Goal: Task Accomplishment & Management: Manage account settings

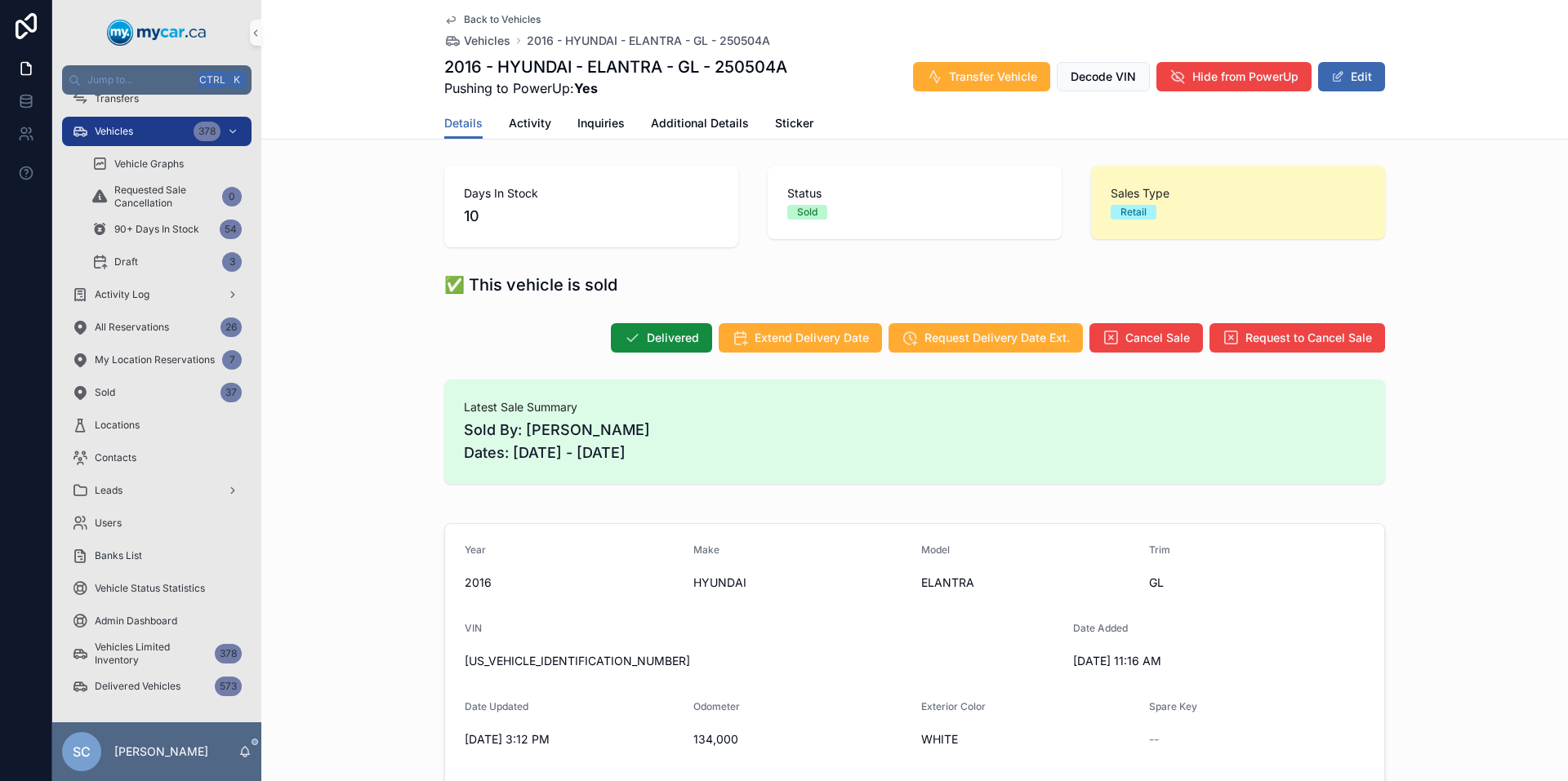
click at [490, 21] on span "Back to Vehicles" at bounding box center [501, 20] width 76 height 13
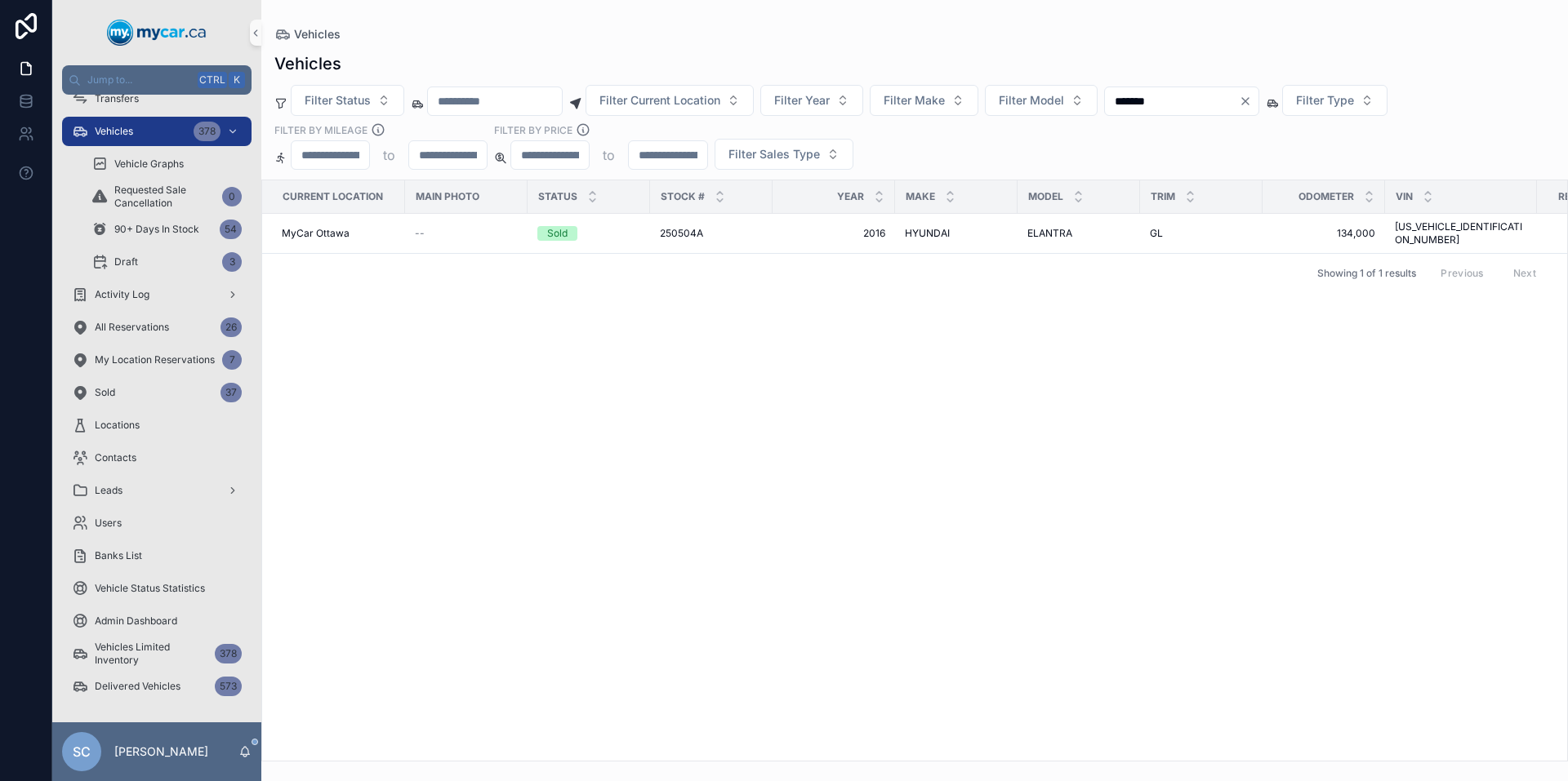
click at [1166, 101] on input "*******" at bounding box center [1172, 101] width 134 height 23
click at [1249, 104] on icon "Clear" at bounding box center [1245, 101] width 7 height 7
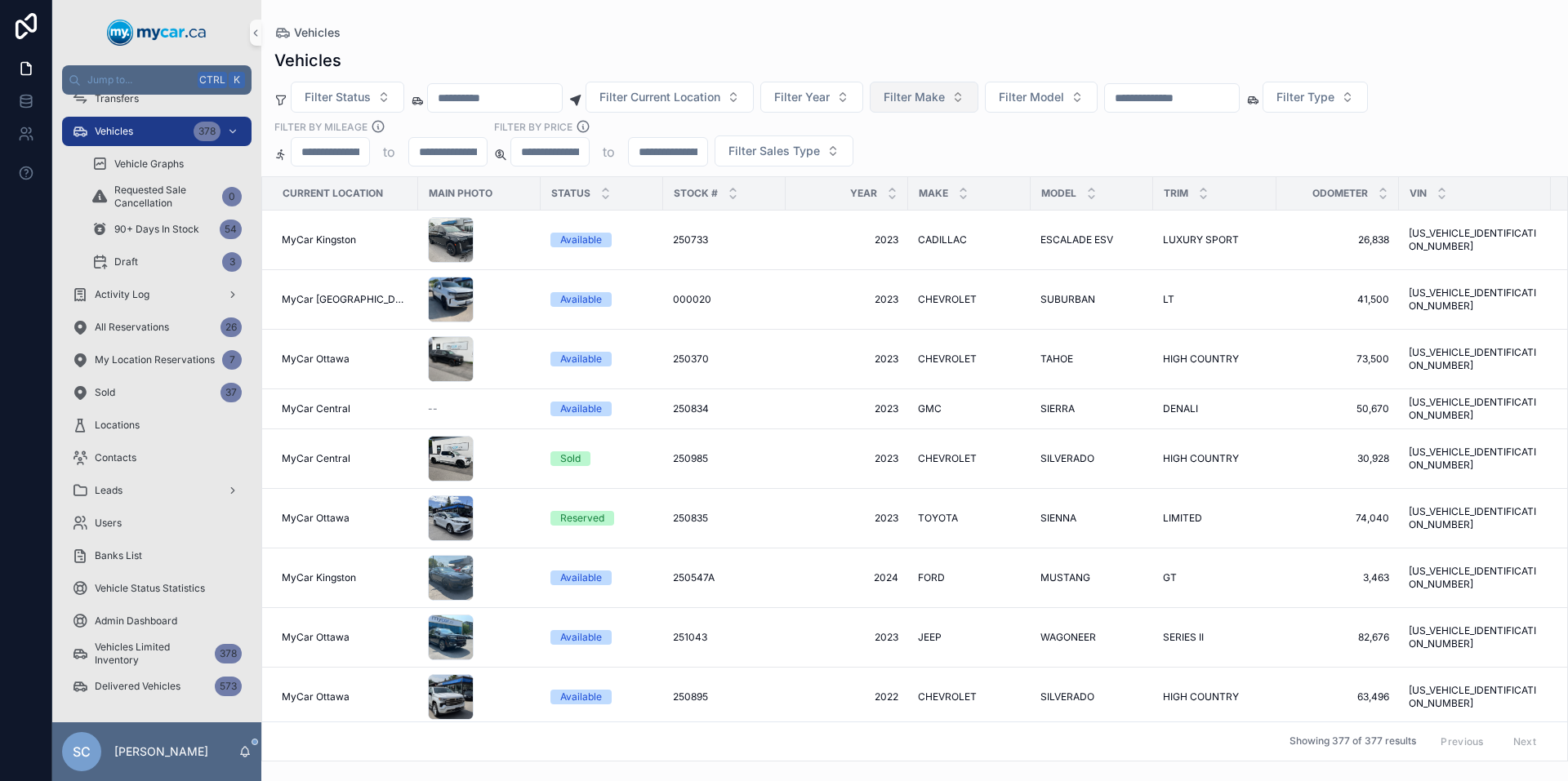
click at [945, 99] on span "Filter Make" at bounding box center [914, 96] width 61 height 16
type input "***"
click at [940, 158] on div "CADILLAC" at bounding box center [966, 163] width 196 height 26
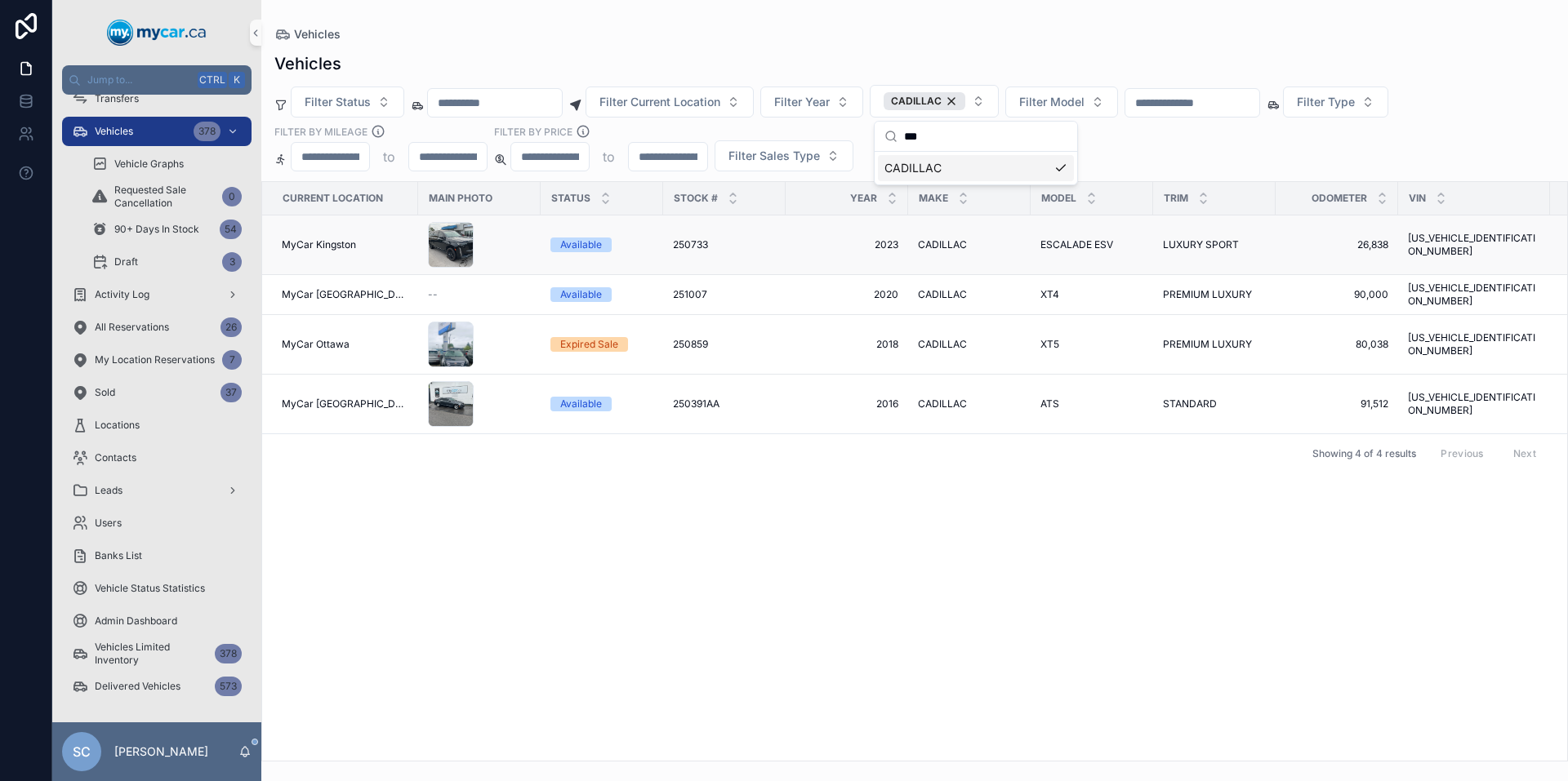
click at [327, 246] on span "MyCar Kingston" at bounding box center [318, 245] width 74 height 13
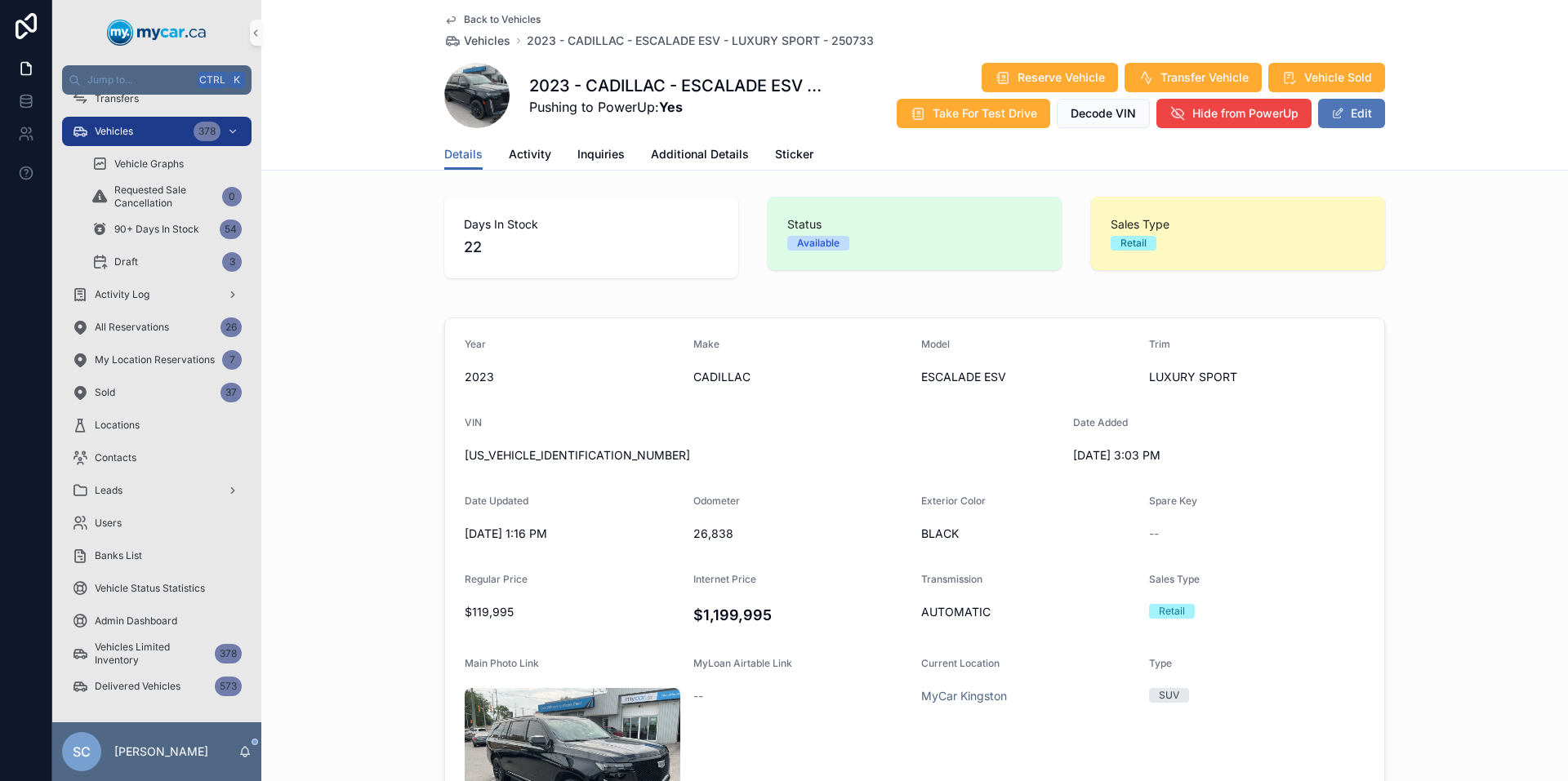
click at [1353, 113] on button "Edit" at bounding box center [1351, 113] width 67 height 29
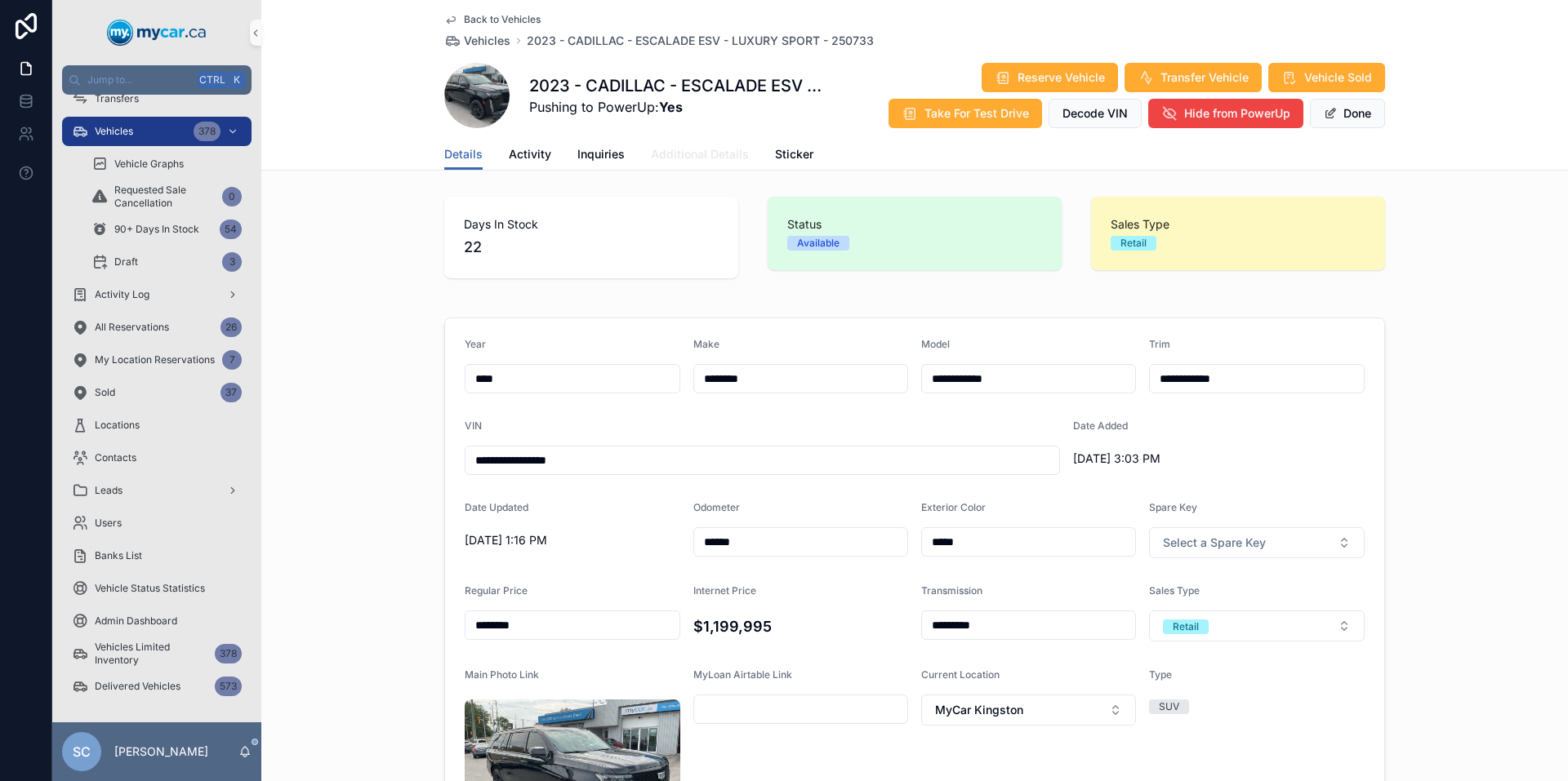
click at [694, 147] on span "Additional Details" at bounding box center [700, 154] width 98 height 16
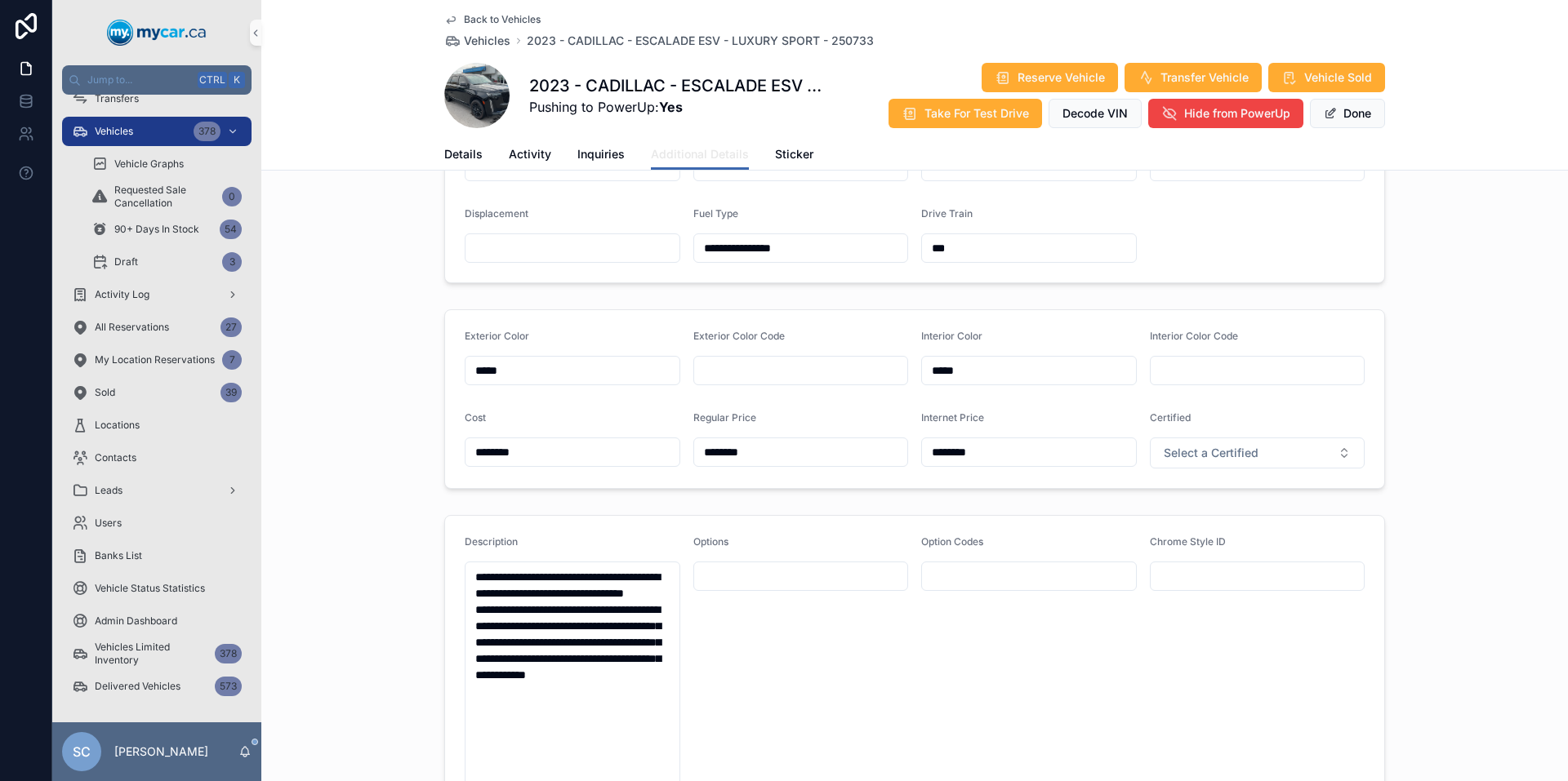
scroll to position [272, 0]
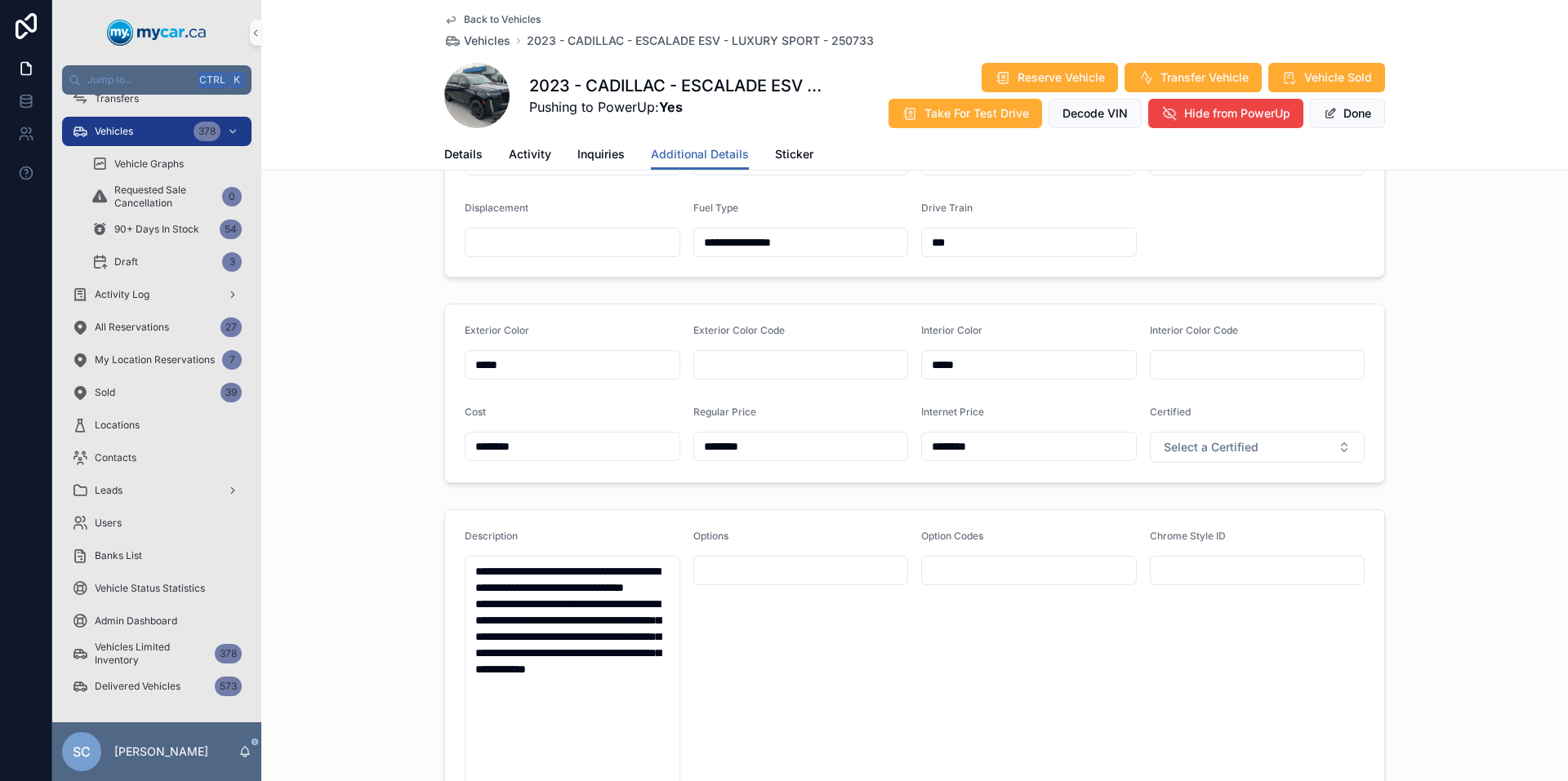
click at [1004, 447] on input "********" at bounding box center [1028, 447] width 214 height 23
type input "********"
click at [1350, 109] on button "Done" at bounding box center [1348, 113] width 75 height 29
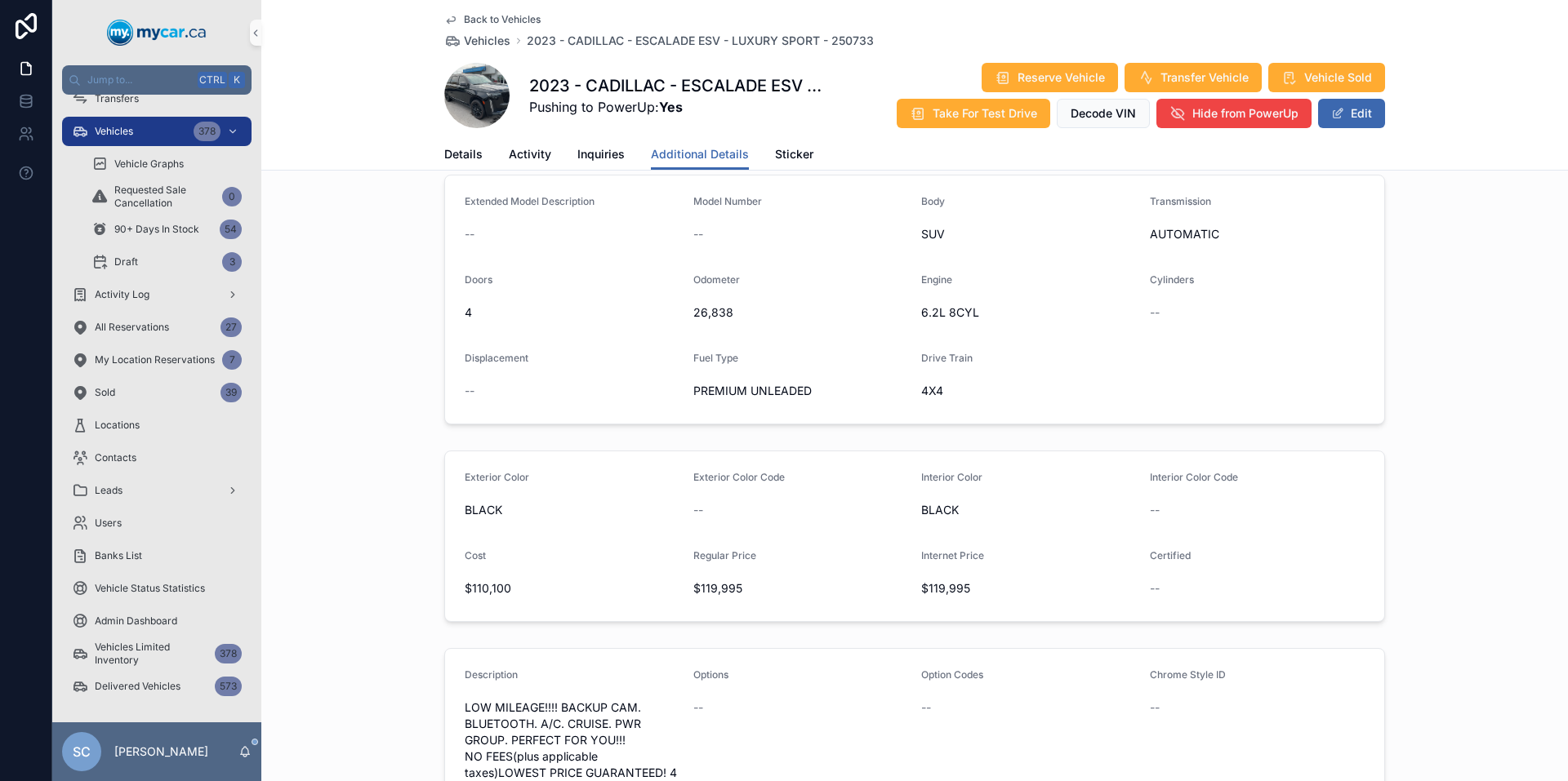
scroll to position [0, 0]
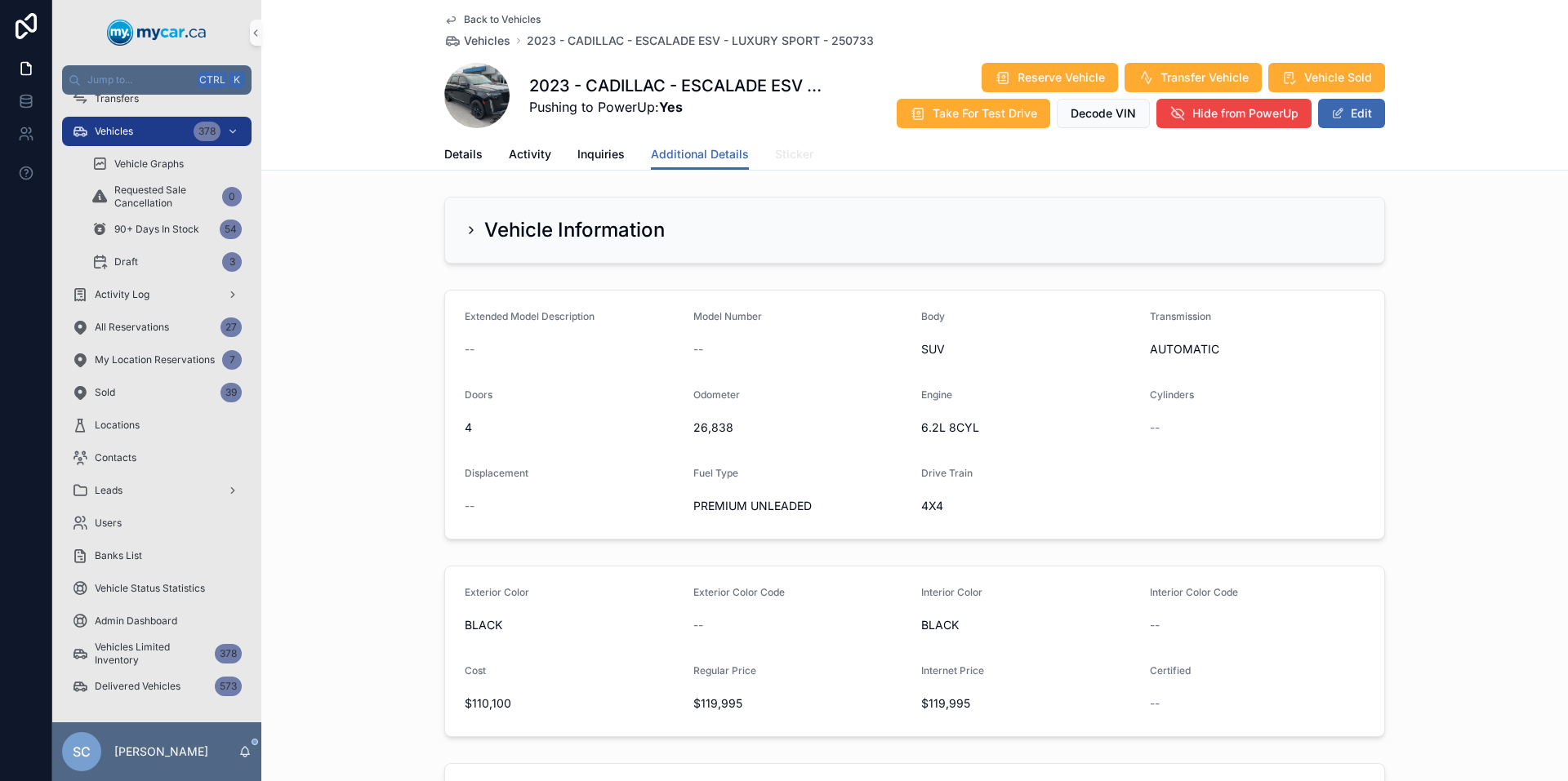
click at [777, 151] on span "Sticker" at bounding box center [793, 154] width 39 height 16
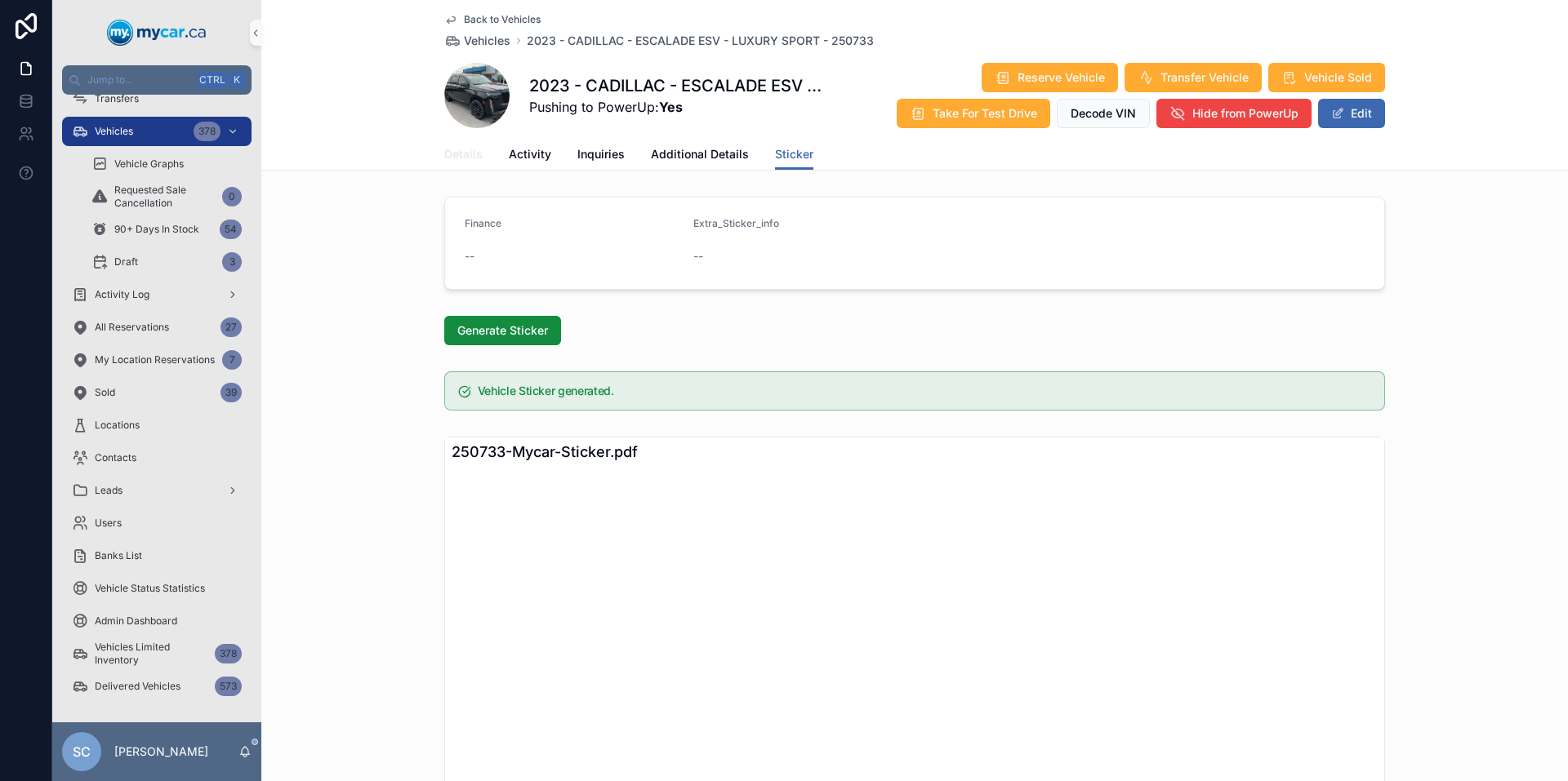
click at [454, 146] on span "Details" at bounding box center [463, 154] width 39 height 16
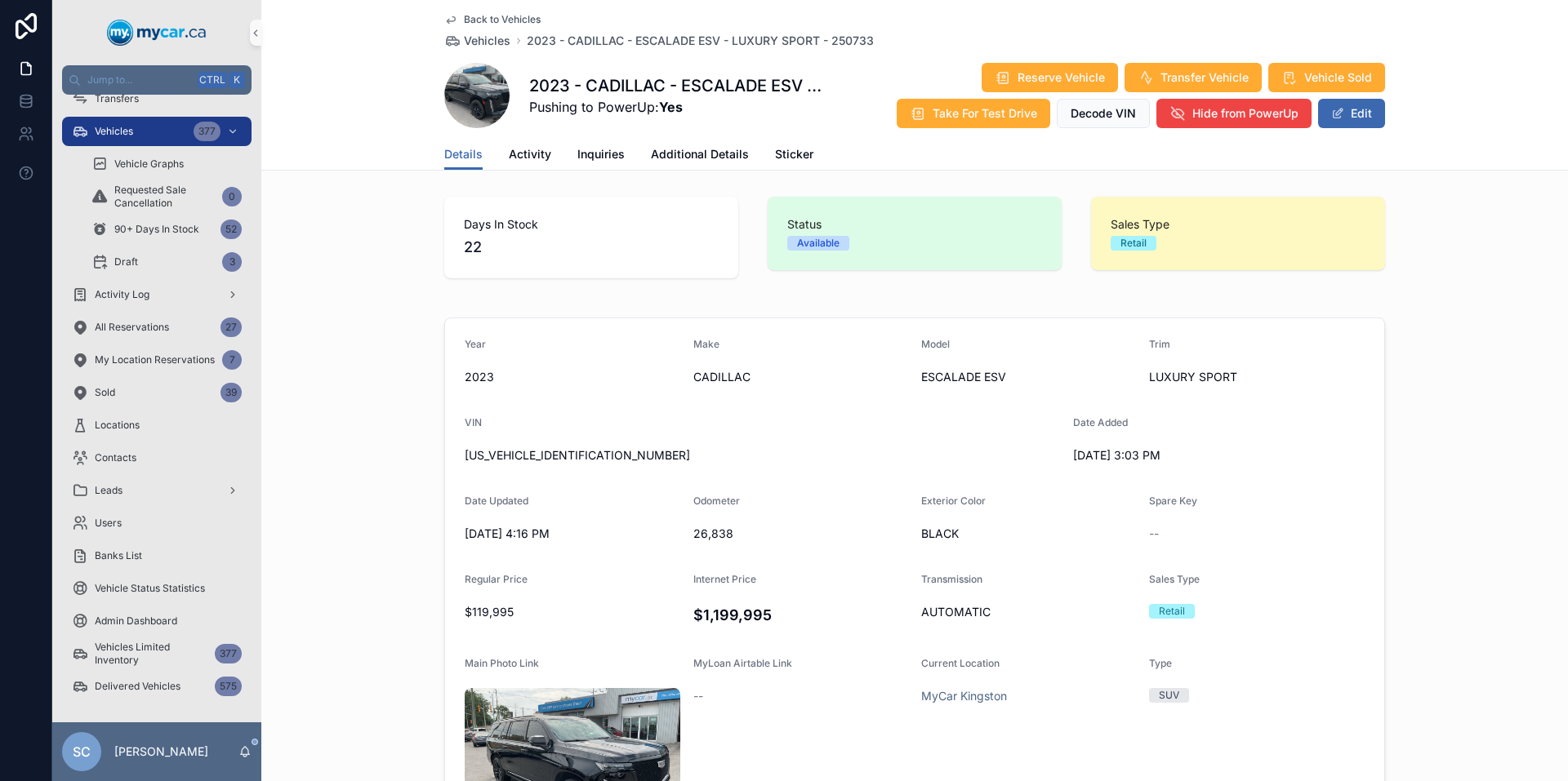
click at [350, 591] on div "Year [DATE] Make CADILLAC Model ESCALADE ESV Trim LUXURY SPORT VIN [US_VEHICLE_…" at bounding box center [914, 635] width 1307 height 649
click at [154, 130] on div "Vehicles 377" at bounding box center [156, 132] width 170 height 26
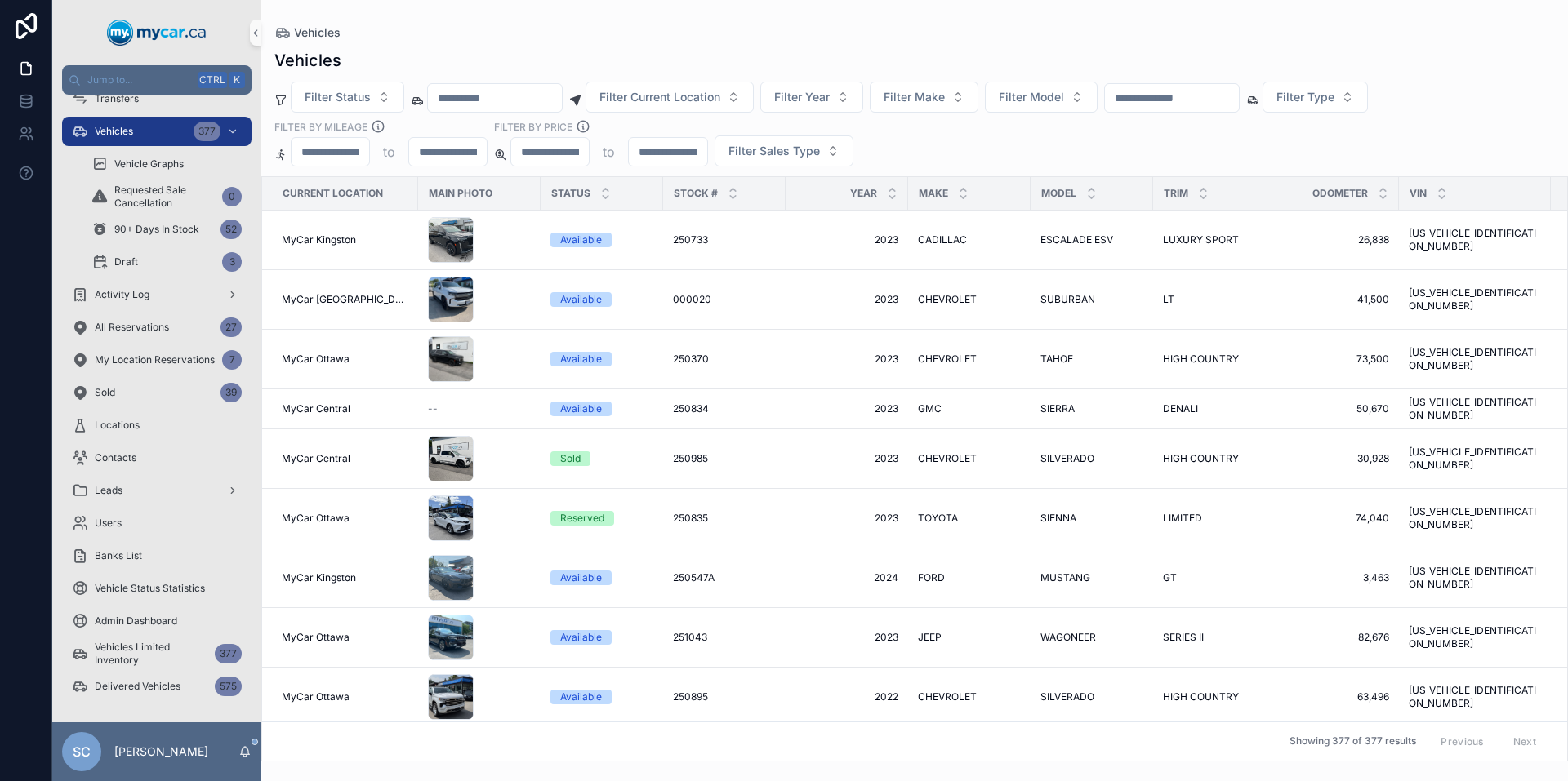
click at [1229, 89] on input "scrollable content" at bounding box center [1172, 98] width 134 height 23
click at [499, 105] on input "scrollable content" at bounding box center [495, 98] width 134 height 23
paste input "**********"
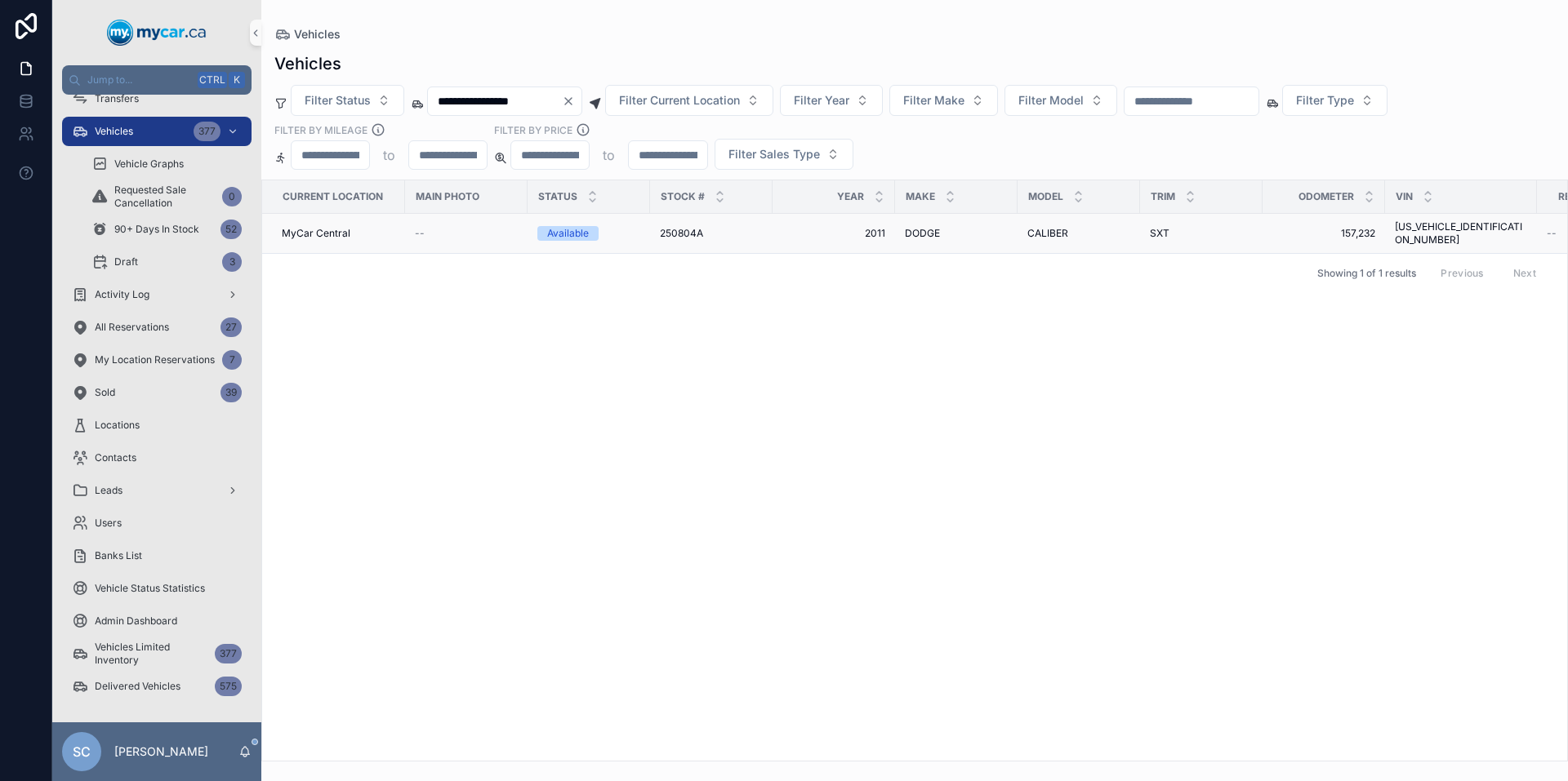
type input "**********"
click at [599, 230] on div "Available" at bounding box center [588, 234] width 103 height 15
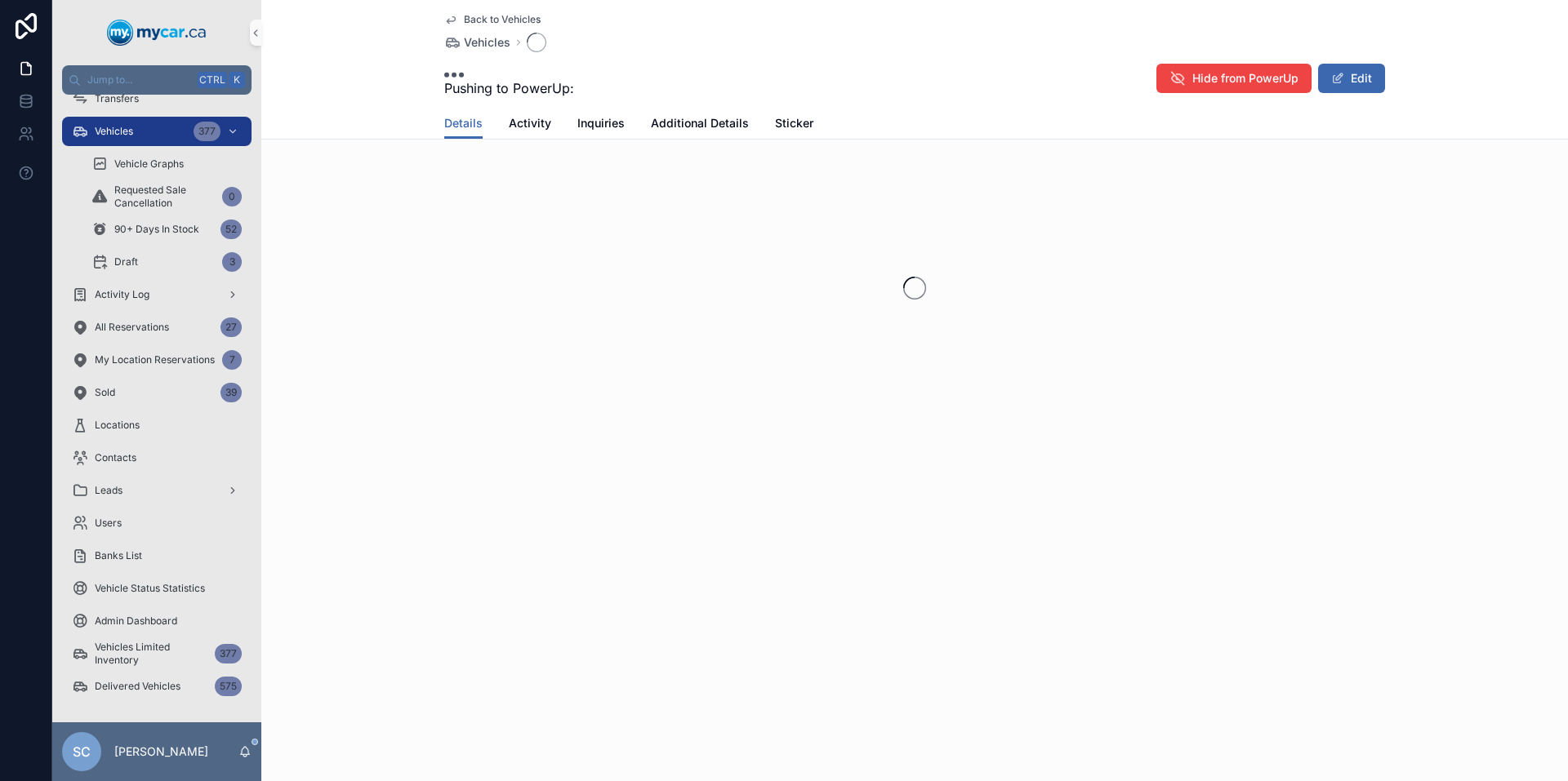
click at [599, 230] on div "scrollable content" at bounding box center [914, 288] width 1307 height 258
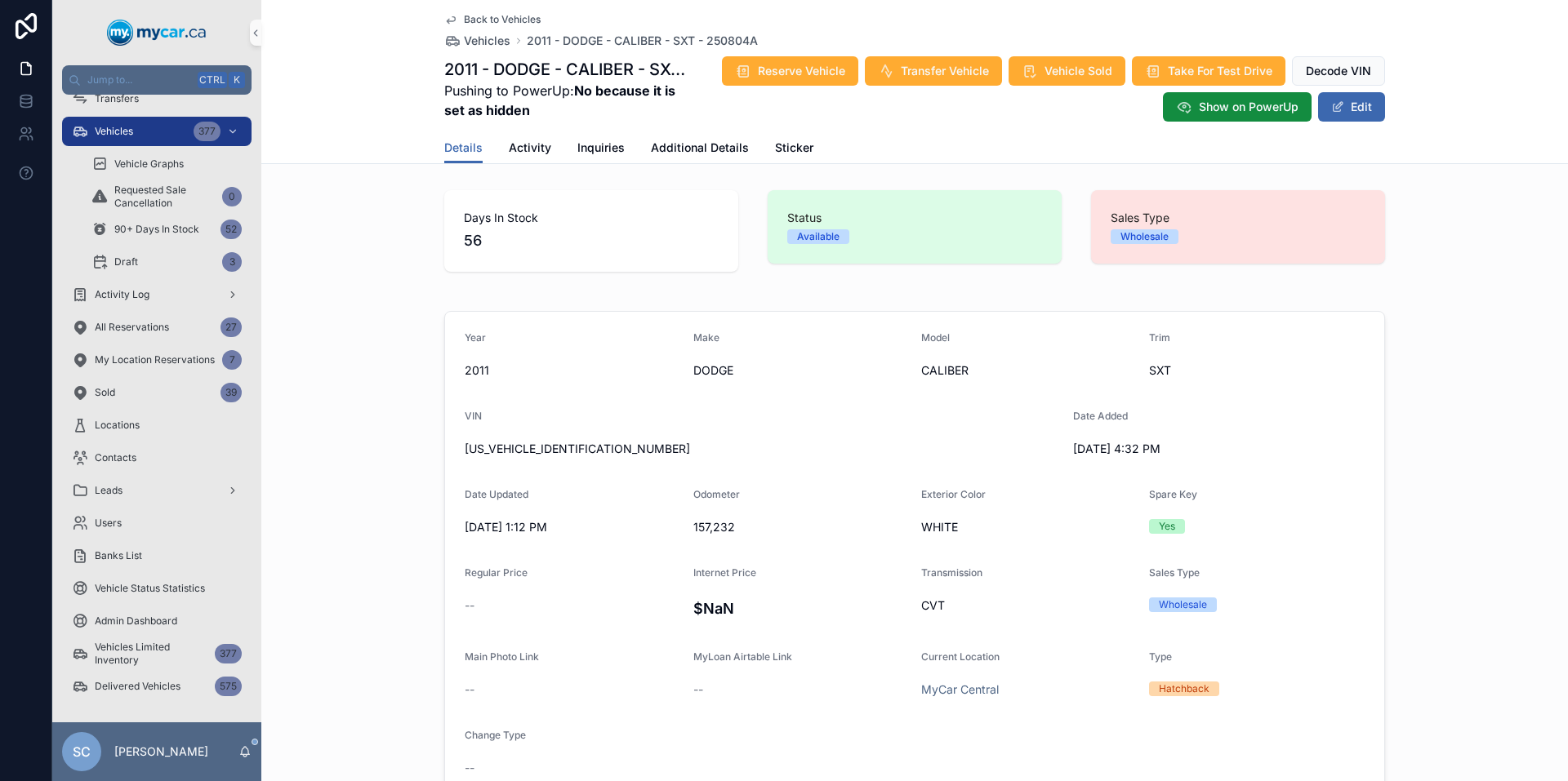
click at [550, 446] on span "[US_VEHICLE_IDENTIFICATION_NUMBER]" at bounding box center [762, 448] width 596 height 16
click at [1062, 73] on span "Vehicle Sold" at bounding box center [1078, 71] width 68 height 16
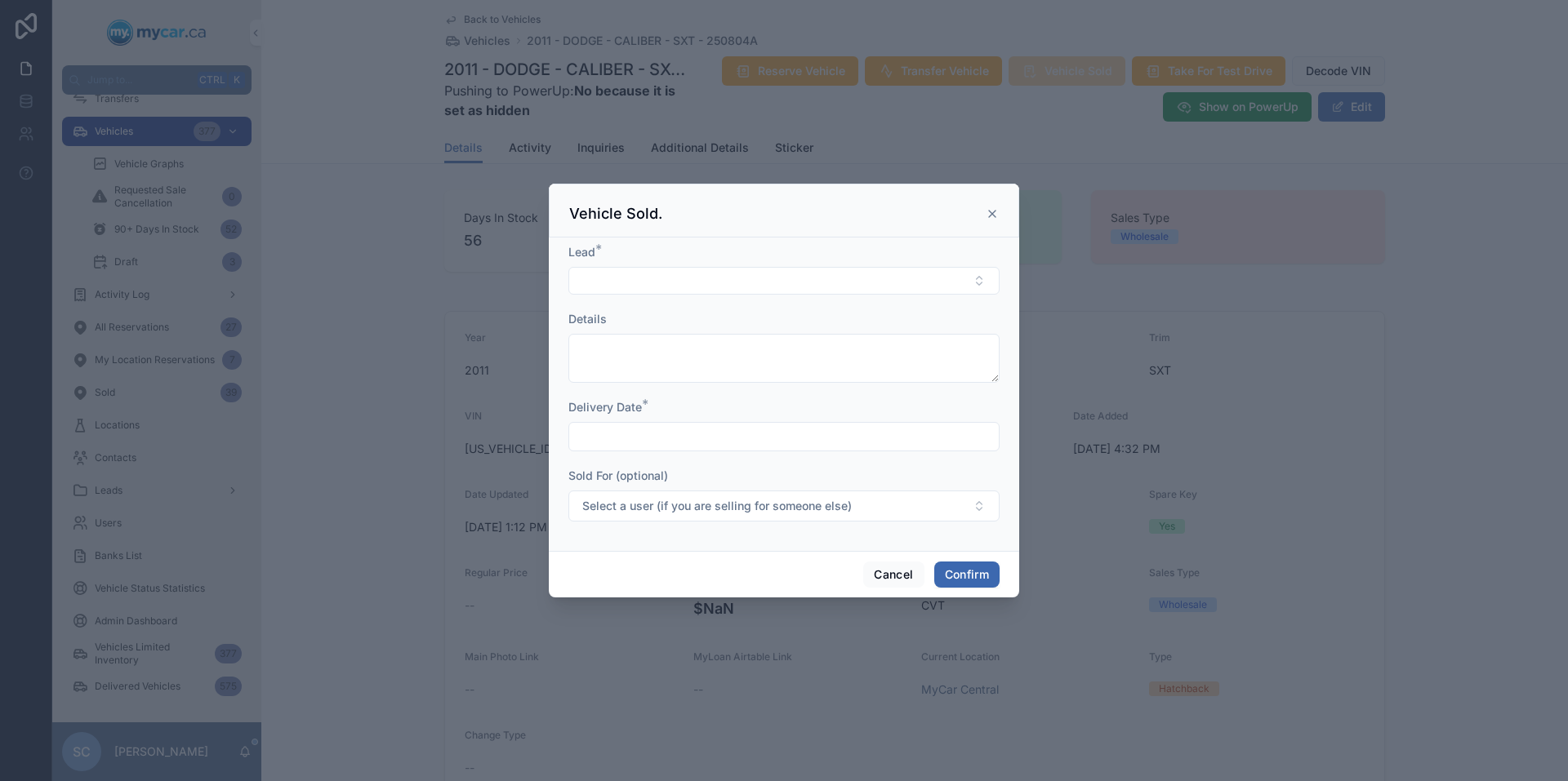
click at [730, 299] on form "Lead * Details Delivery Date * Sold For (optional) Select a user (if you are se…" at bounding box center [784, 391] width 432 height 294
click at [787, 291] on button "Select Button" at bounding box center [784, 280] width 432 height 27
click at [800, 274] on button "Select Button" at bounding box center [784, 280] width 432 height 27
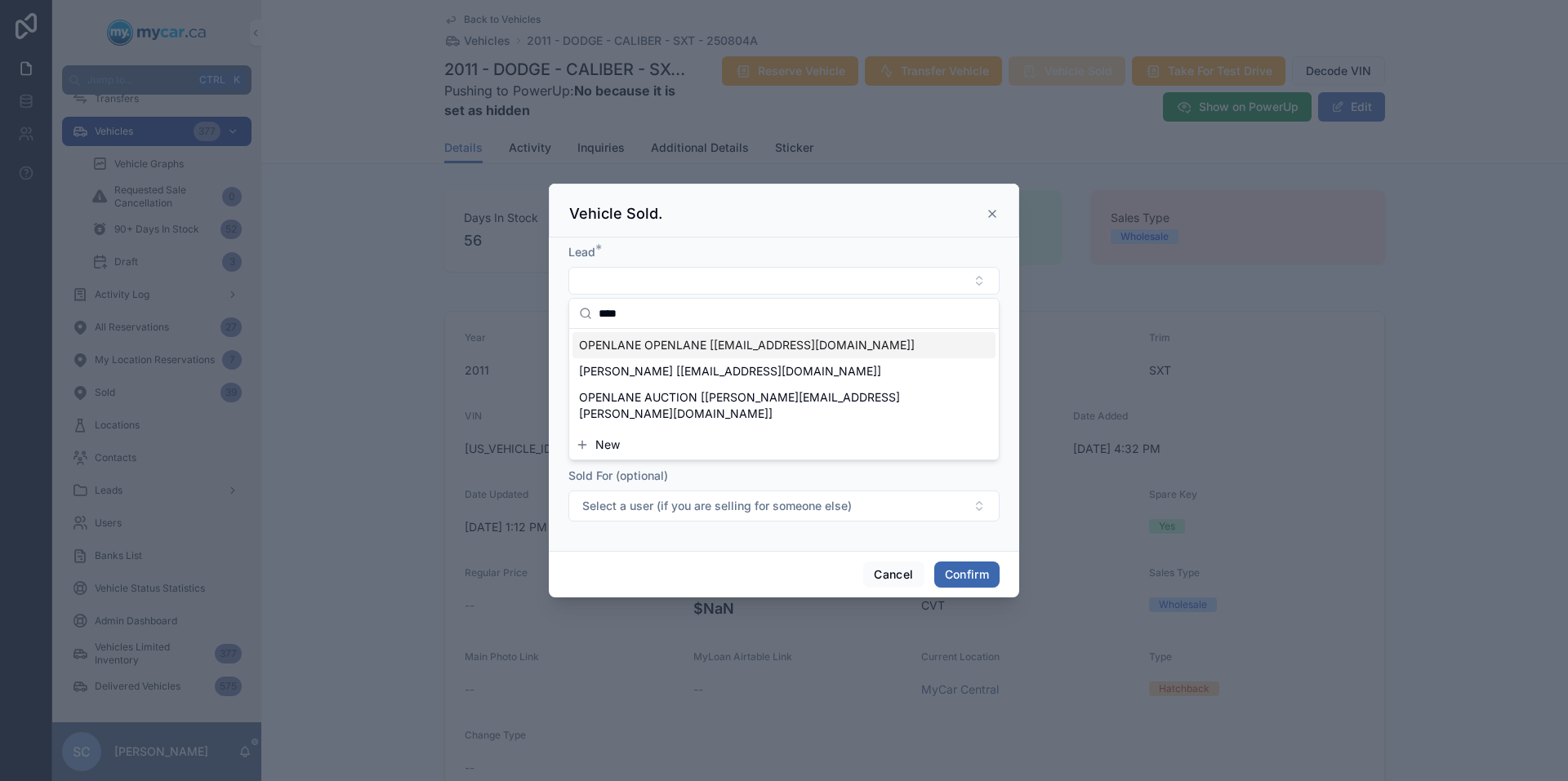
type input "****"
click at [767, 347] on span "OPENLANE OPENLANE [[EMAIL_ADDRESS][DOMAIN_NAME]]" at bounding box center [746, 345] width 335 height 16
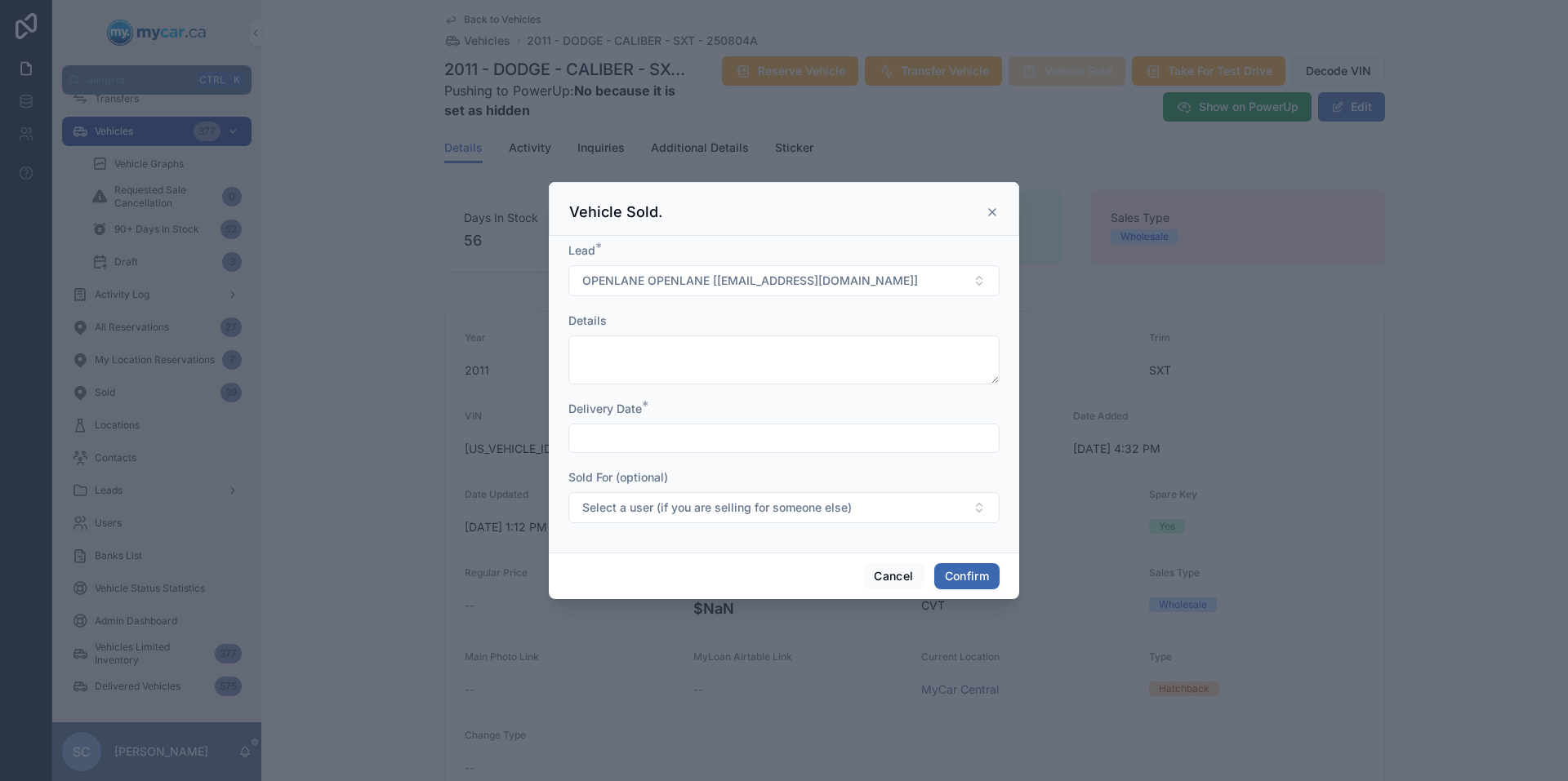
click at [672, 440] on input "text" at bounding box center [784, 438] width 430 height 23
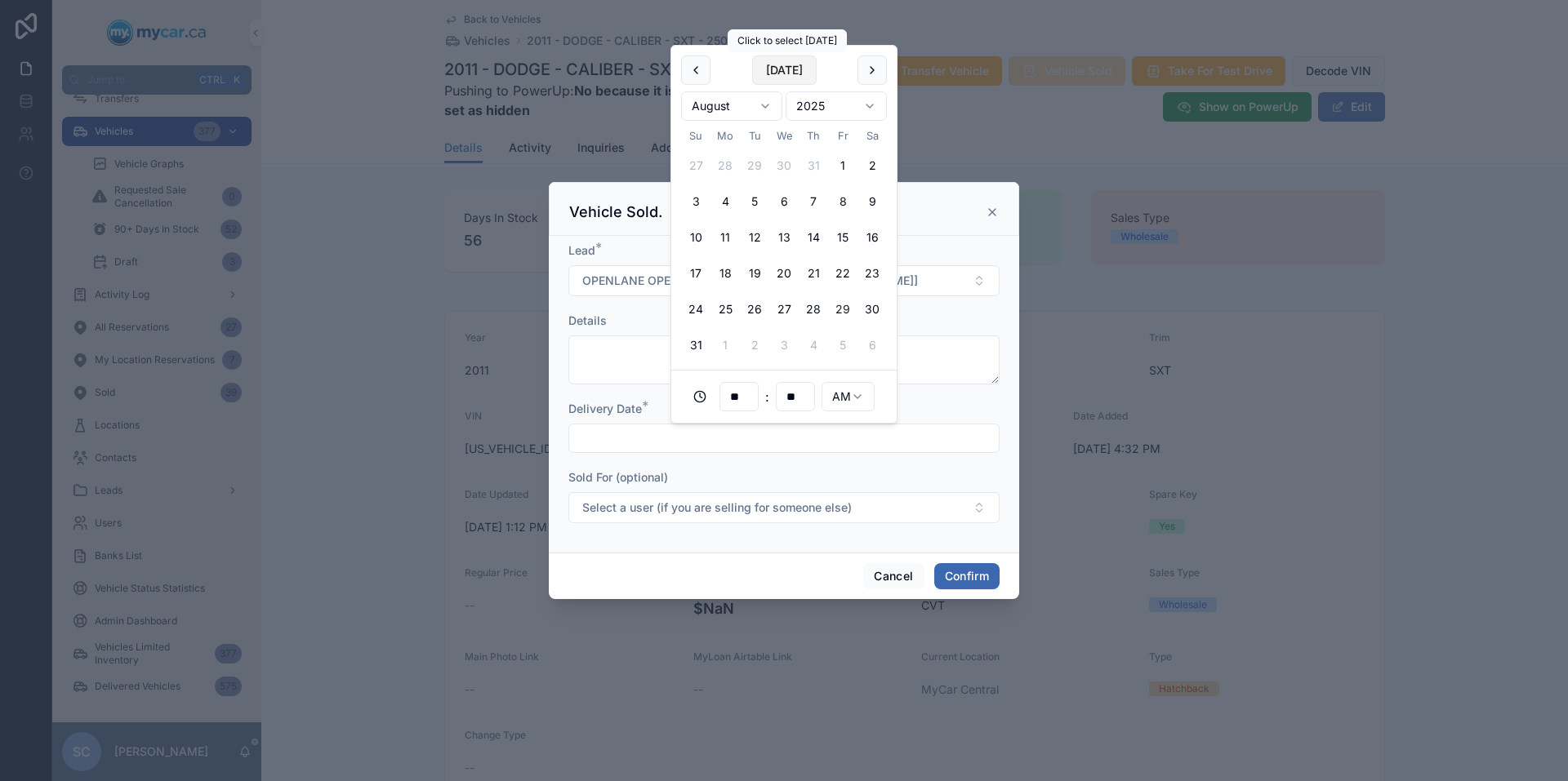
click at [789, 73] on button "[DATE]" at bounding box center [784, 70] width 64 height 29
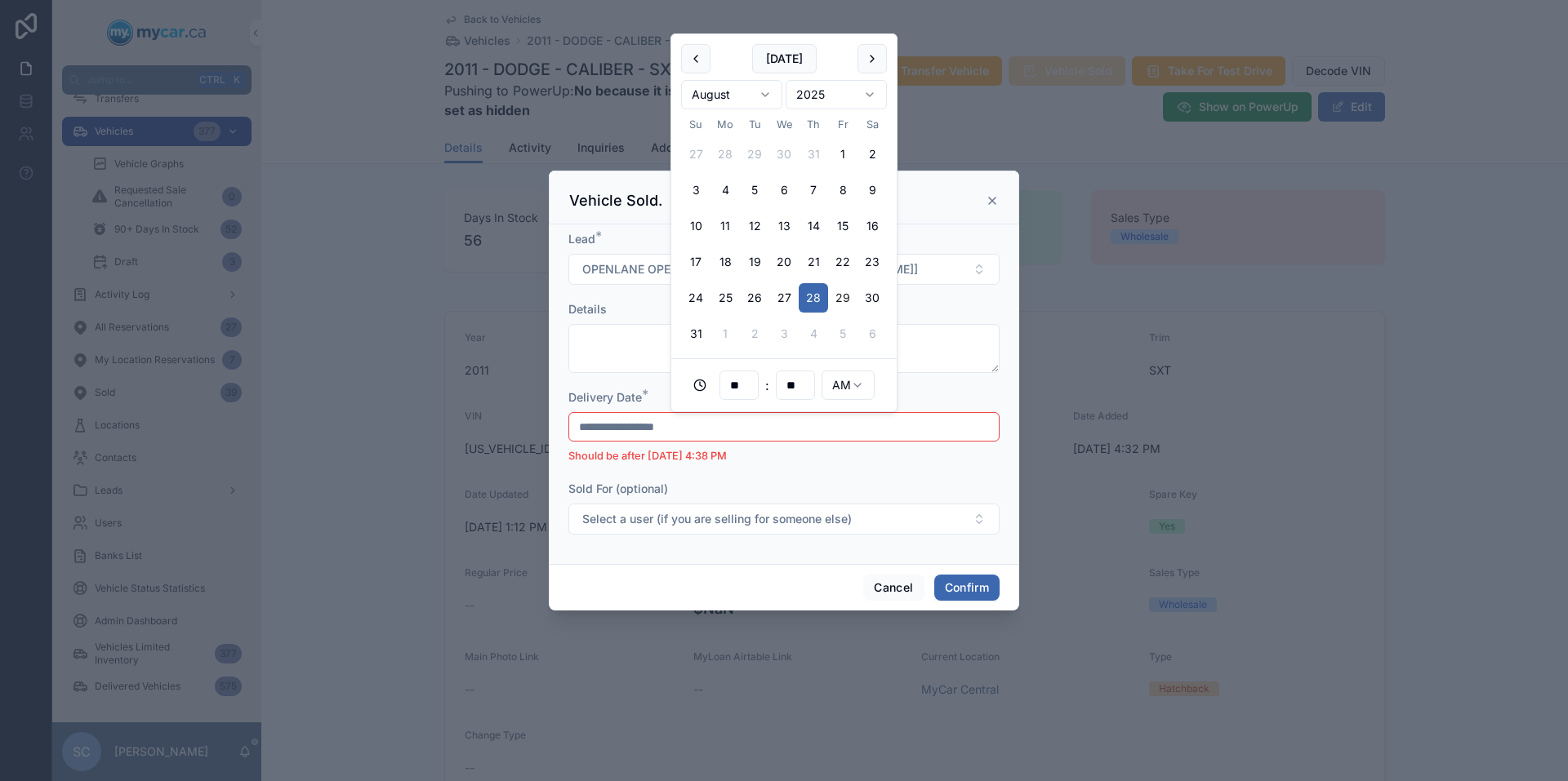
click at [848, 291] on button "29" at bounding box center [842, 298] width 29 height 29
click at [832, 305] on button "29" at bounding box center [842, 298] width 29 height 29
click at [935, 399] on div "Delivery Date *" at bounding box center [784, 397] width 432 height 16
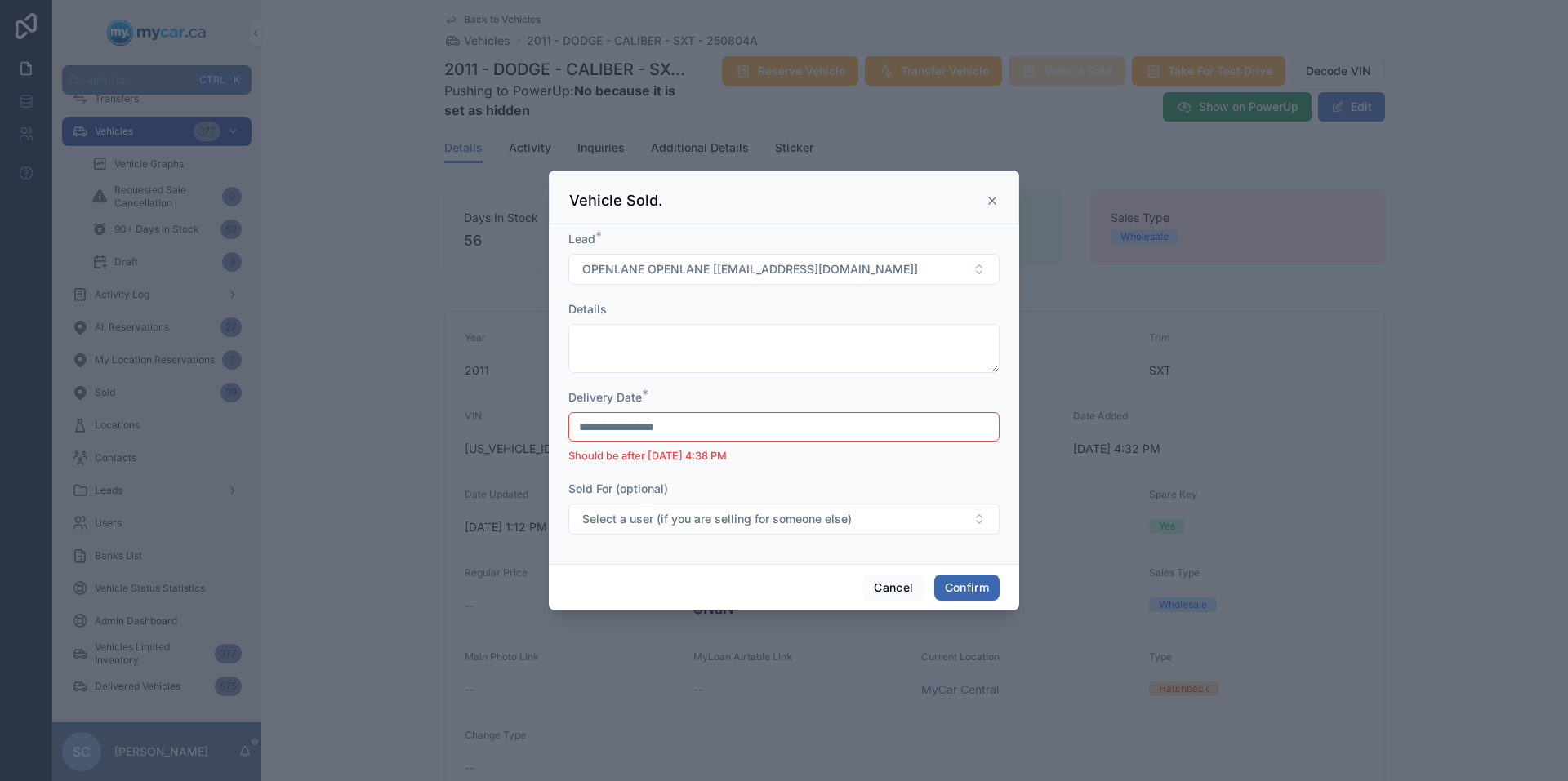
click at [723, 425] on input "**********" at bounding box center [784, 427] width 430 height 23
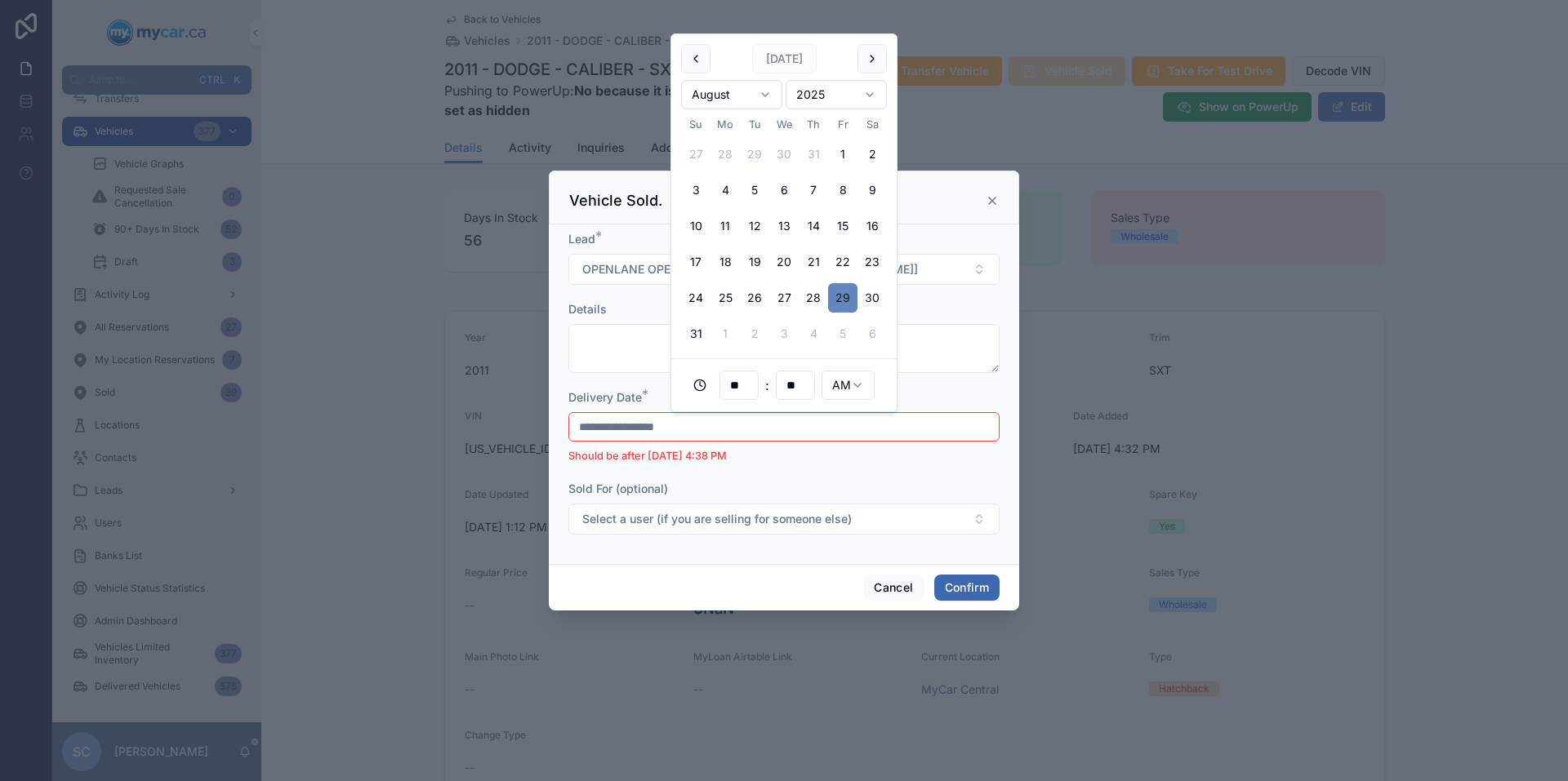
click at [848, 302] on button "29" at bounding box center [842, 298] width 29 height 29
click at [893, 458] on li "Should be after [DATE] 4:38 PM" at bounding box center [784, 456] width 432 height 16
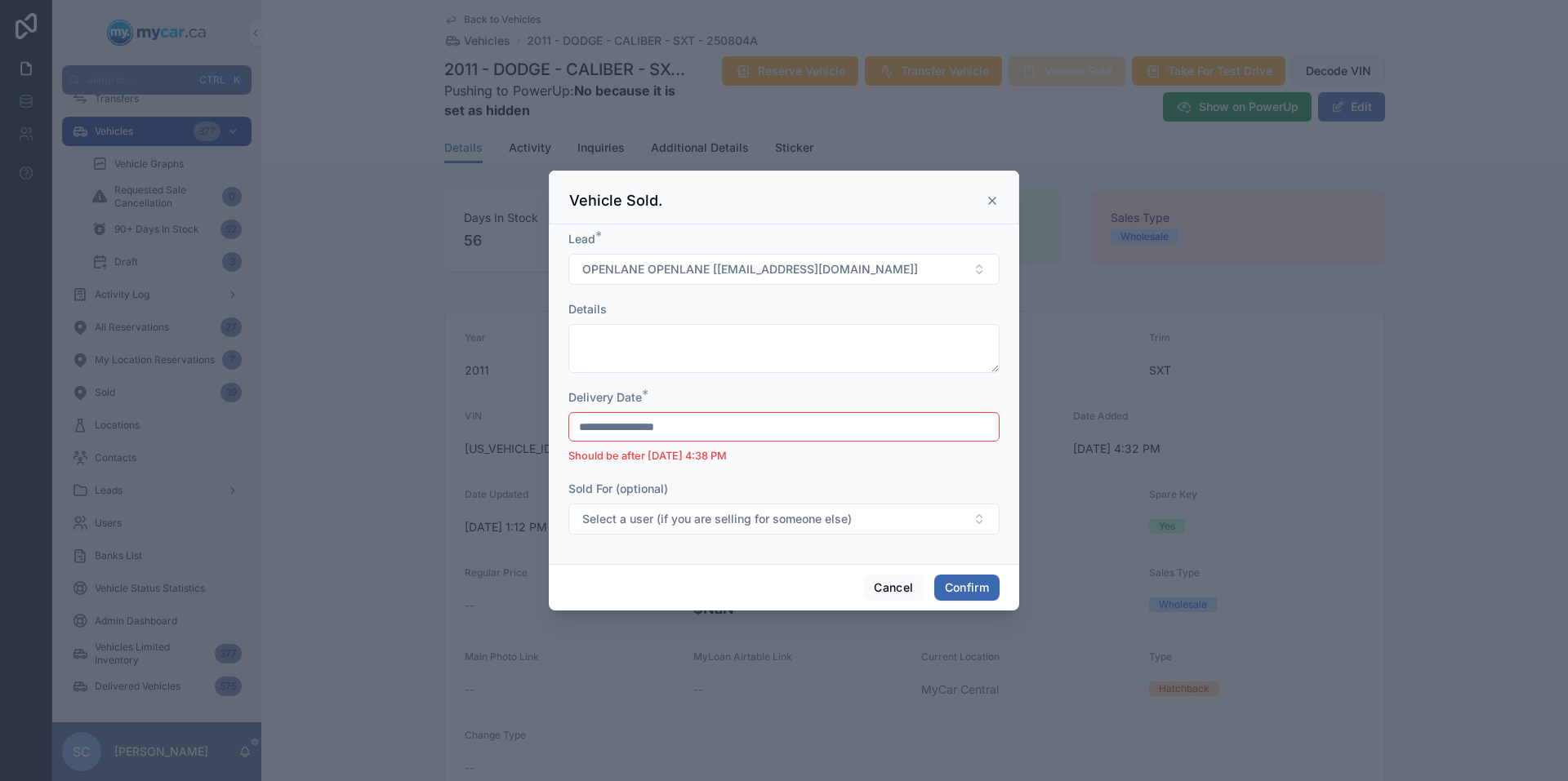
click at [742, 432] on input "**********" at bounding box center [784, 427] width 430 height 23
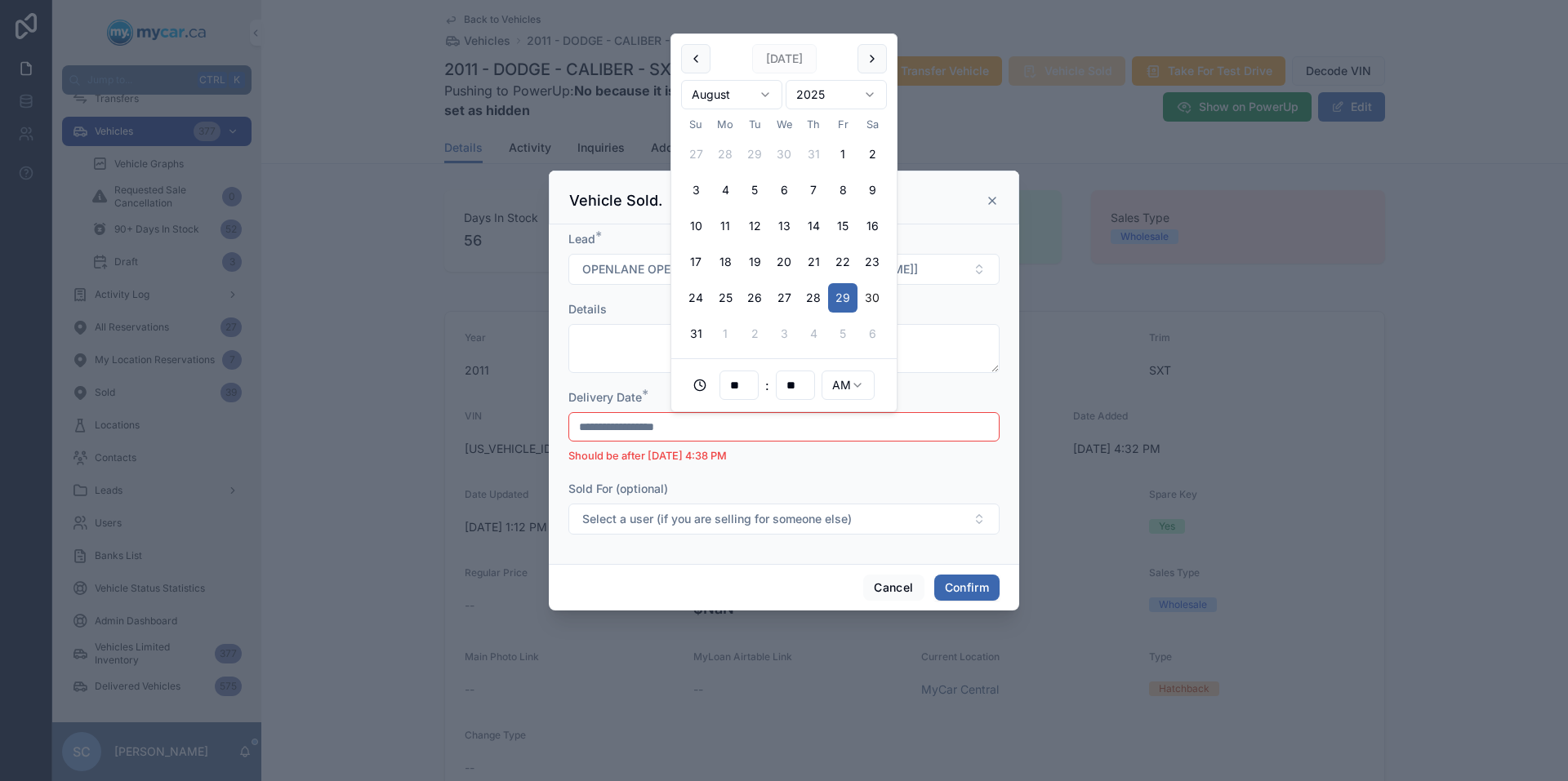
click at [878, 293] on button "30" at bounding box center [872, 298] width 29 height 29
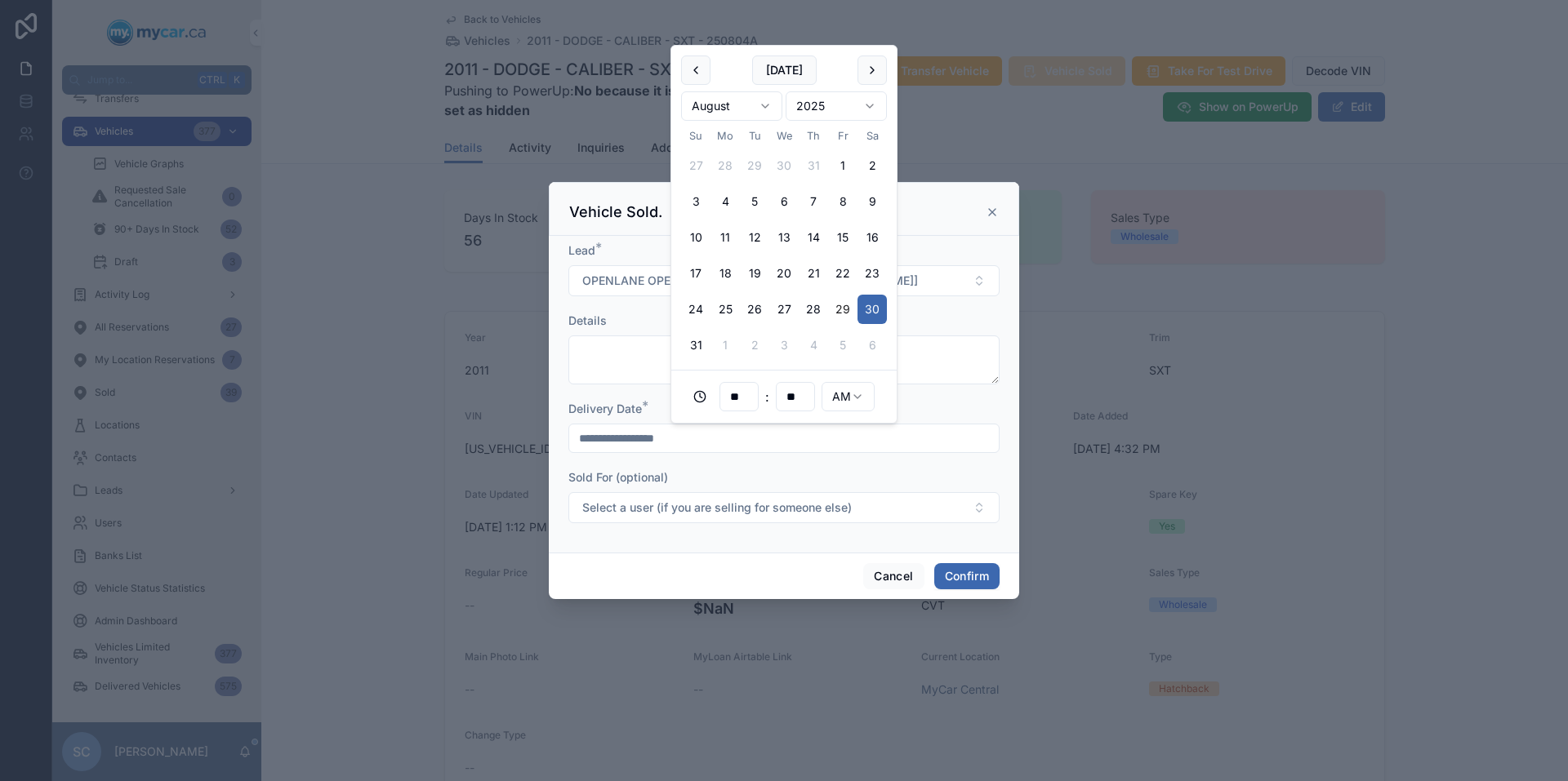
type input "**********"
click at [818, 475] on div "Sold For (optional)" at bounding box center [784, 477] width 432 height 16
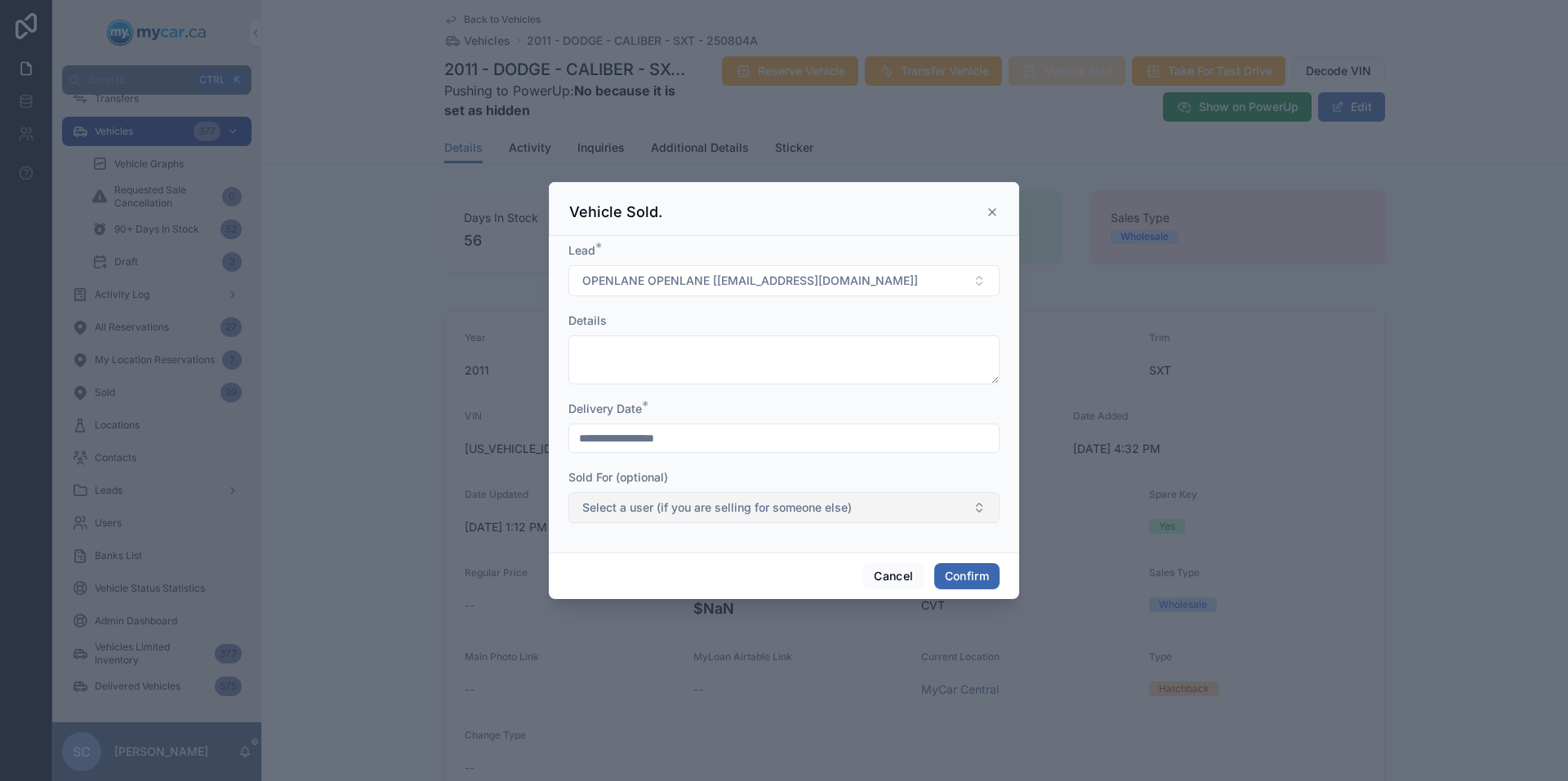
click at [775, 506] on span "Select a user (if you are selling for someone else)" at bounding box center [717, 507] width 270 height 16
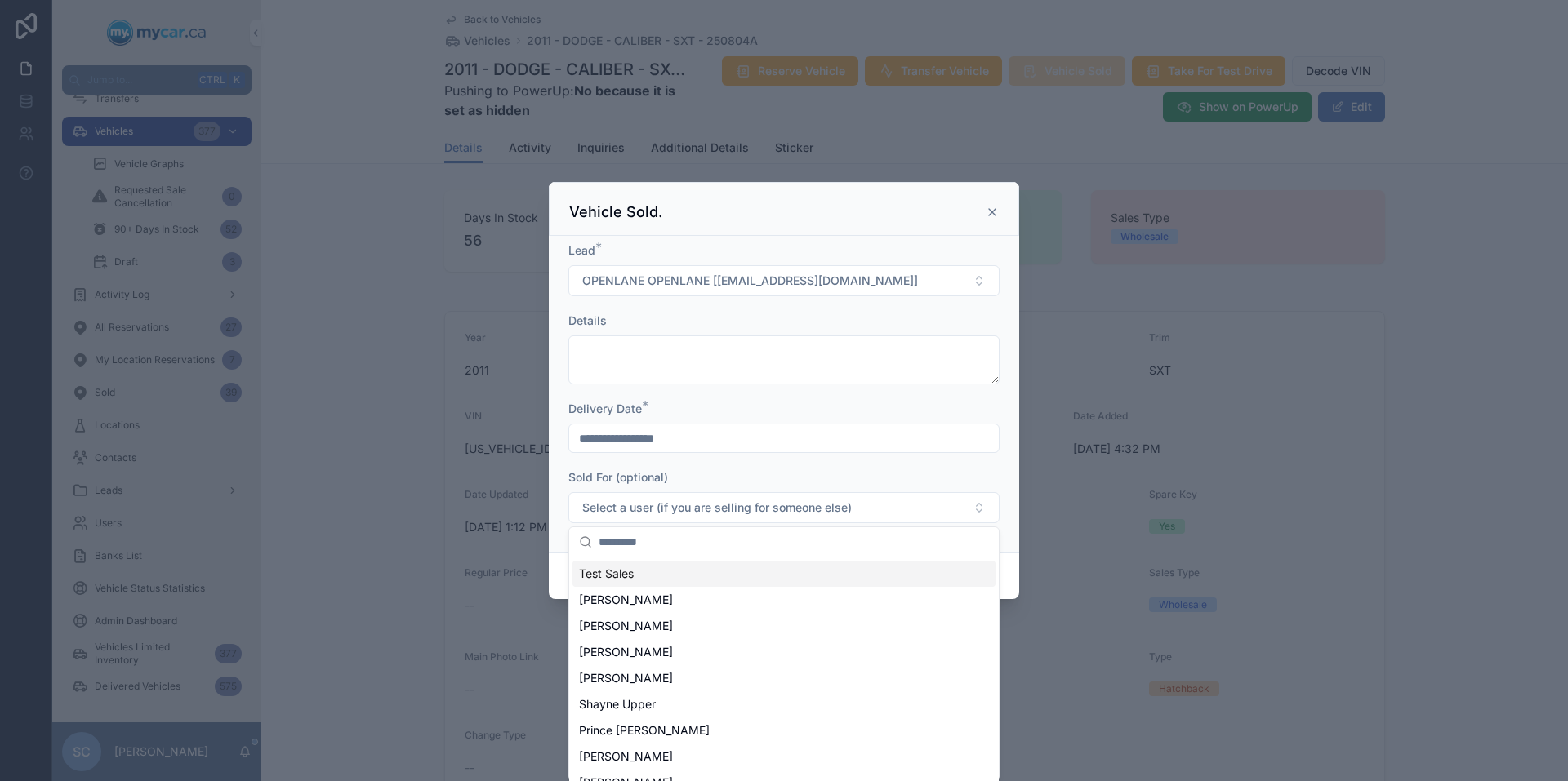
click at [890, 396] on form "**********" at bounding box center [784, 390] width 432 height 297
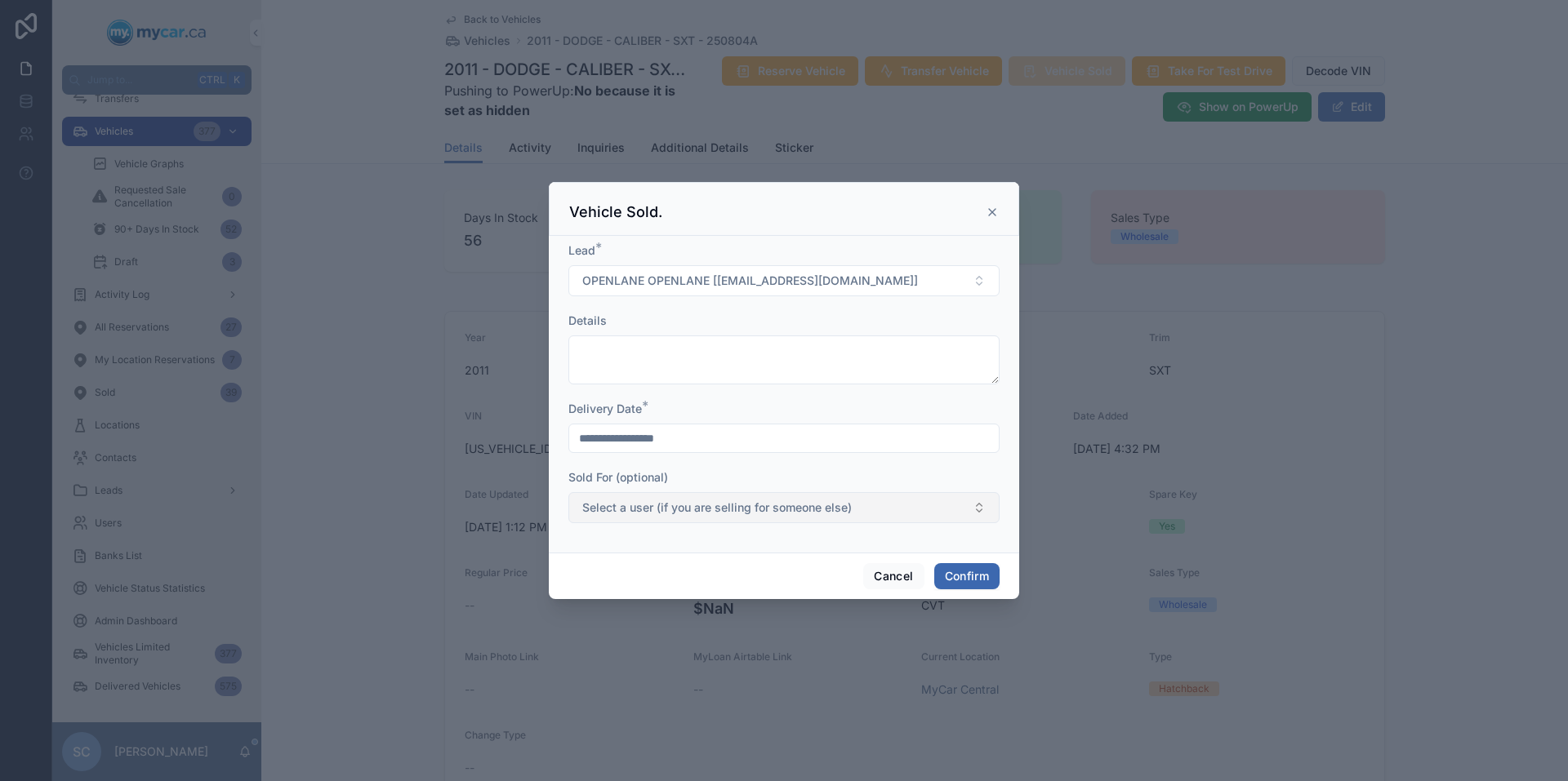
click at [858, 508] on button "Select a user (if you are selling for someone else)" at bounding box center [784, 508] width 432 height 31
type input "*"
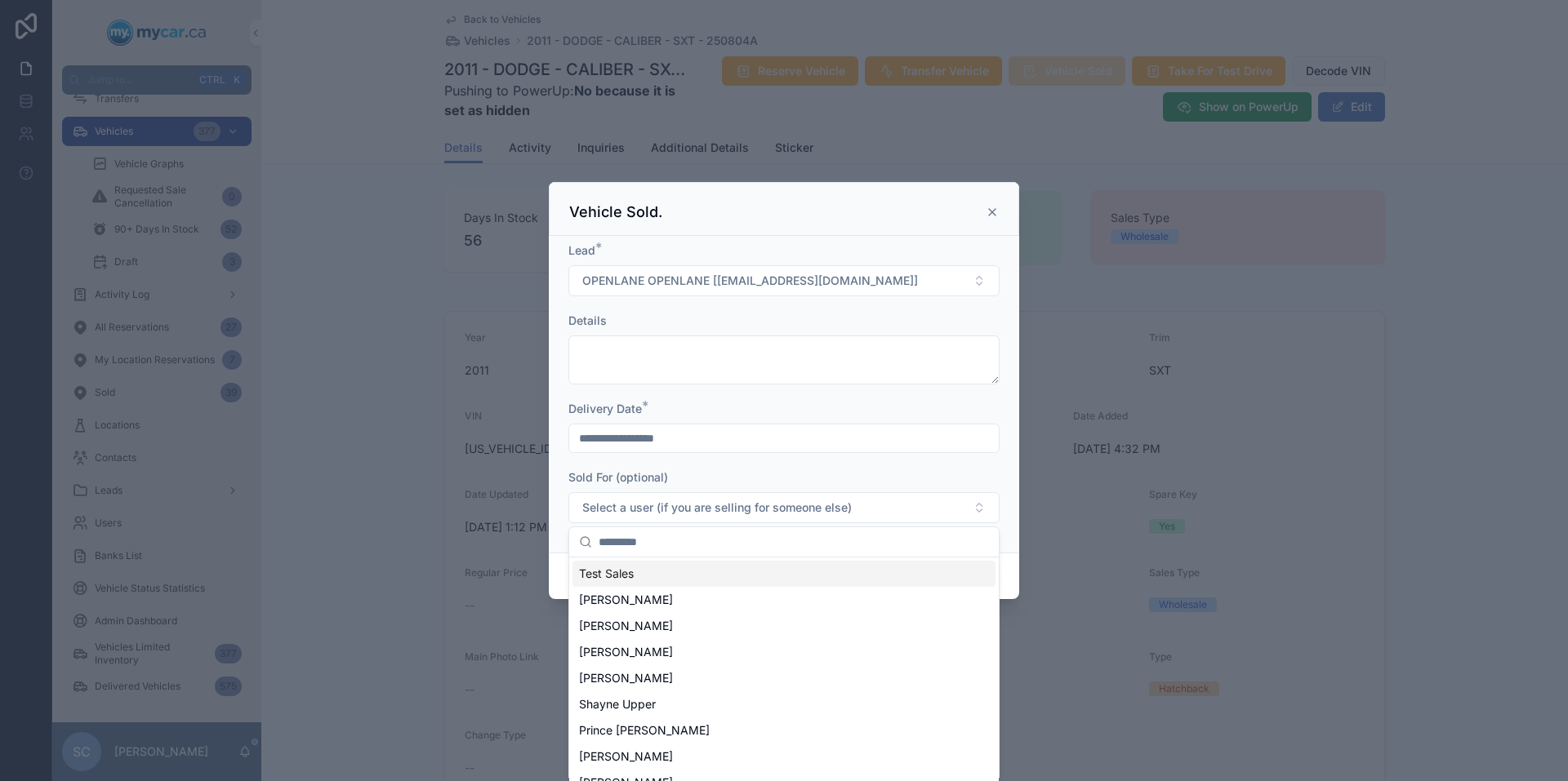
click at [950, 409] on div "Delivery Date *" at bounding box center [784, 409] width 432 height 16
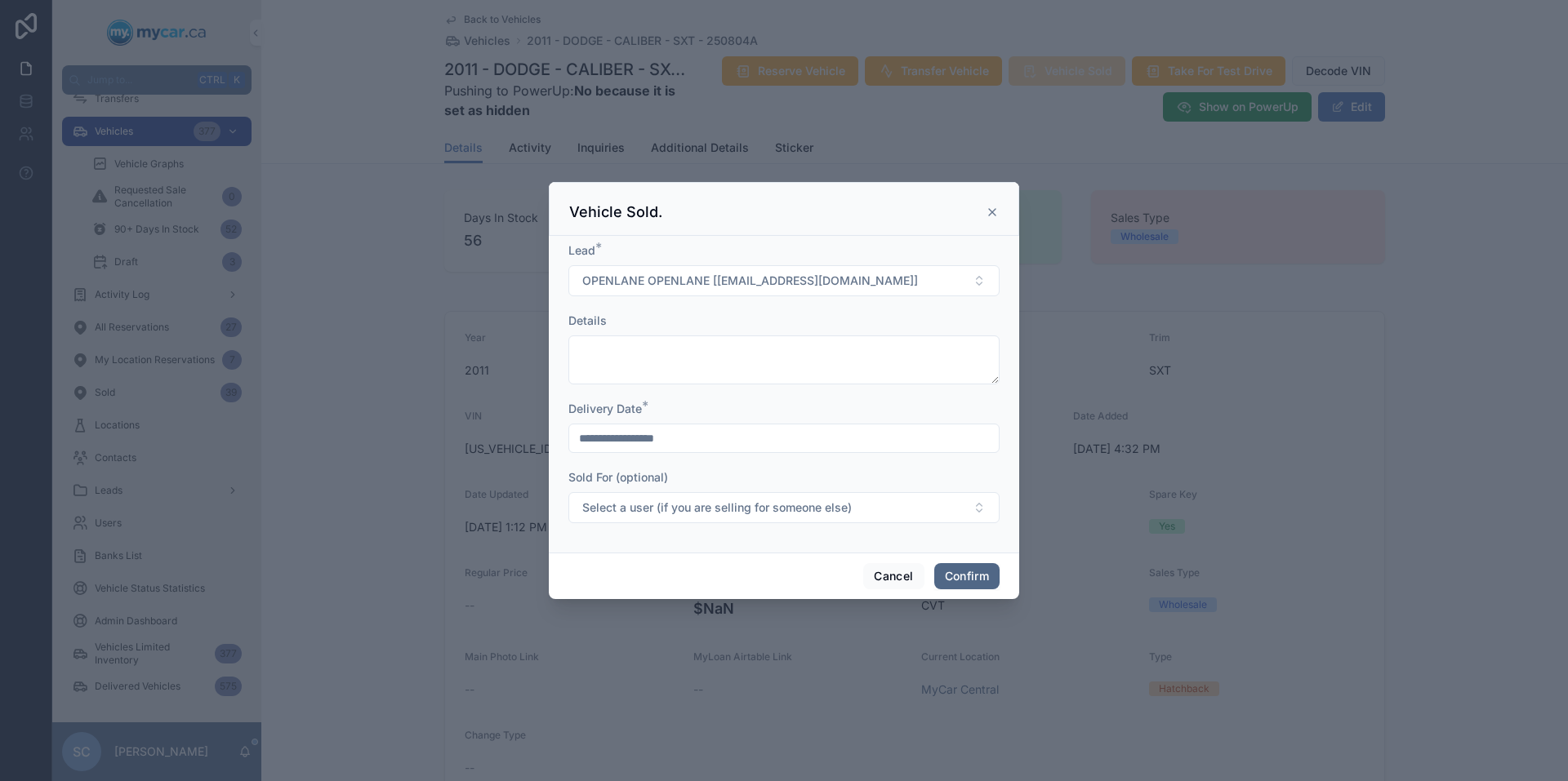
click at [960, 582] on button "Confirm" at bounding box center [966, 577] width 65 height 26
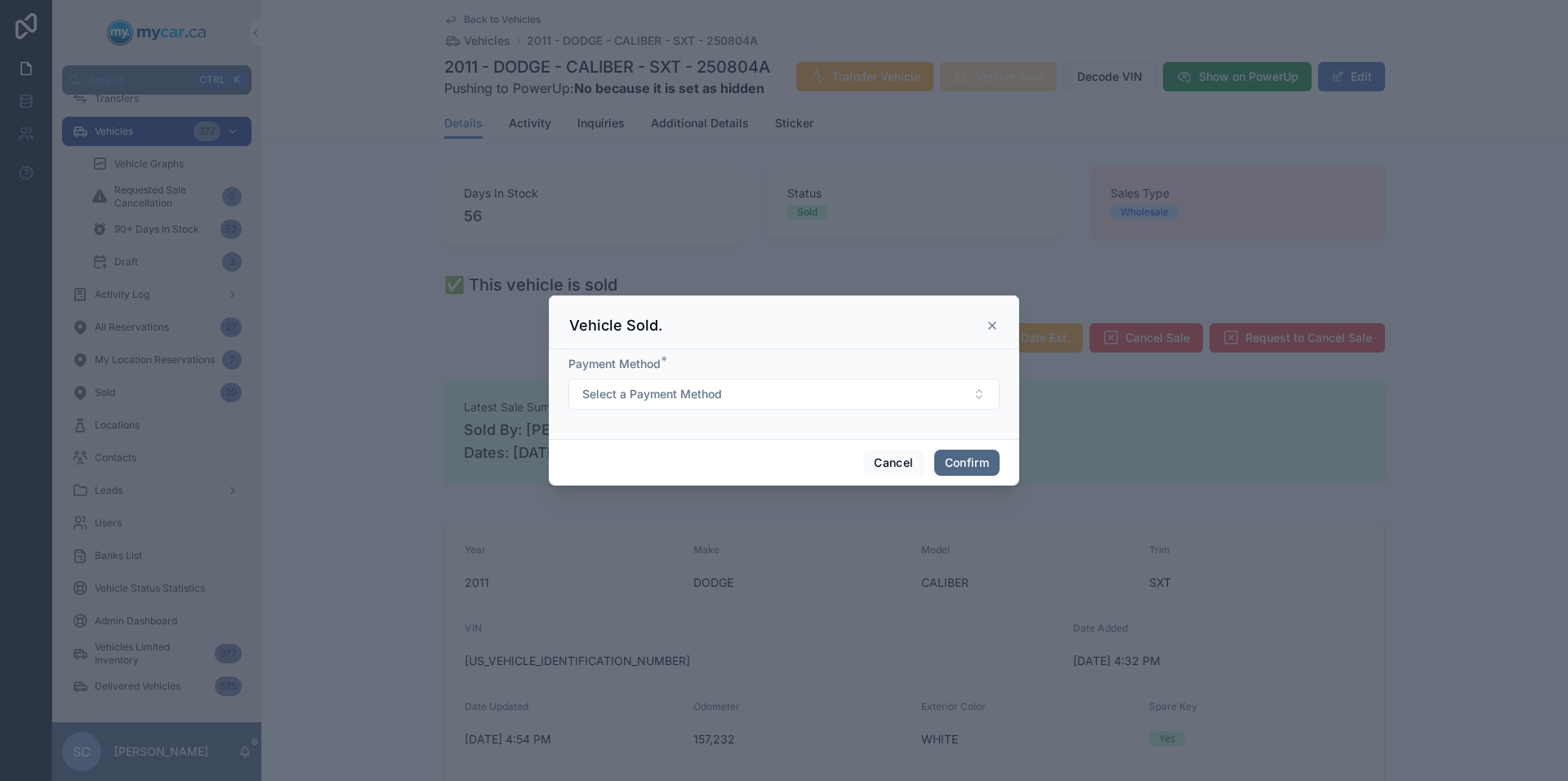
click at [983, 463] on button "Confirm" at bounding box center [966, 464] width 65 height 26
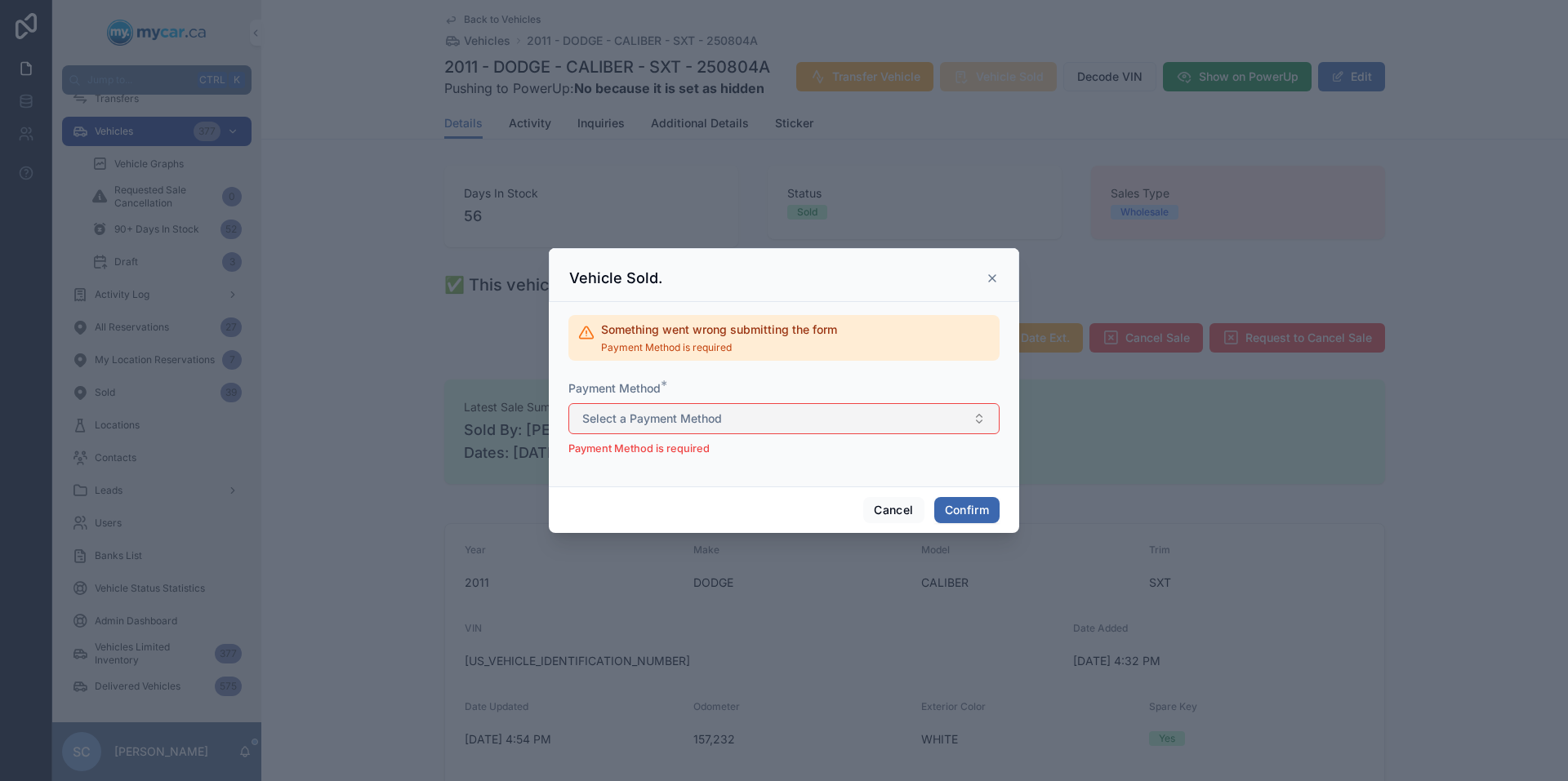
click at [965, 413] on button "Select a Payment Method" at bounding box center [784, 418] width 432 height 31
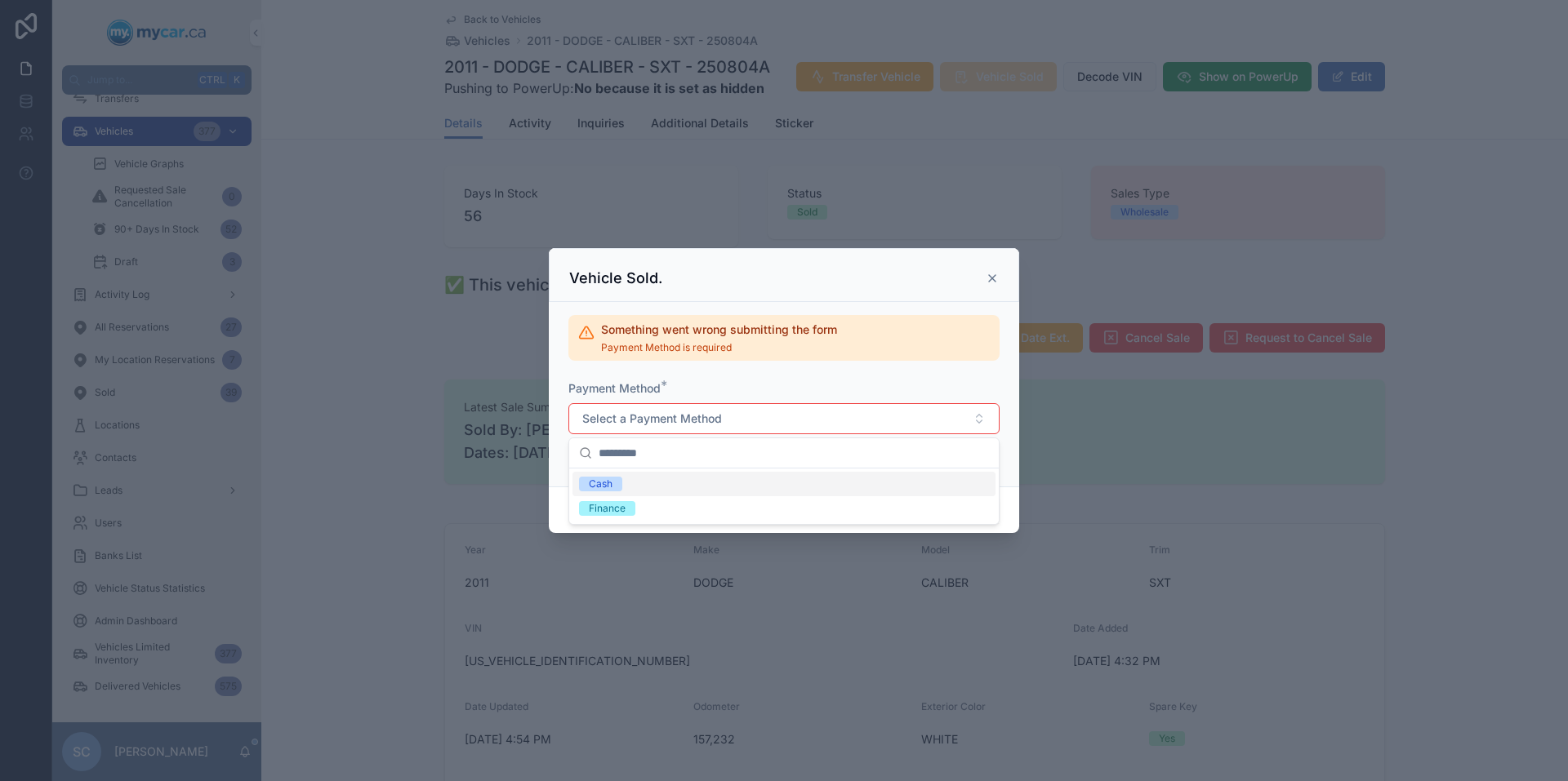
click at [599, 484] on div "Cash" at bounding box center [600, 484] width 24 height 15
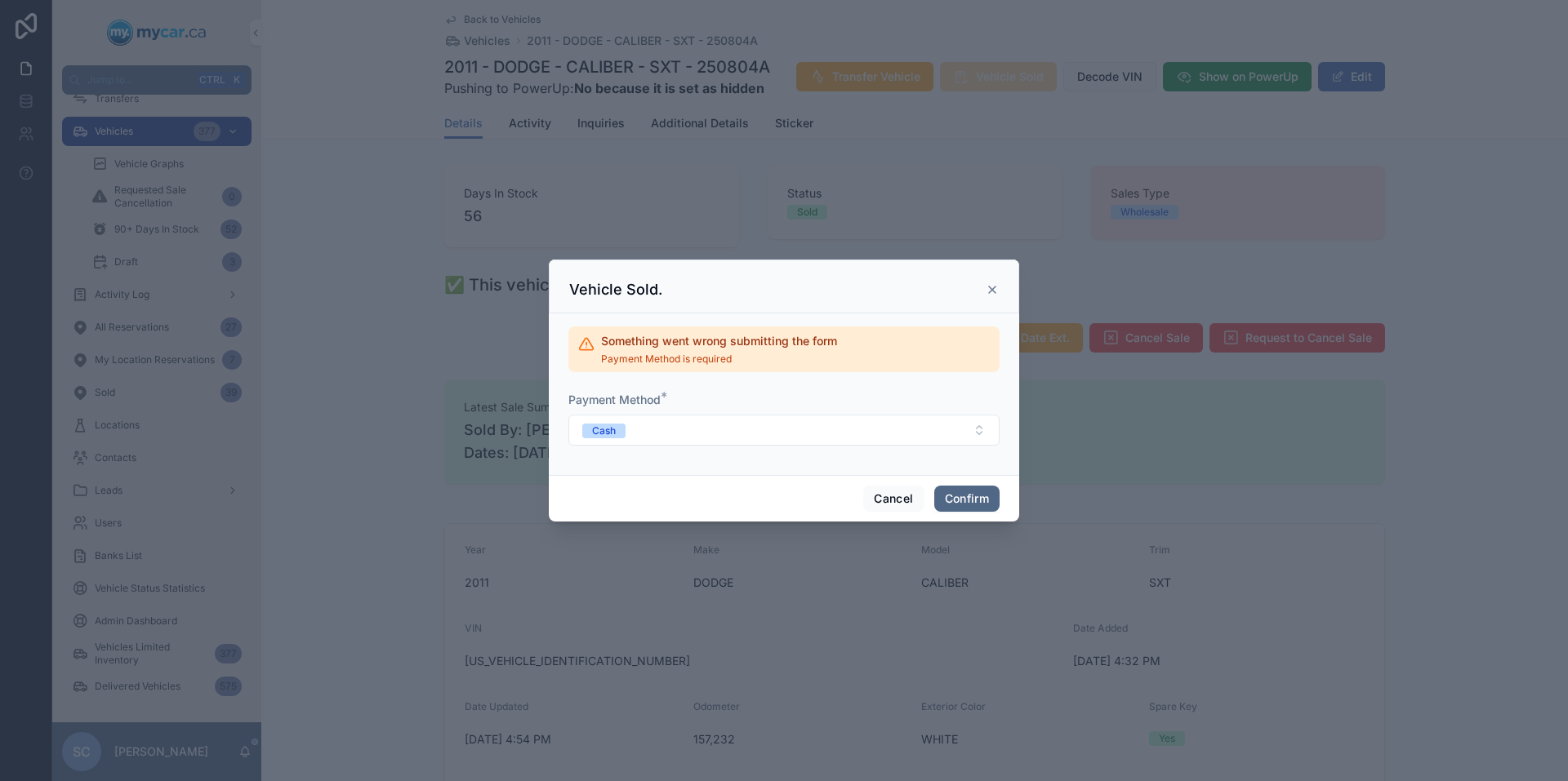
click at [991, 504] on button "Confirm" at bounding box center [966, 499] width 65 height 26
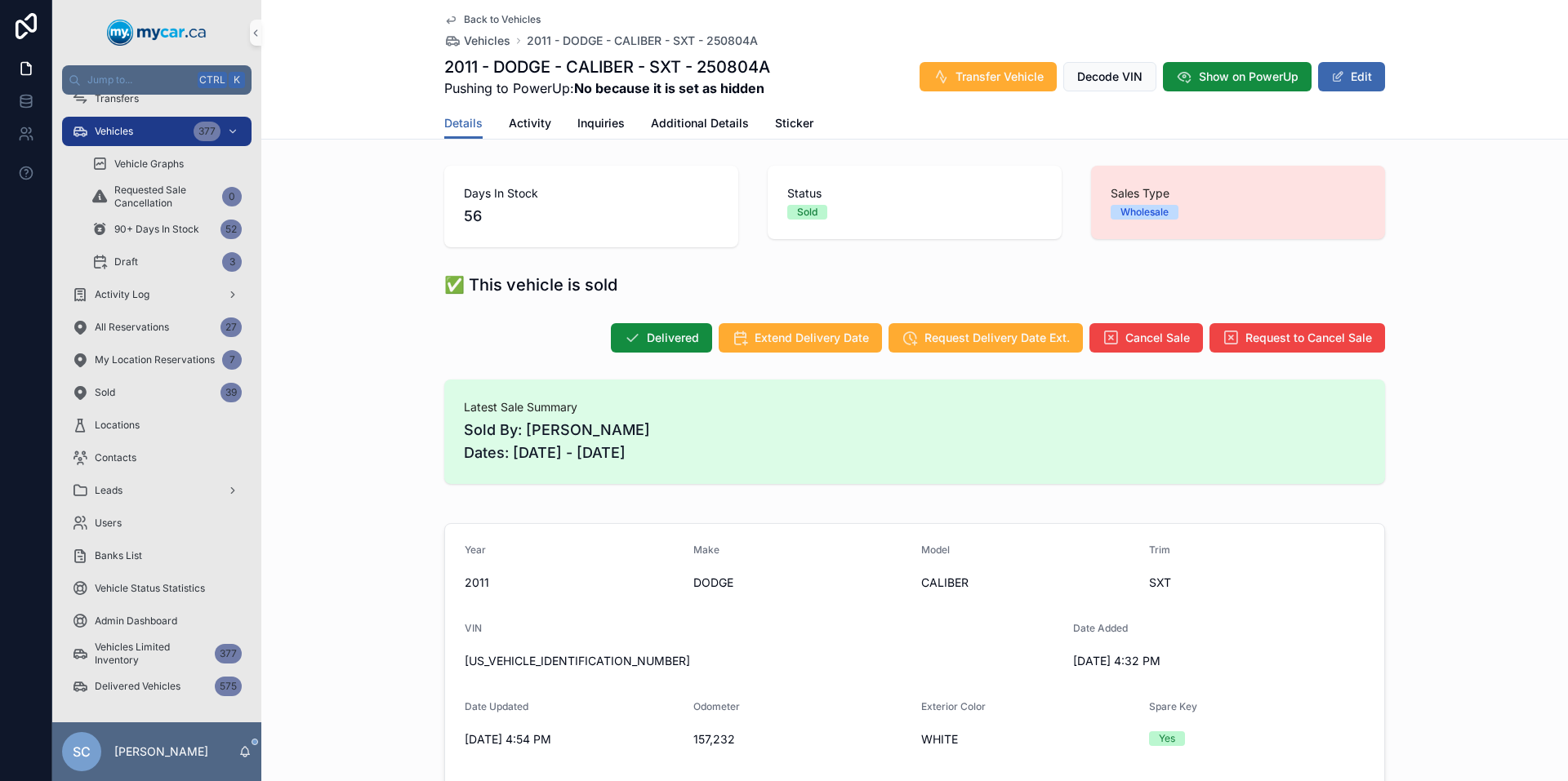
click at [505, 7] on div "Back to Vehicles Vehicles 2011 - DODGE - CALIBER - SXT - 250804A 2011 - DODGE -…" at bounding box center [914, 54] width 940 height 107
click at [507, 10] on div "Back to Vehicles Vehicles 2011 - DODGE - CALIBER - SXT - 250804A 2011 - DODGE -…" at bounding box center [914, 54] width 940 height 107
click at [506, 13] on span "Back to Vehicles" at bounding box center [501, 20] width 76 height 13
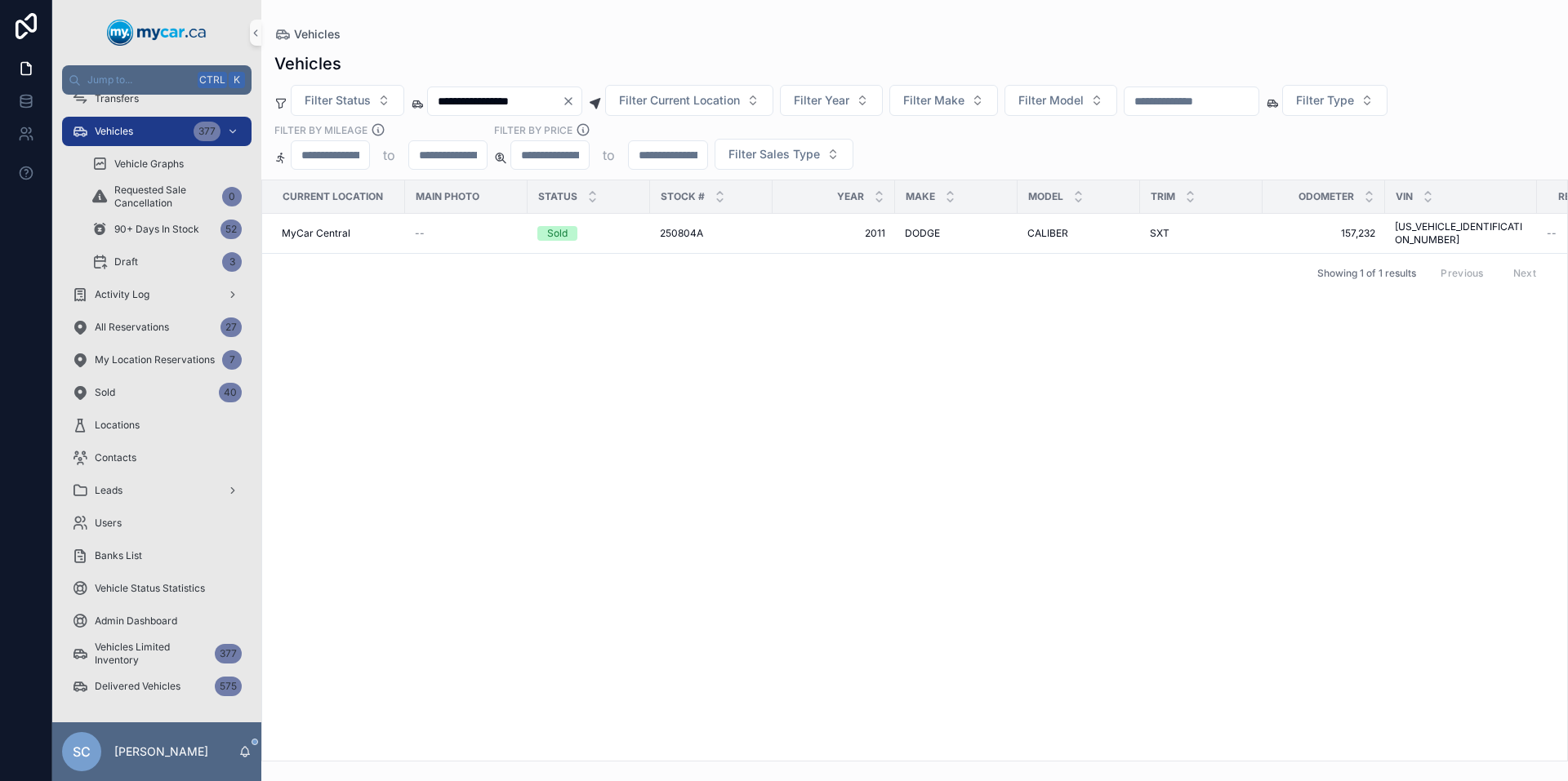
click at [575, 101] on icon "Clear" at bounding box center [568, 102] width 13 height 13
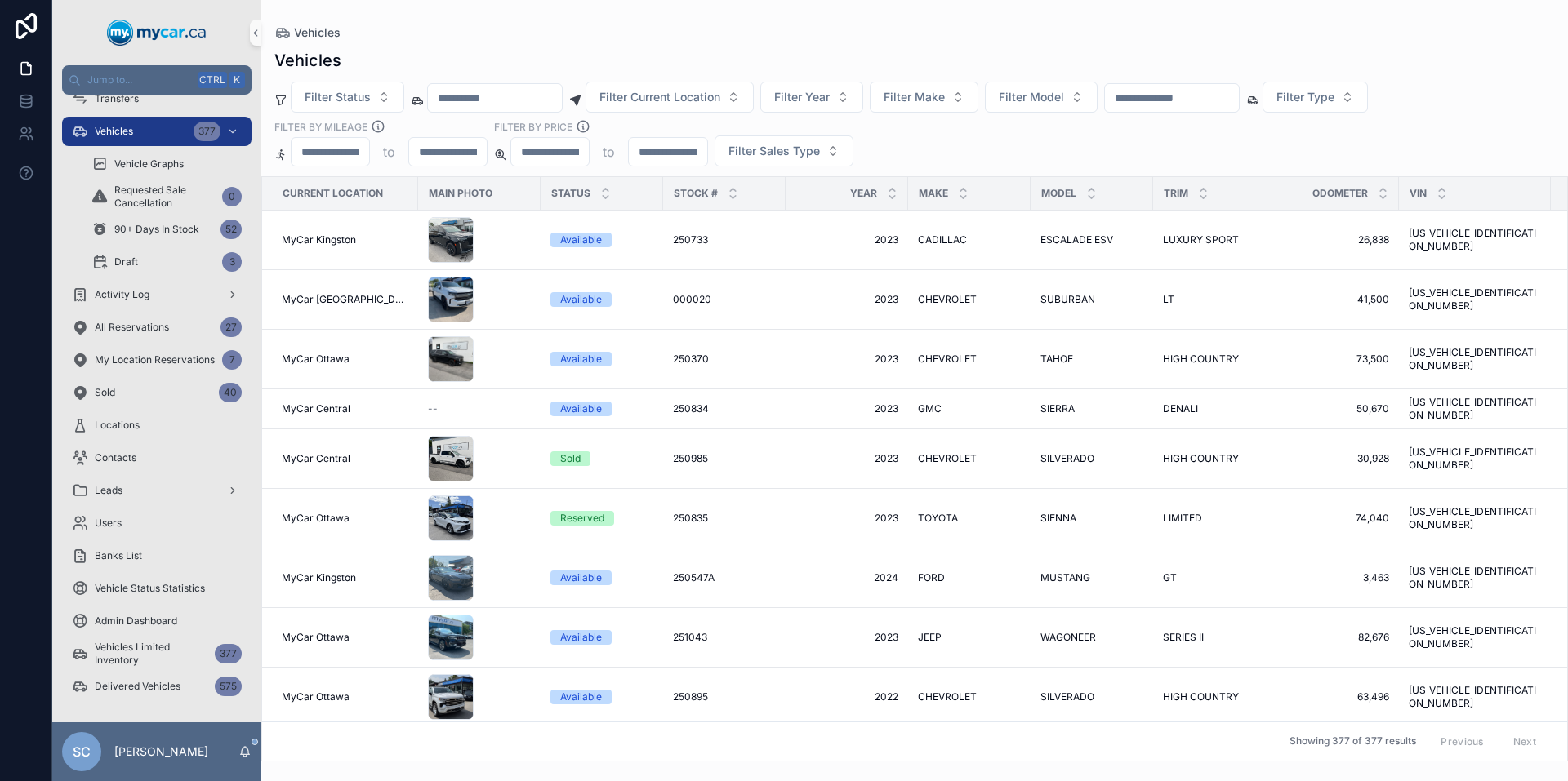
click at [509, 101] on input "scrollable content" at bounding box center [495, 98] width 134 height 23
paste input "**********"
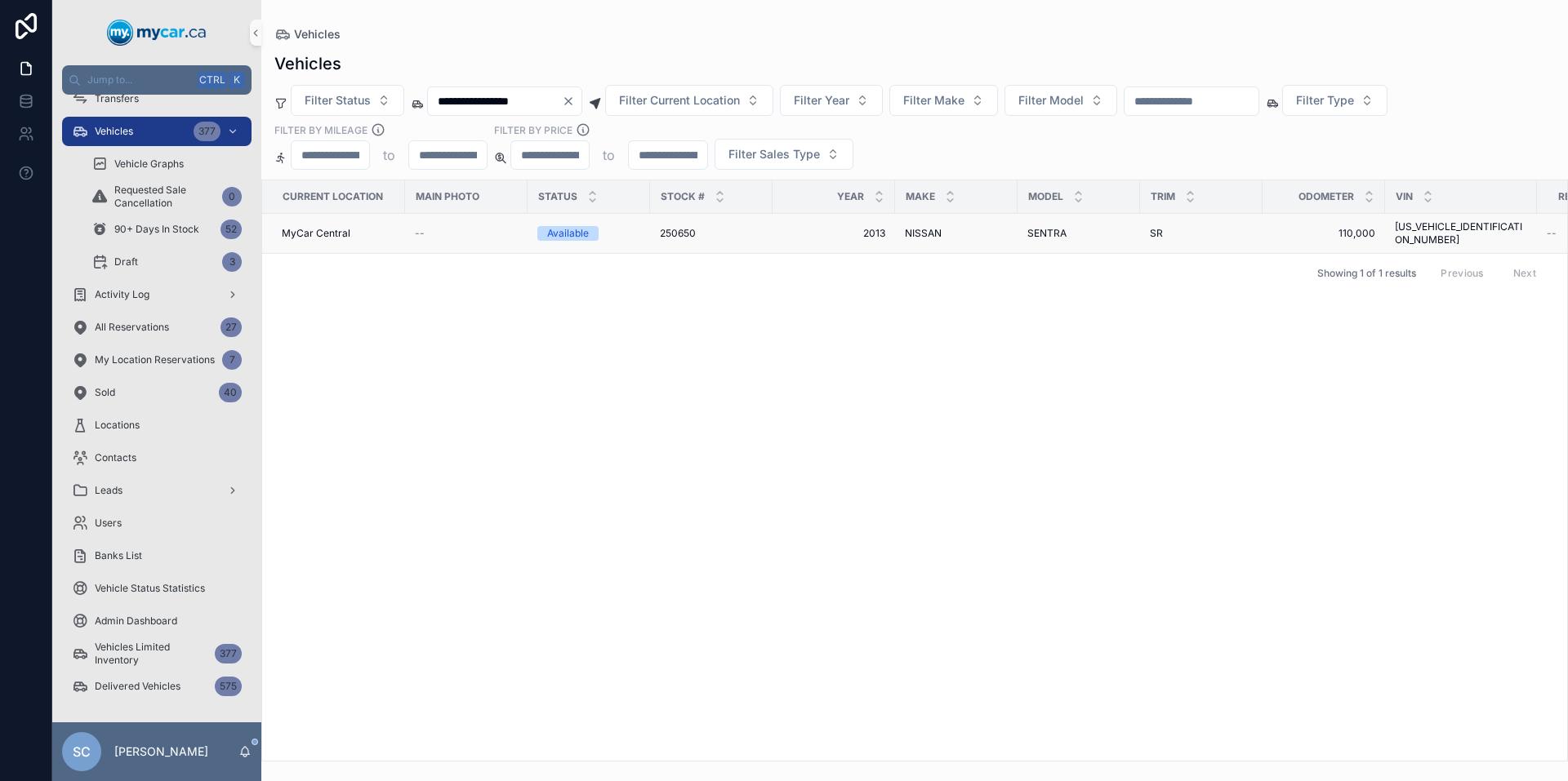
type input "**********"
click at [585, 230] on div "Available" at bounding box center [568, 234] width 41 height 15
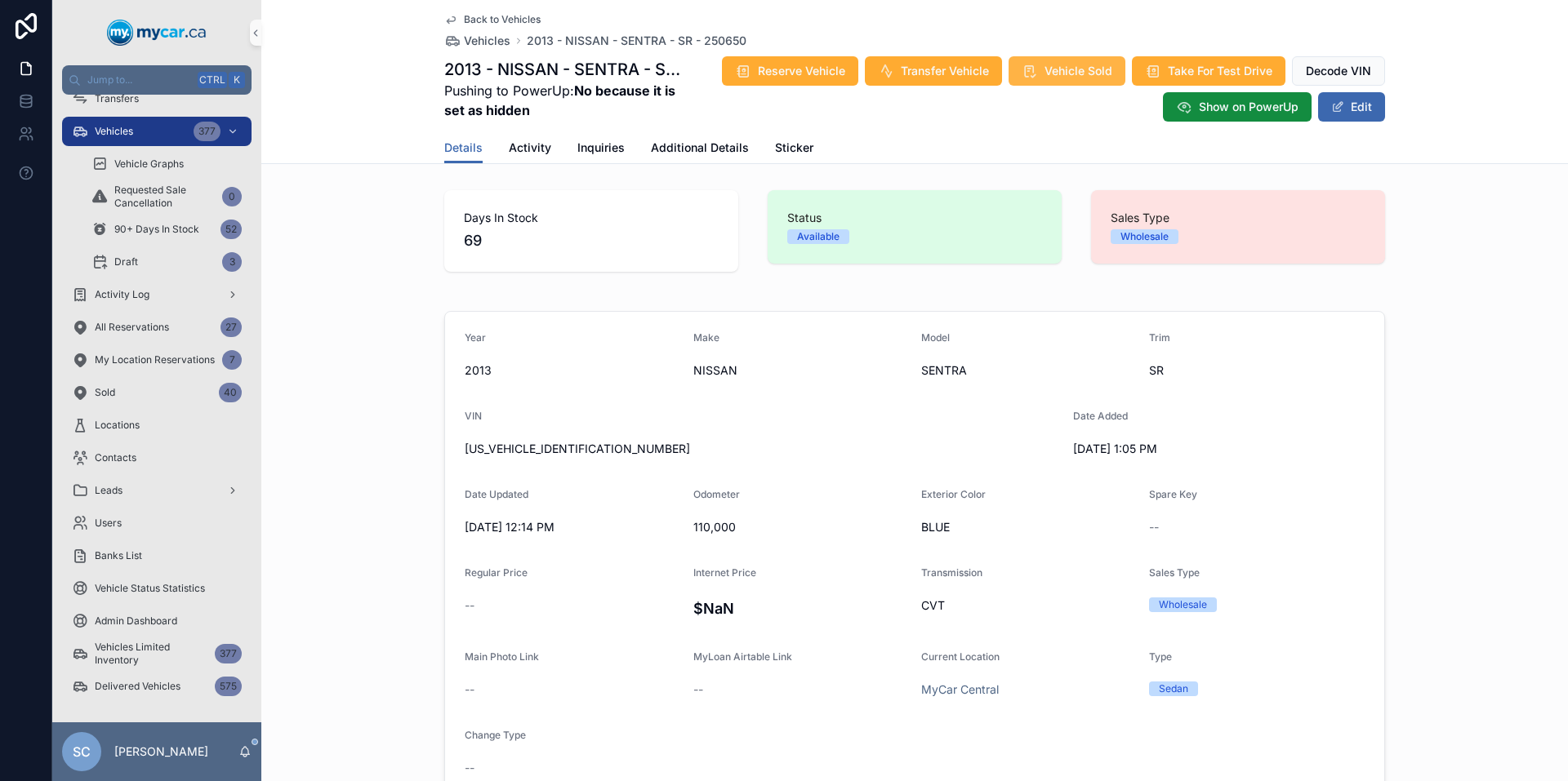
click at [1075, 77] on span "Vehicle Sold" at bounding box center [1078, 71] width 68 height 16
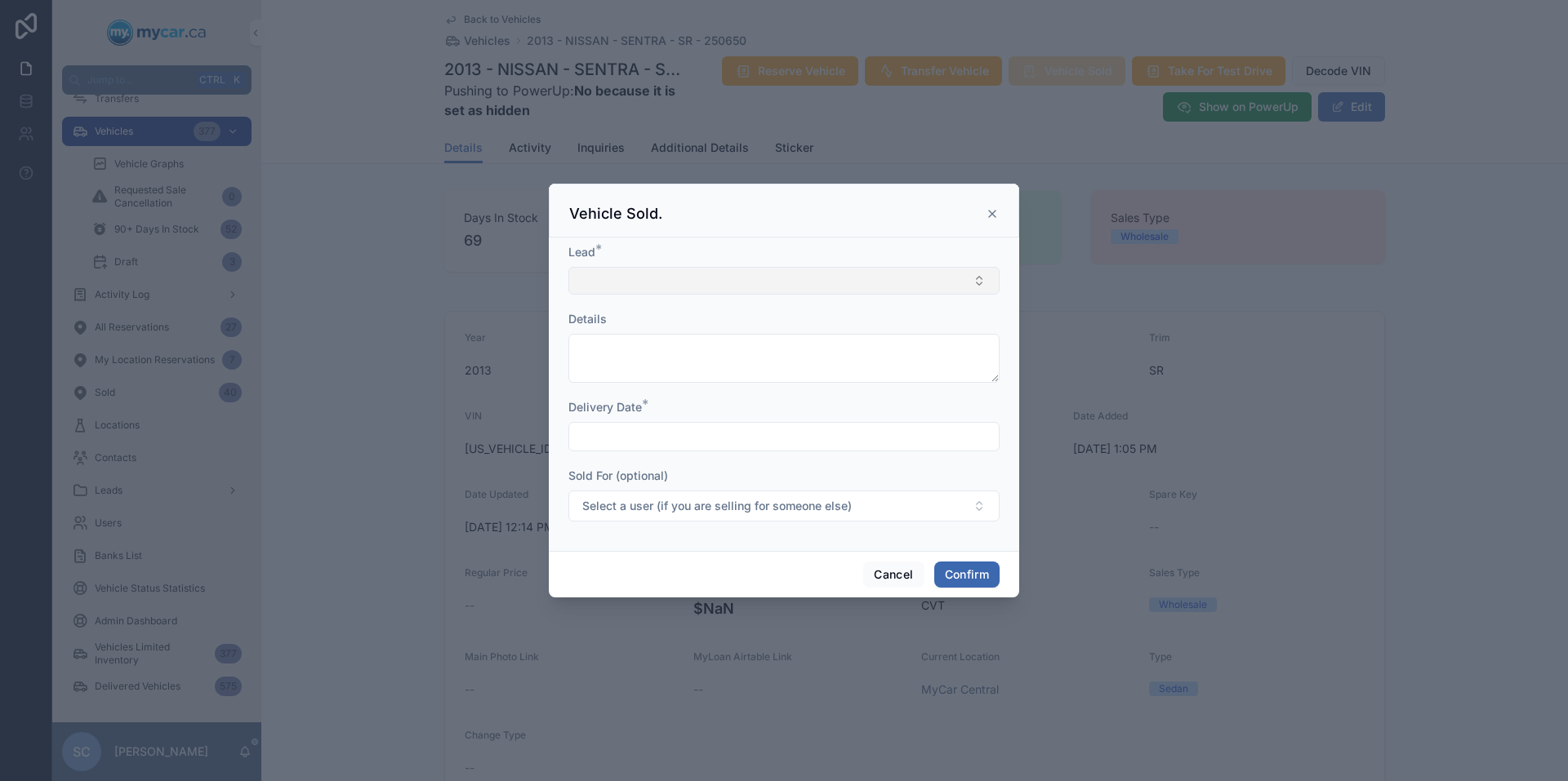
click at [684, 280] on button "Select Button" at bounding box center [784, 280] width 432 height 27
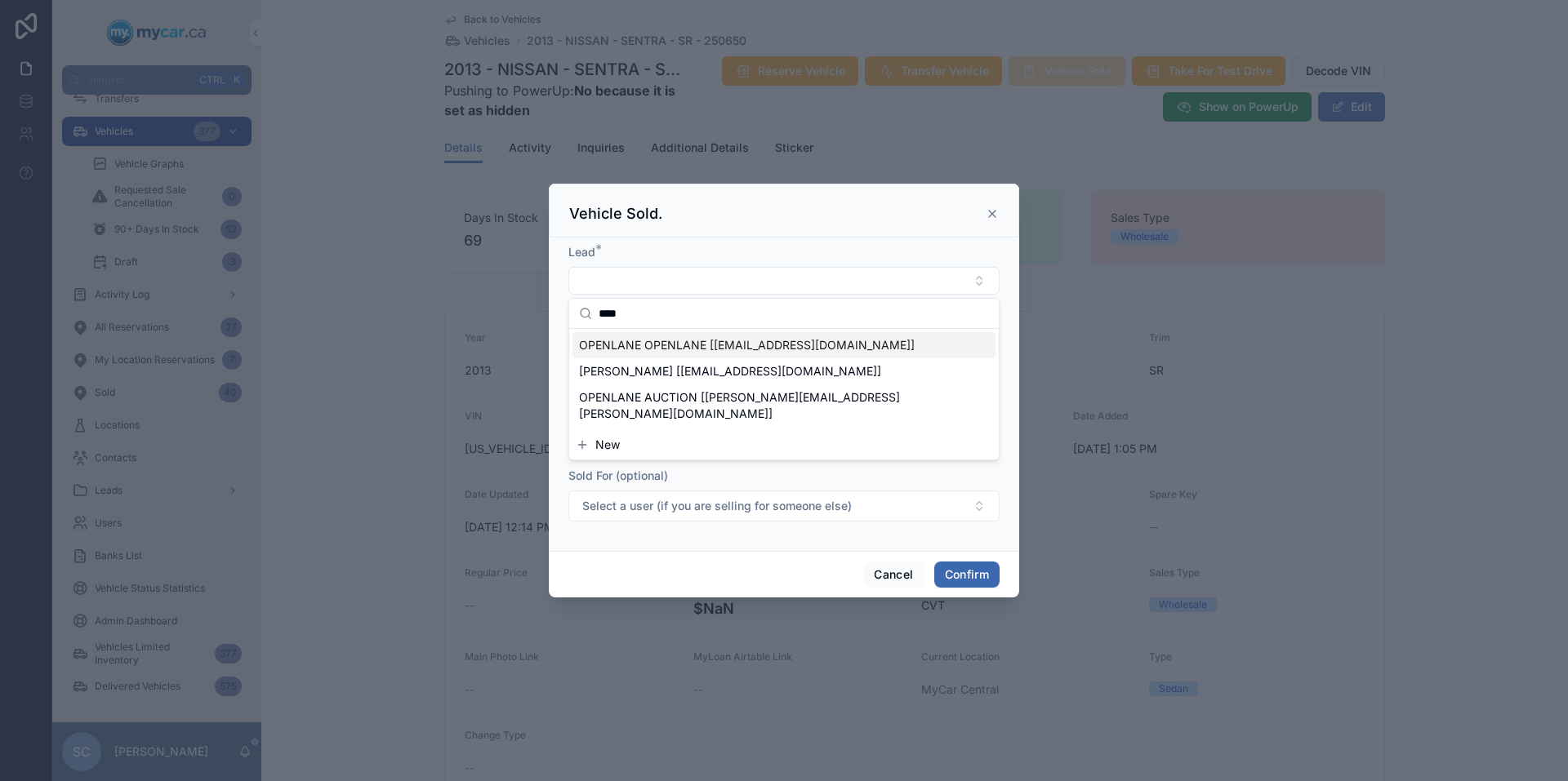
type input "****"
click at [701, 344] on span "OPENLANE OPENLANE [[EMAIL_ADDRESS][DOMAIN_NAME]]" at bounding box center [746, 345] width 335 height 16
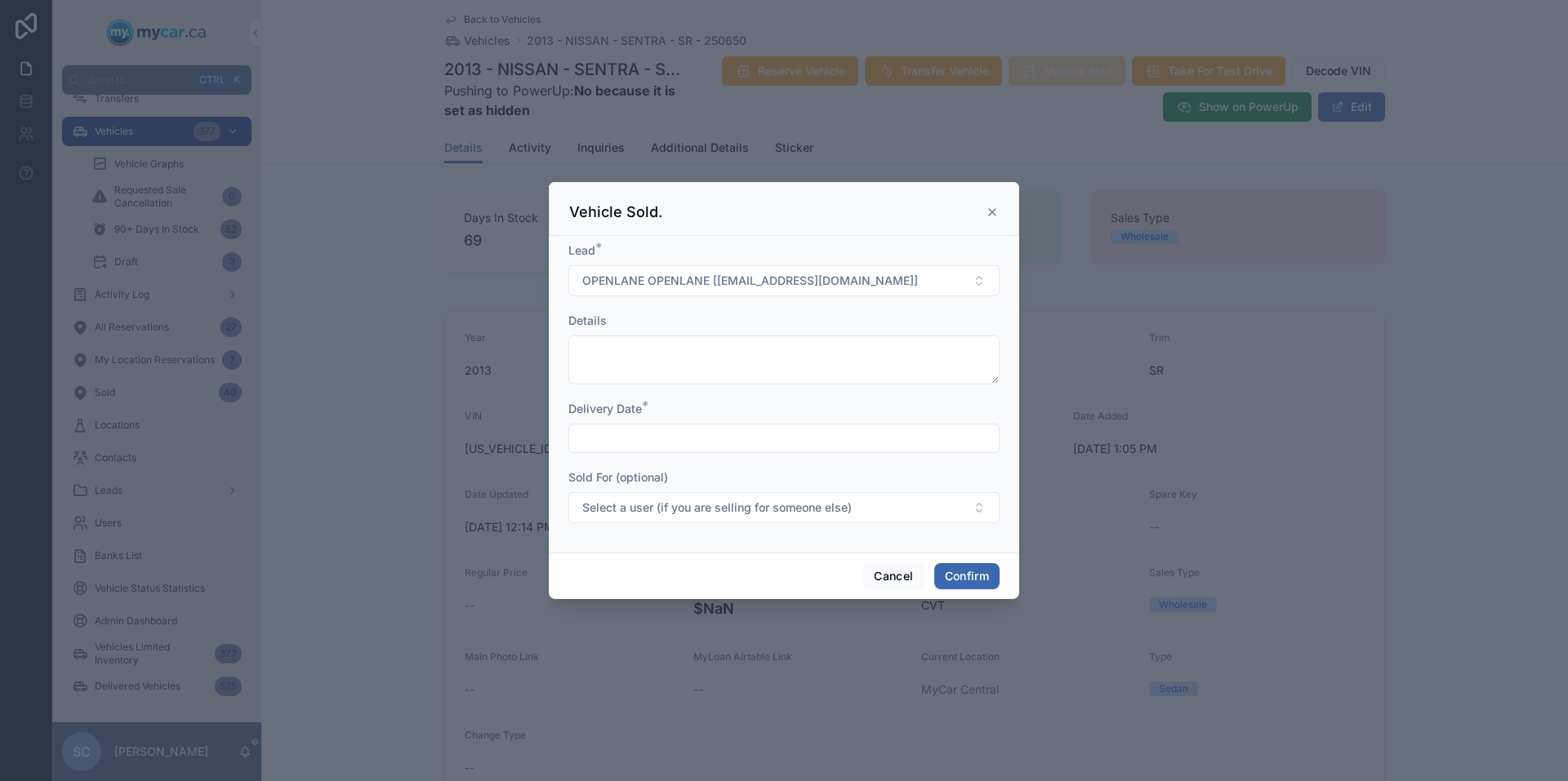
click at [645, 442] on input "text" at bounding box center [784, 438] width 430 height 23
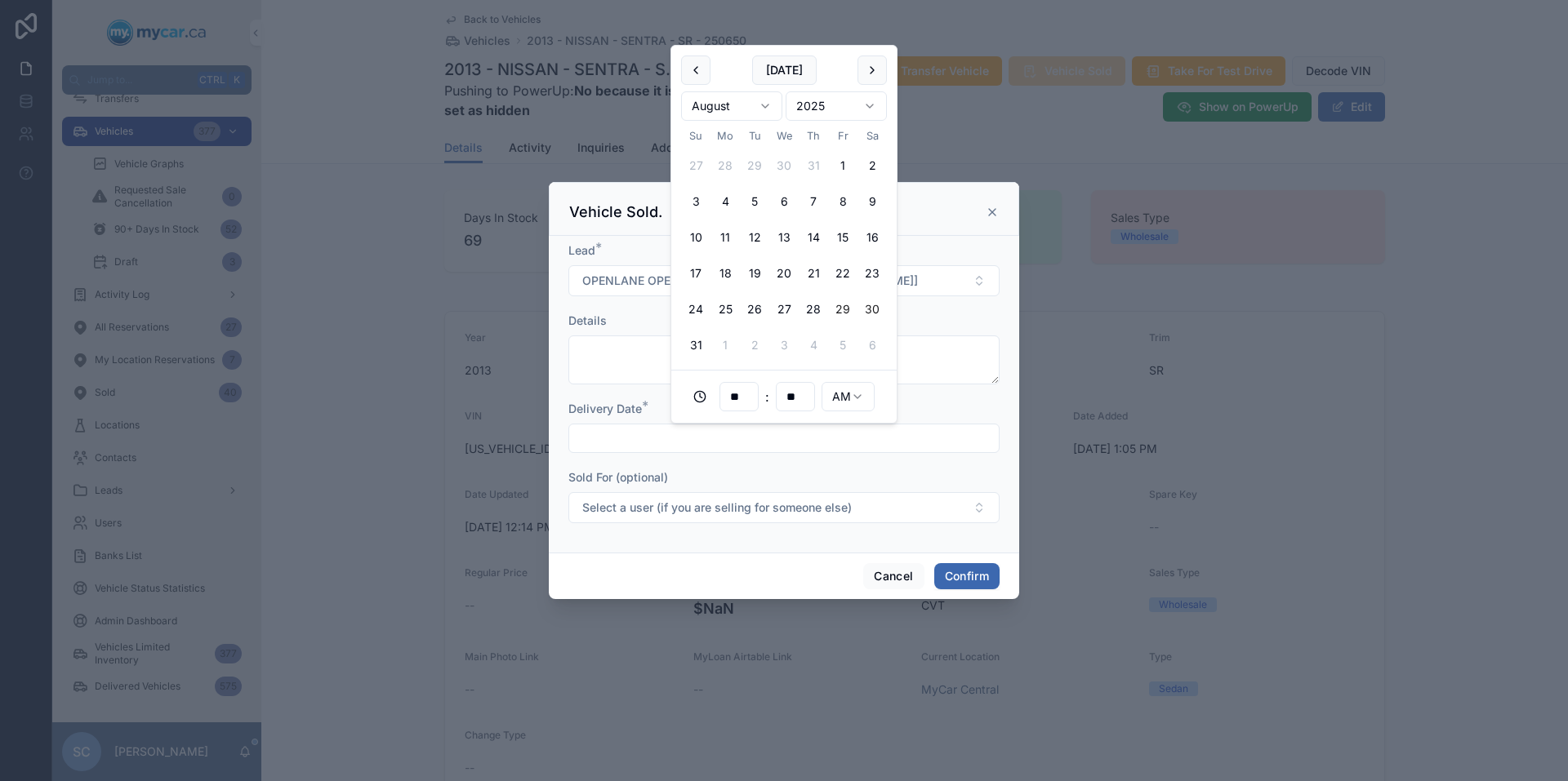
click at [872, 307] on button "30" at bounding box center [872, 309] width 29 height 29
type input "**********"
click at [734, 472] on div "Sold For (optional)" at bounding box center [784, 477] width 432 height 16
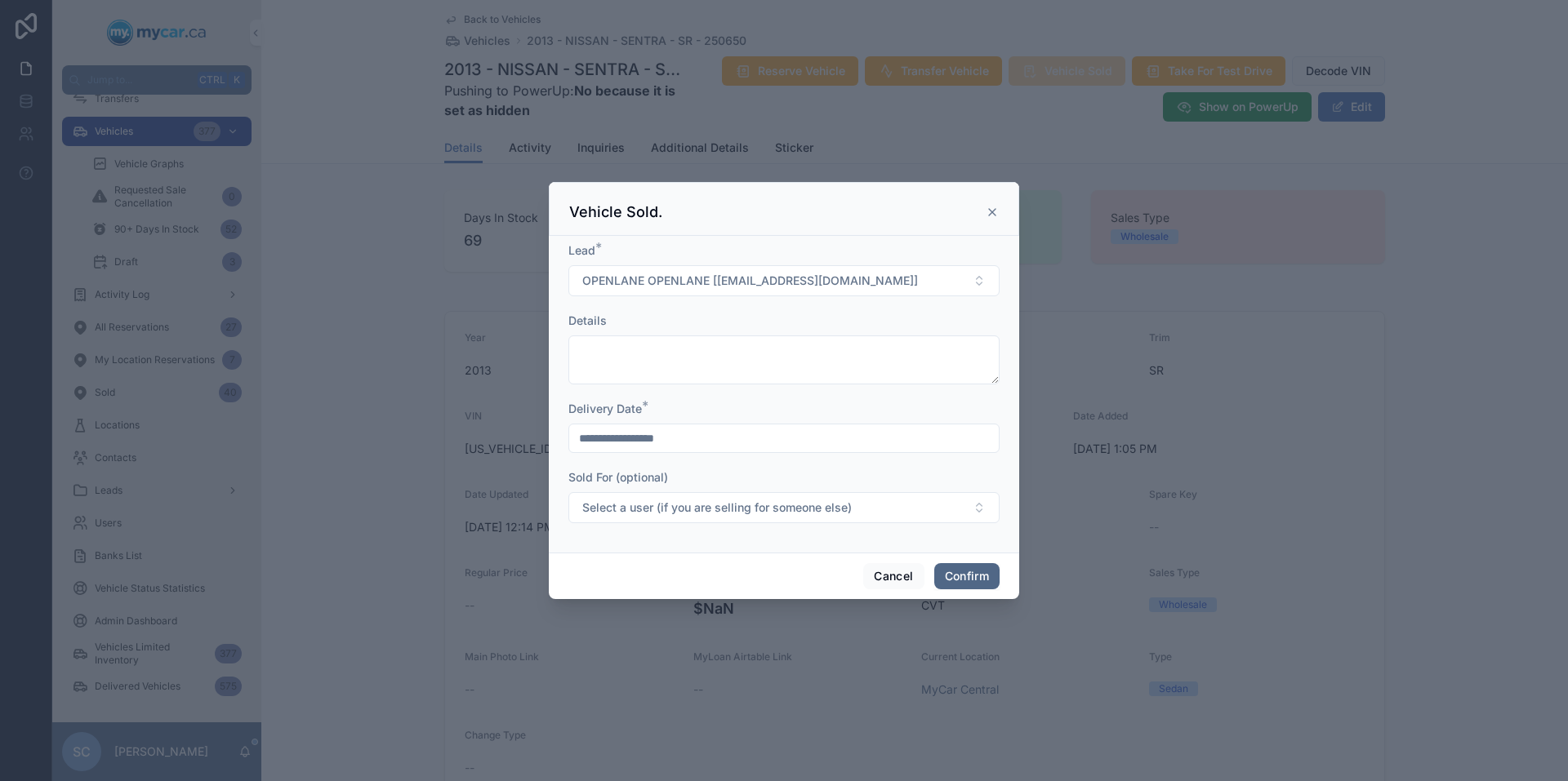
click at [983, 576] on button "Confirm" at bounding box center [966, 577] width 65 height 26
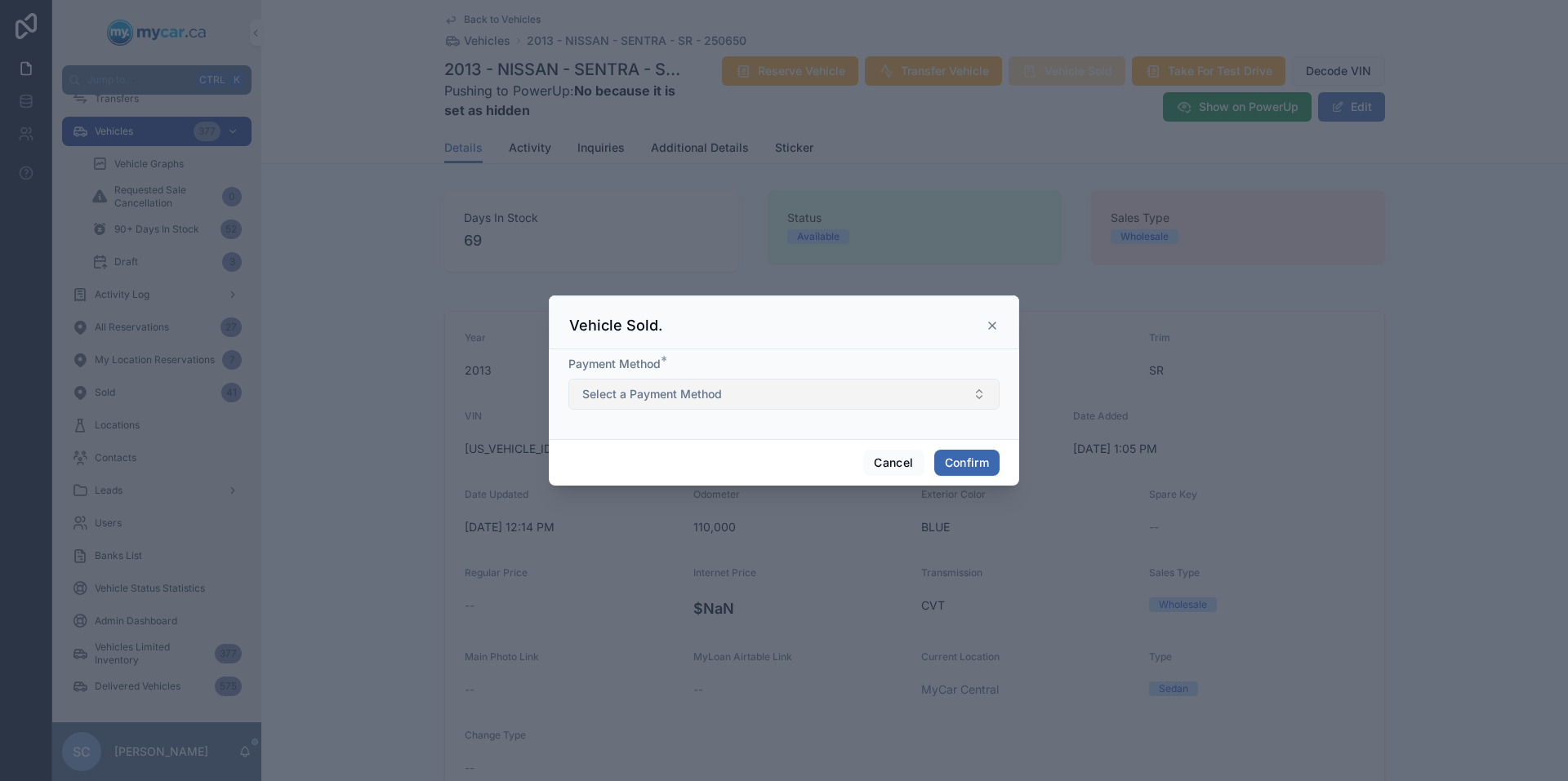
click at [748, 400] on button "Select a Payment Method" at bounding box center [784, 394] width 432 height 31
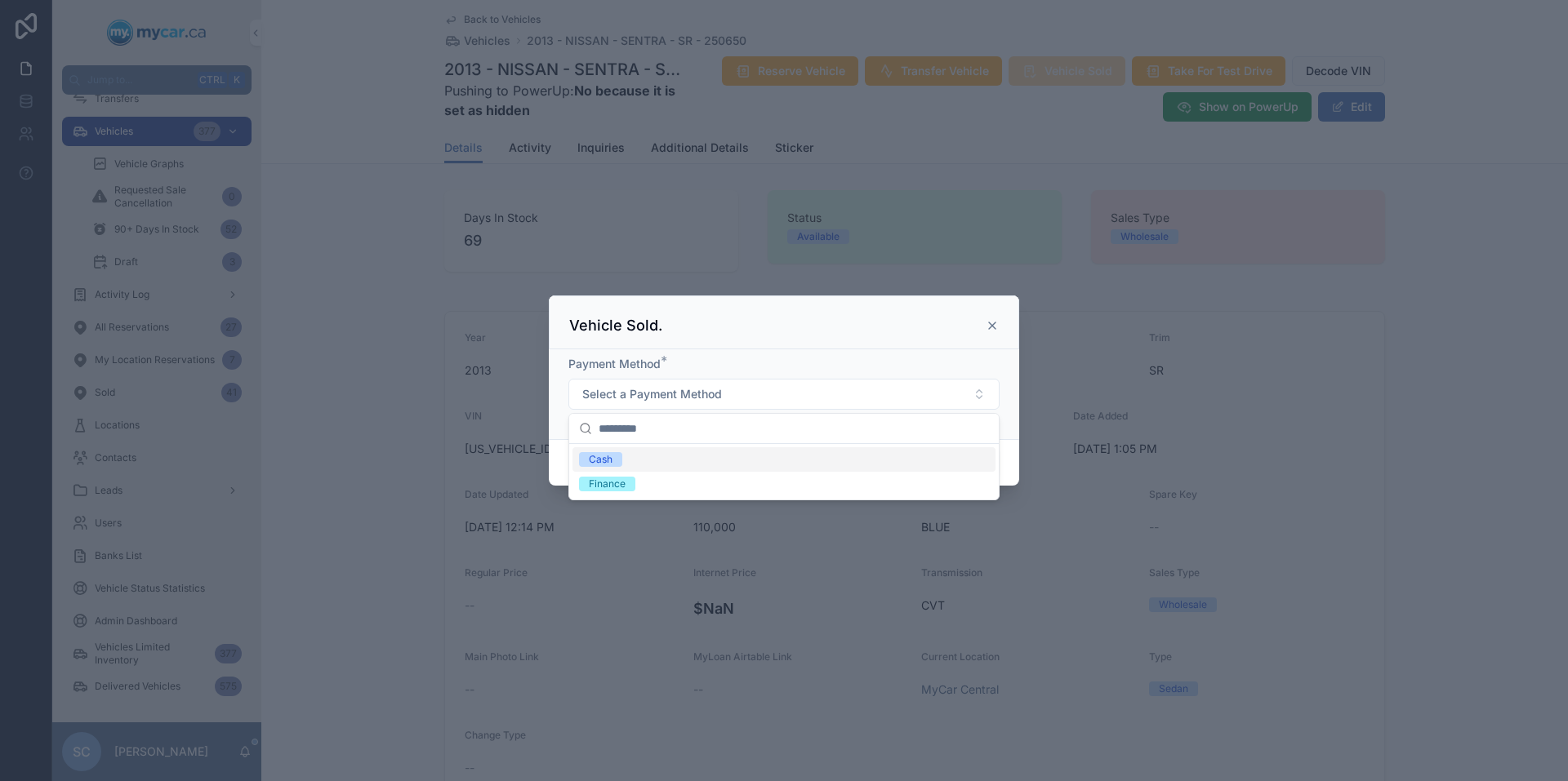
click at [667, 458] on div "Cash" at bounding box center [784, 460] width 423 height 24
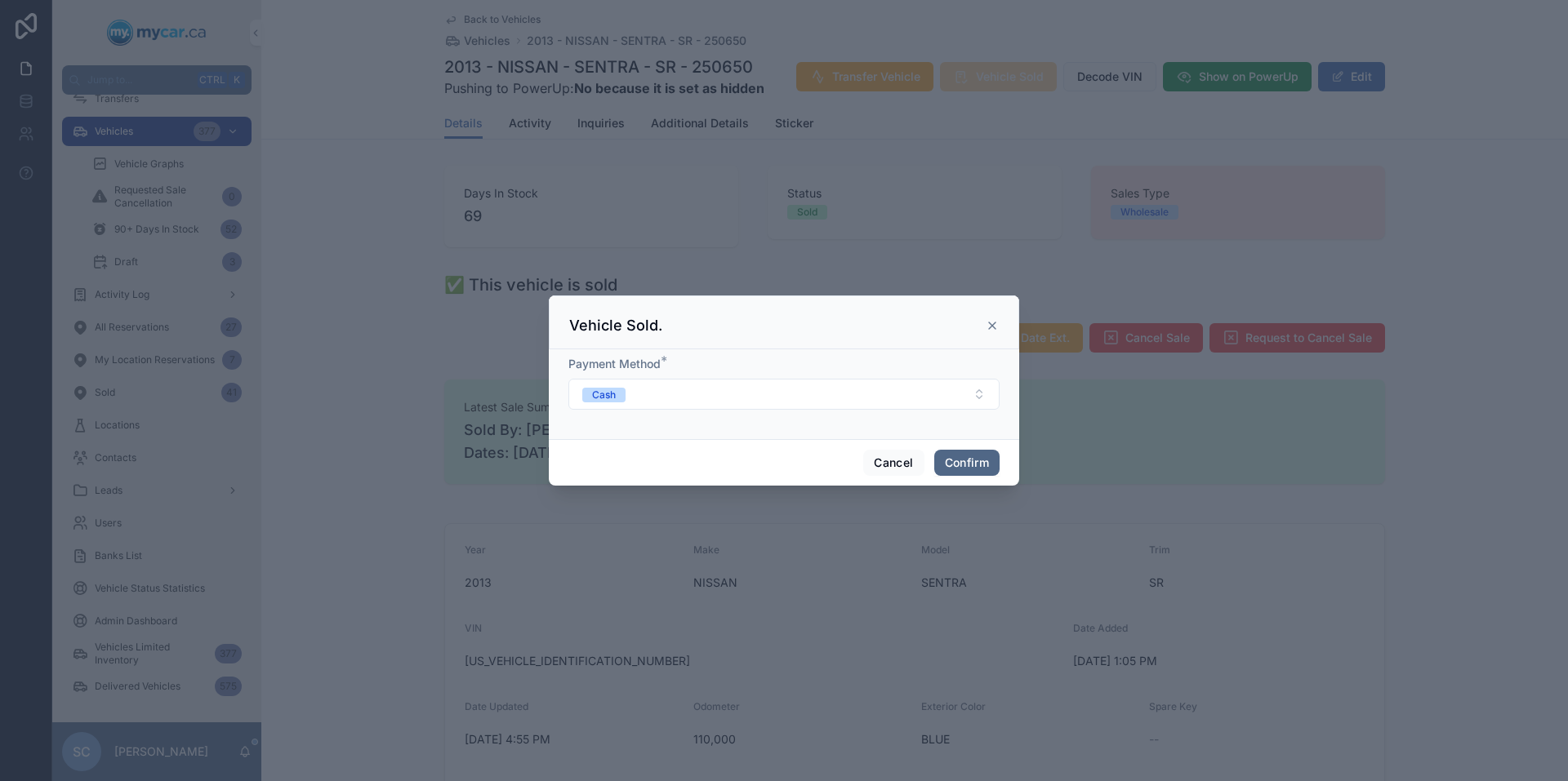
click at [984, 464] on button "Confirm" at bounding box center [966, 464] width 65 height 26
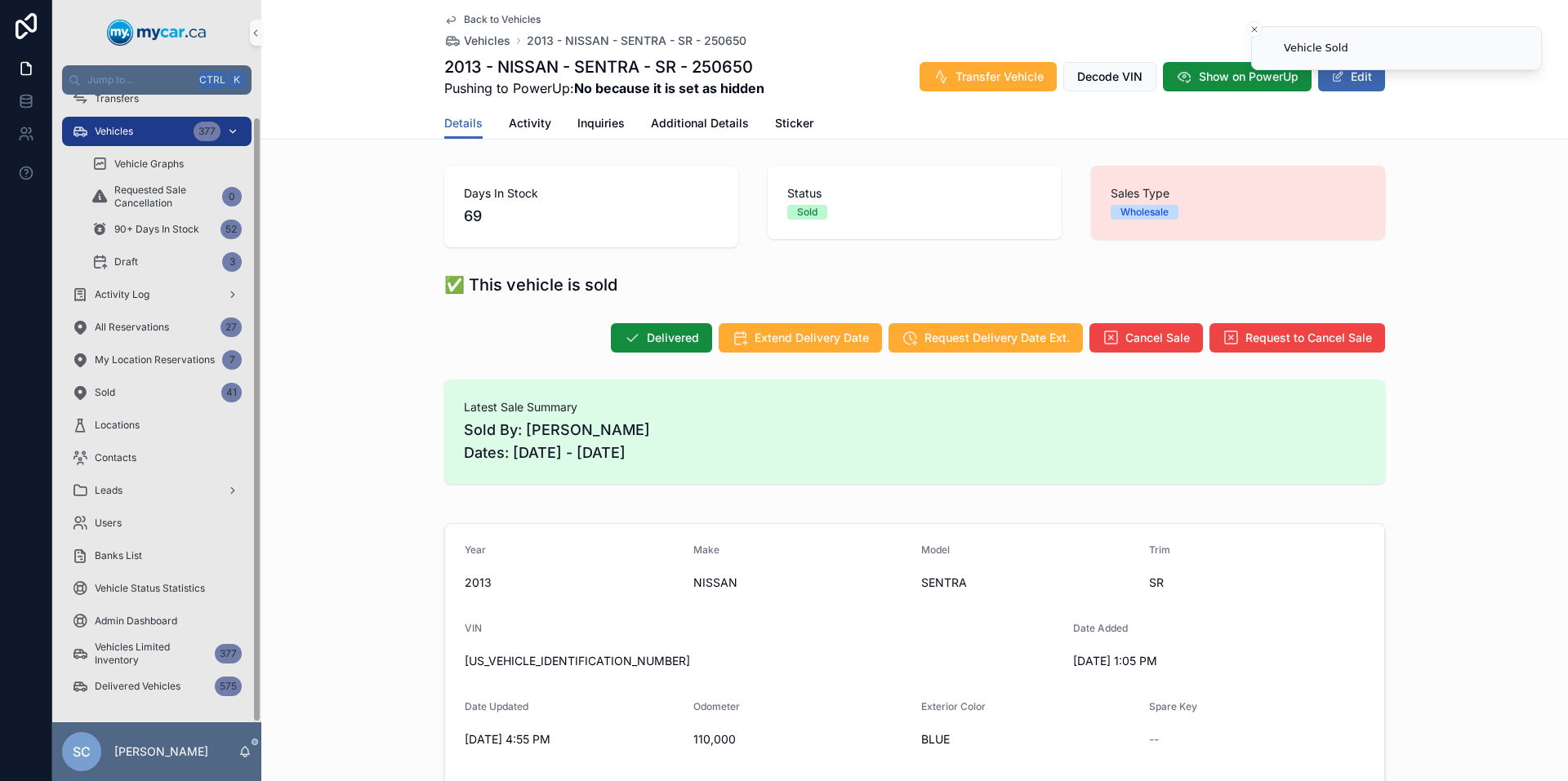
click at [156, 126] on div "Vehicles 377" at bounding box center [156, 132] width 170 height 26
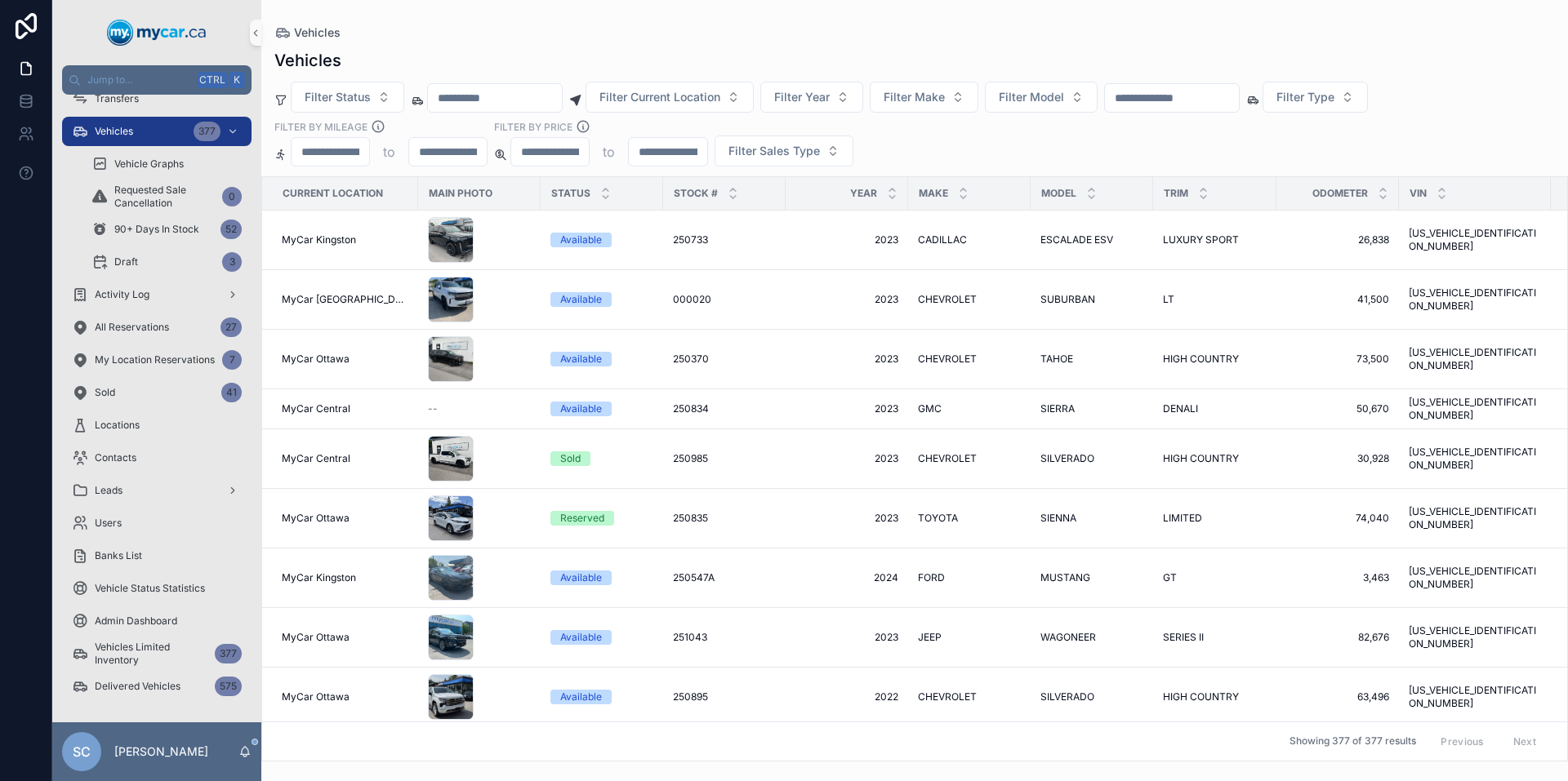
click at [502, 97] on input "scrollable content" at bounding box center [495, 98] width 134 height 23
paste input "**********"
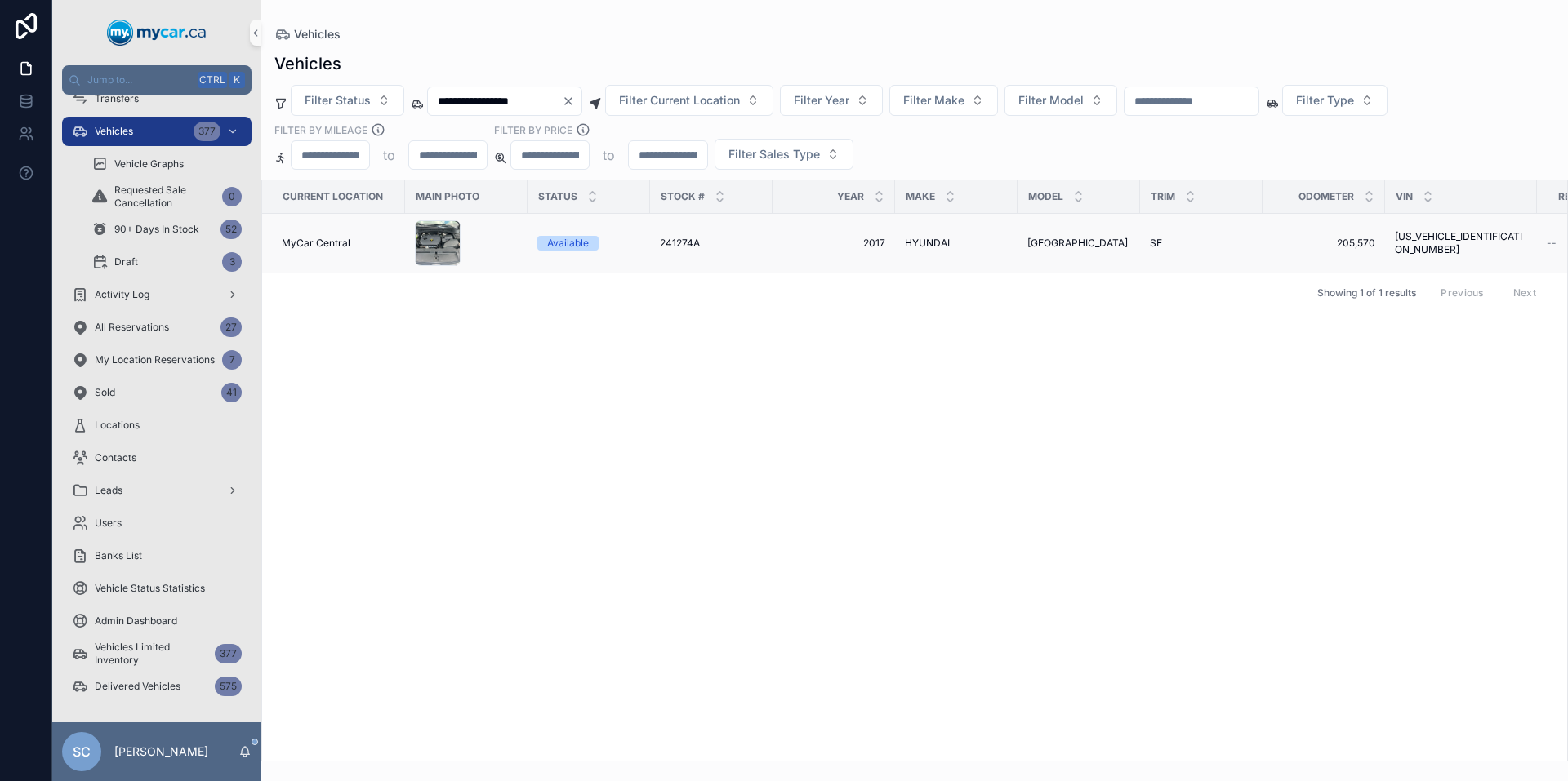
type input "**********"
click at [569, 243] on div "Available" at bounding box center [568, 243] width 41 height 15
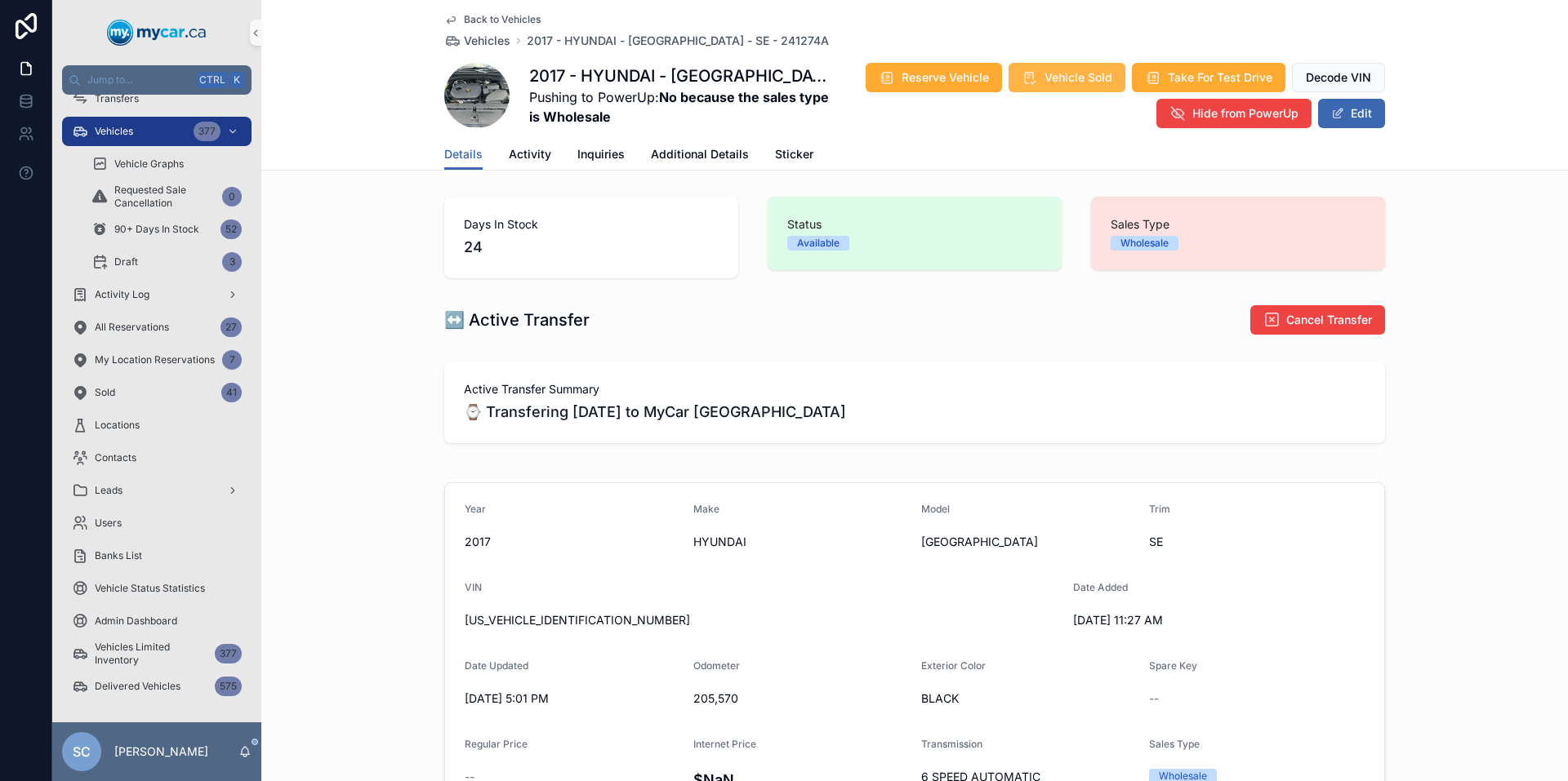
click at [1070, 76] on span "Vehicle Sold" at bounding box center [1078, 77] width 68 height 16
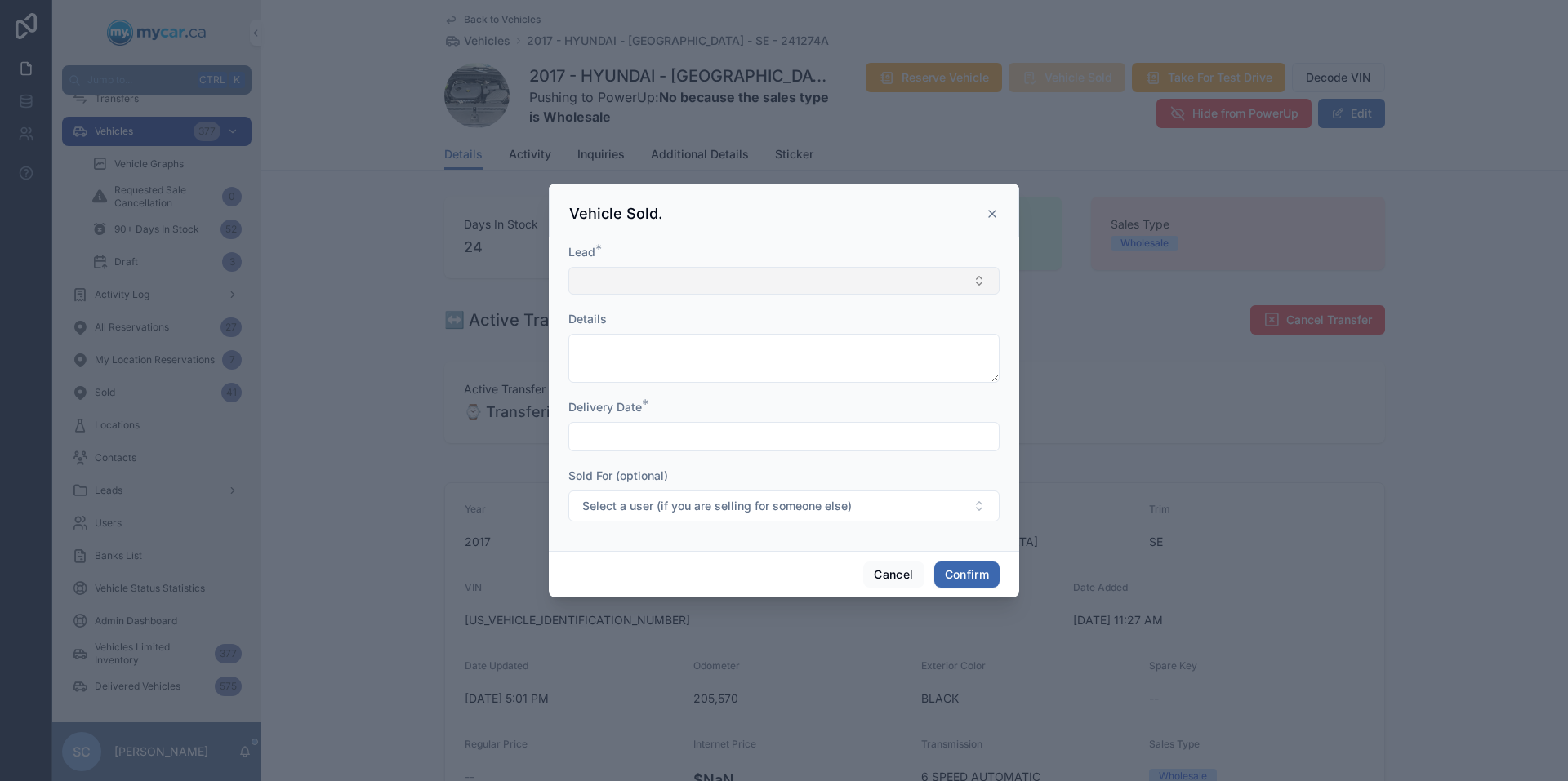
click at [701, 288] on button "Select Button" at bounding box center [784, 280] width 432 height 27
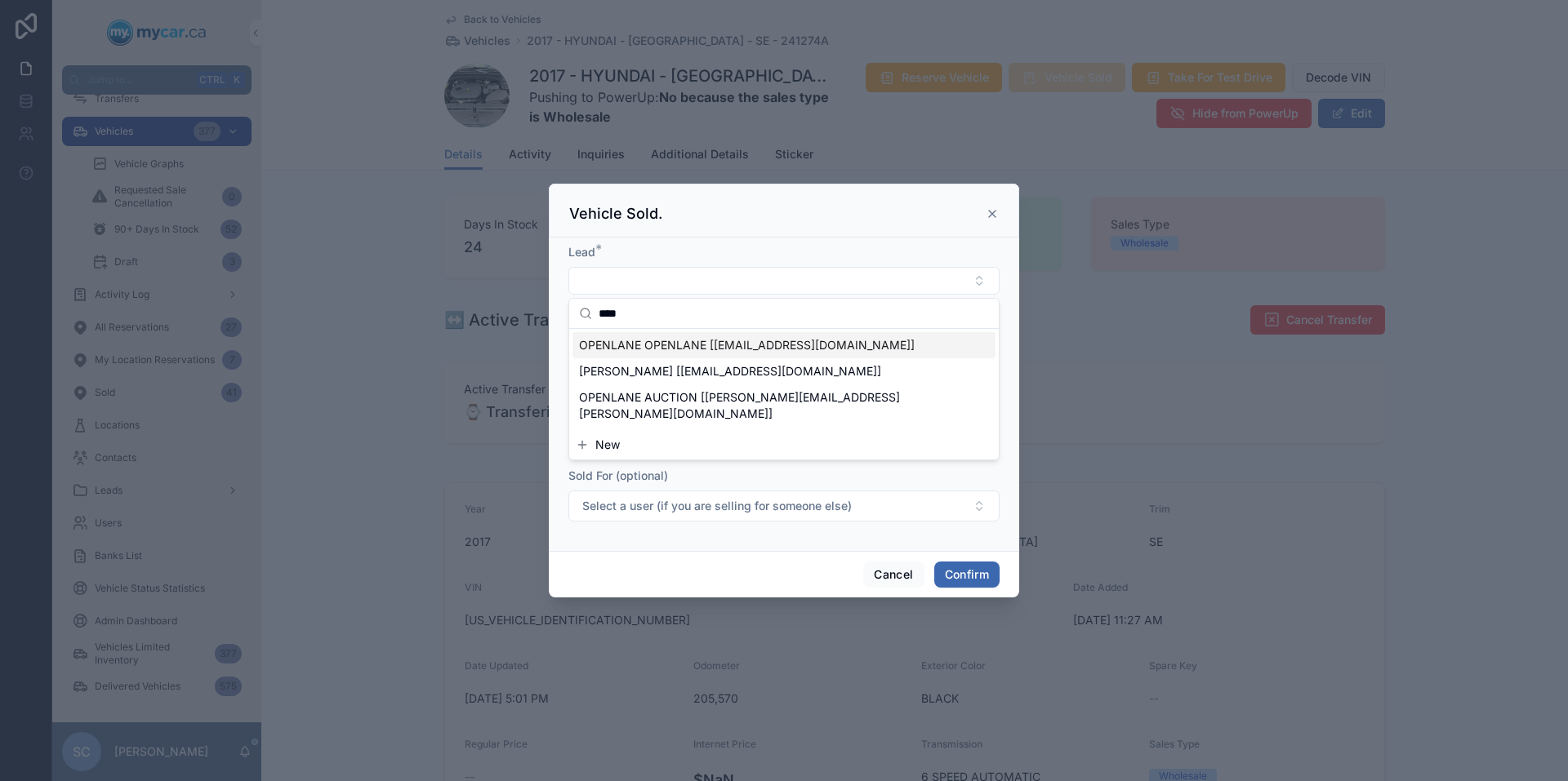
type input "****"
click at [703, 348] on span "OPENLANE OPENLANE [[EMAIL_ADDRESS][DOMAIN_NAME]]" at bounding box center [746, 345] width 335 height 16
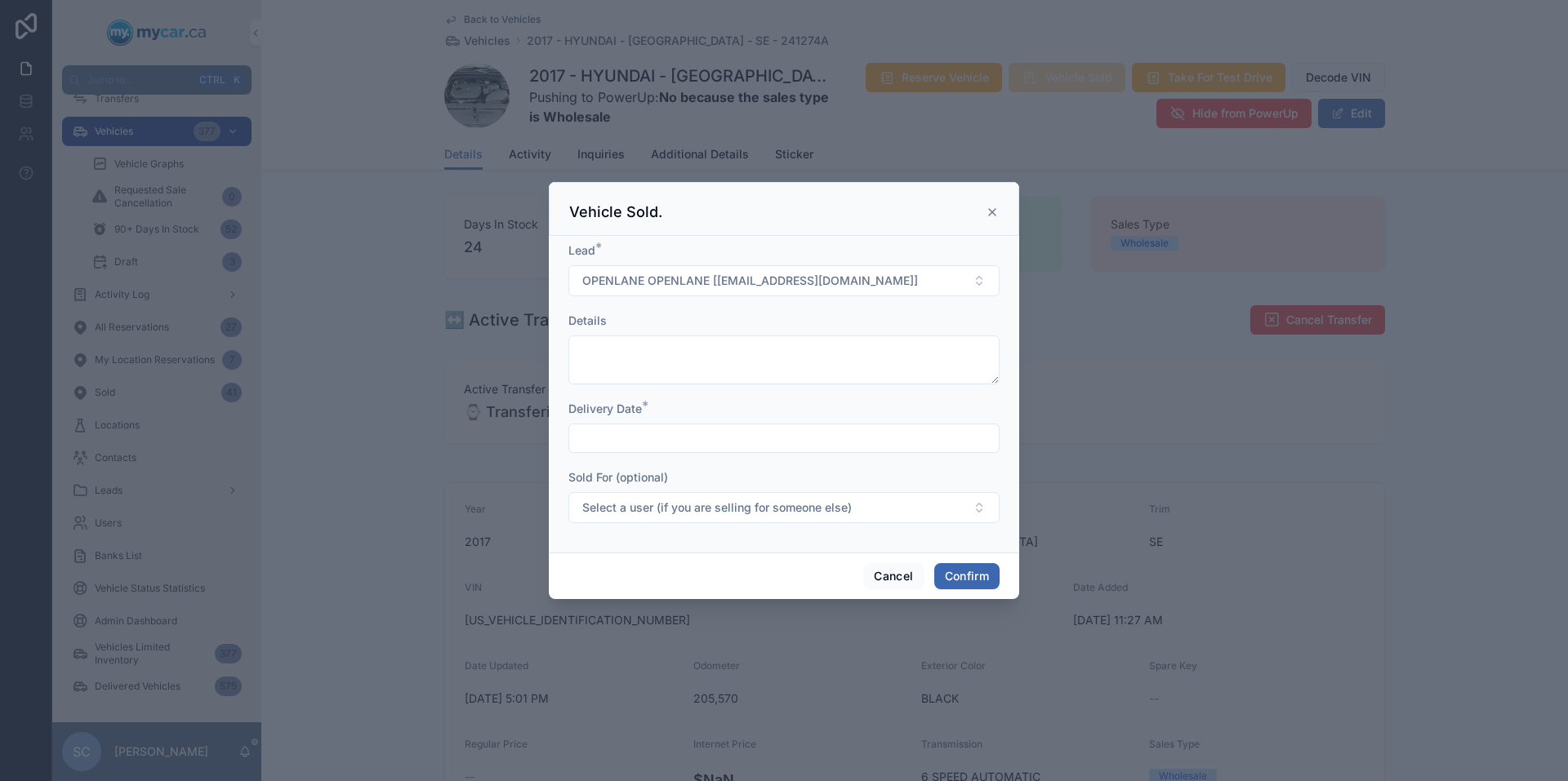
click at [721, 431] on input "text" at bounding box center [784, 438] width 430 height 23
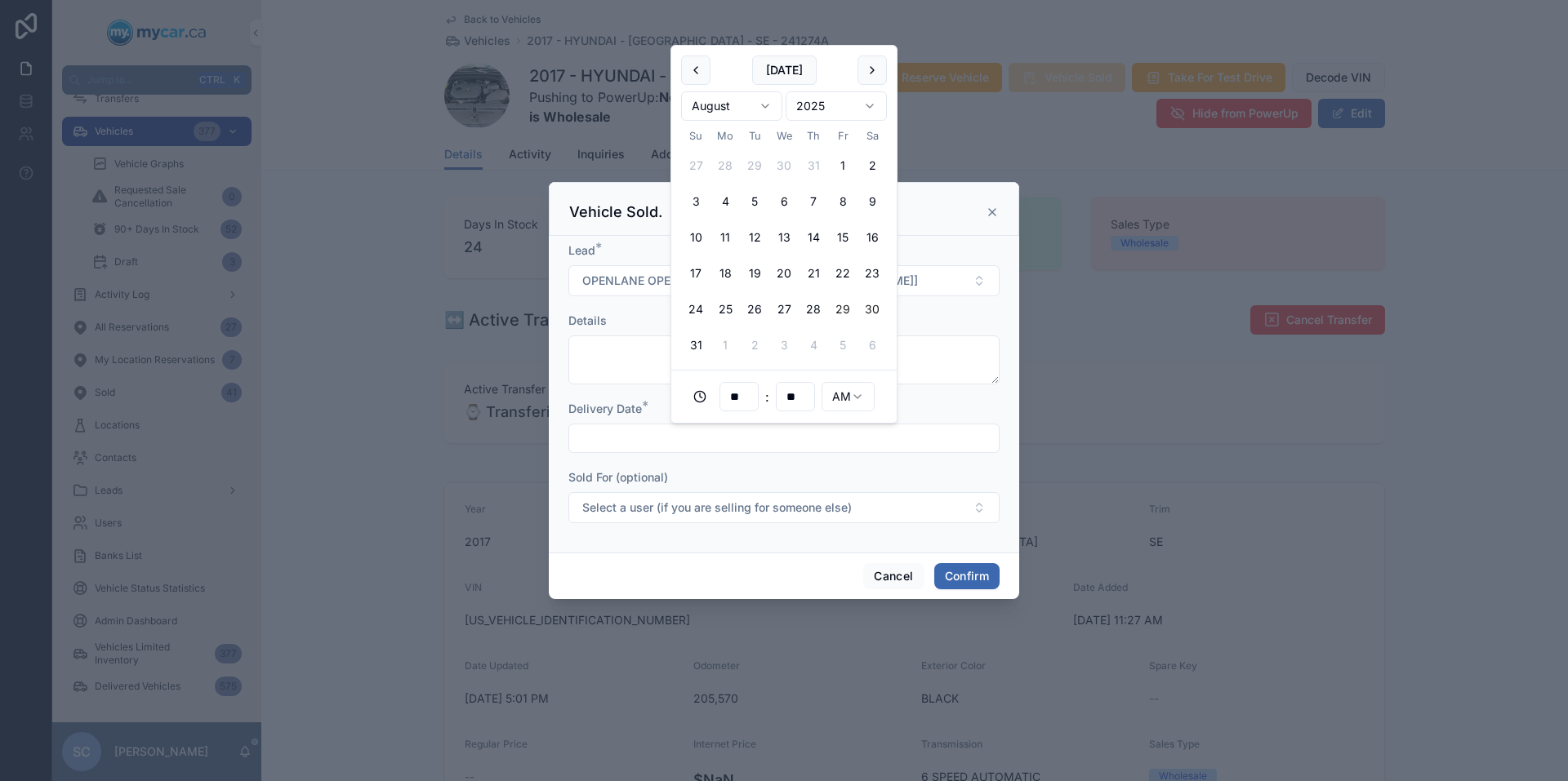
click at [874, 309] on button "30" at bounding box center [872, 309] width 29 height 29
type input "**********"
drag, startPoint x: 830, startPoint y: 475, endPoint x: 835, endPoint y: 481, distance: 7.8
click at [831, 472] on div "Sold For (optional)" at bounding box center [784, 477] width 432 height 16
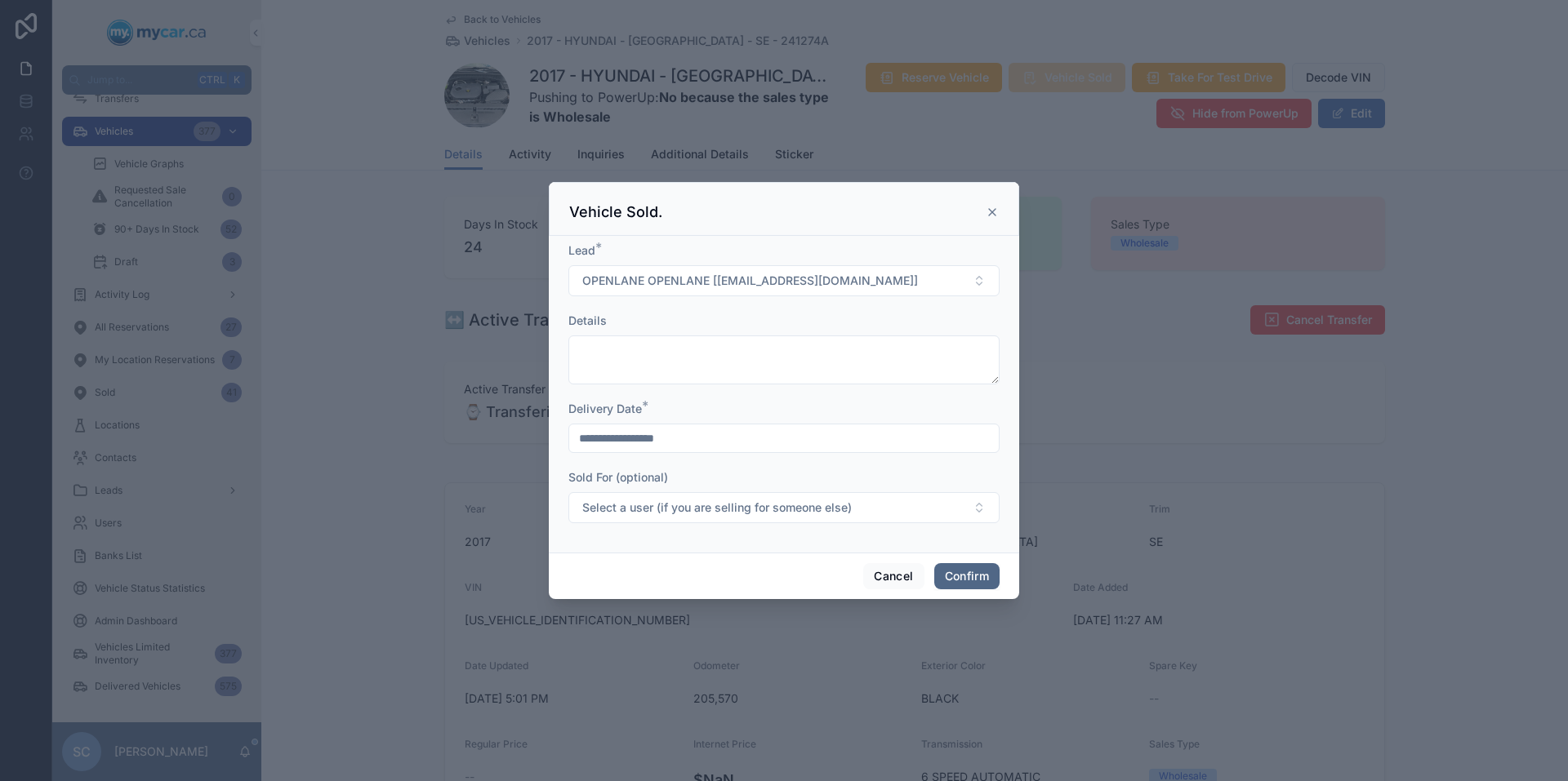
click at [970, 578] on button "Confirm" at bounding box center [966, 577] width 65 height 26
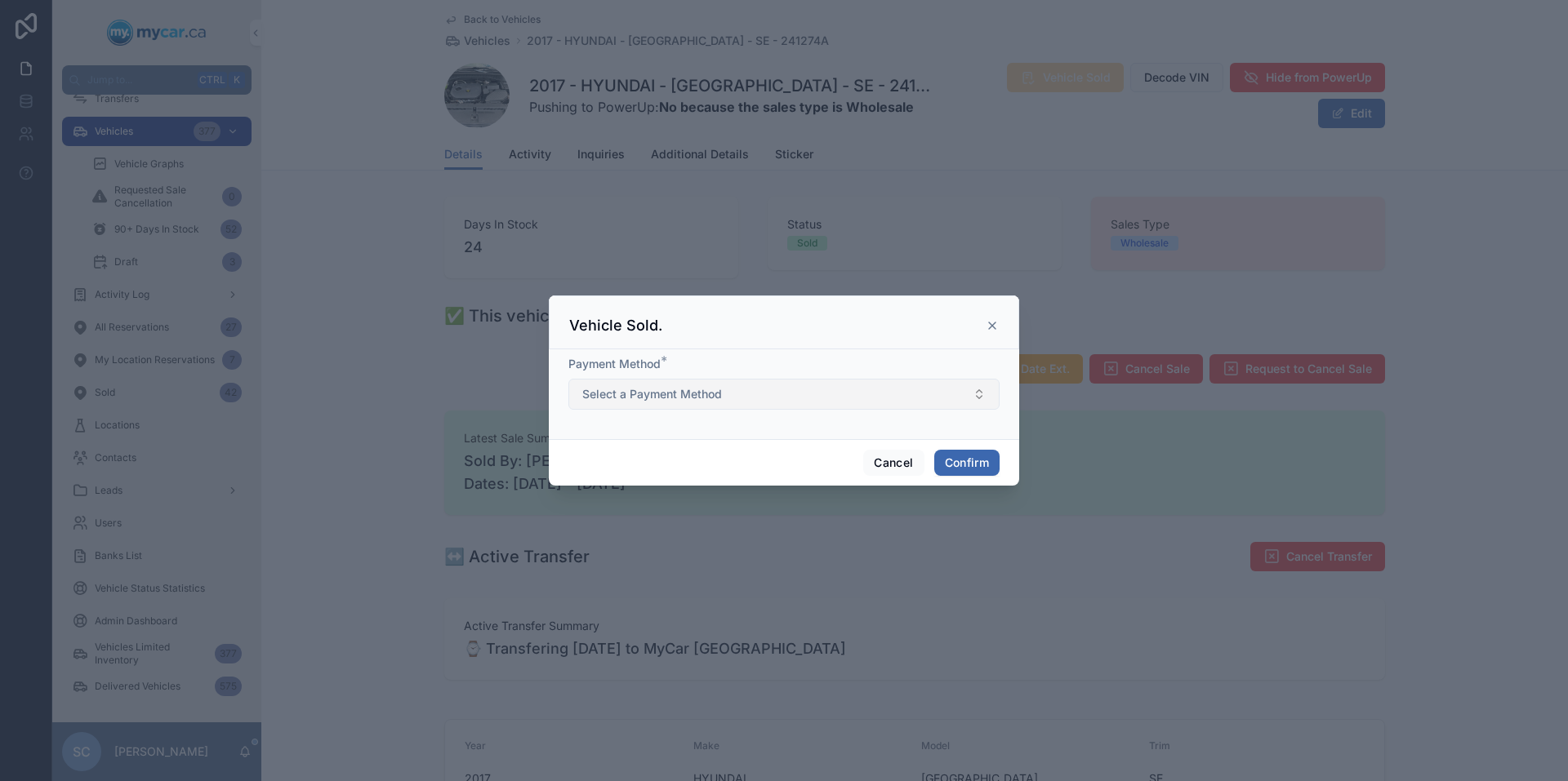
click at [781, 394] on button "Select a Payment Method" at bounding box center [784, 394] width 432 height 31
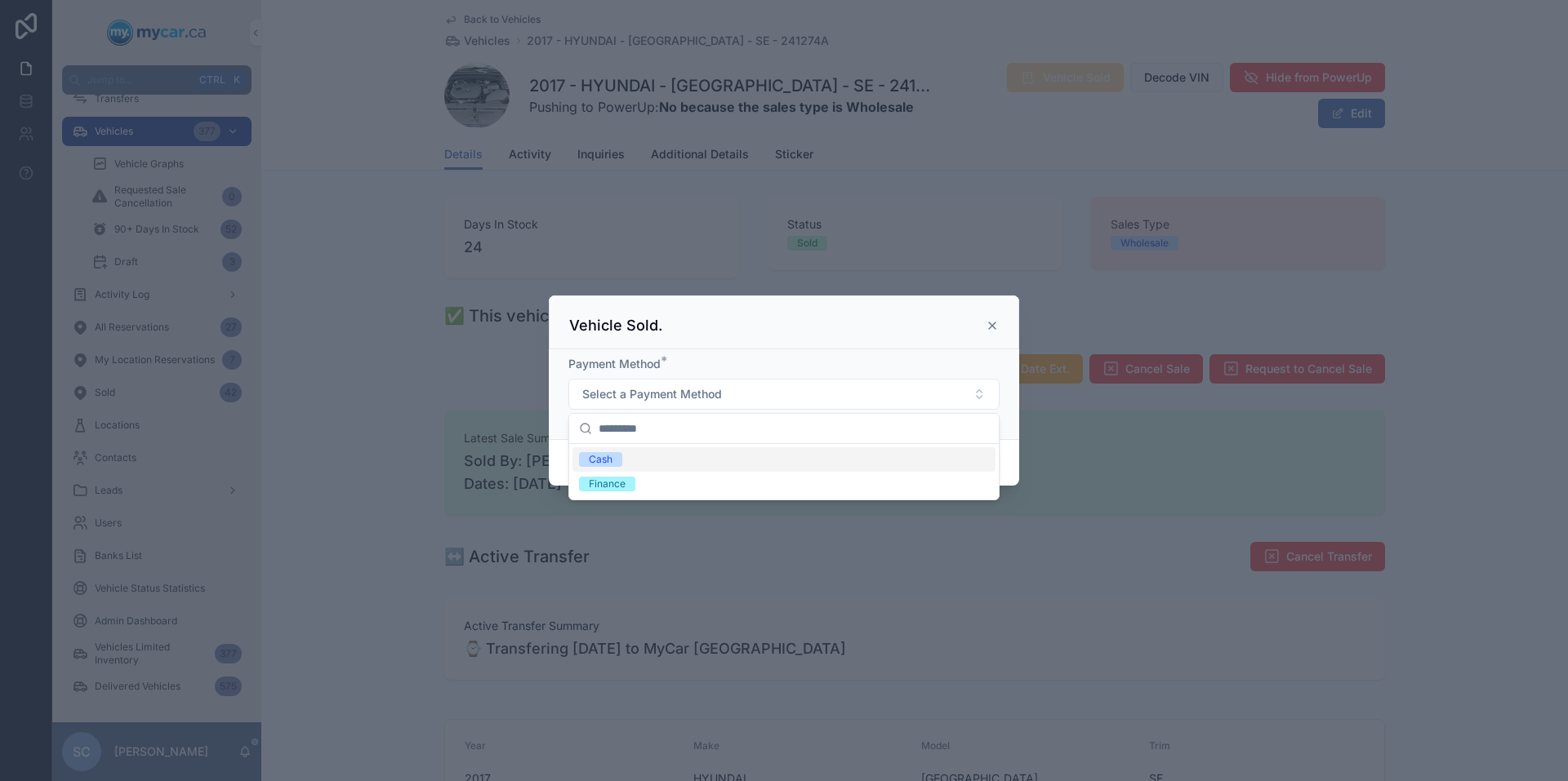
click at [698, 460] on div "Cash" at bounding box center [784, 460] width 423 height 24
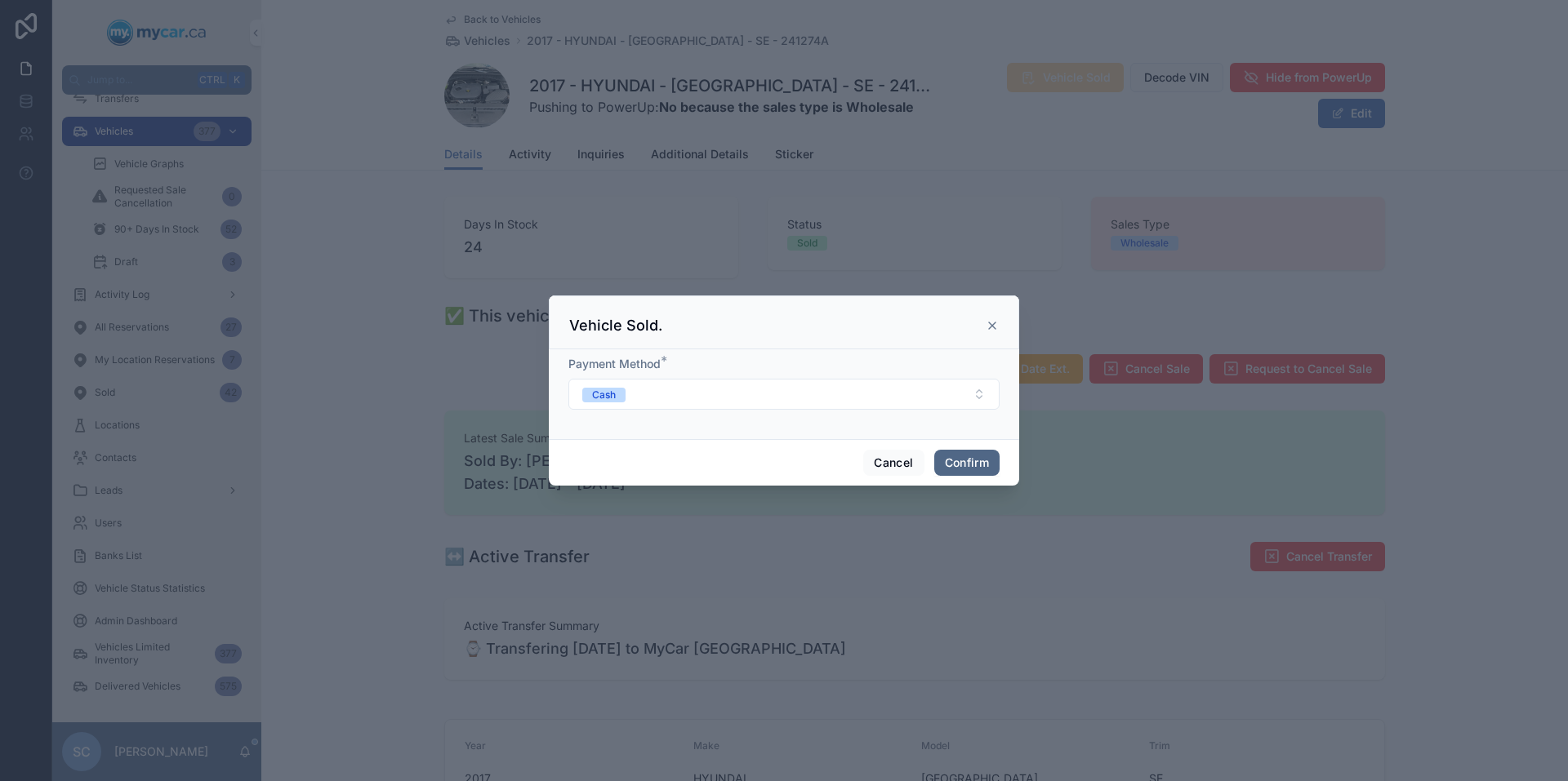
click at [971, 465] on button "Confirm" at bounding box center [966, 464] width 65 height 26
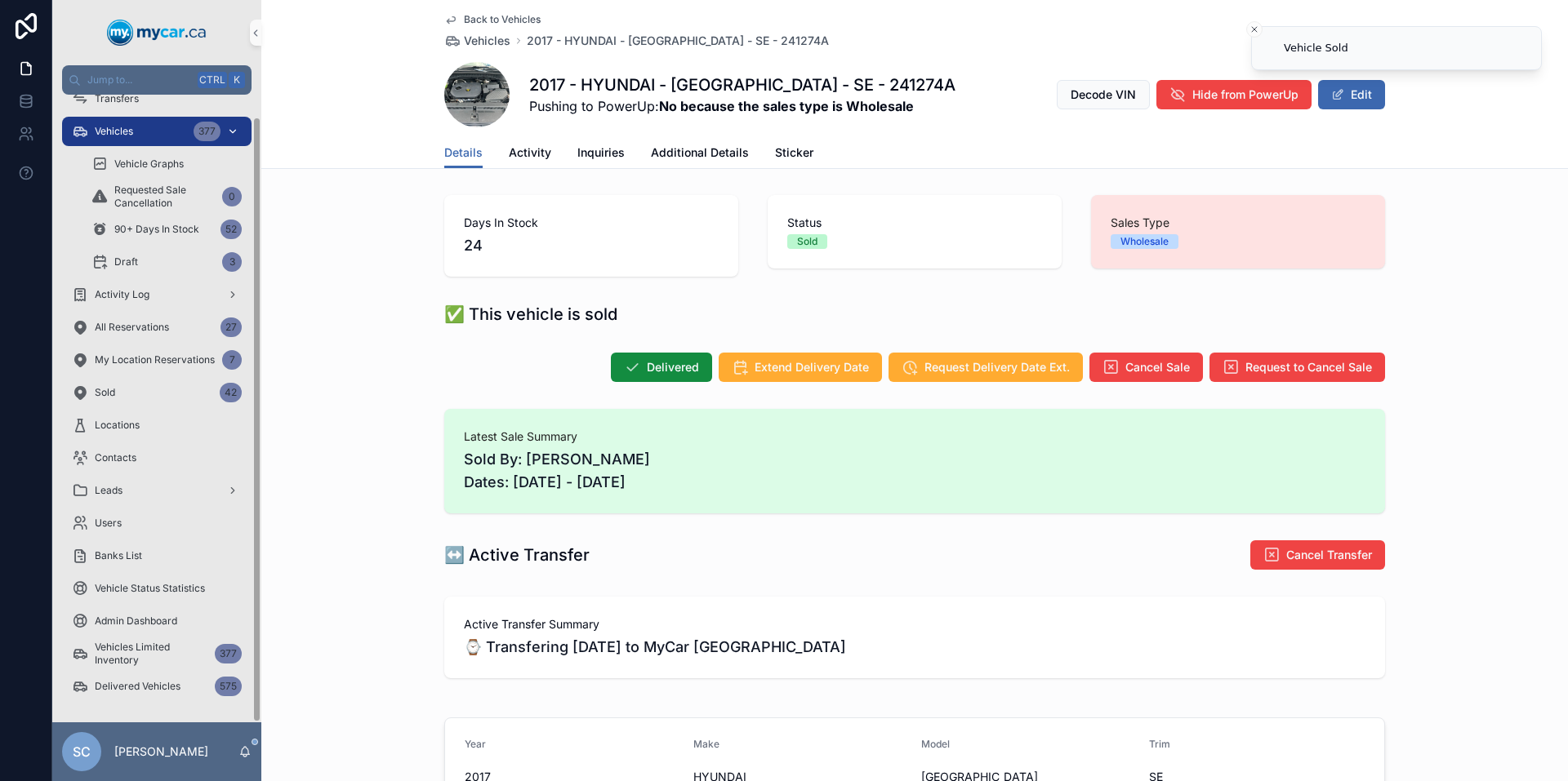
click at [126, 132] on span "Vehicles" at bounding box center [114, 132] width 39 height 13
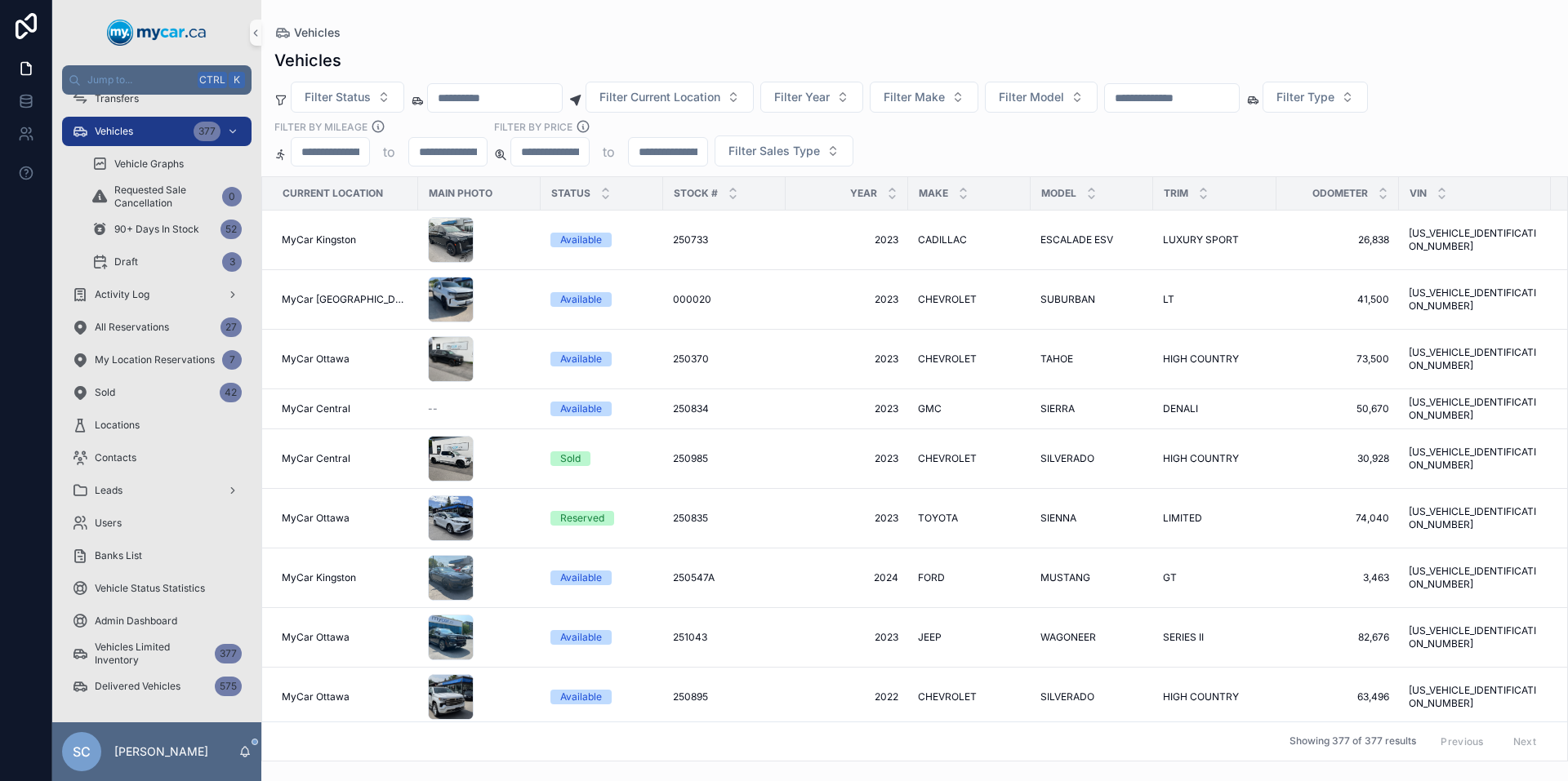
click at [496, 97] on input "scrollable content" at bounding box center [495, 98] width 134 height 23
paste input "**********"
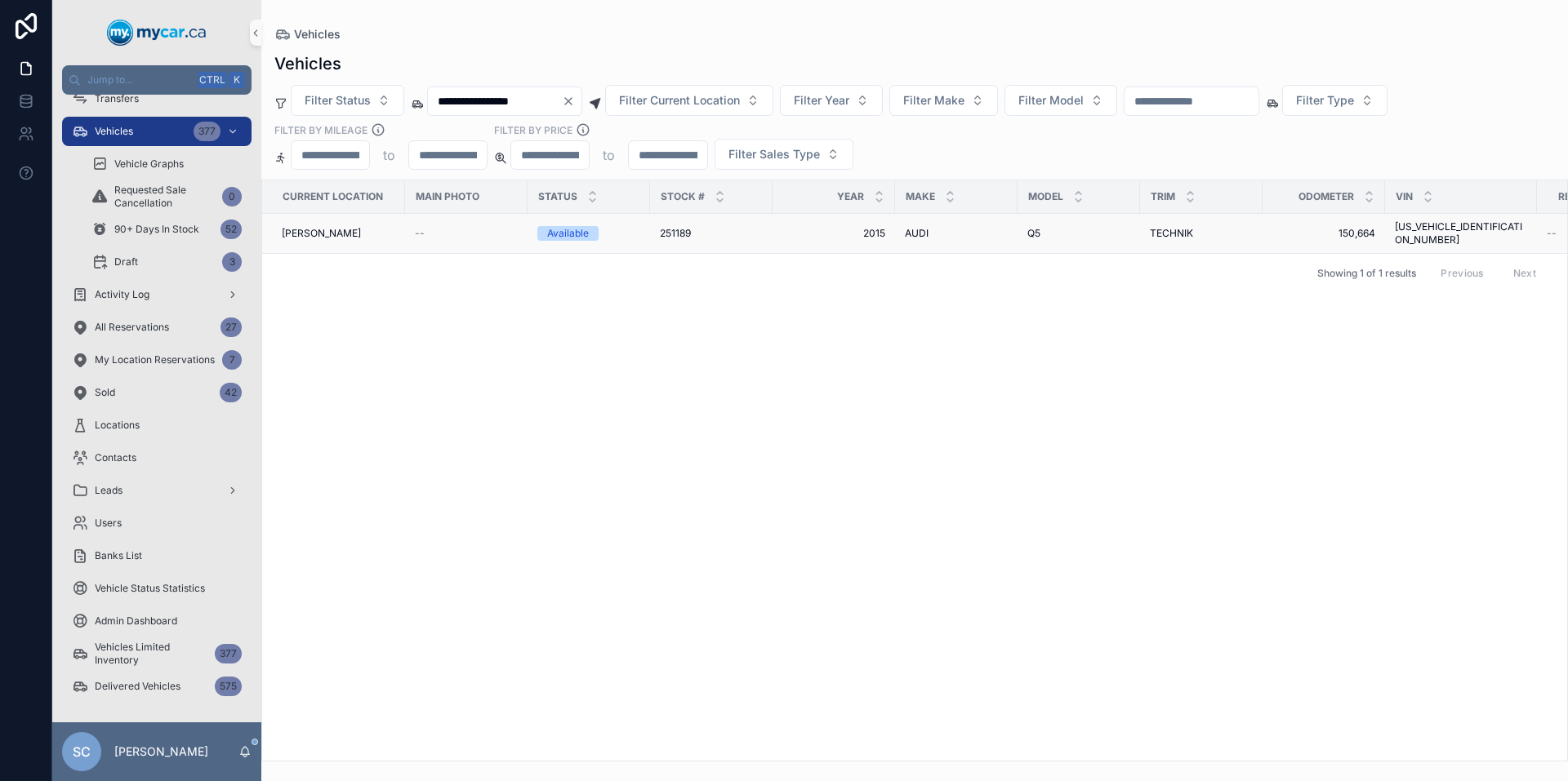
type input "**********"
click at [468, 229] on div "--" at bounding box center [466, 234] width 103 height 13
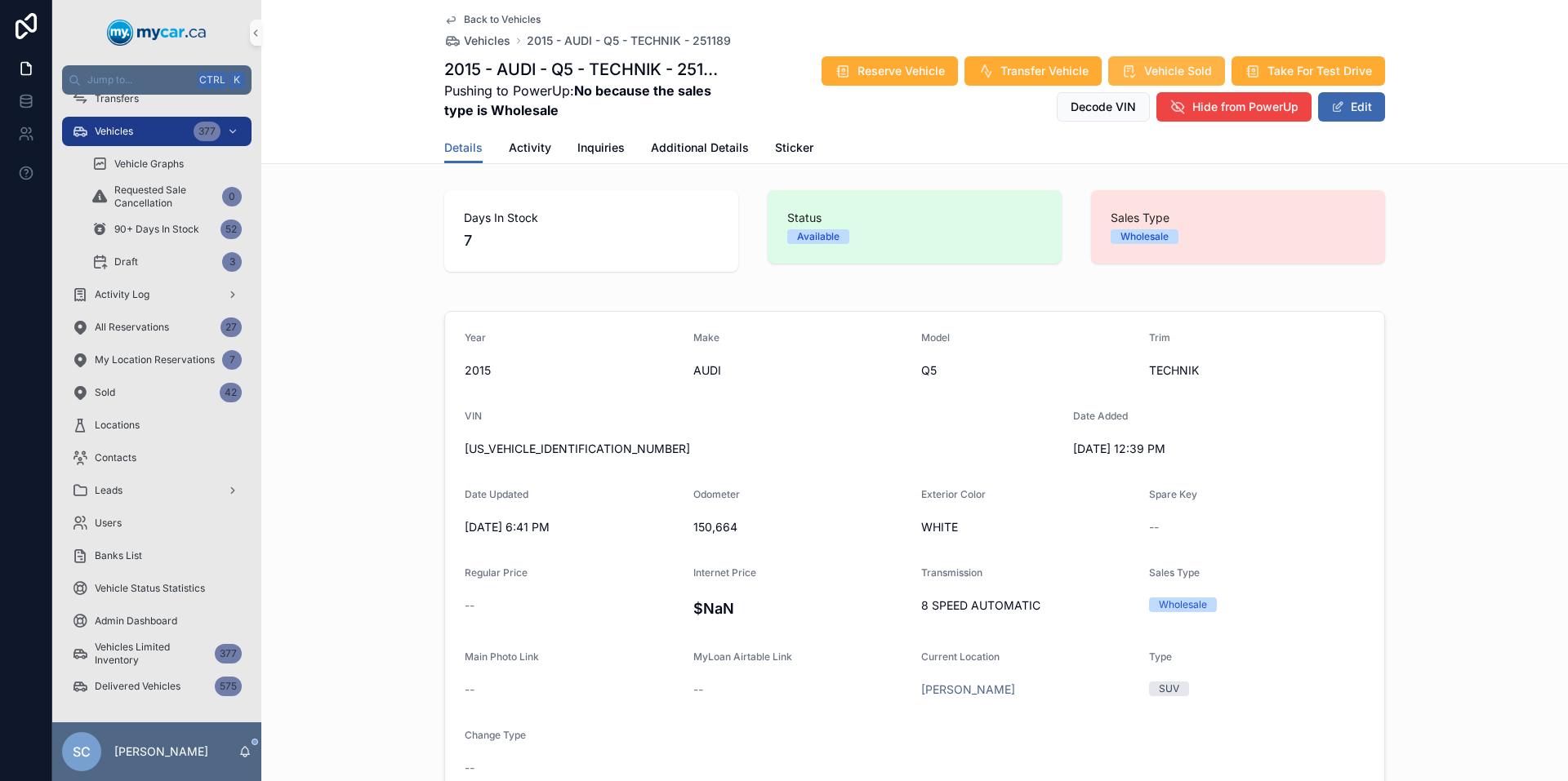
click at [1157, 65] on span "Vehicle Sold" at bounding box center [1178, 71] width 68 height 16
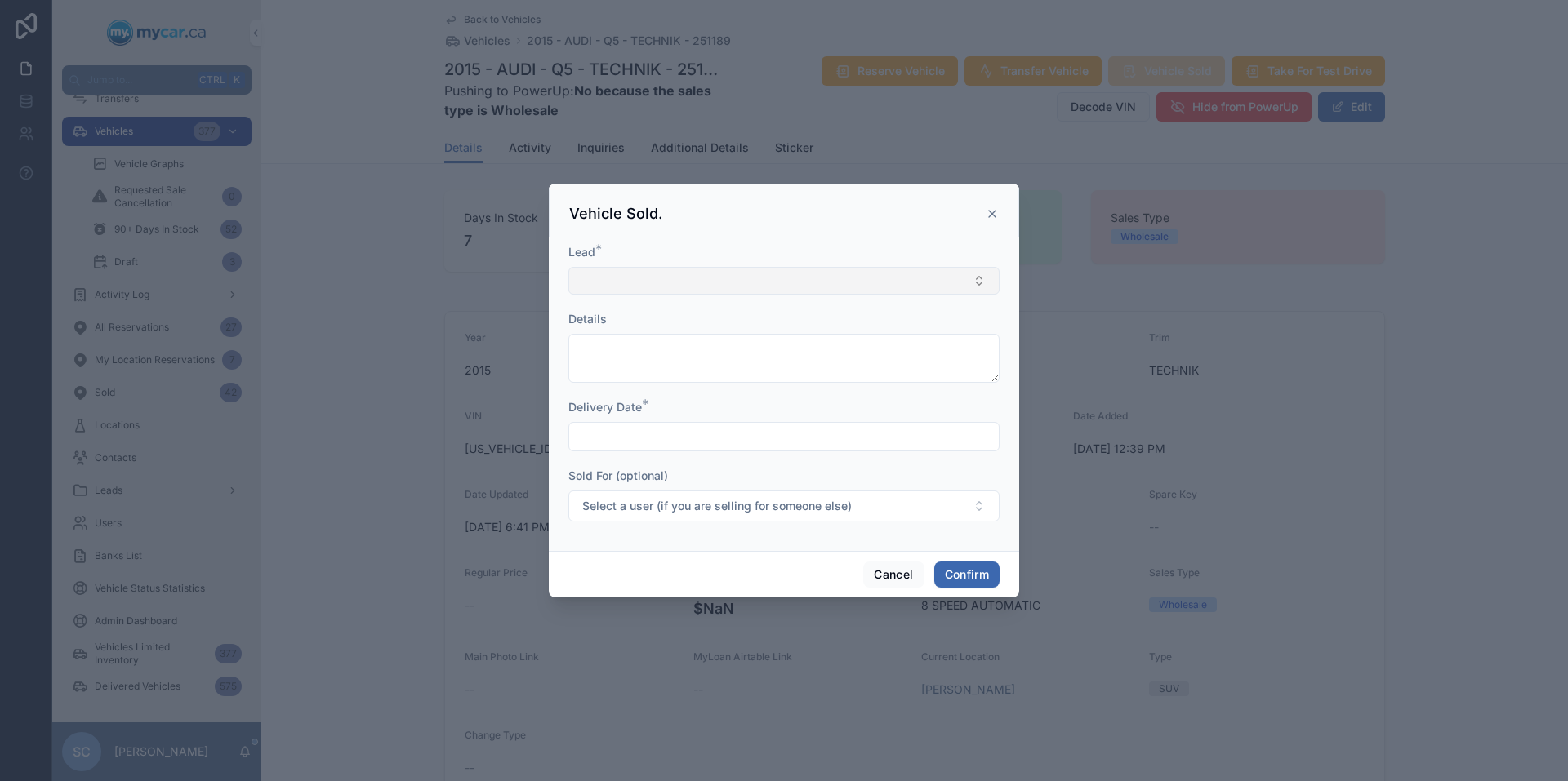
click at [678, 279] on button "Select Button" at bounding box center [784, 280] width 432 height 27
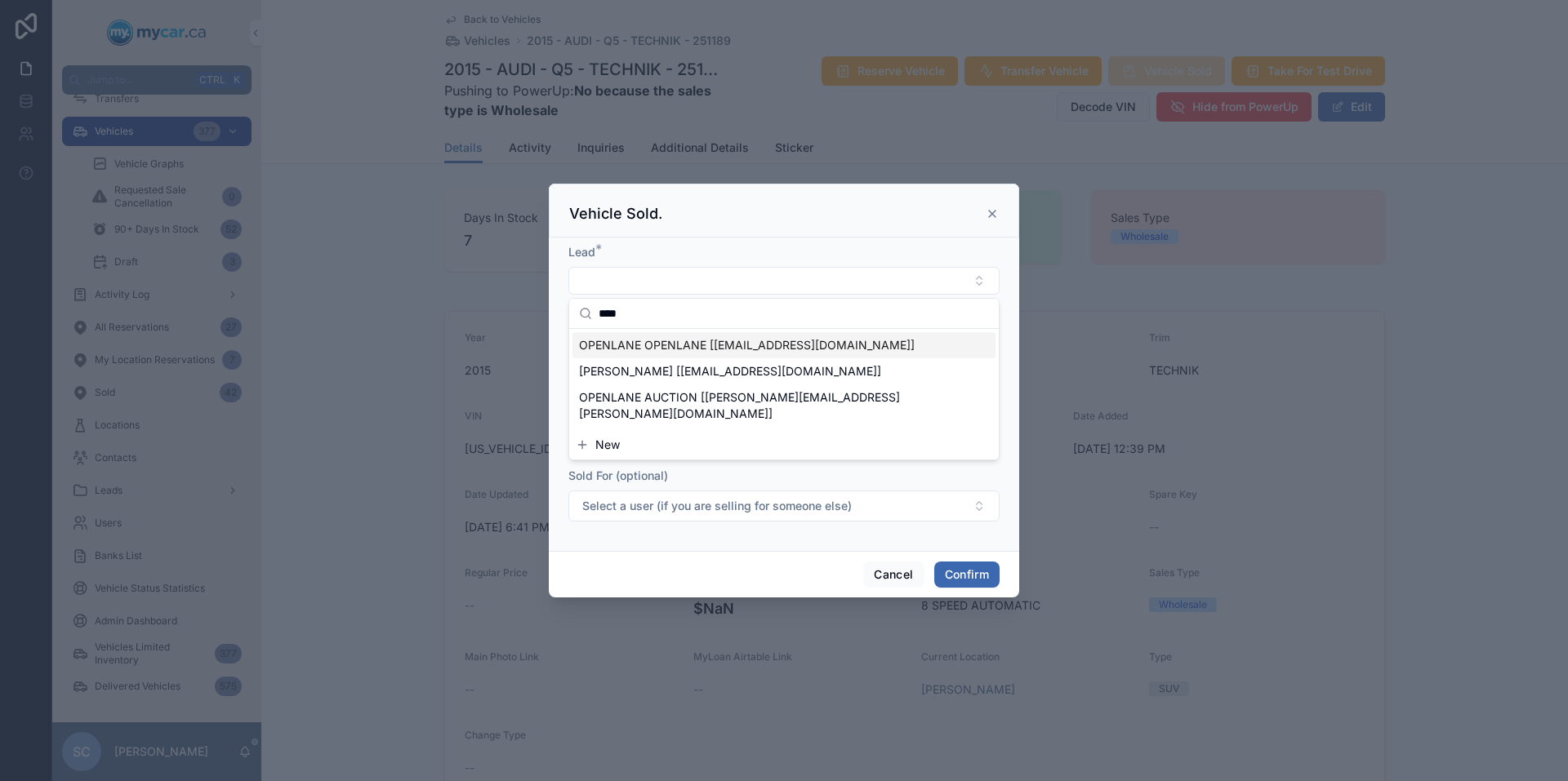
type input "****"
click at [714, 350] on span "OPENLANE OPENLANE [[EMAIL_ADDRESS][DOMAIN_NAME]]" at bounding box center [746, 345] width 335 height 16
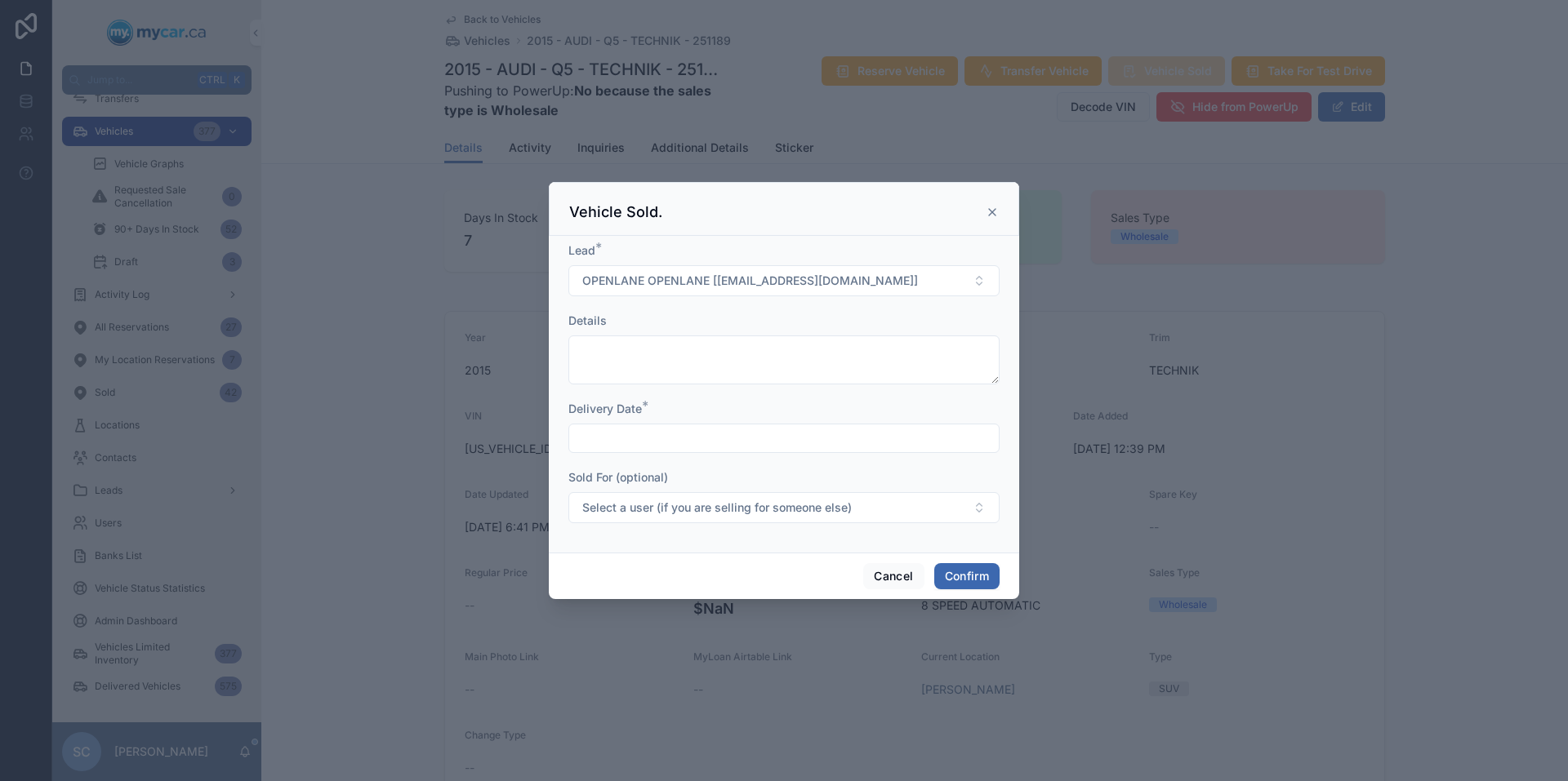
click at [695, 455] on form "Lead * OPENLANE OPENLANE [[EMAIL_ADDRESS][DOMAIN_NAME]] Details Delivery Date *…" at bounding box center [784, 390] width 432 height 297
click at [698, 445] on input "text" at bounding box center [784, 438] width 430 height 23
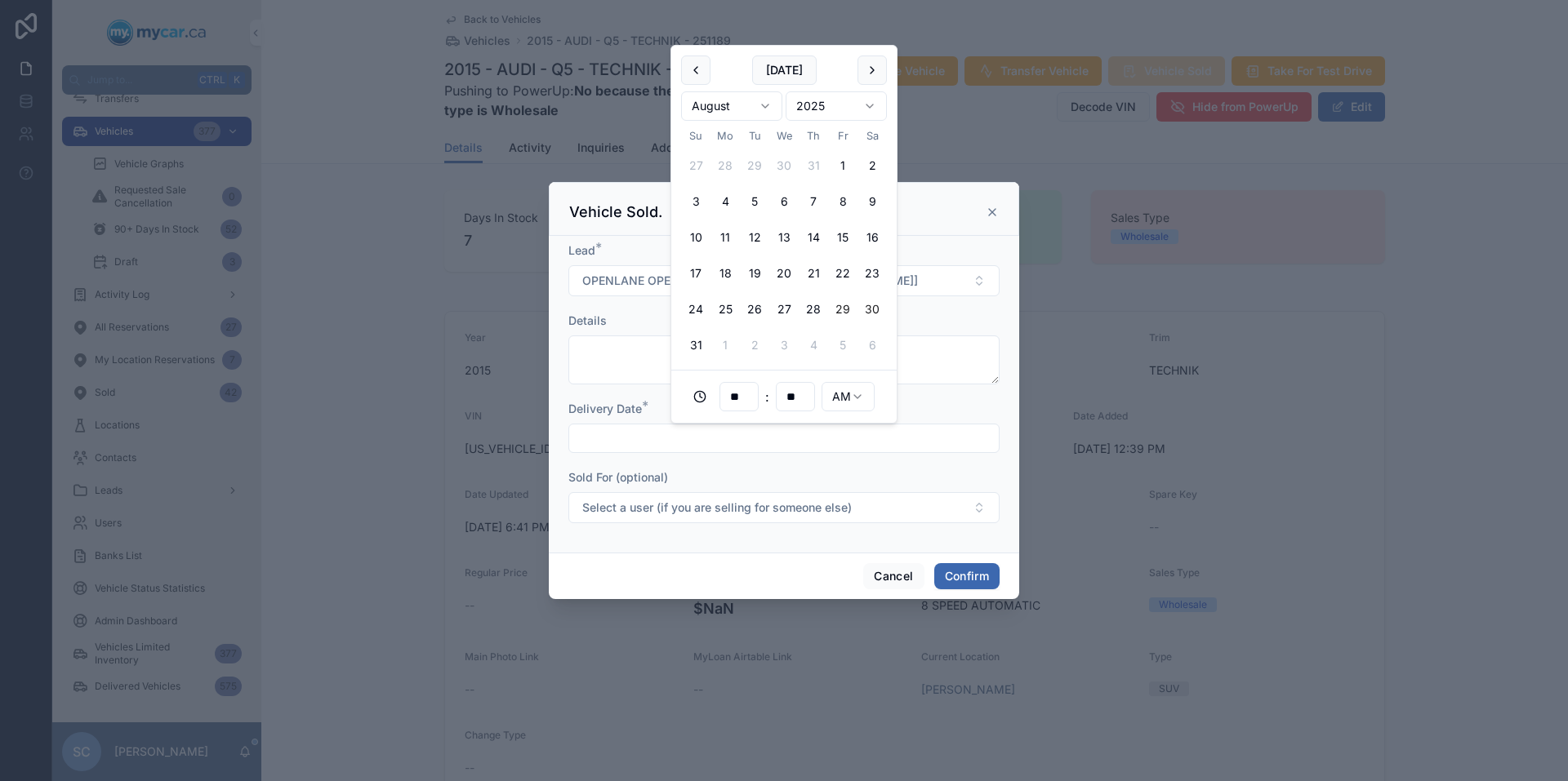
click at [873, 314] on button "30" at bounding box center [872, 309] width 29 height 29
type input "**********"
click at [750, 556] on div "Cancel Confirm" at bounding box center [783, 576] width 470 height 46
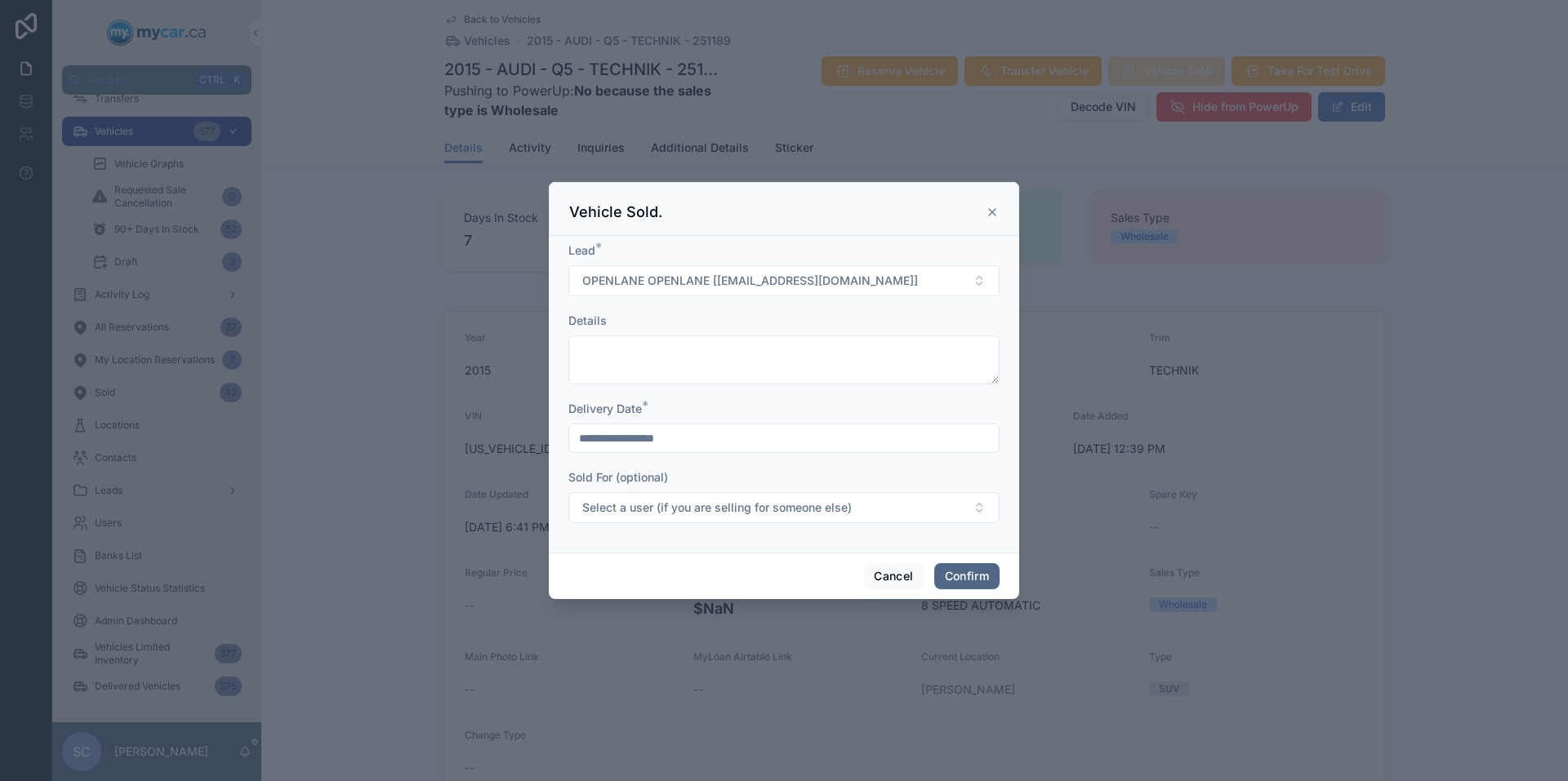
click at [975, 580] on button "Confirm" at bounding box center [966, 577] width 65 height 26
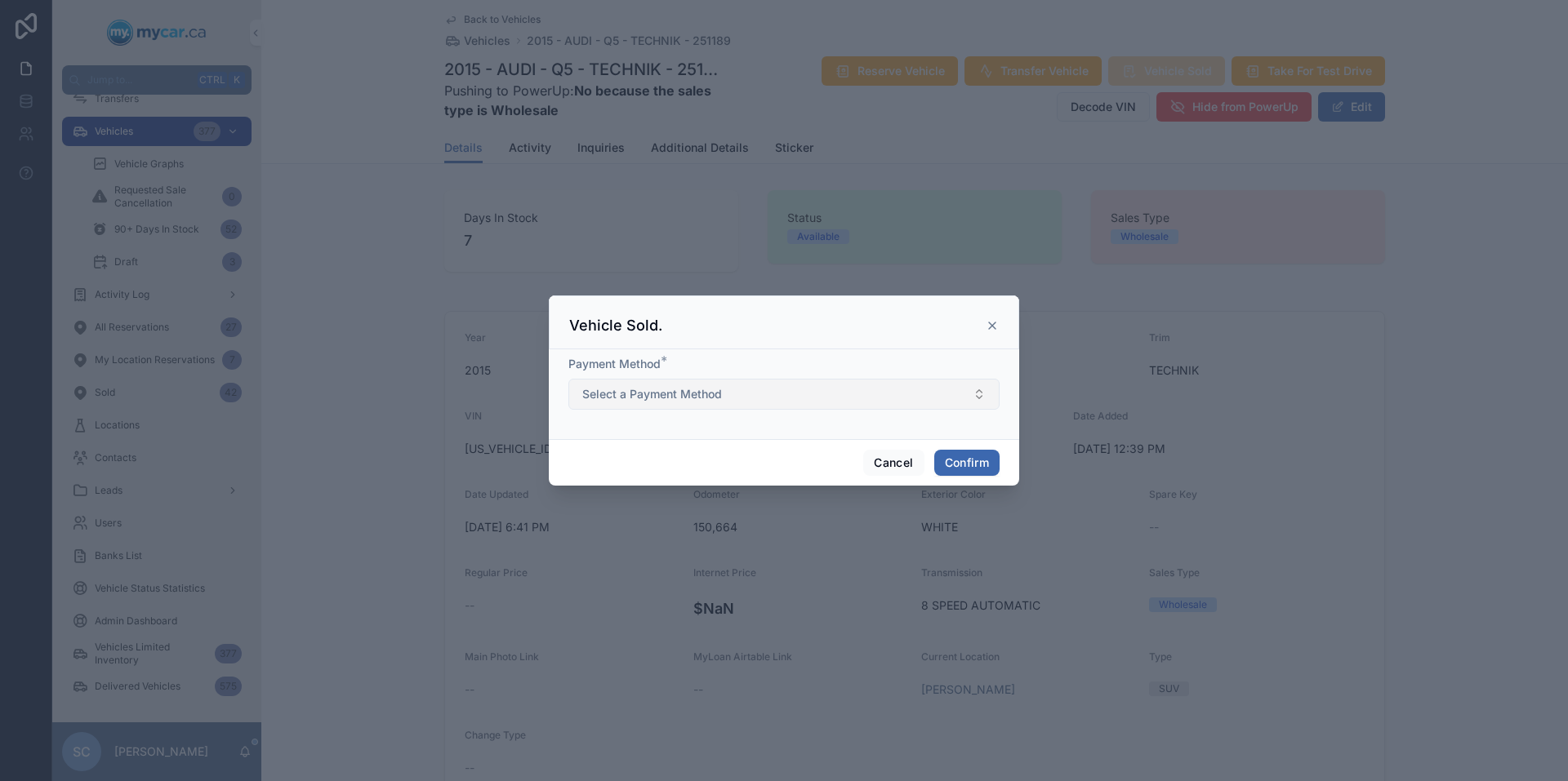
click at [928, 399] on button "Select a Payment Method" at bounding box center [784, 394] width 432 height 31
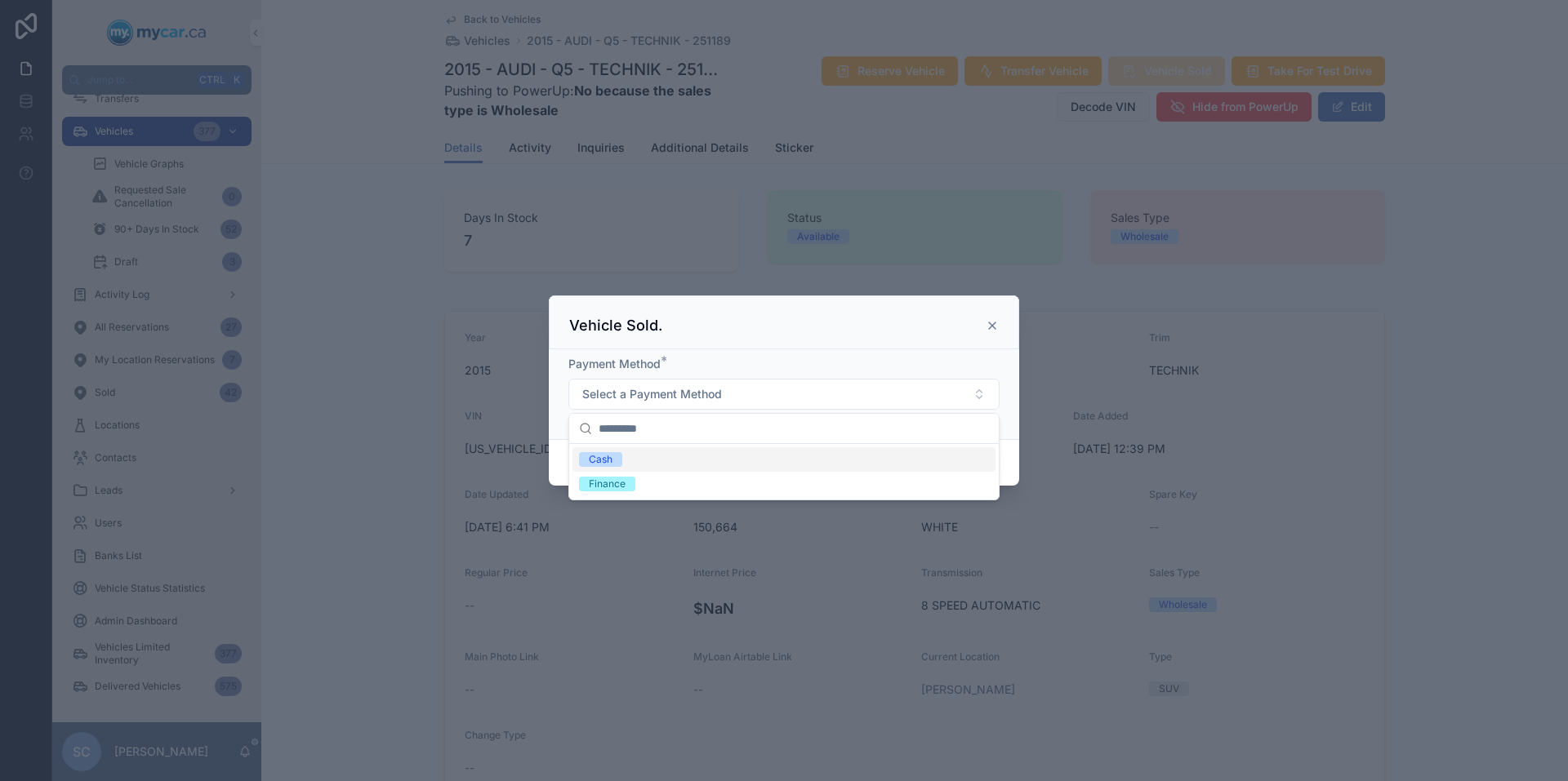
click at [612, 465] on span "Cash" at bounding box center [600, 460] width 43 height 15
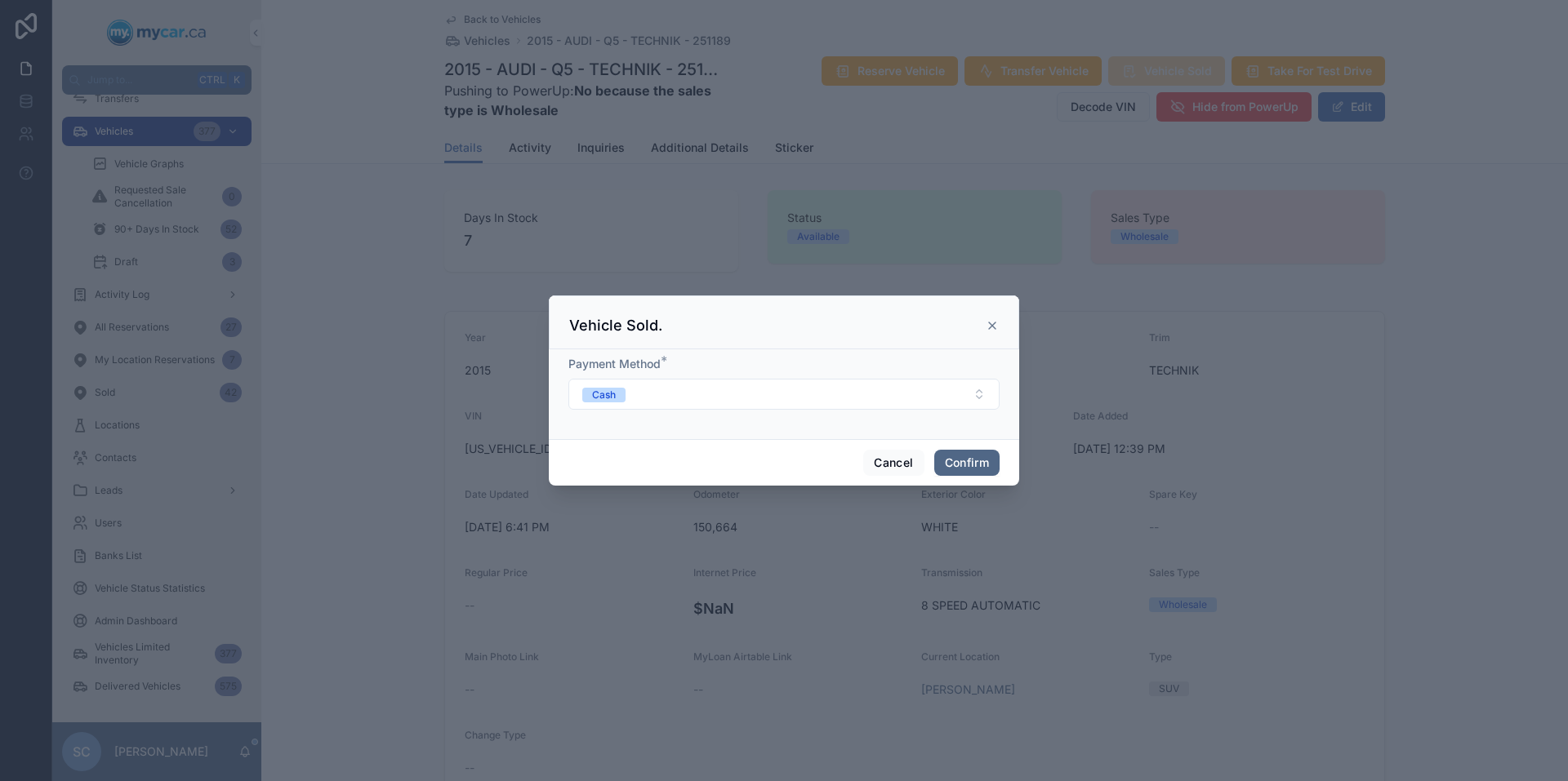
click at [981, 463] on button "Confirm" at bounding box center [966, 464] width 65 height 26
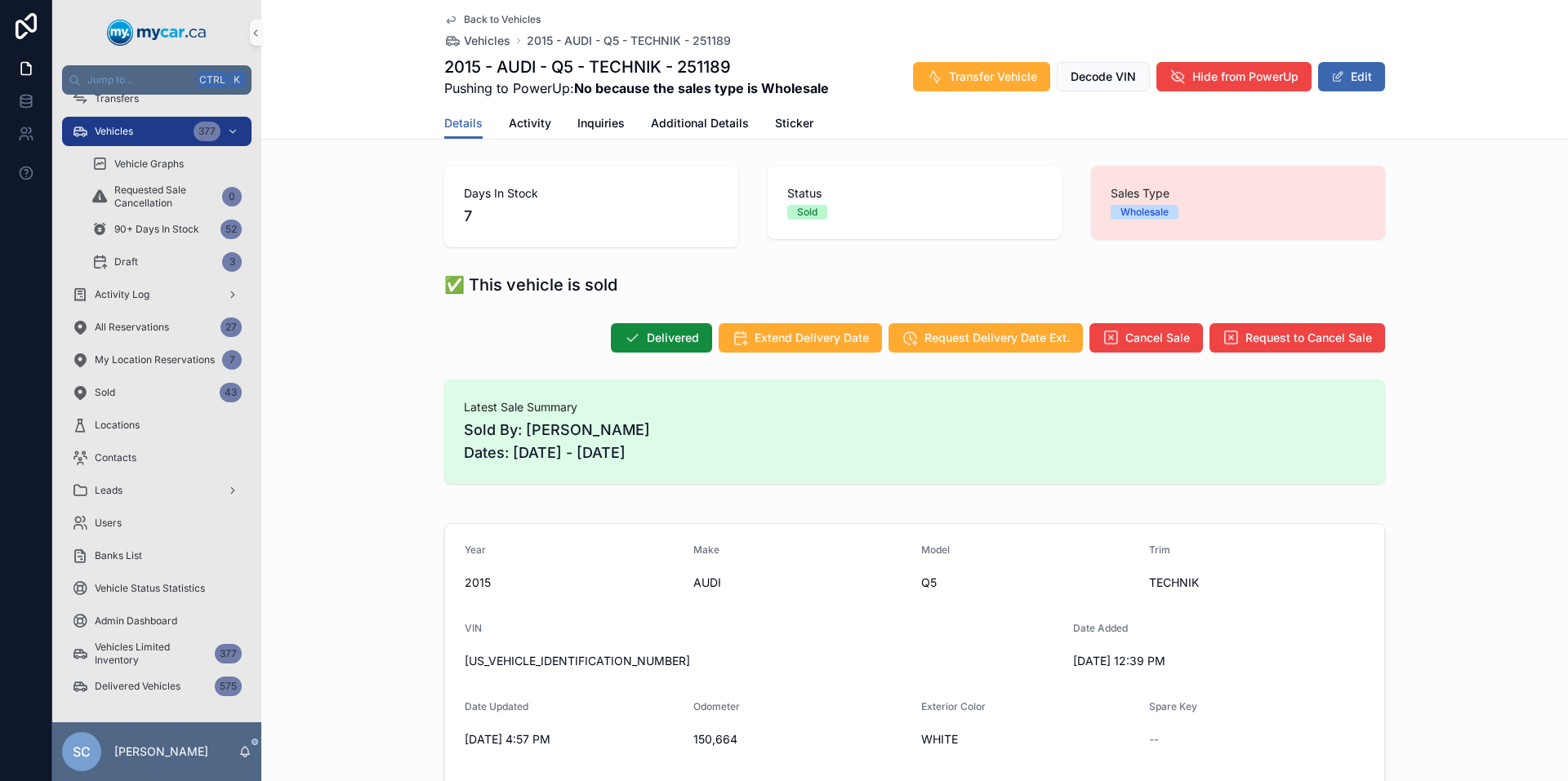
click at [493, 22] on span "Back to Vehicles" at bounding box center [501, 20] width 76 height 13
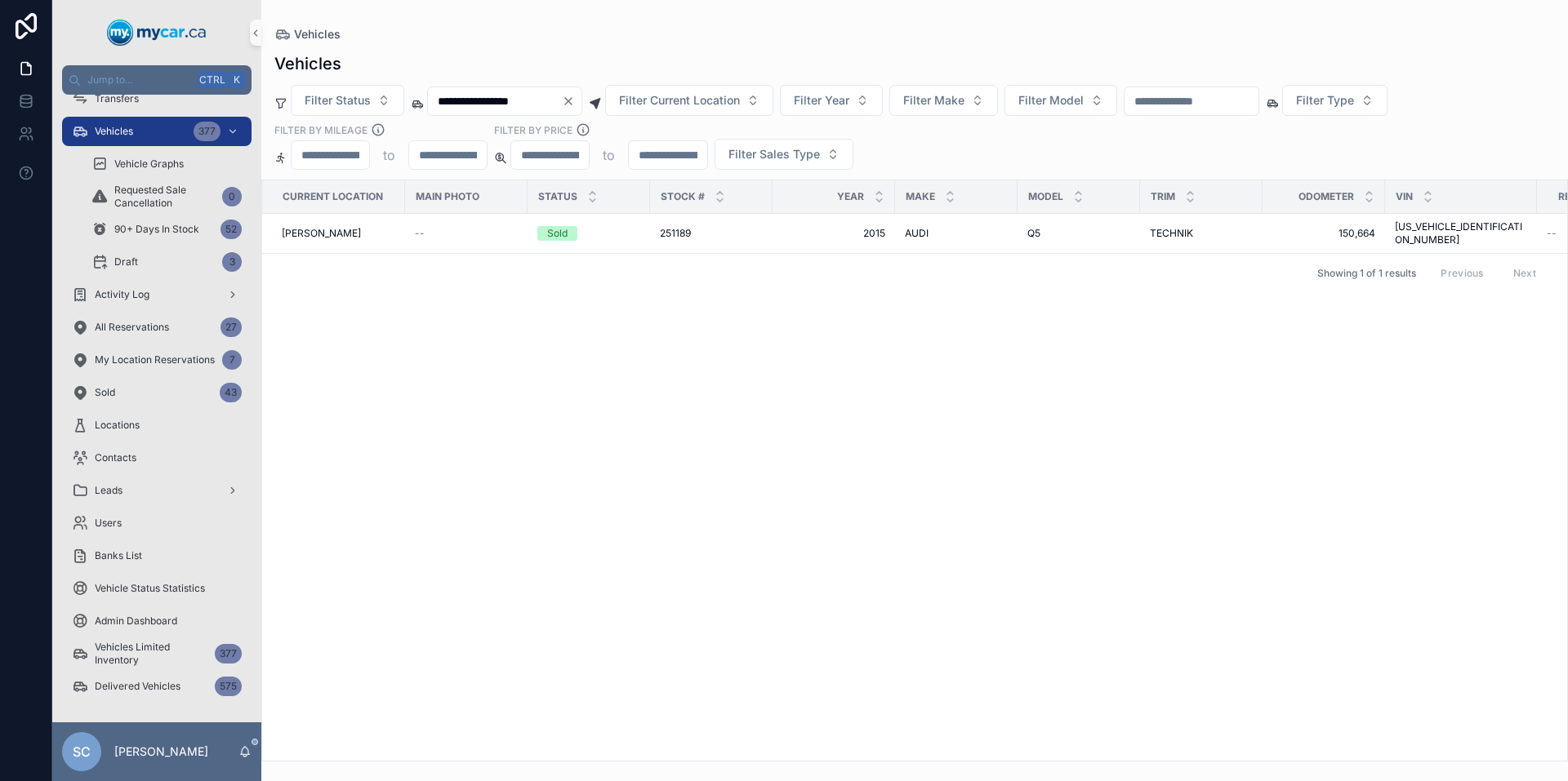
click at [550, 103] on input "**********" at bounding box center [495, 101] width 134 height 23
click at [531, 104] on input "**********" at bounding box center [495, 101] width 134 height 23
paste input "scrollable content"
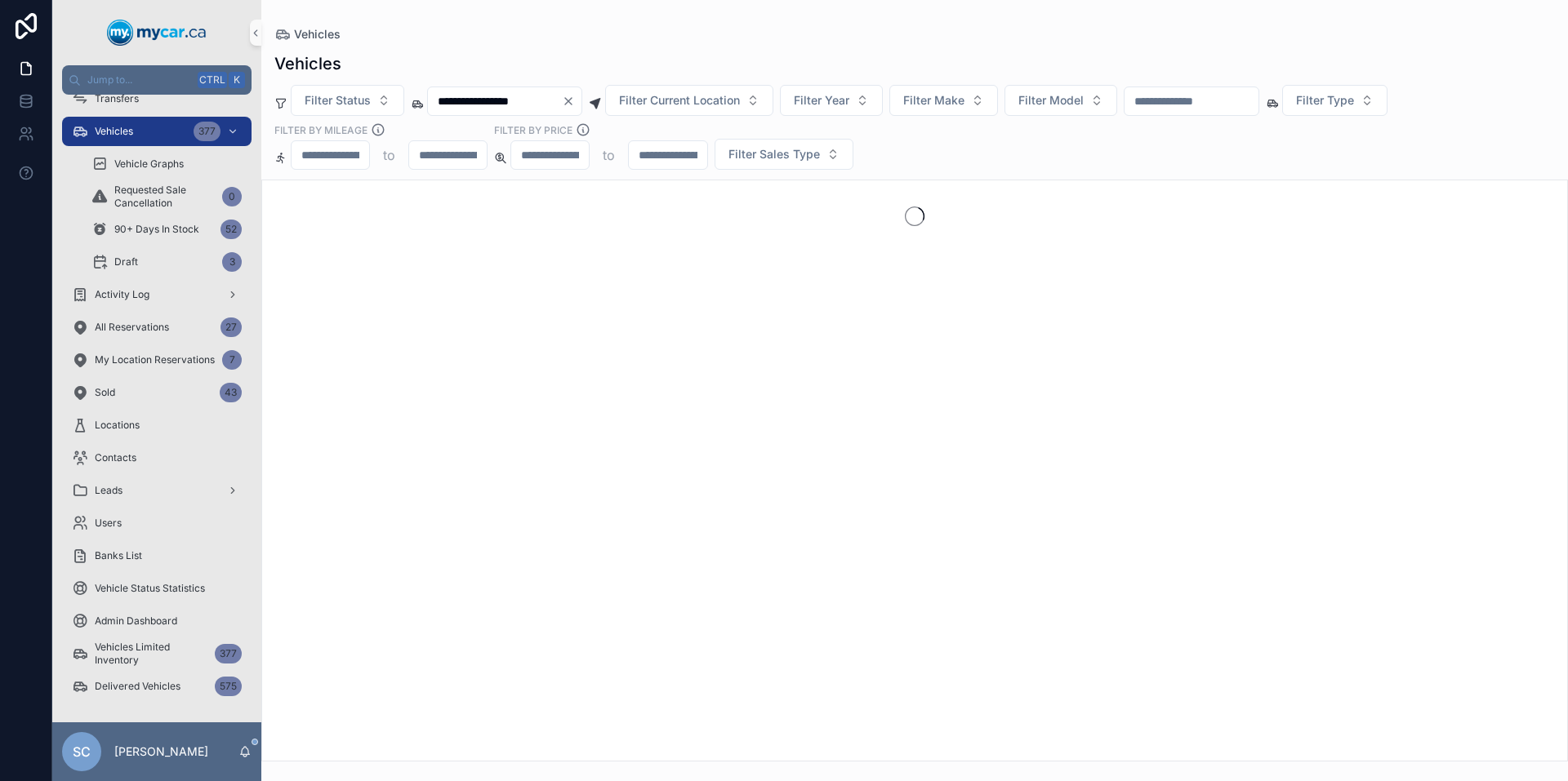
type input "**********"
click at [581, 105] on button "Clear" at bounding box center [571, 102] width 20 height 13
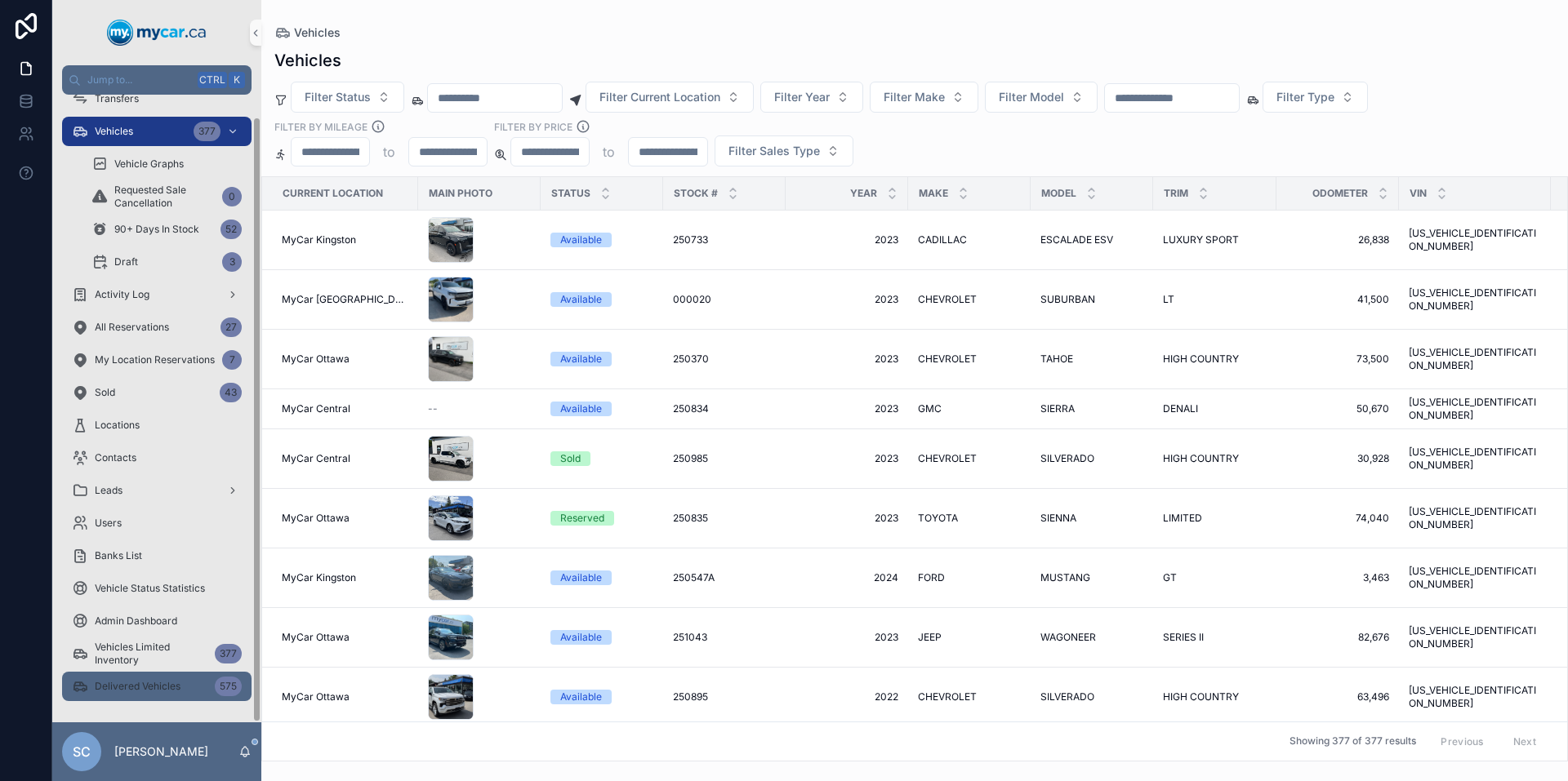
click at [145, 685] on span "Delivered Vehicles" at bounding box center [138, 687] width 86 height 13
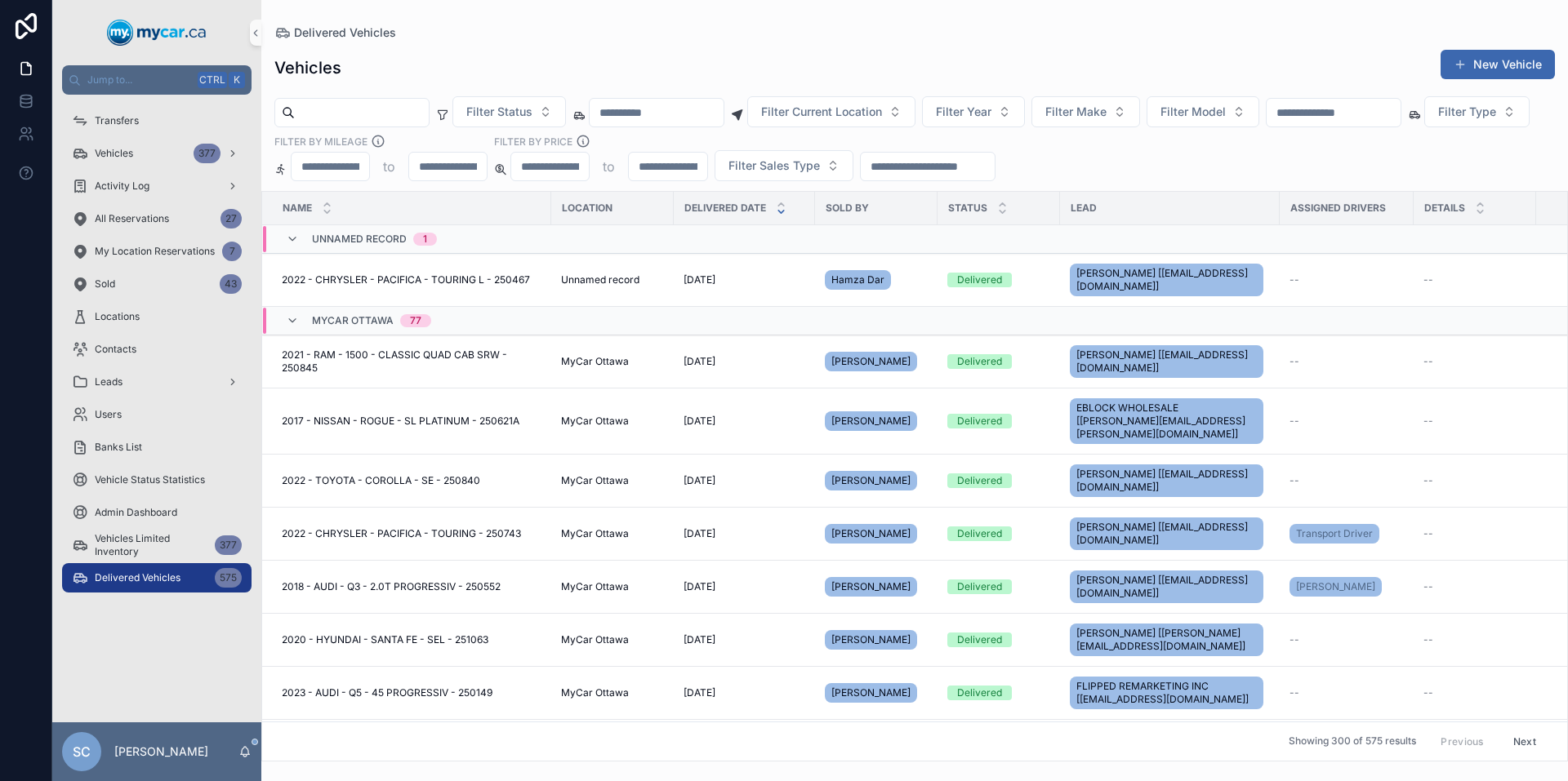
click at [700, 122] on input "scrollable content" at bounding box center [657, 112] width 134 height 23
paste input "**********"
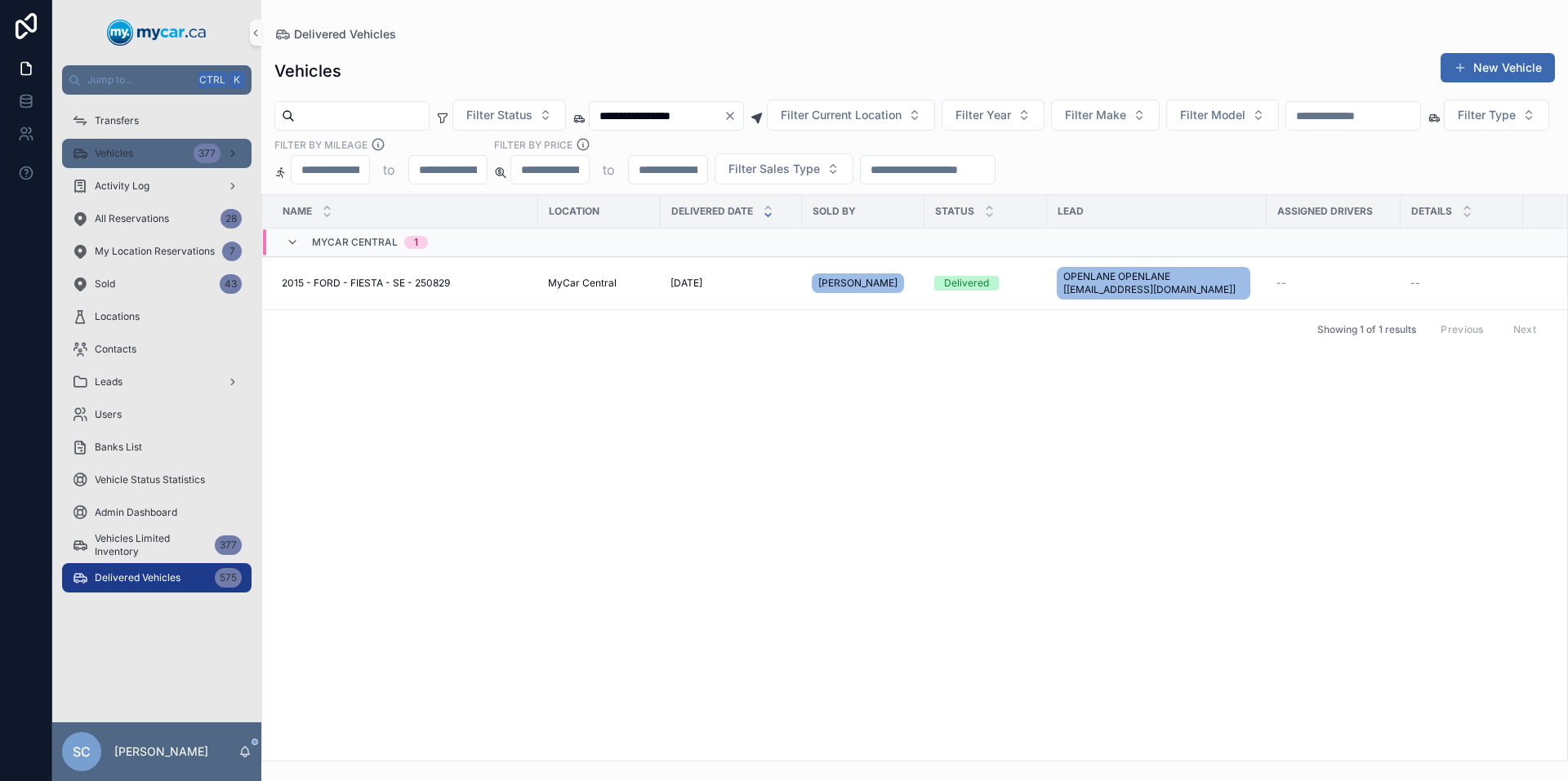
type input "**********"
click at [109, 155] on span "Vehicles" at bounding box center [114, 154] width 39 height 13
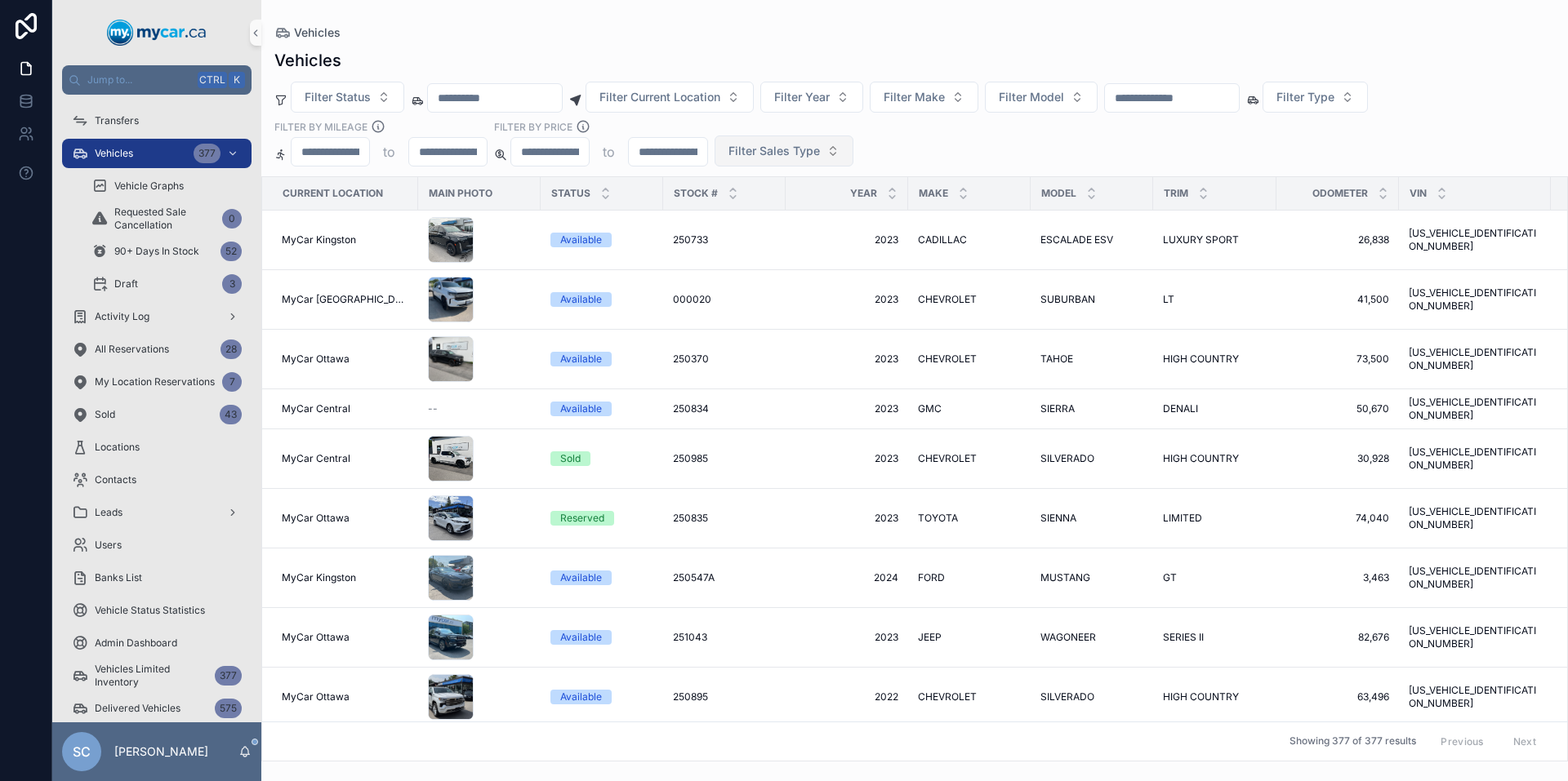
click at [767, 158] on span "Filter Sales Type" at bounding box center [774, 151] width 91 height 16
click at [744, 217] on div "Wholesale" at bounding box center [783, 218] width 196 height 26
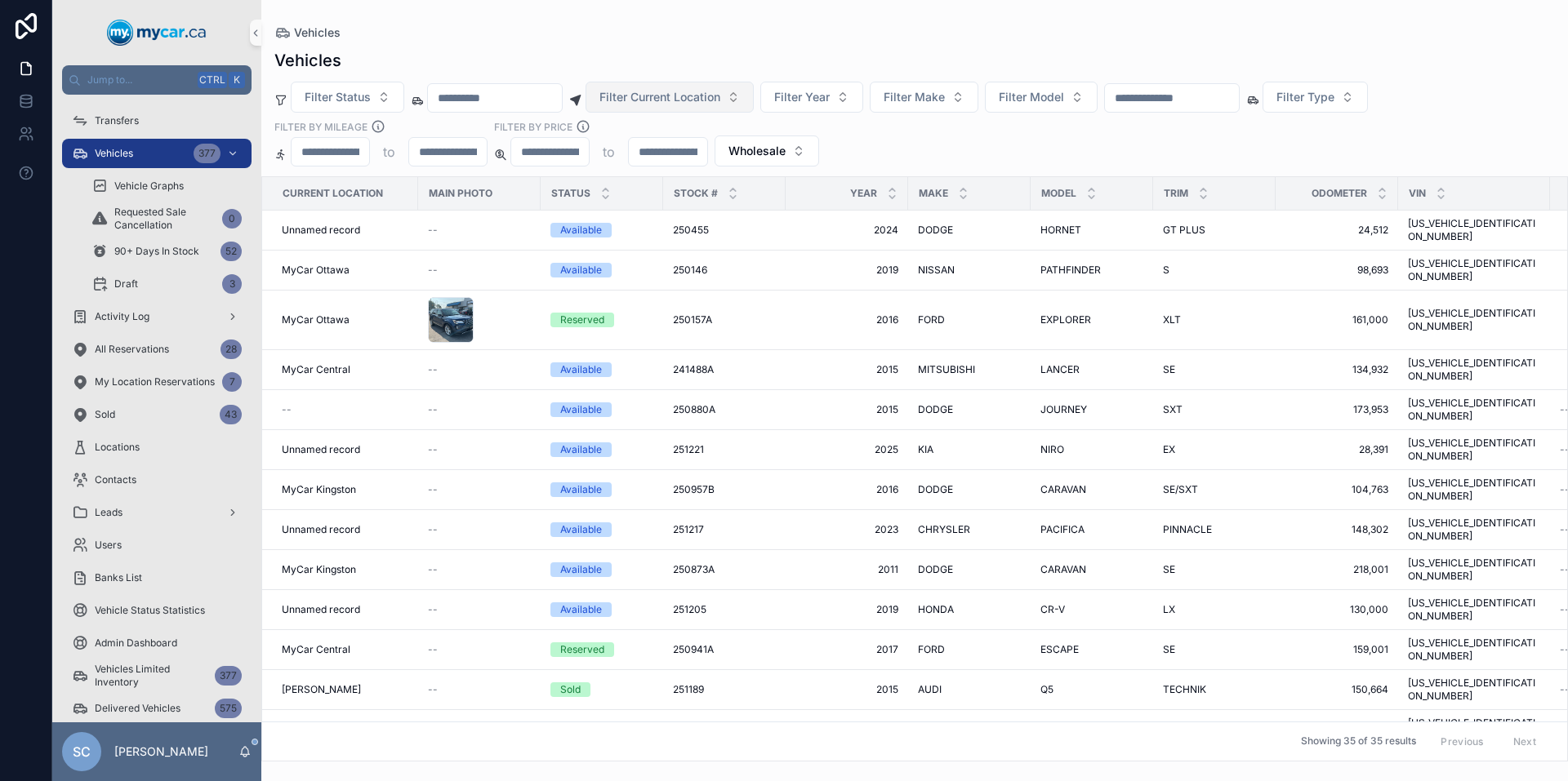
click at [751, 107] on button "Filter Current Location" at bounding box center [669, 97] width 169 height 31
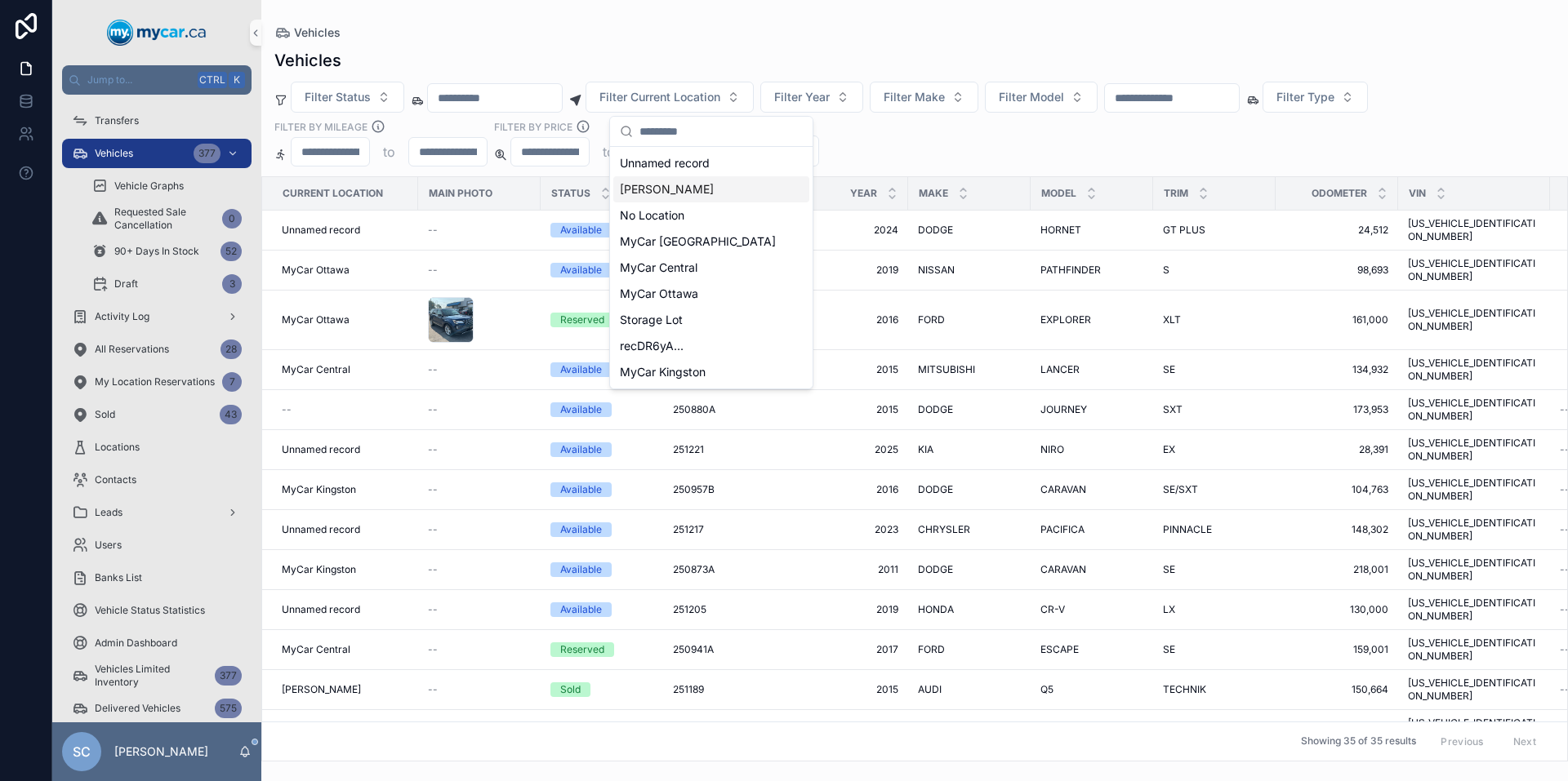
click at [698, 193] on span "[PERSON_NAME]" at bounding box center [667, 188] width 94 height 16
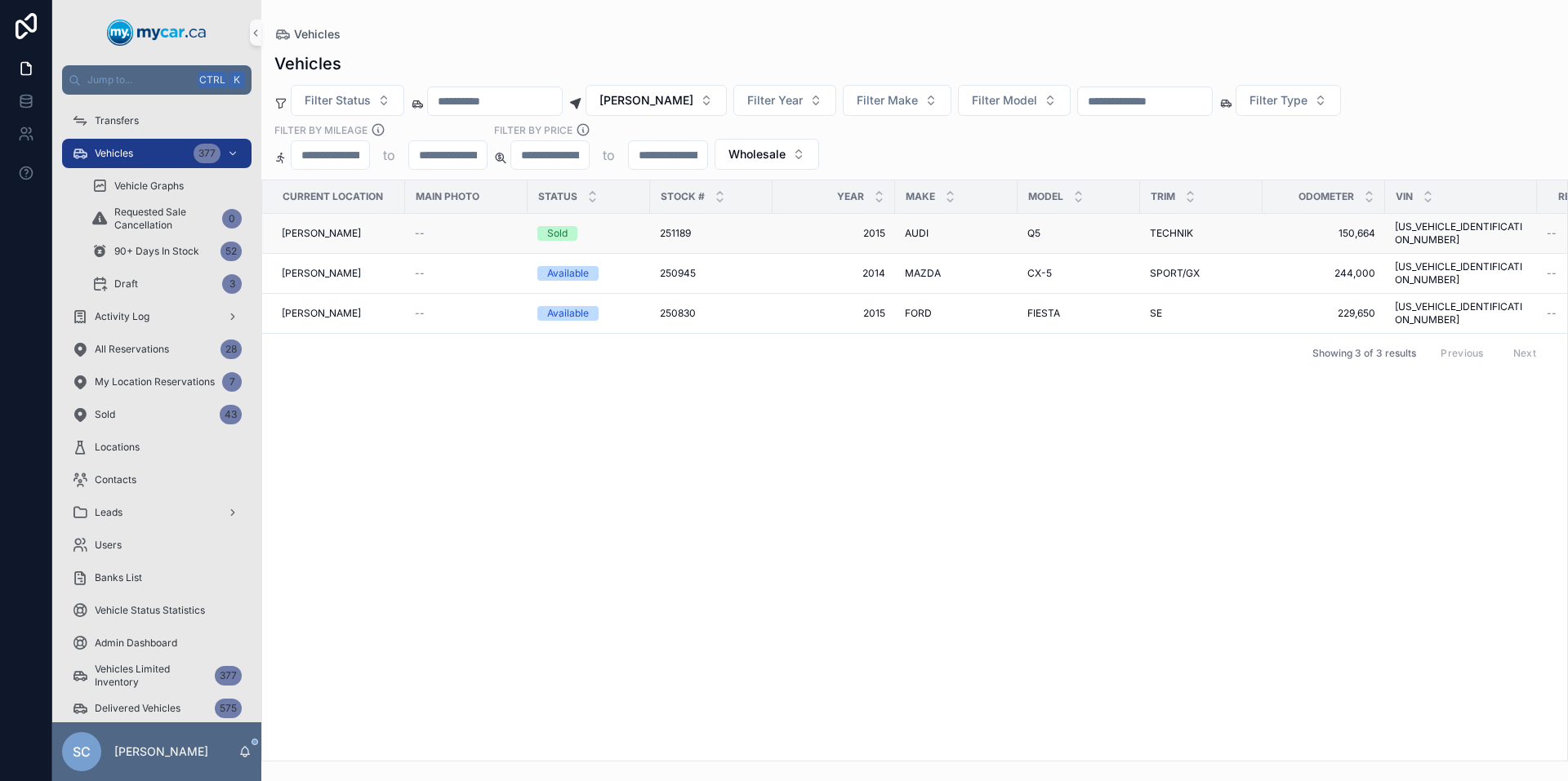
click at [683, 227] on span "251189" at bounding box center [675, 234] width 31 height 13
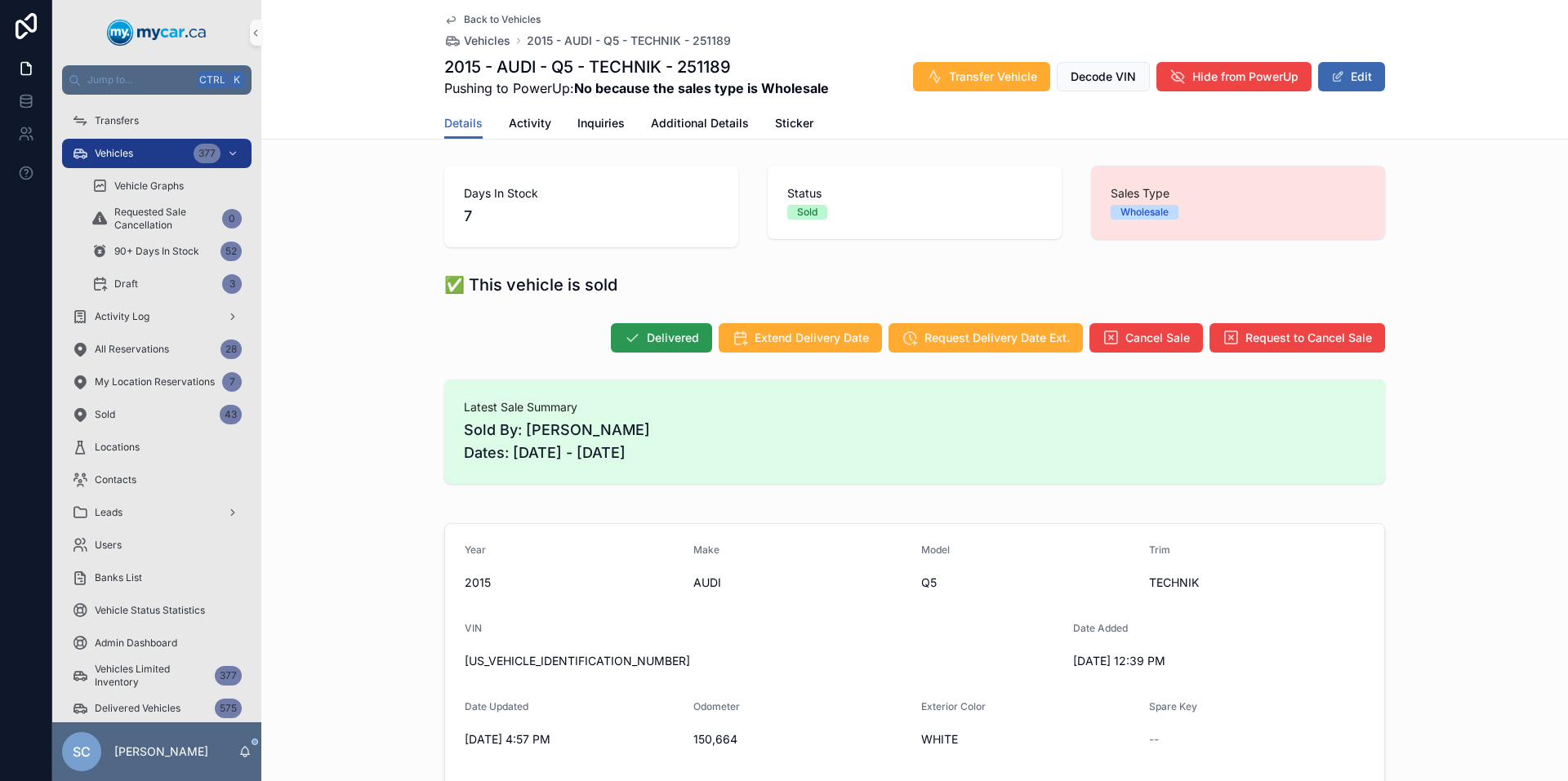
click at [646, 337] on span "Delivered" at bounding box center [672, 337] width 52 height 16
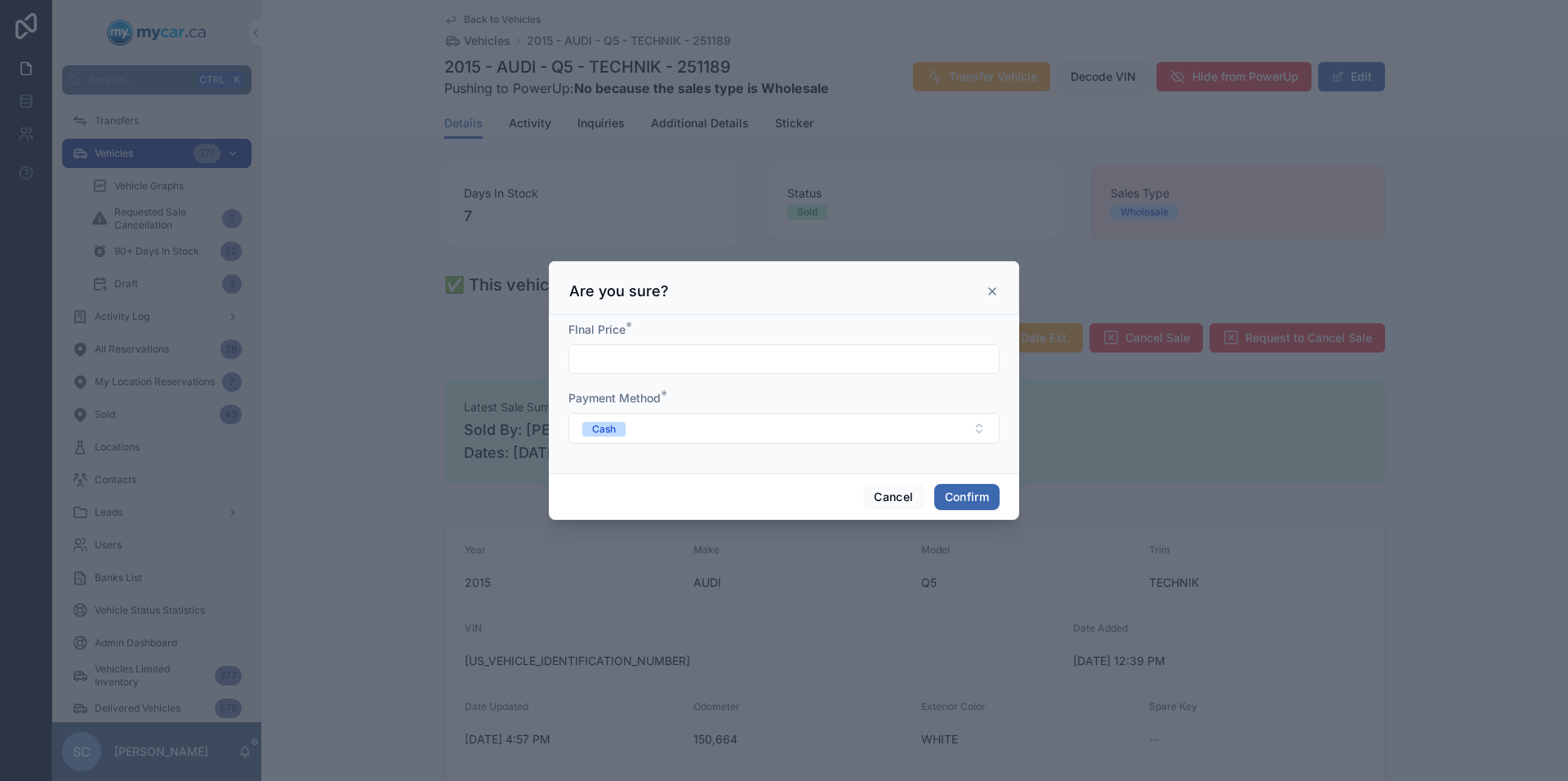
click at [720, 347] on div at bounding box center [784, 359] width 432 height 29
click at [719, 348] on input "text" at bounding box center [784, 359] width 430 height 23
type input "*********"
click at [958, 507] on button "Confirm" at bounding box center [966, 497] width 65 height 26
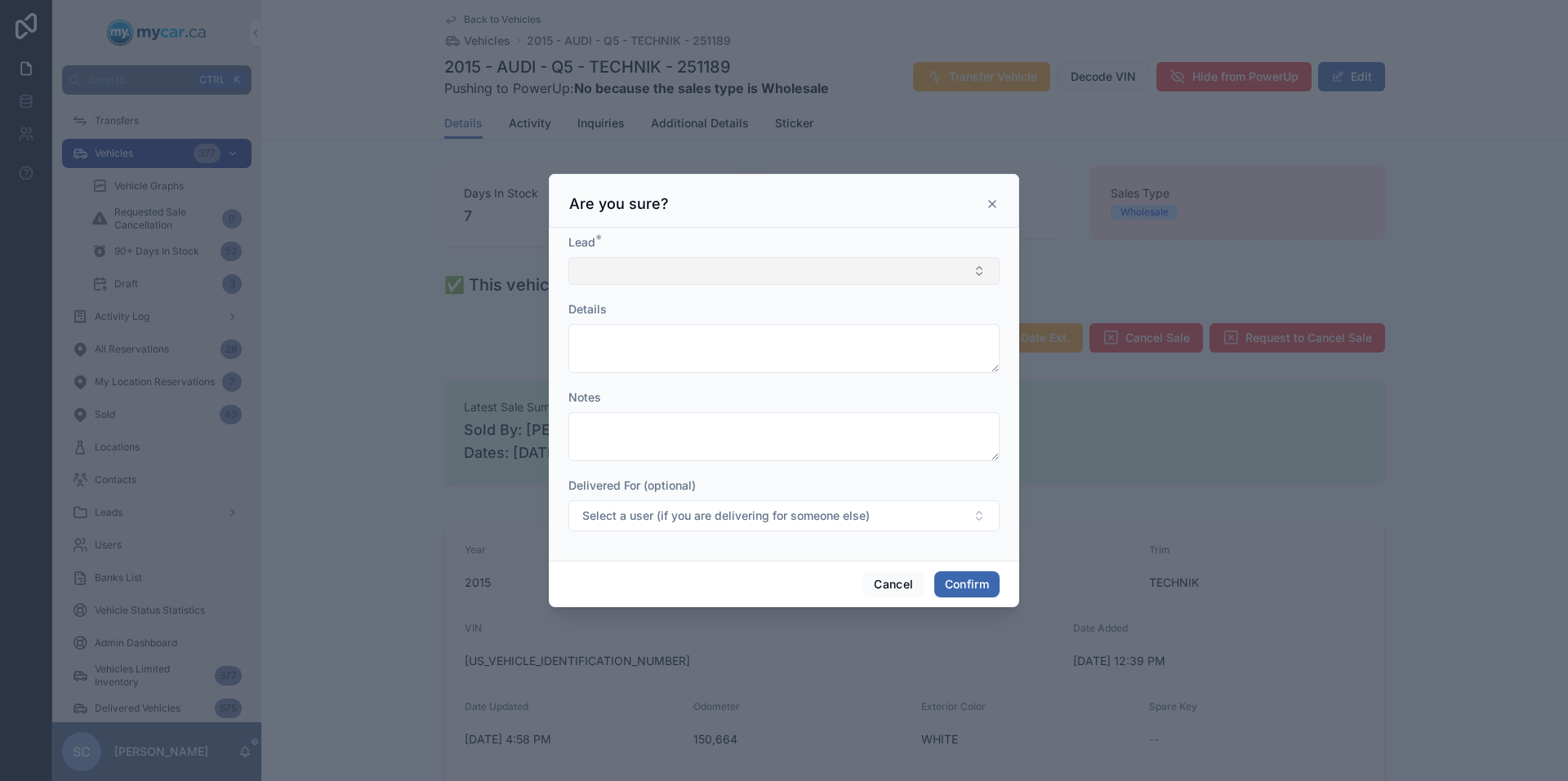
click at [912, 280] on button "Select Button" at bounding box center [784, 270] width 432 height 27
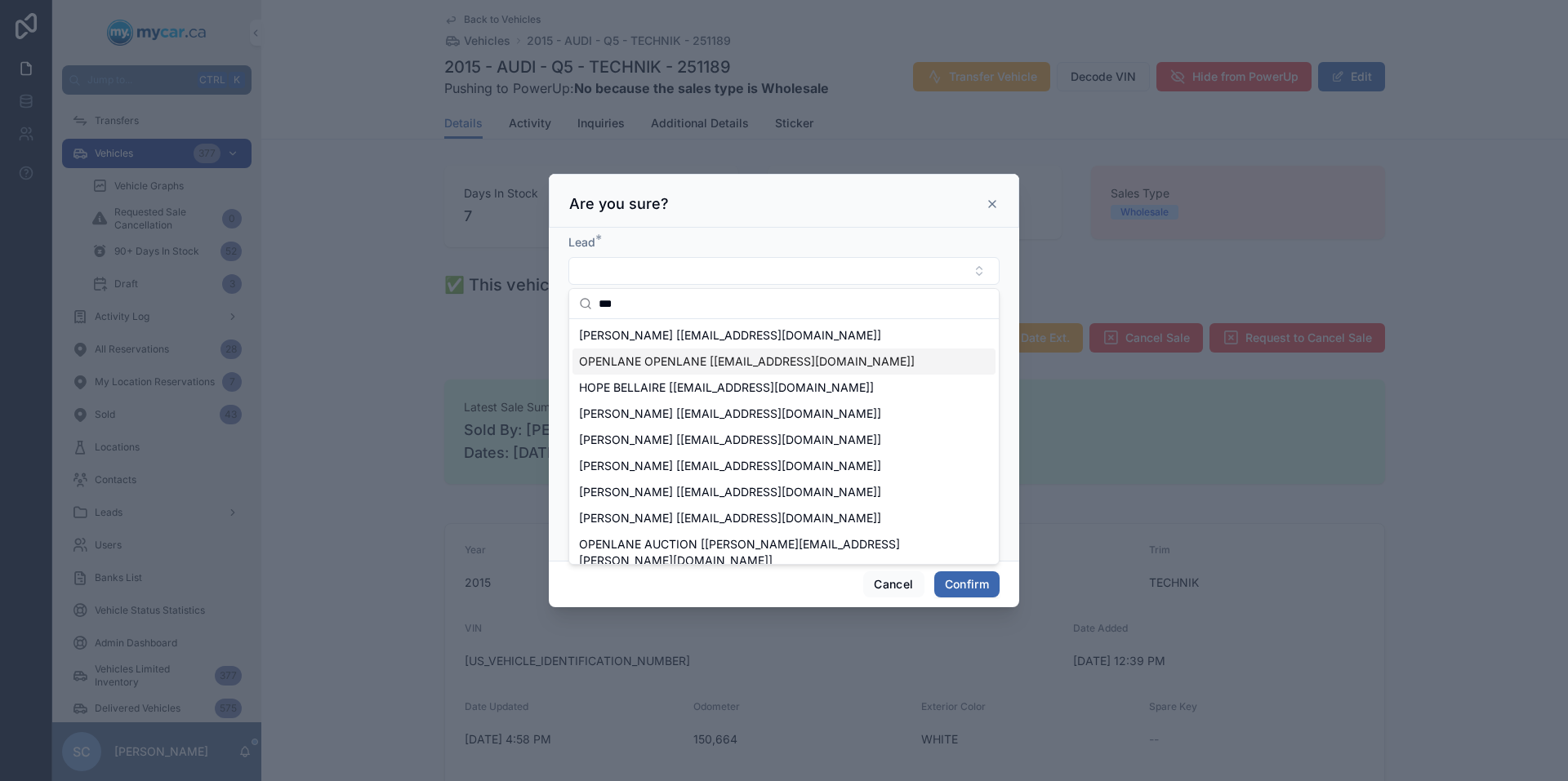
type input "***"
click at [736, 369] on span "OPENLANE OPENLANE [[EMAIL_ADDRESS][DOMAIN_NAME]]" at bounding box center [746, 361] width 335 height 16
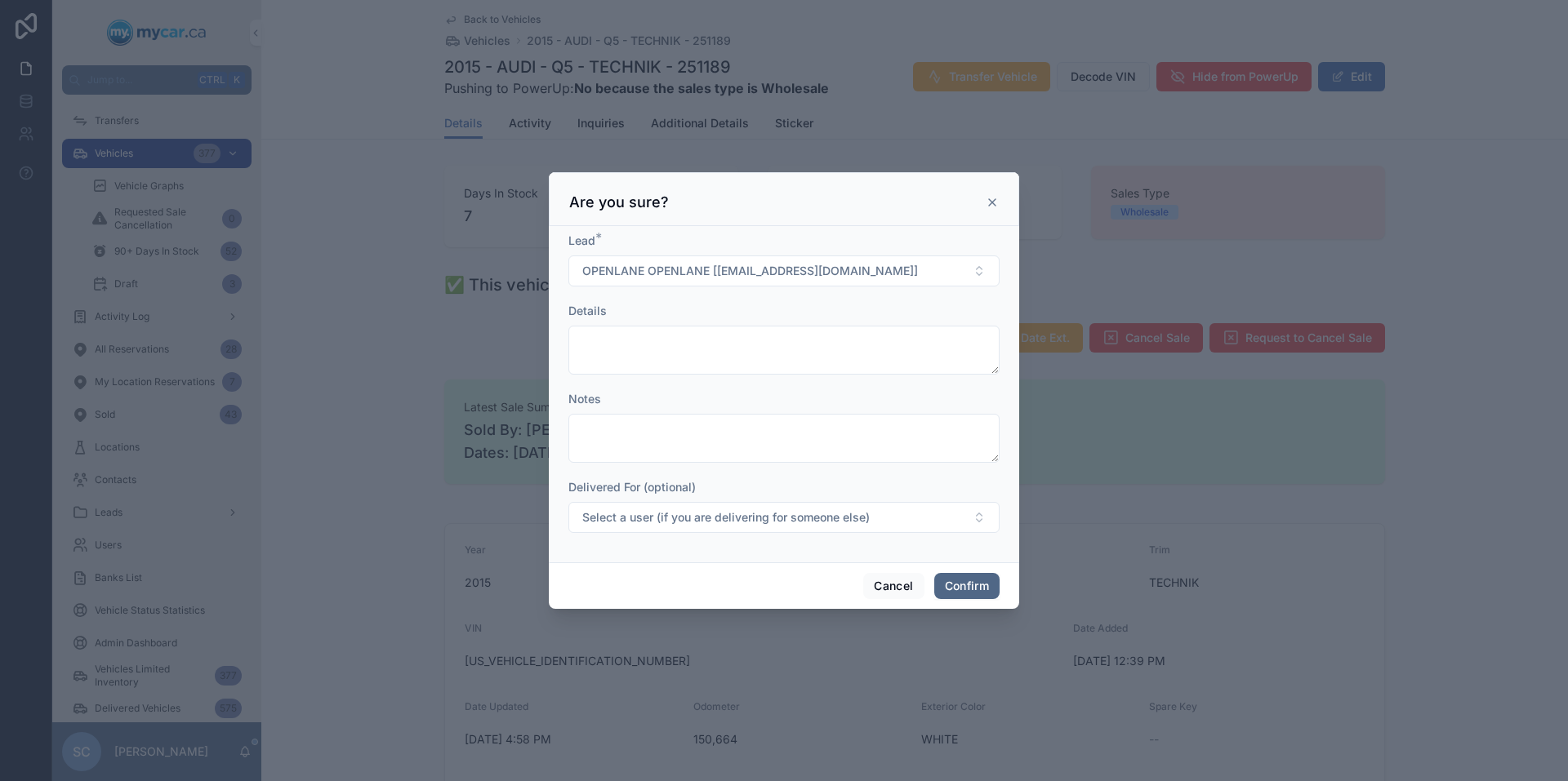
click at [972, 594] on button "Confirm" at bounding box center [966, 586] width 65 height 26
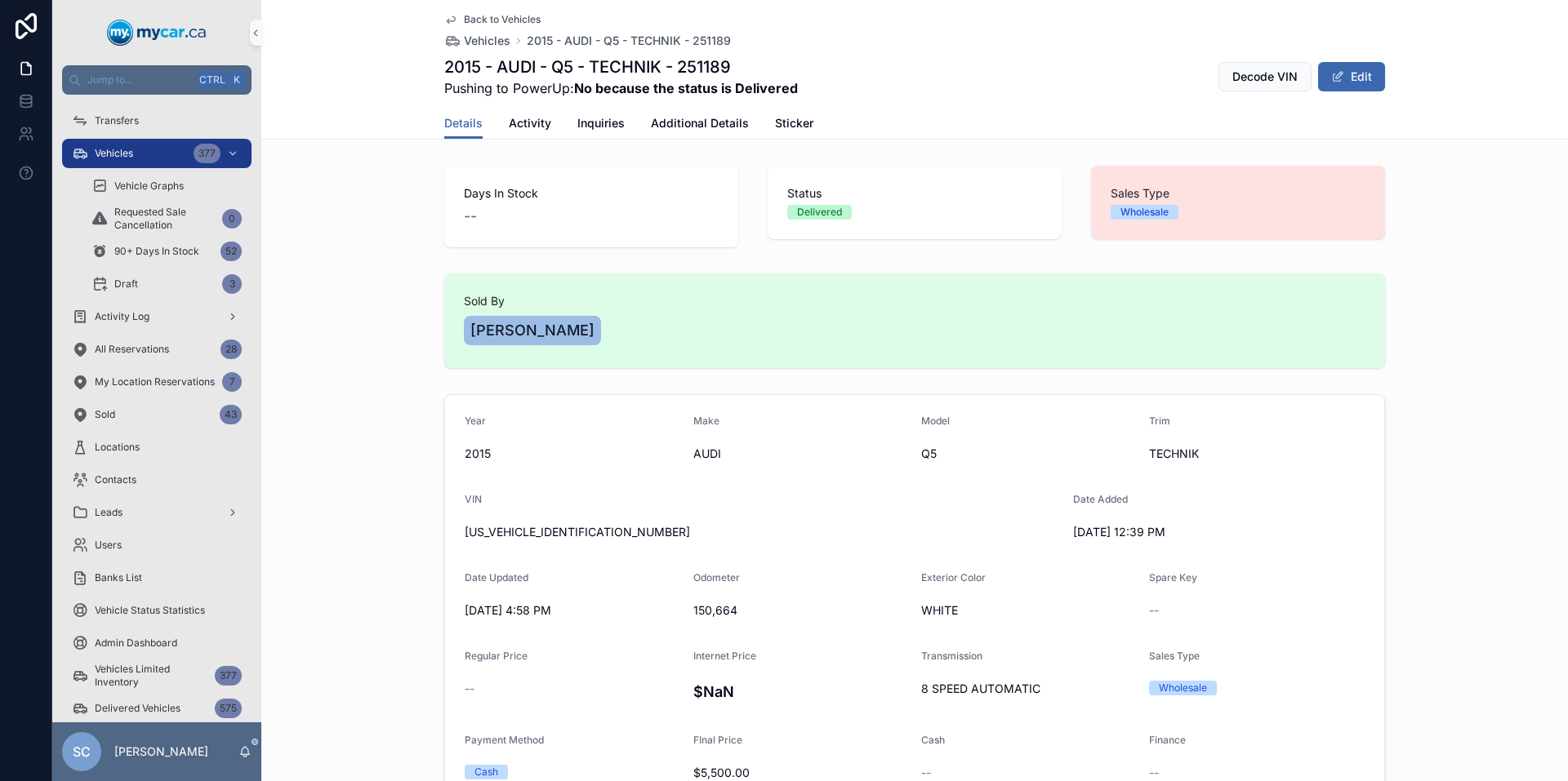
click at [495, 21] on span "Back to Vehicles" at bounding box center [501, 20] width 76 height 13
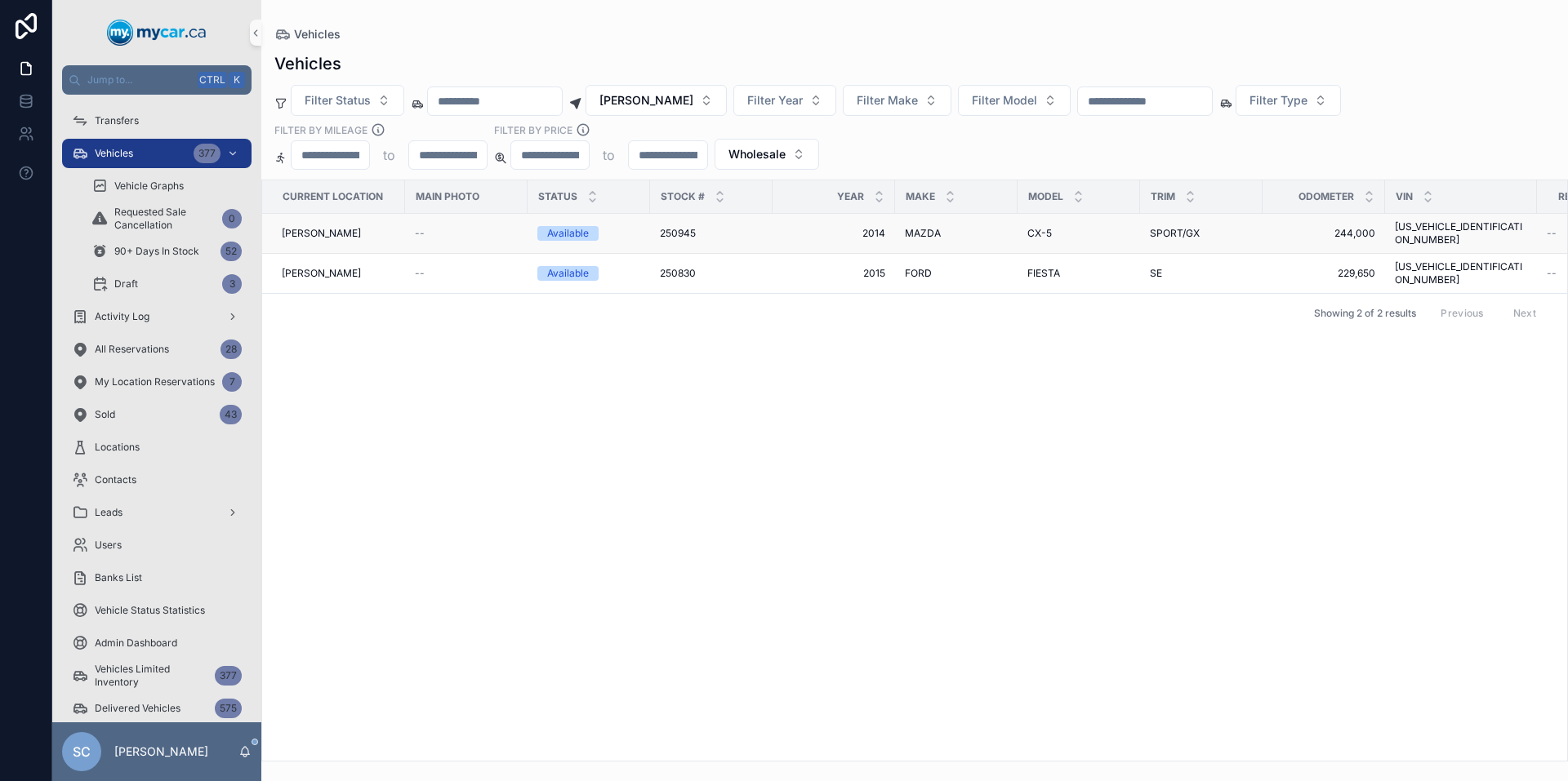
click at [687, 233] on span "250945" at bounding box center [678, 234] width 36 height 13
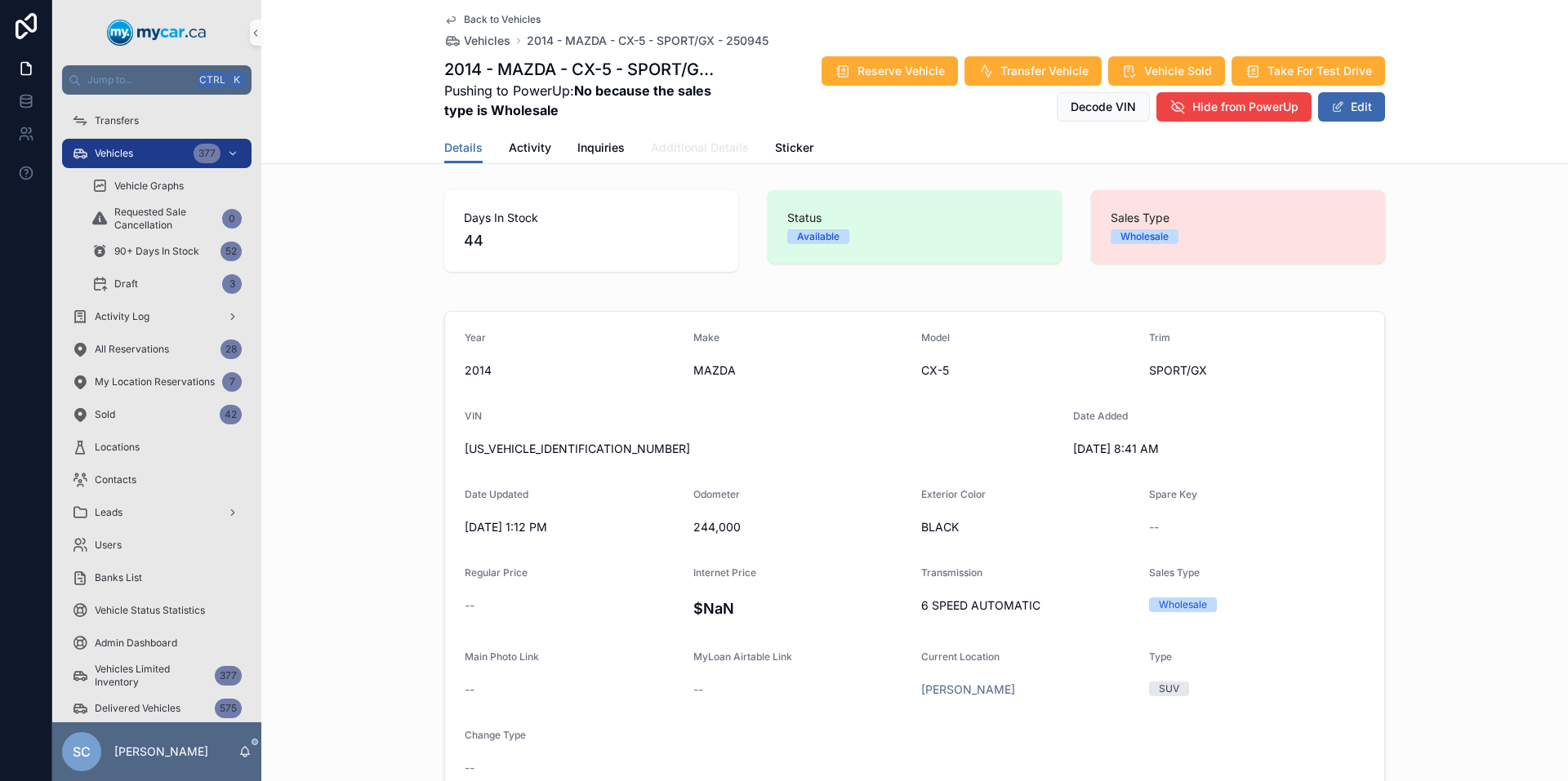
click at [671, 156] on link "Additional Details" at bounding box center [700, 149] width 98 height 33
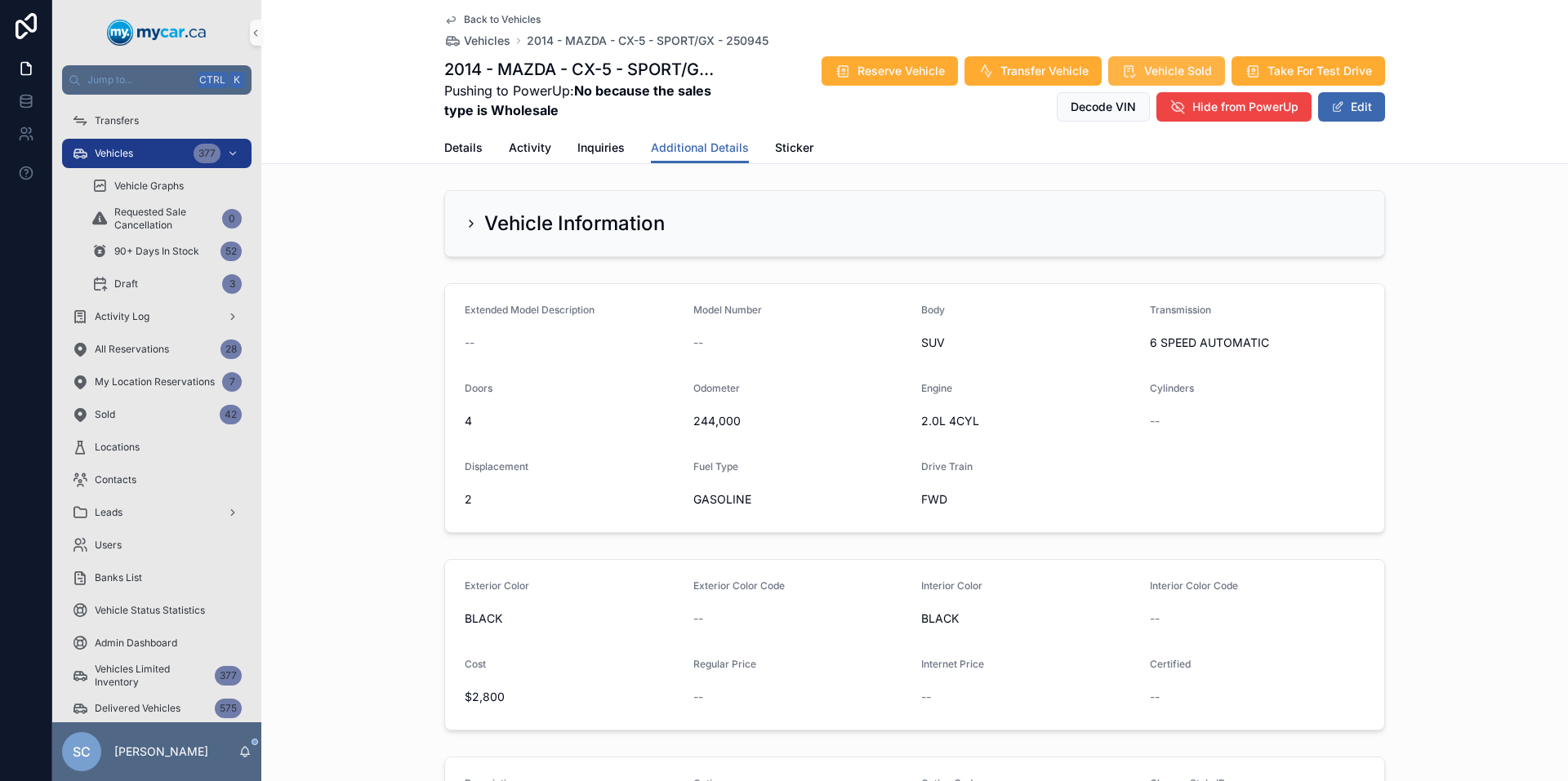
click at [1163, 64] on span "Vehicle Sold" at bounding box center [1178, 71] width 68 height 16
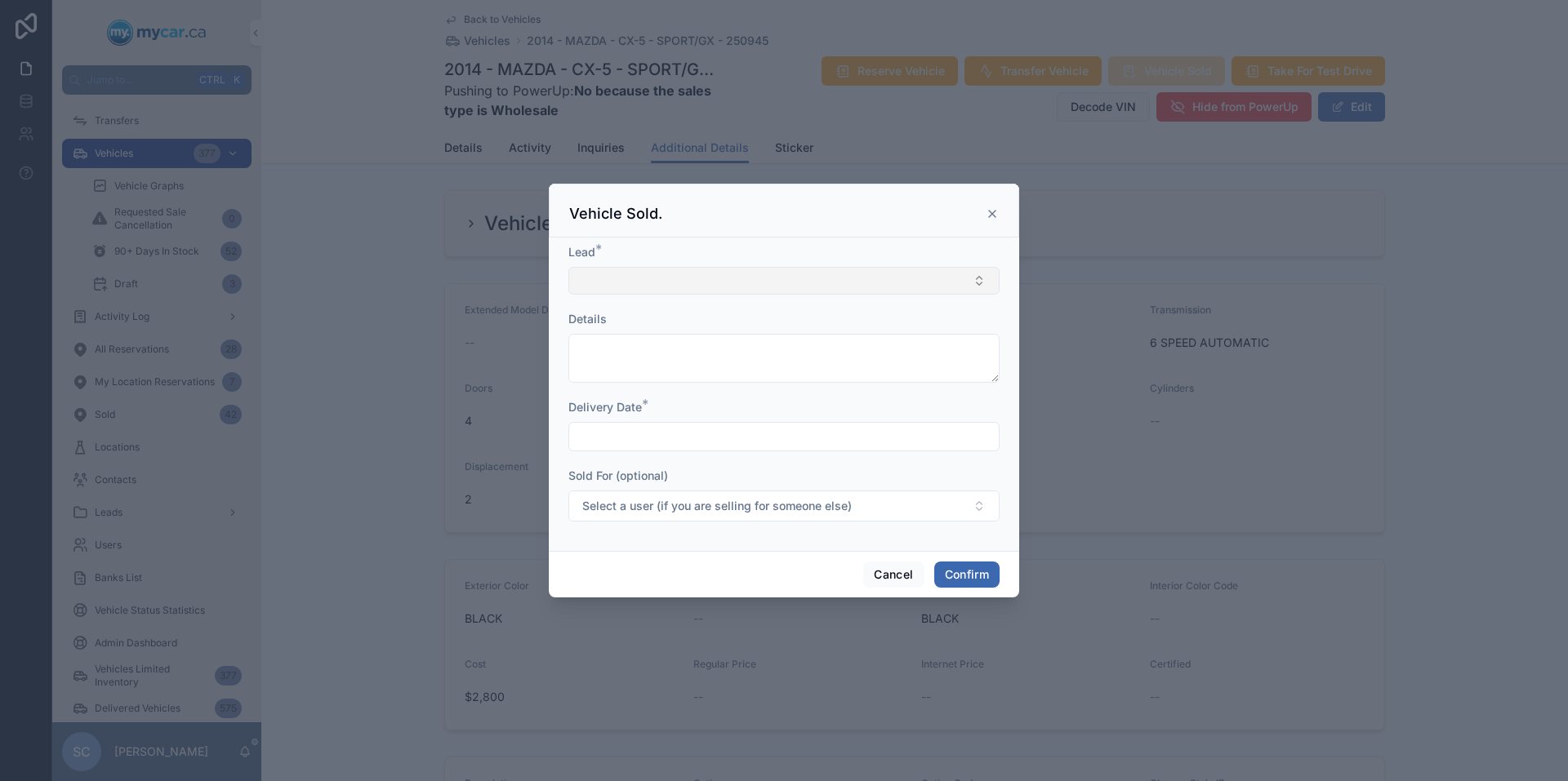
click at [951, 280] on button "Select Button" at bounding box center [784, 280] width 432 height 27
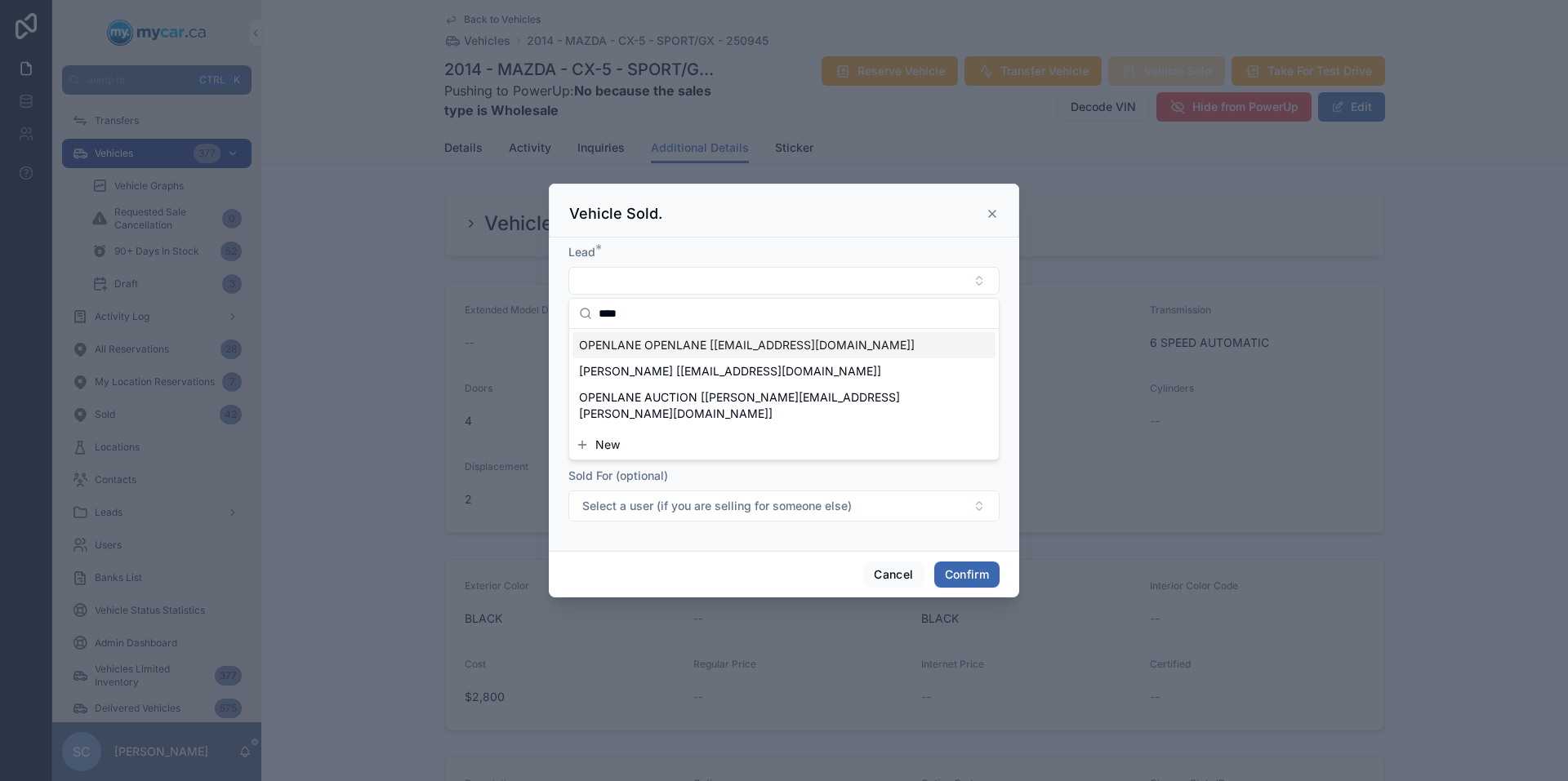
type input "****"
click at [782, 339] on span "OPENLANE OPENLANE [[EMAIL_ADDRESS][DOMAIN_NAME]]" at bounding box center [746, 345] width 335 height 16
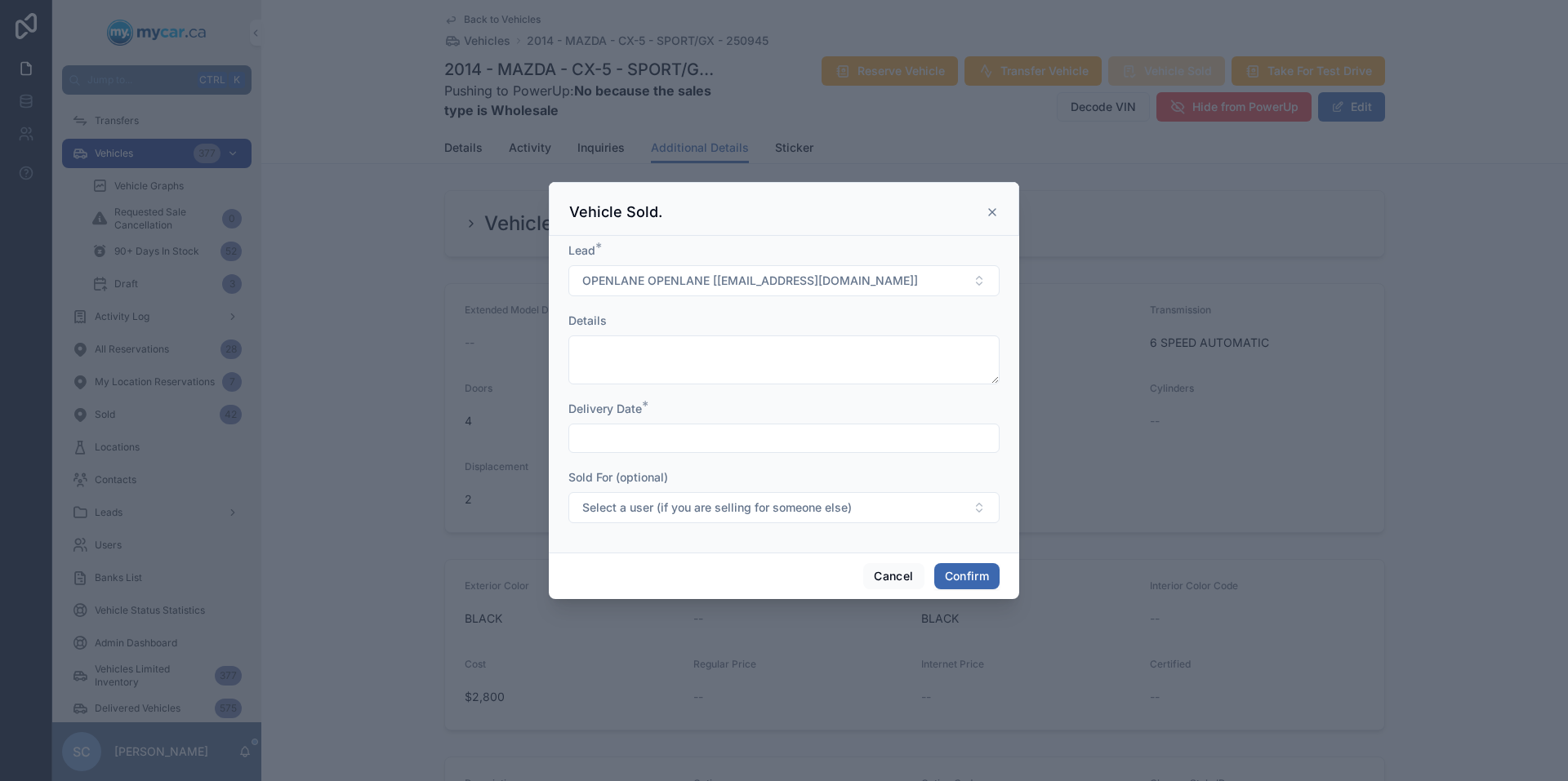
click at [666, 442] on input "text" at bounding box center [784, 438] width 430 height 23
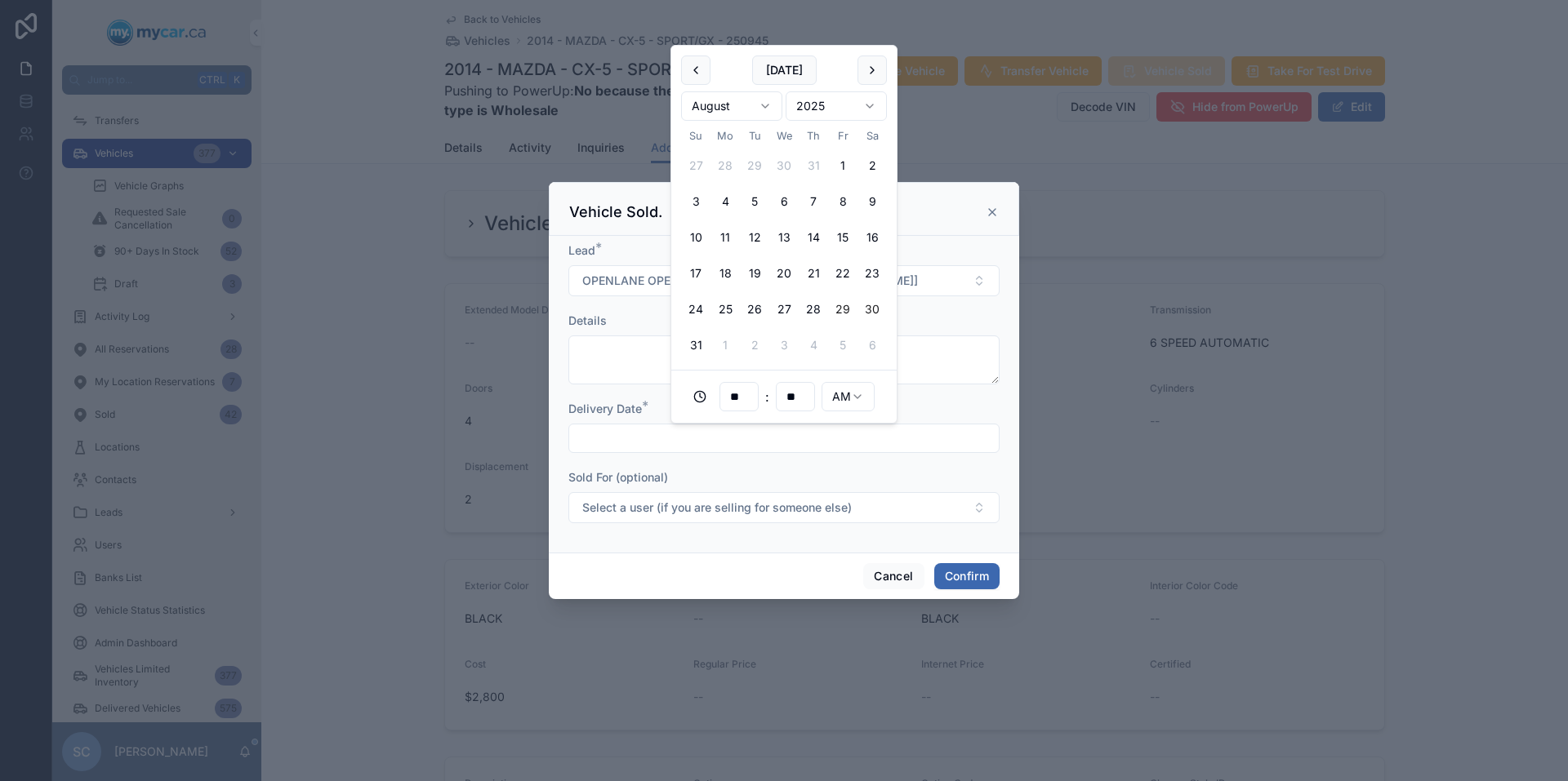
click at [870, 309] on button "30" at bounding box center [872, 309] width 29 height 29
type input "**********"
click at [978, 573] on button "Confirm" at bounding box center [966, 577] width 65 height 26
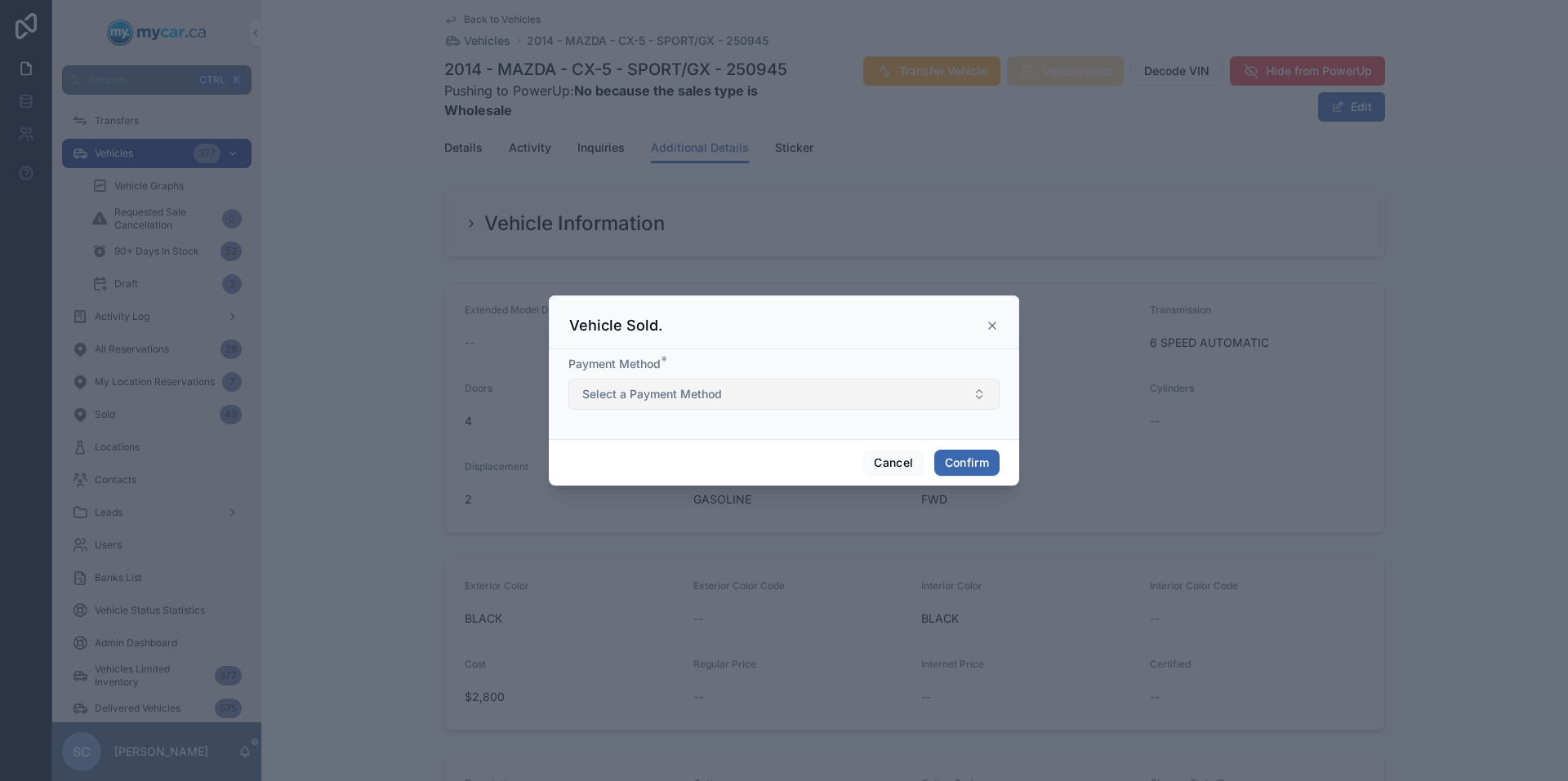
click at [940, 387] on button "Select a Payment Method" at bounding box center [784, 394] width 432 height 31
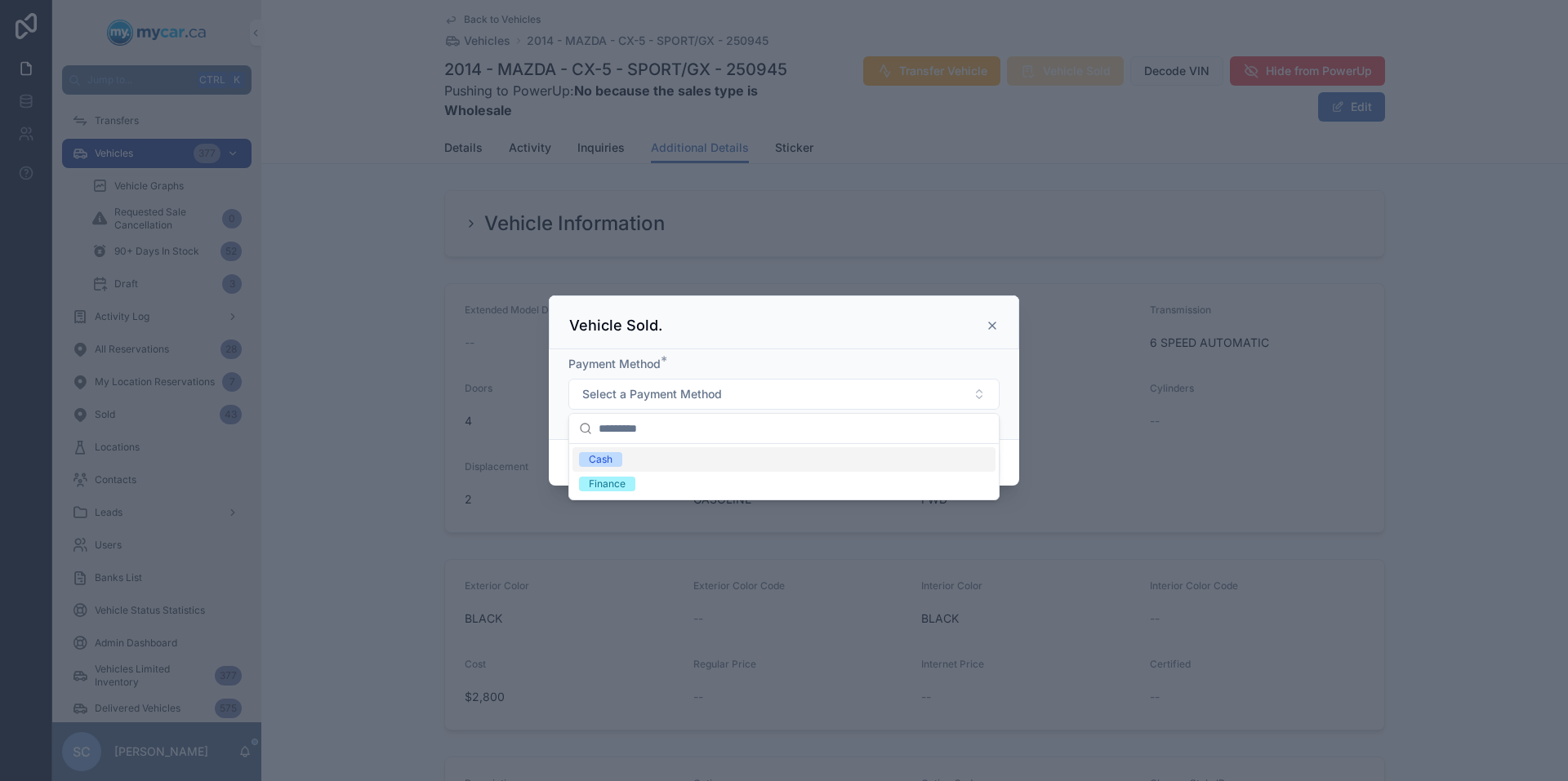
click at [750, 461] on div "Cash" at bounding box center [784, 460] width 423 height 24
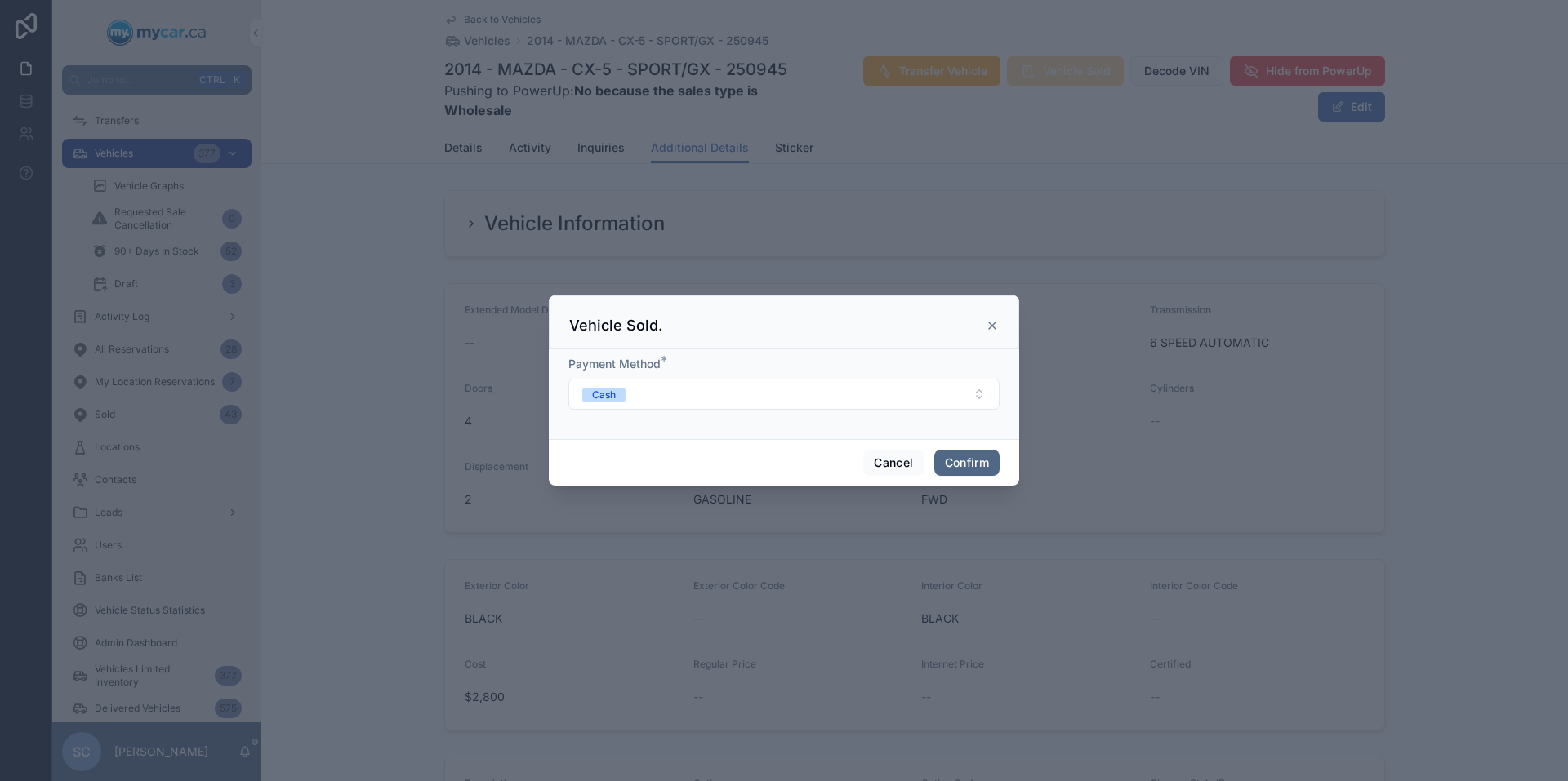
click at [978, 455] on button "Confirm" at bounding box center [966, 464] width 65 height 26
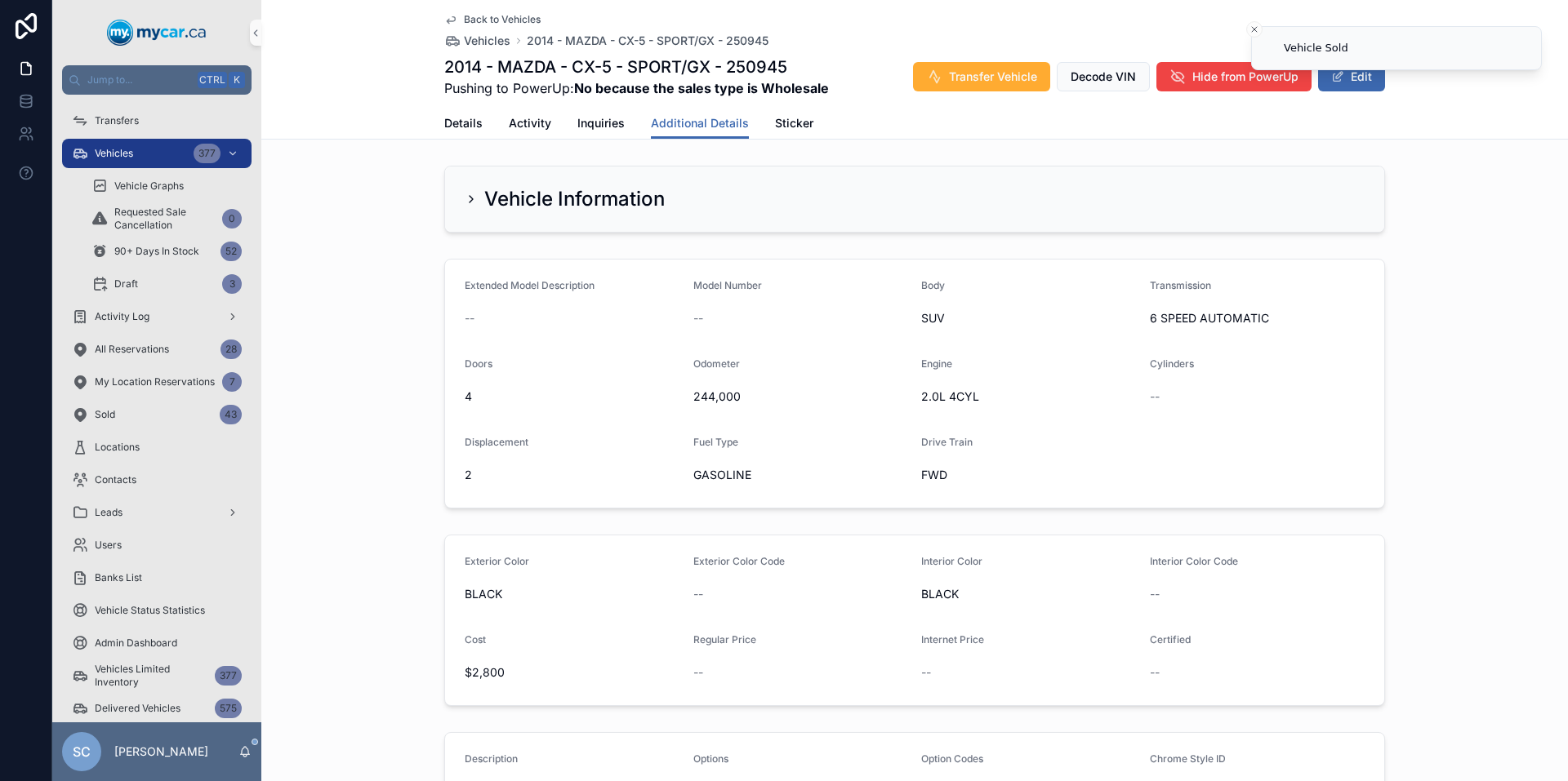
click at [485, 22] on span "Back to Vehicles" at bounding box center [501, 20] width 76 height 13
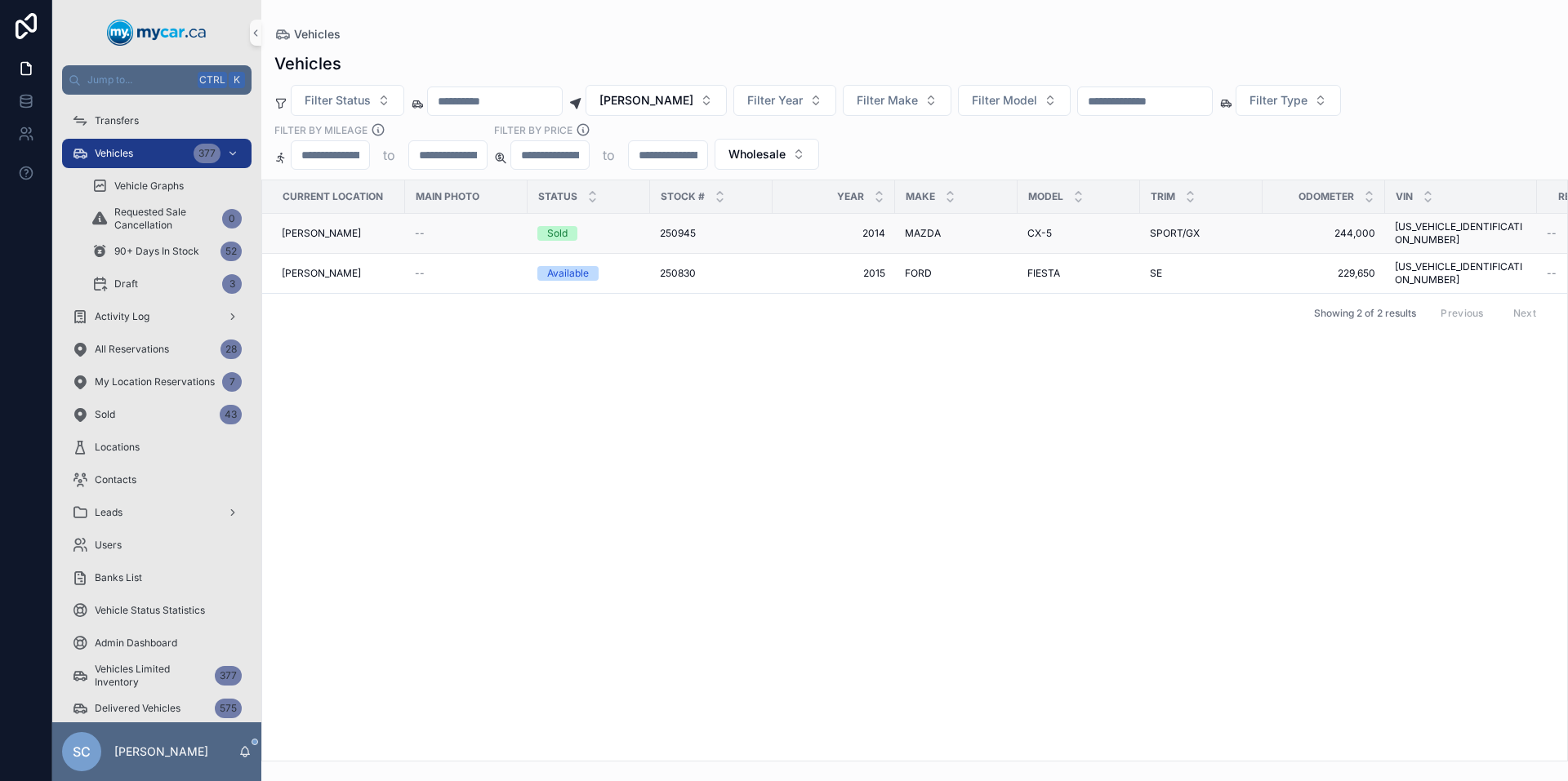
click at [758, 227] on div "250945 250945" at bounding box center [710, 234] width 103 height 13
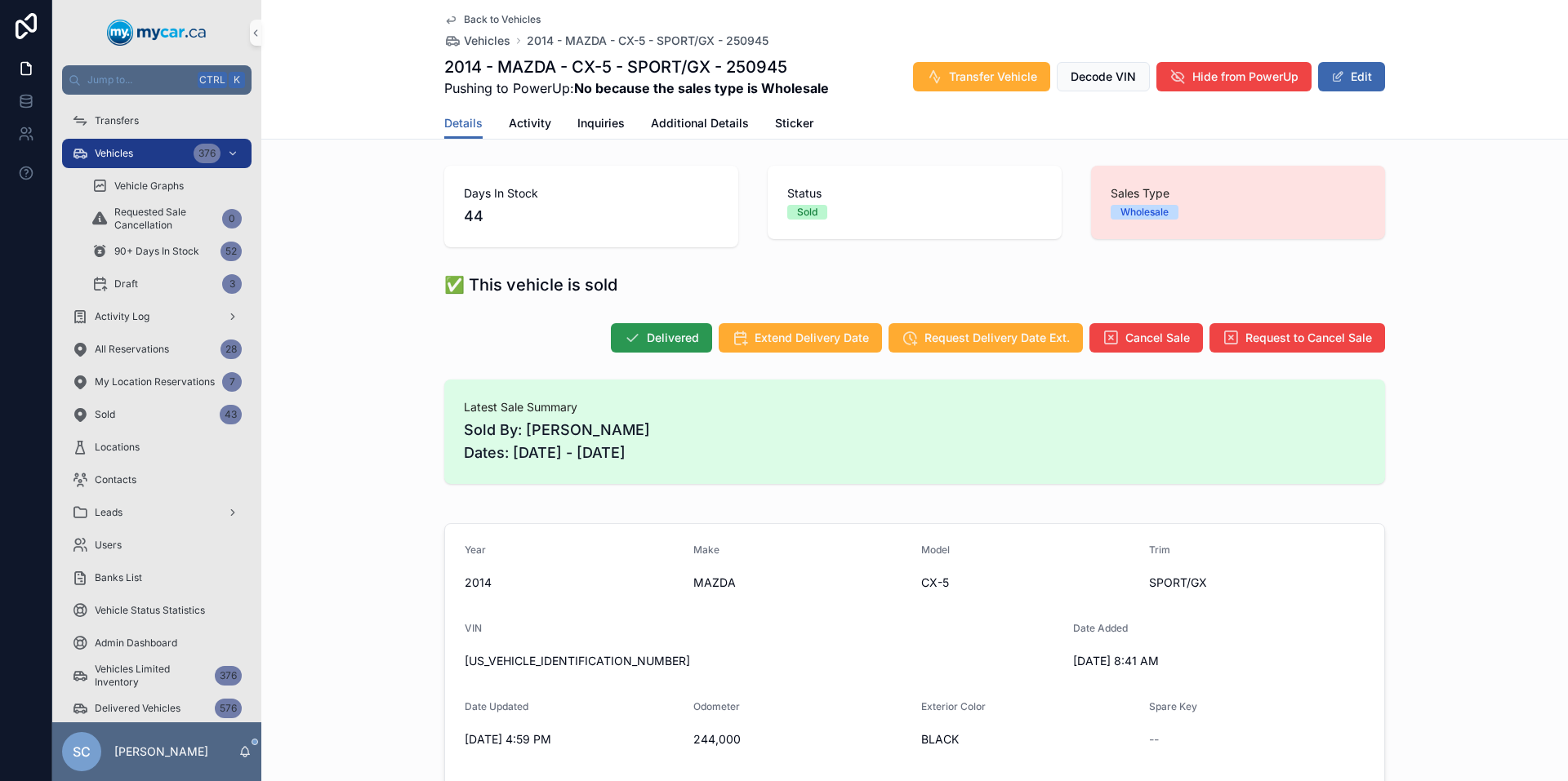
click at [646, 340] on span "Delivered" at bounding box center [672, 337] width 52 height 16
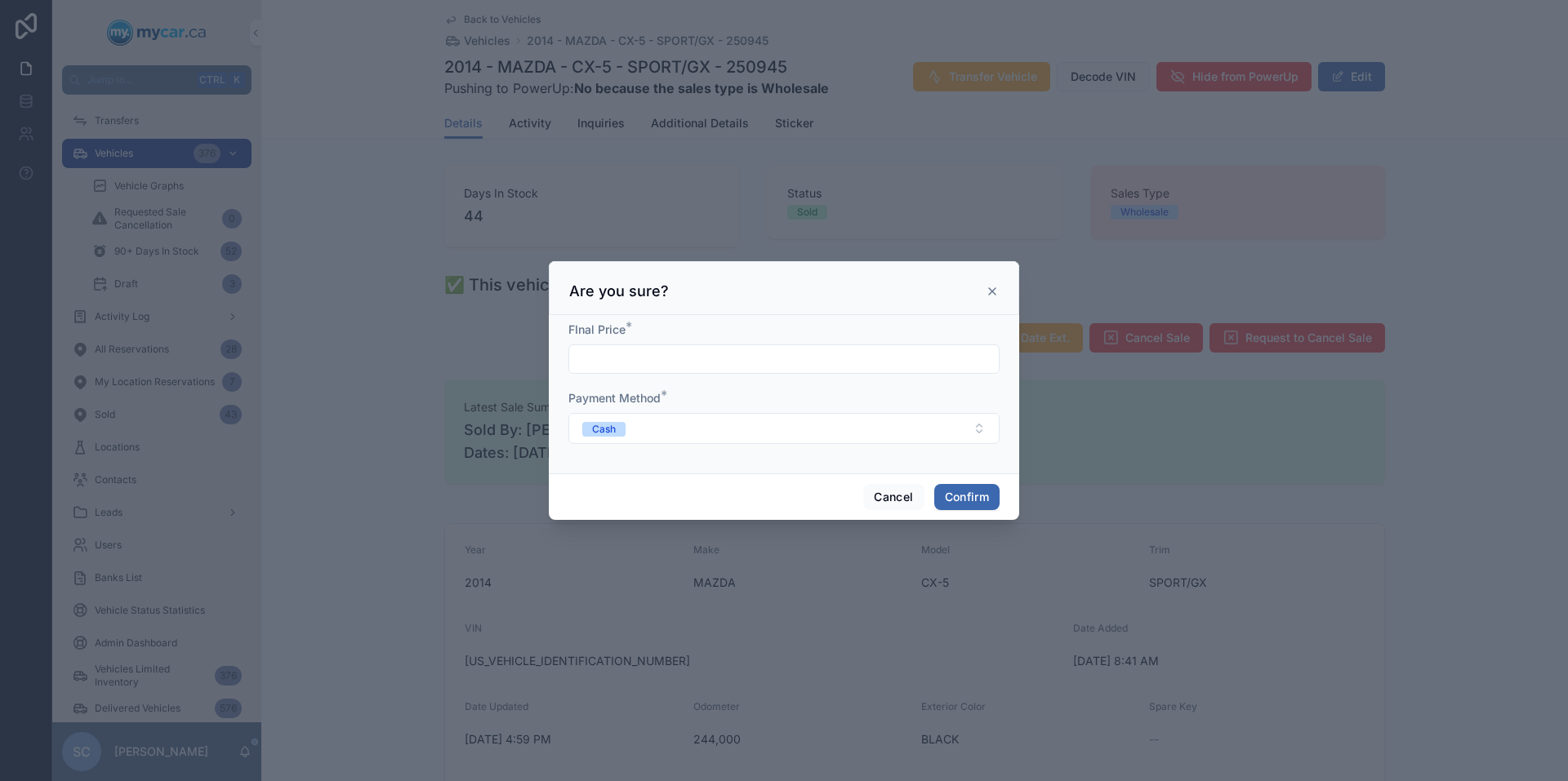
click at [677, 363] on input "text" at bounding box center [784, 359] width 430 height 23
type input "*********"
click at [958, 493] on button "Confirm" at bounding box center [966, 497] width 65 height 26
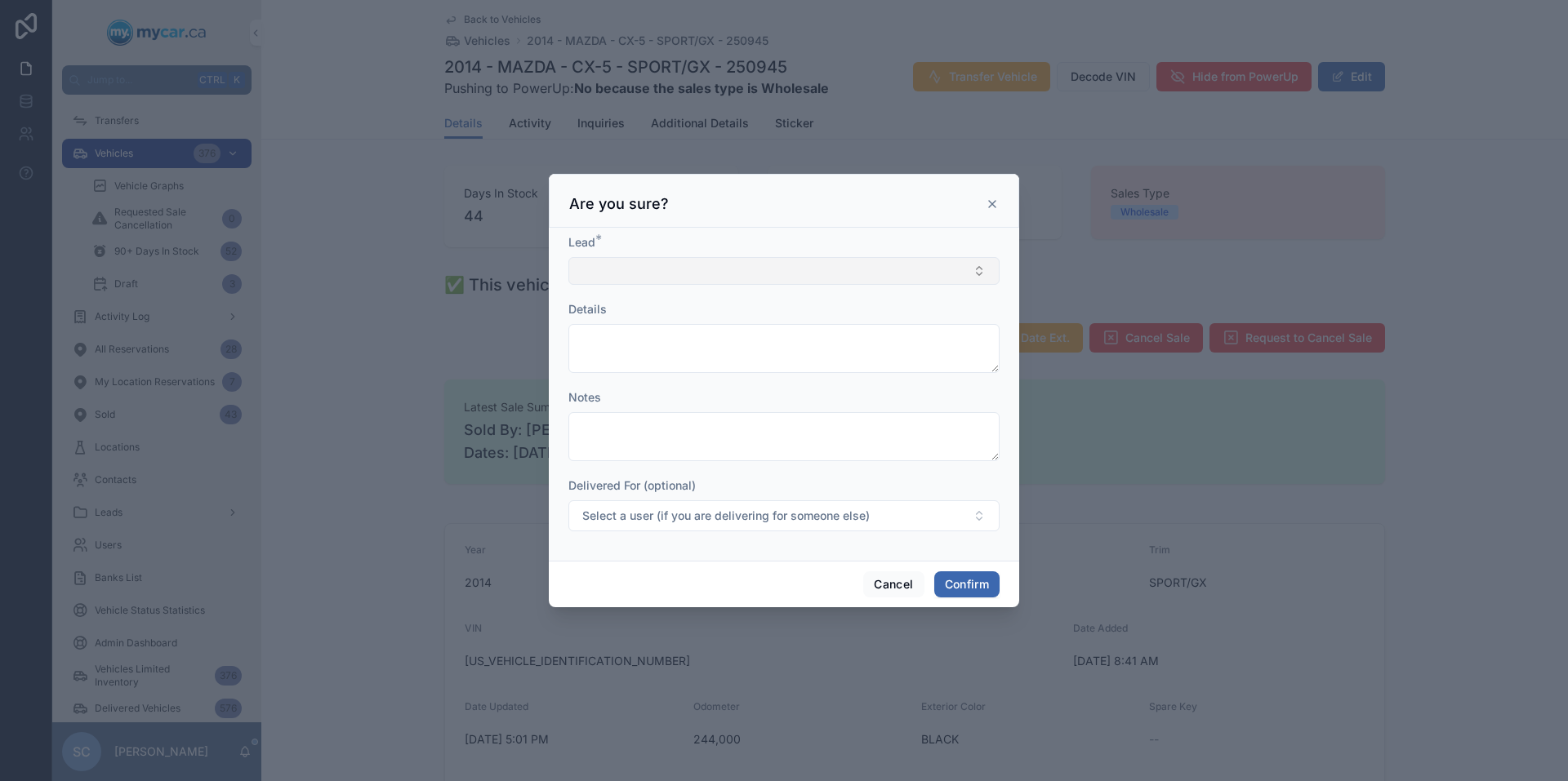
click at [783, 262] on button "Select Button" at bounding box center [784, 270] width 432 height 27
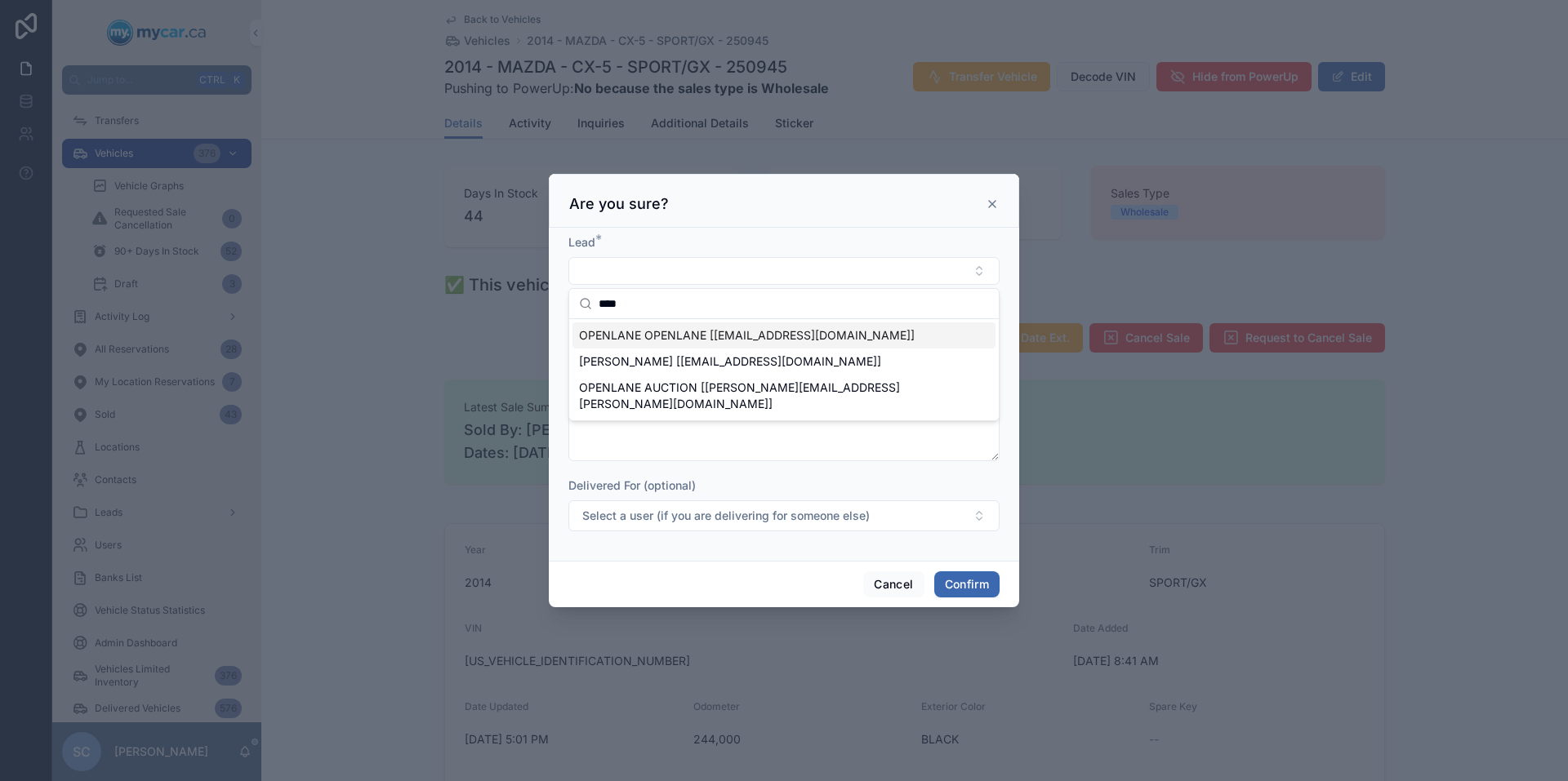
type input "****"
click at [632, 340] on span "OPENLANE OPENLANE [[EMAIL_ADDRESS][DOMAIN_NAME]]" at bounding box center [746, 335] width 335 height 16
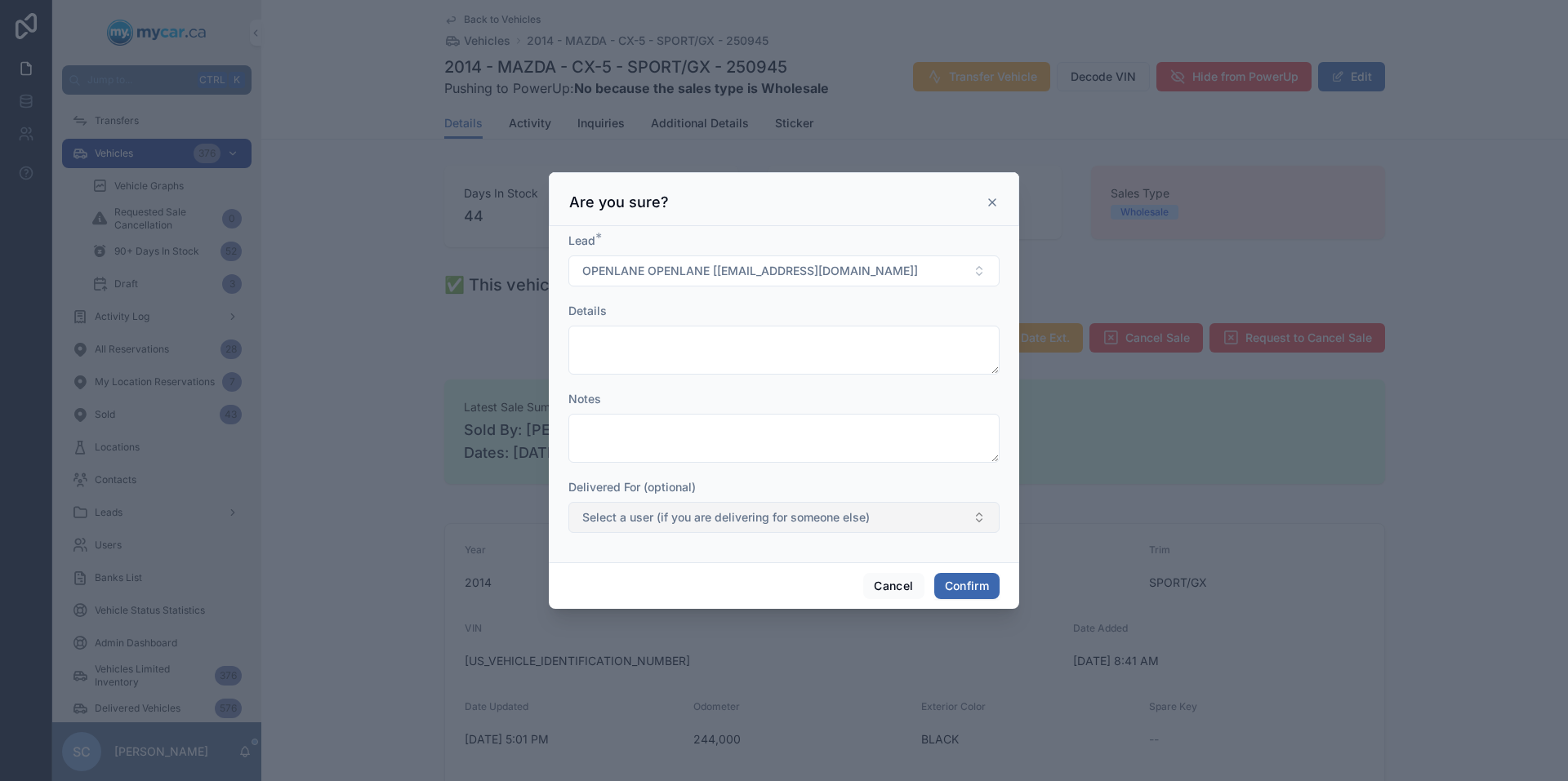
click at [823, 513] on span "Select a user (if you are delivering for someone else)" at bounding box center [726, 517] width 287 height 16
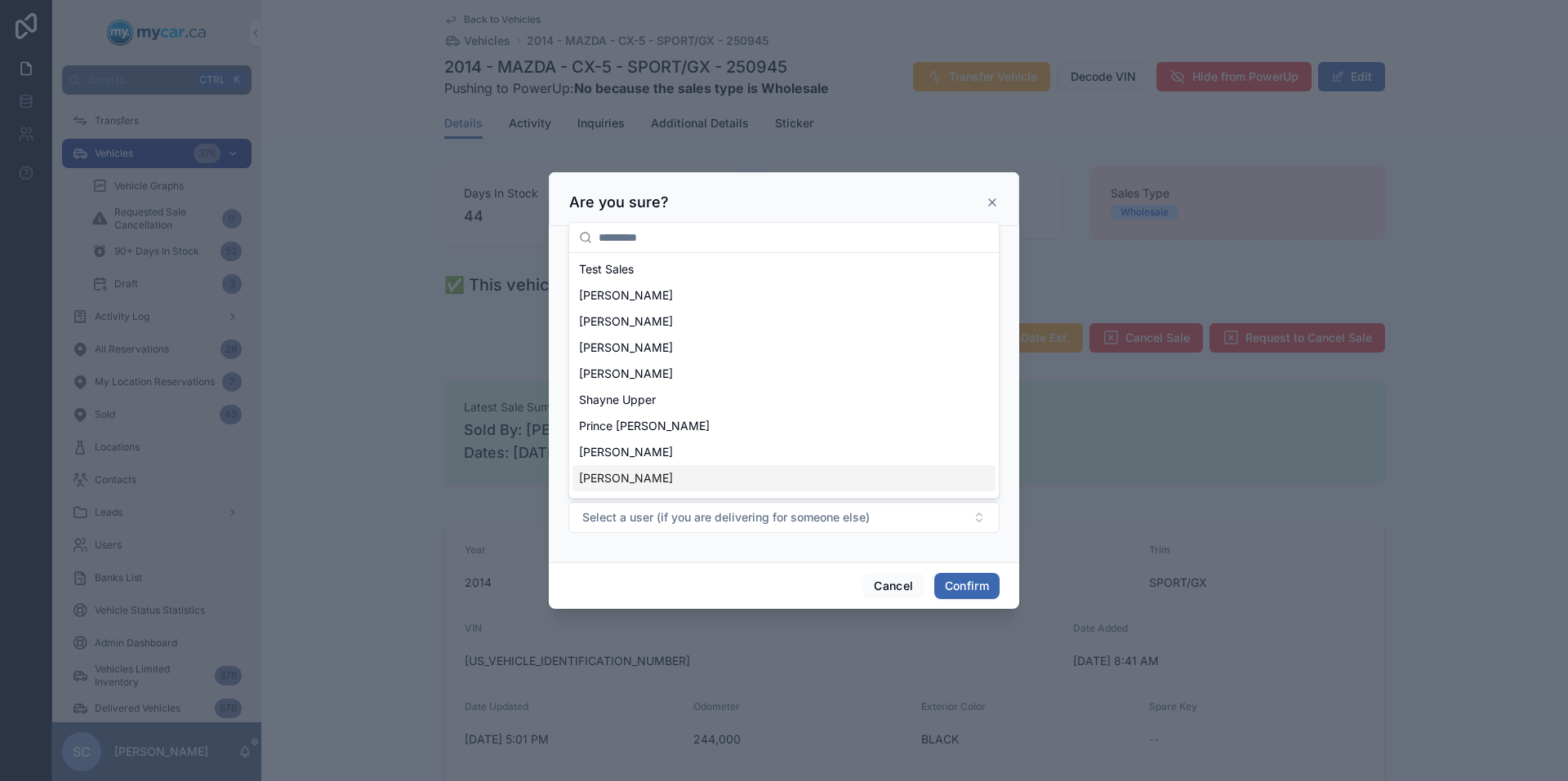
click at [727, 569] on div "Cancel Confirm" at bounding box center [783, 585] width 470 height 46
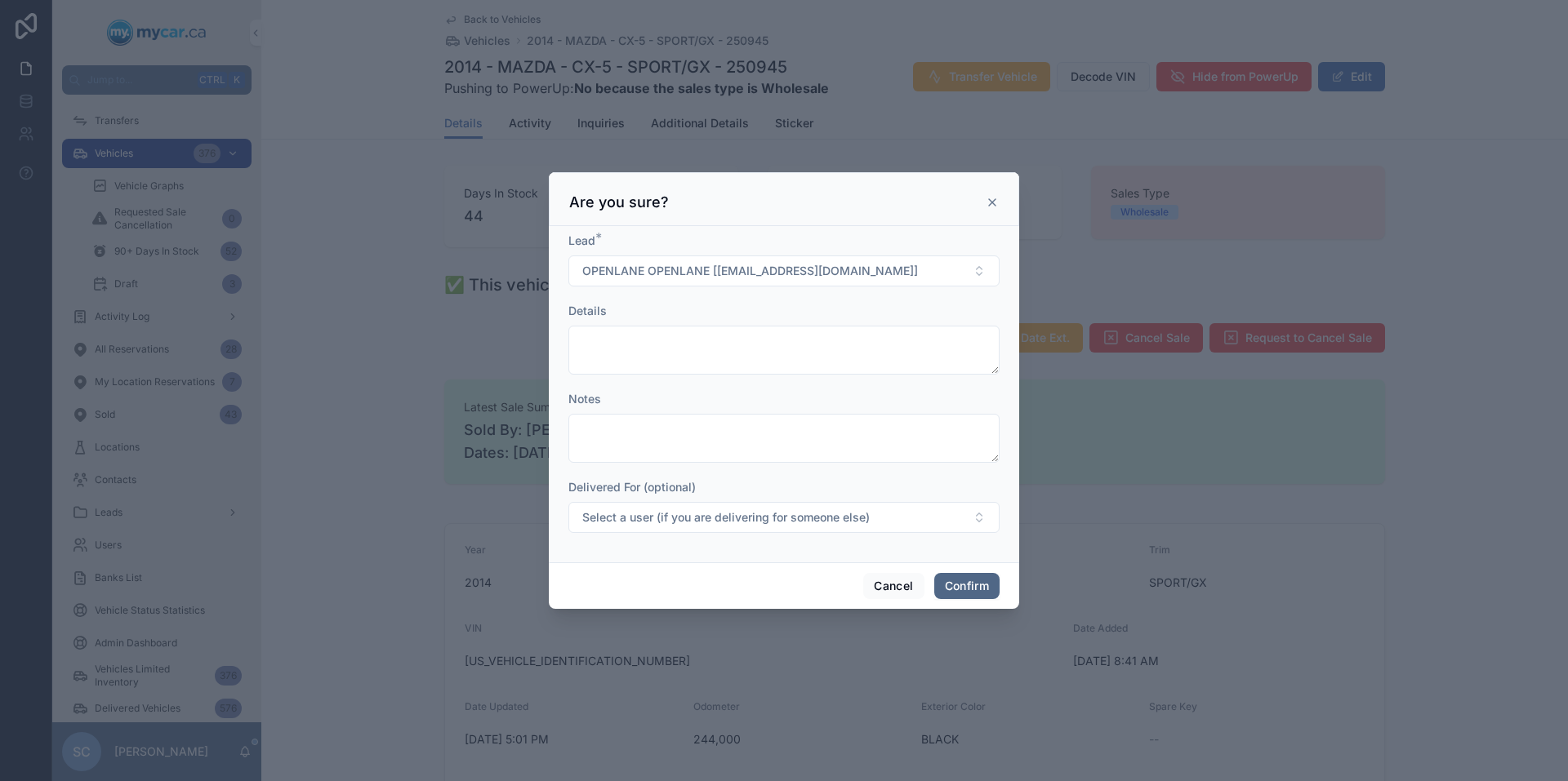
click at [973, 591] on button "Confirm" at bounding box center [966, 586] width 65 height 26
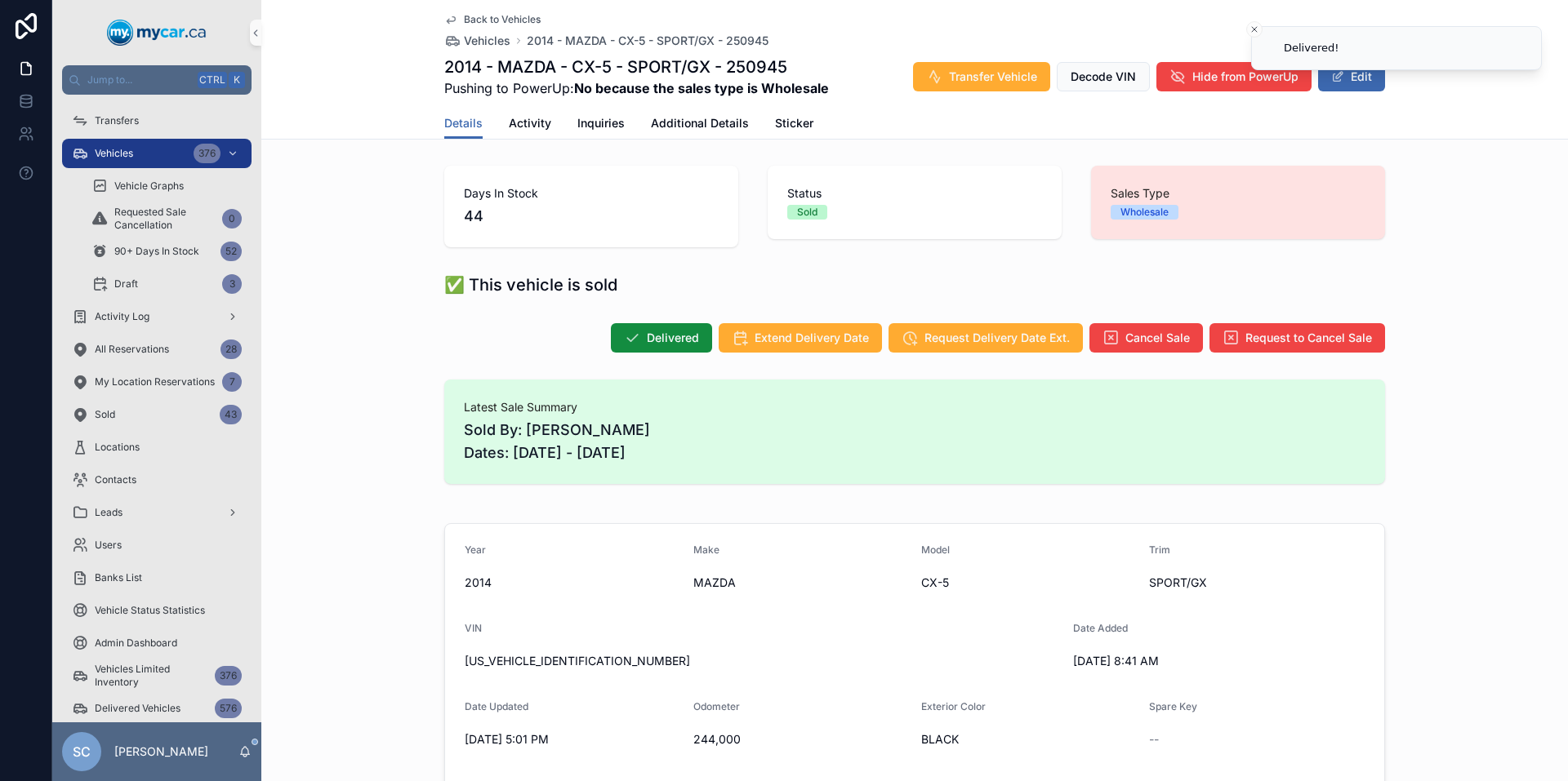
click at [499, 22] on span "Back to Vehicles" at bounding box center [501, 20] width 76 height 13
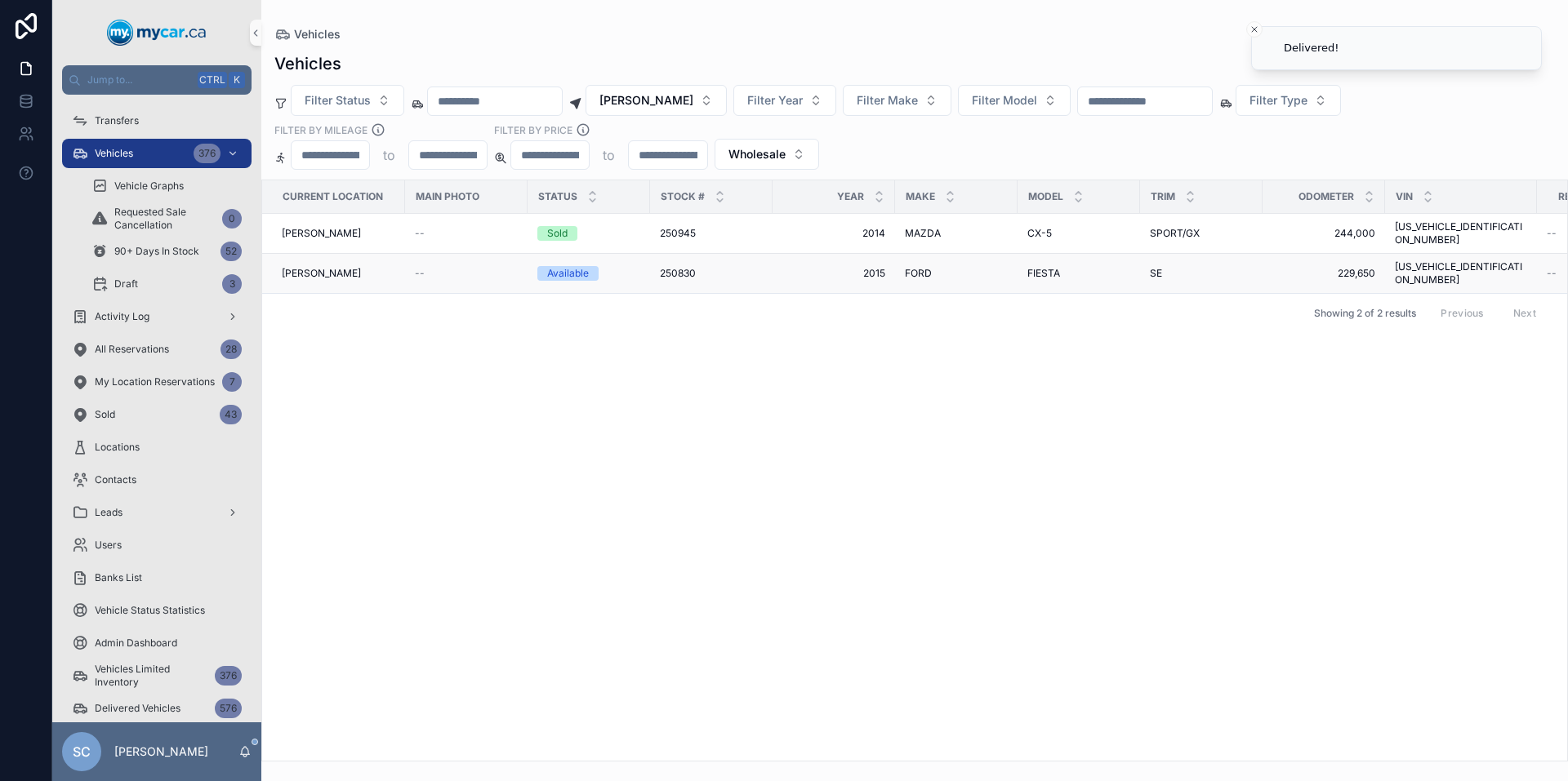
click at [689, 267] on span "250830" at bounding box center [678, 273] width 36 height 13
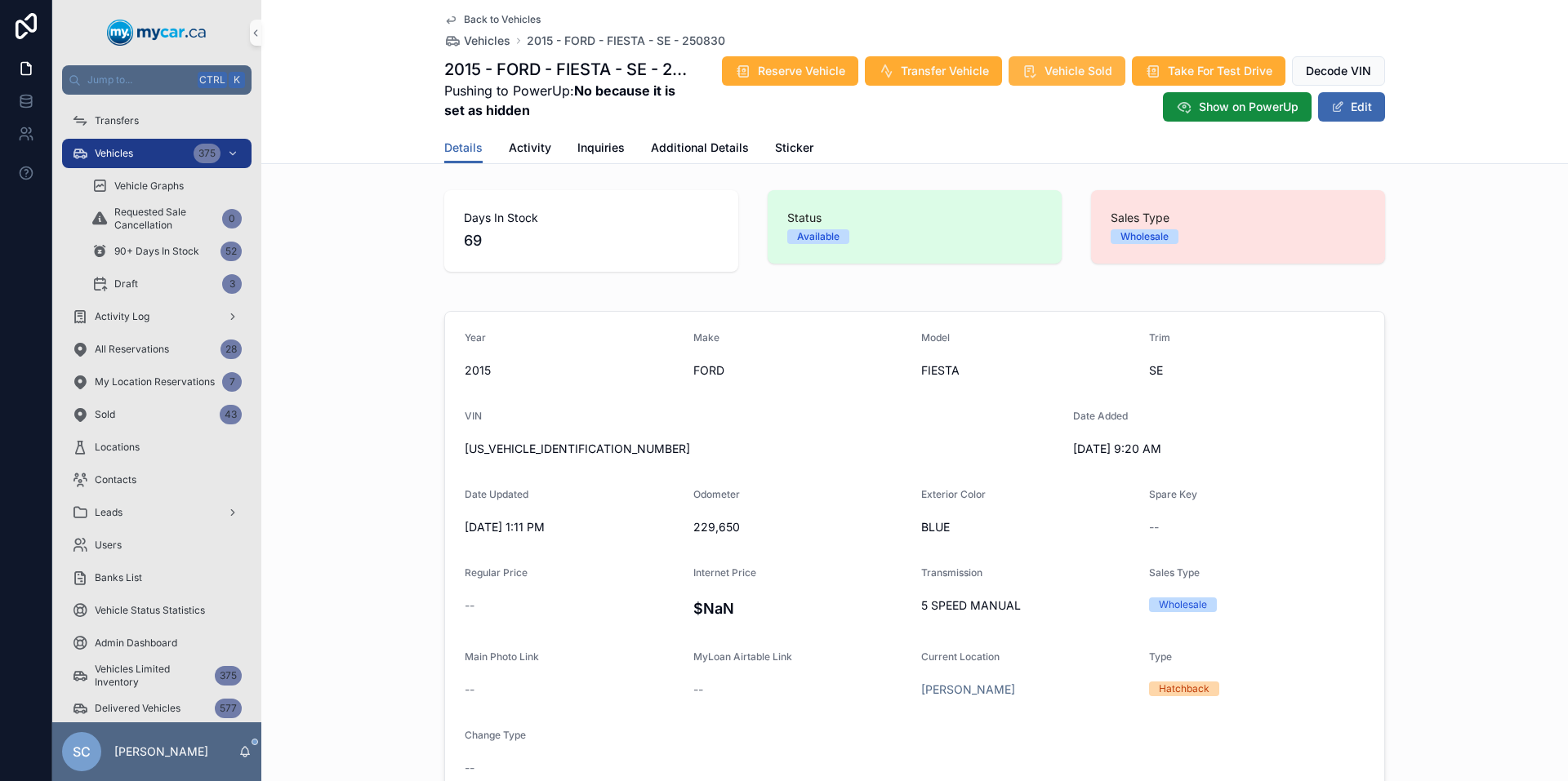
click at [1047, 66] on span "Vehicle Sold" at bounding box center [1078, 71] width 68 height 16
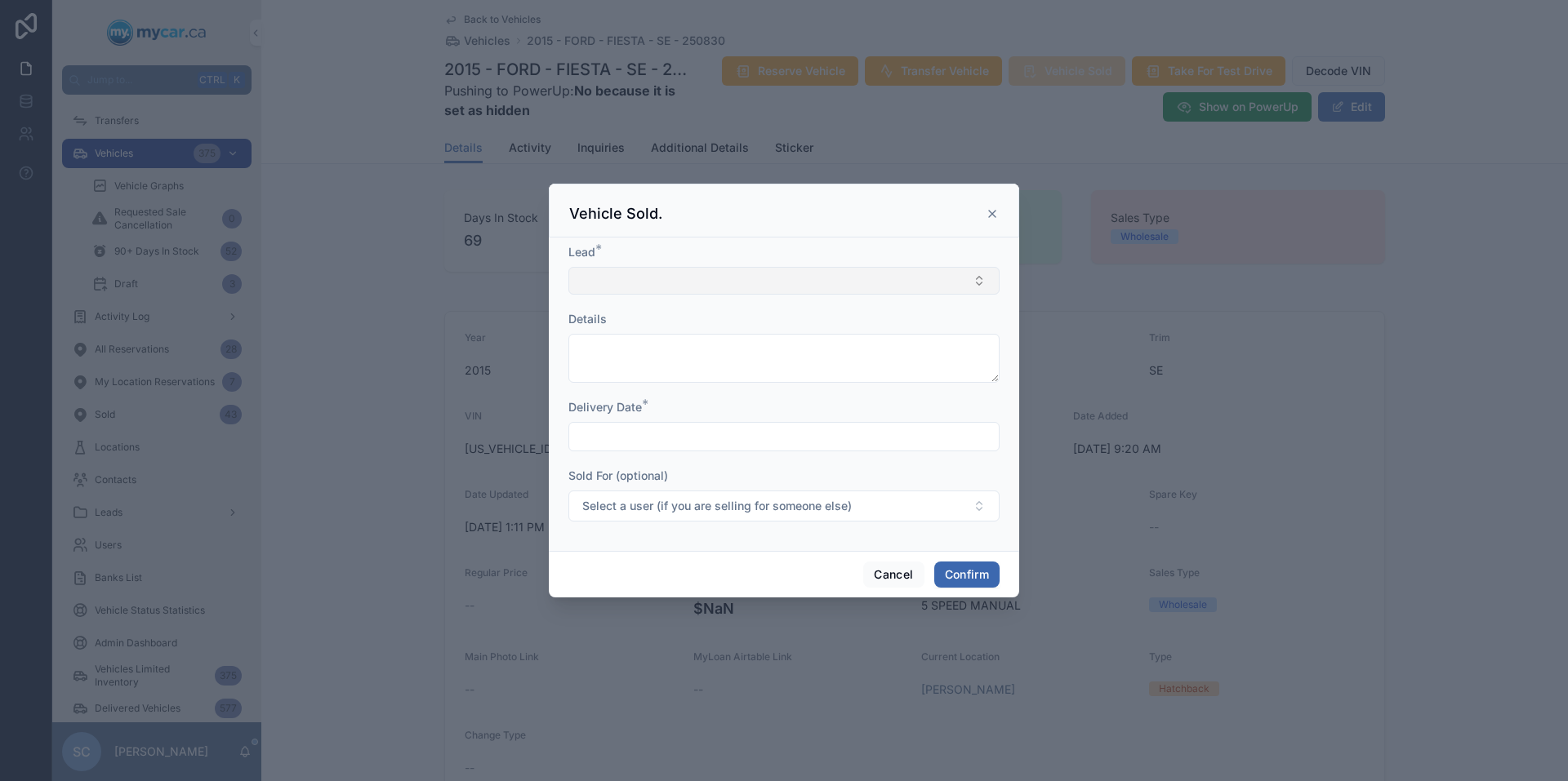
click at [743, 288] on button "Select Button" at bounding box center [784, 280] width 432 height 27
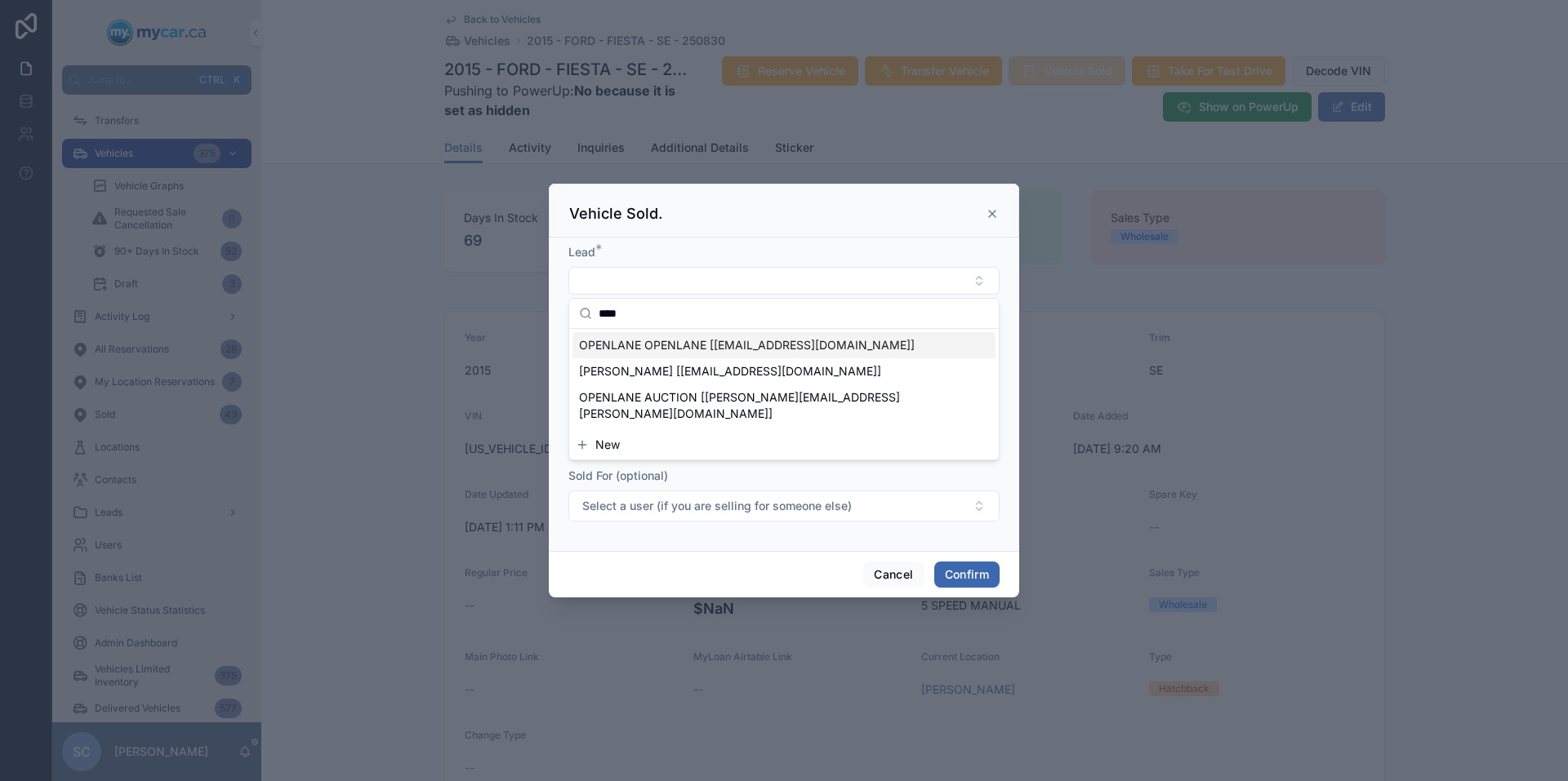
type input "****"
click at [884, 333] on div "OPENLANE OPENLANE [[EMAIL_ADDRESS][DOMAIN_NAME]]" at bounding box center [784, 346] width 423 height 26
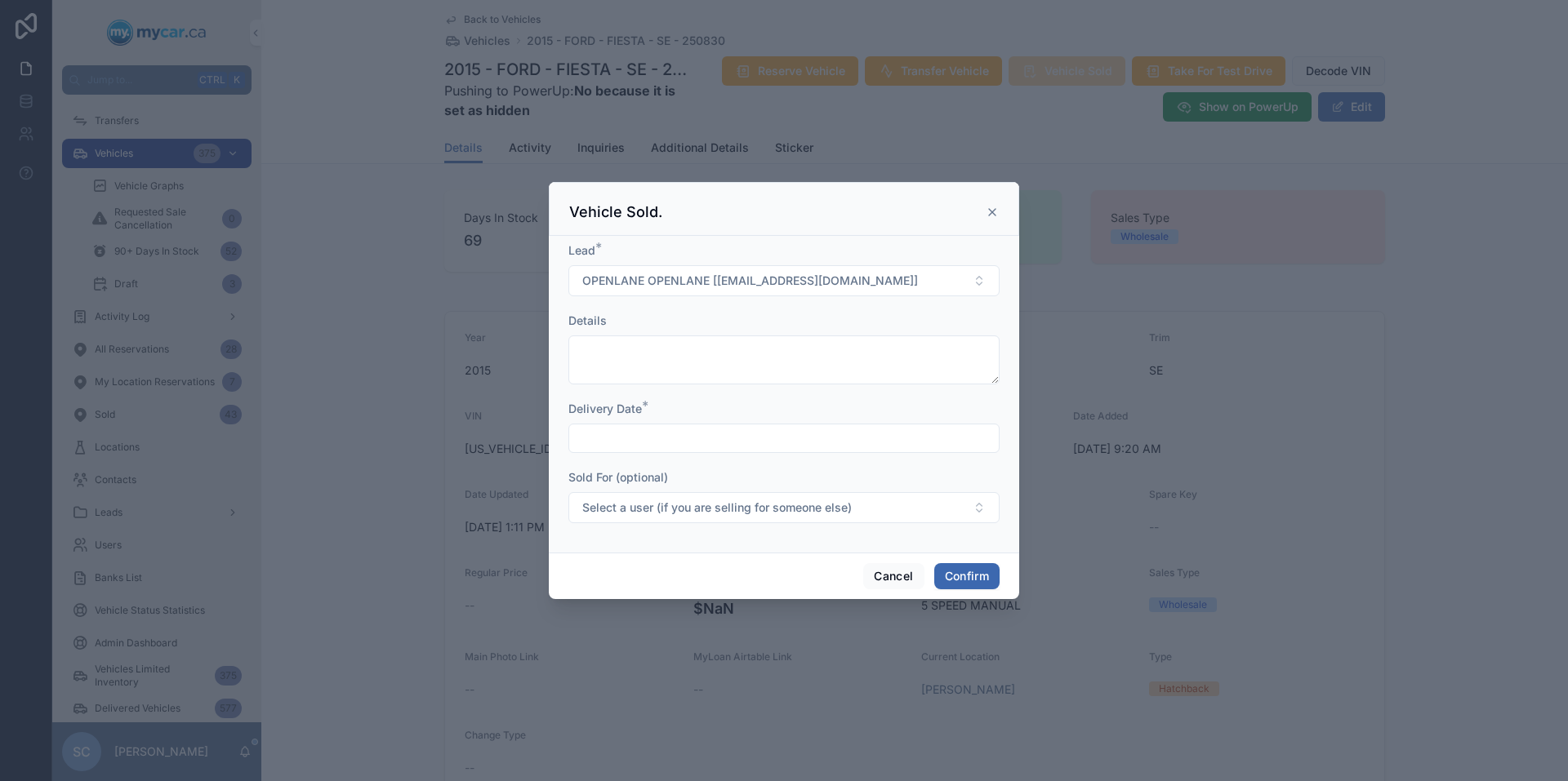
click at [722, 439] on input "text" at bounding box center [784, 438] width 430 height 23
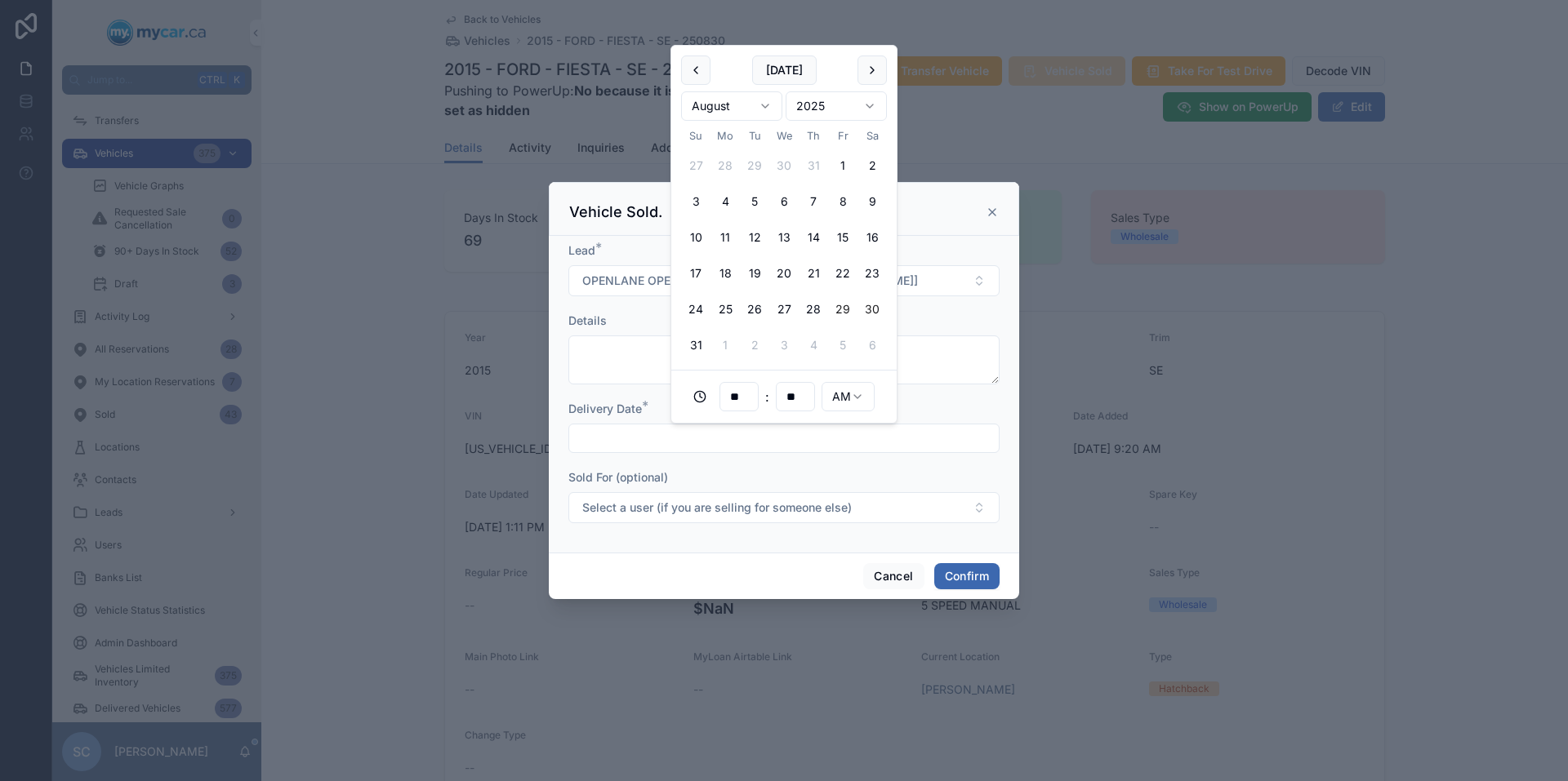
click at [873, 305] on button "30" at bounding box center [872, 309] width 29 height 29
type input "**********"
click at [979, 584] on button "Confirm" at bounding box center [966, 577] width 65 height 26
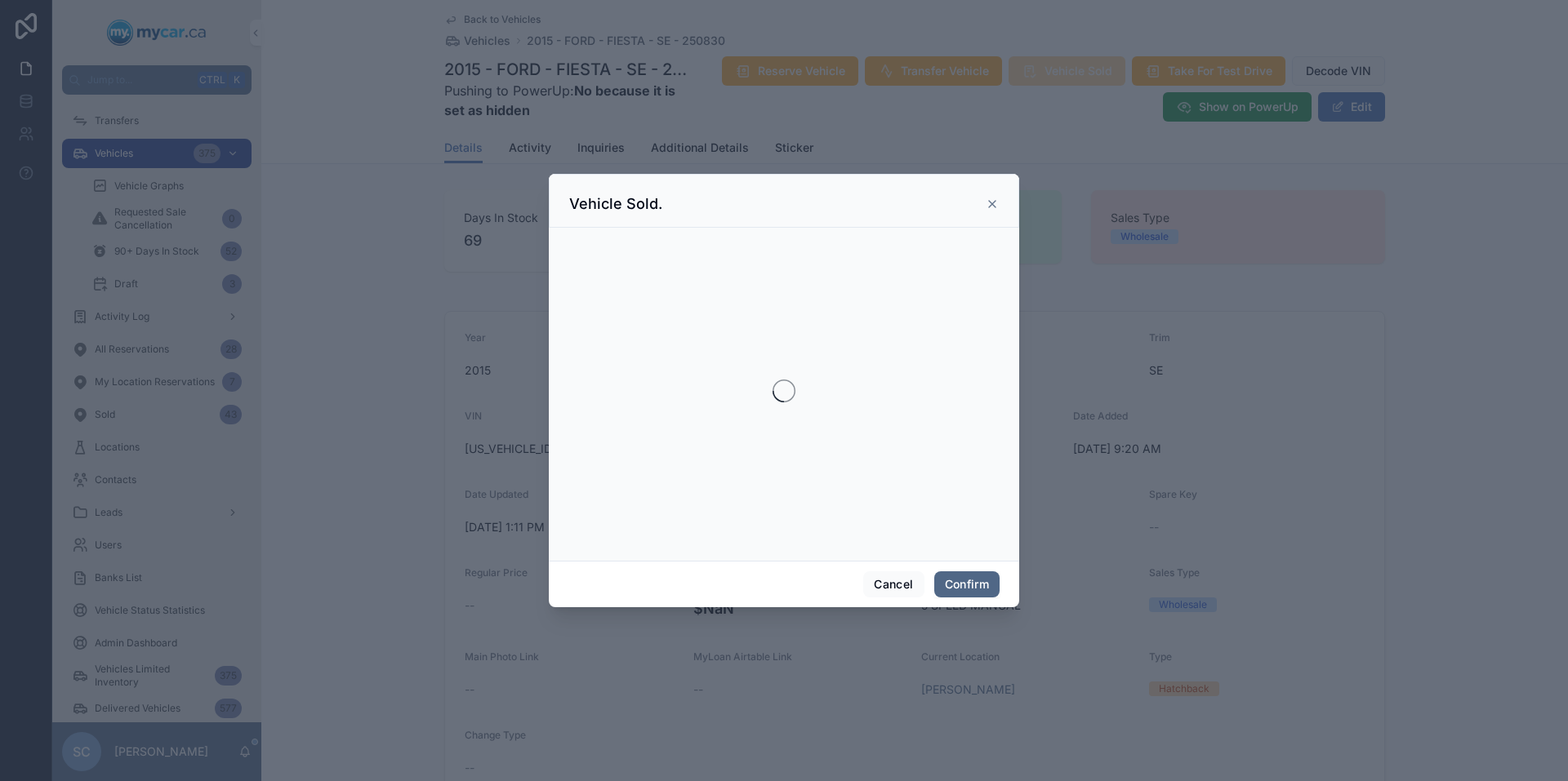
click at [965, 578] on button "Confirm" at bounding box center [966, 585] width 65 height 26
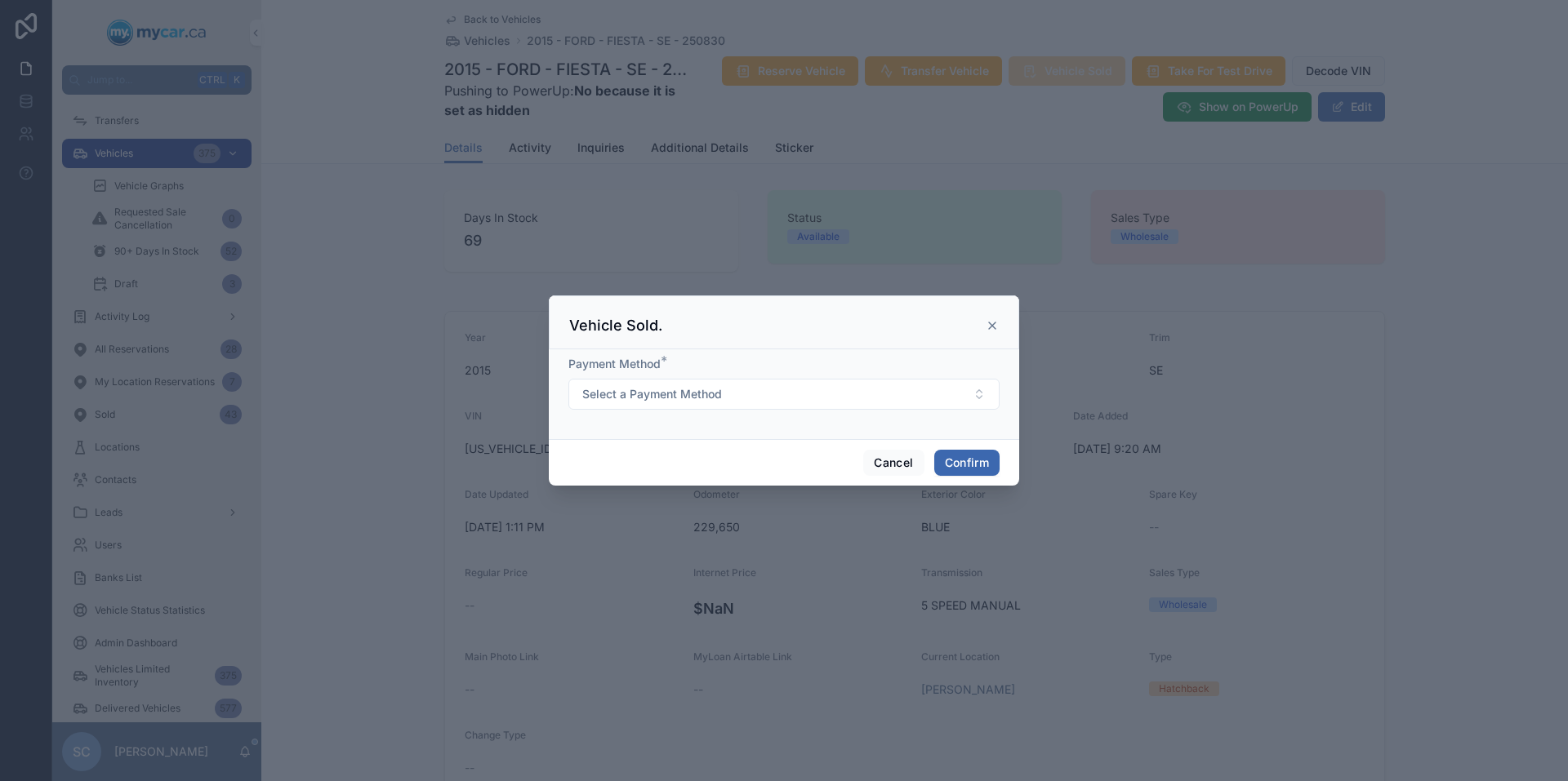
click at [973, 446] on div "Cancel Confirm" at bounding box center [783, 462] width 470 height 46
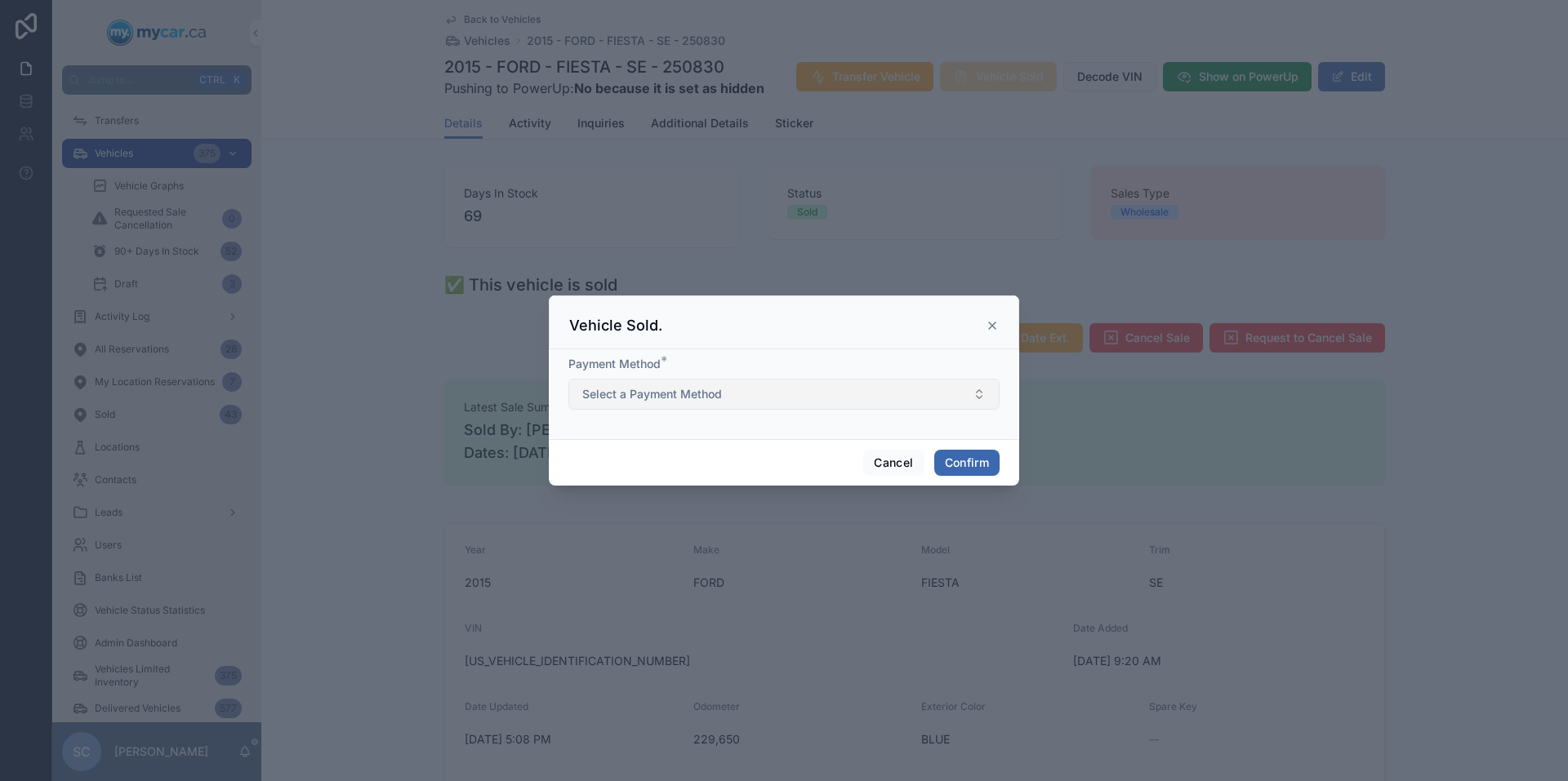
click at [965, 399] on button "Select a Payment Method" at bounding box center [784, 394] width 432 height 31
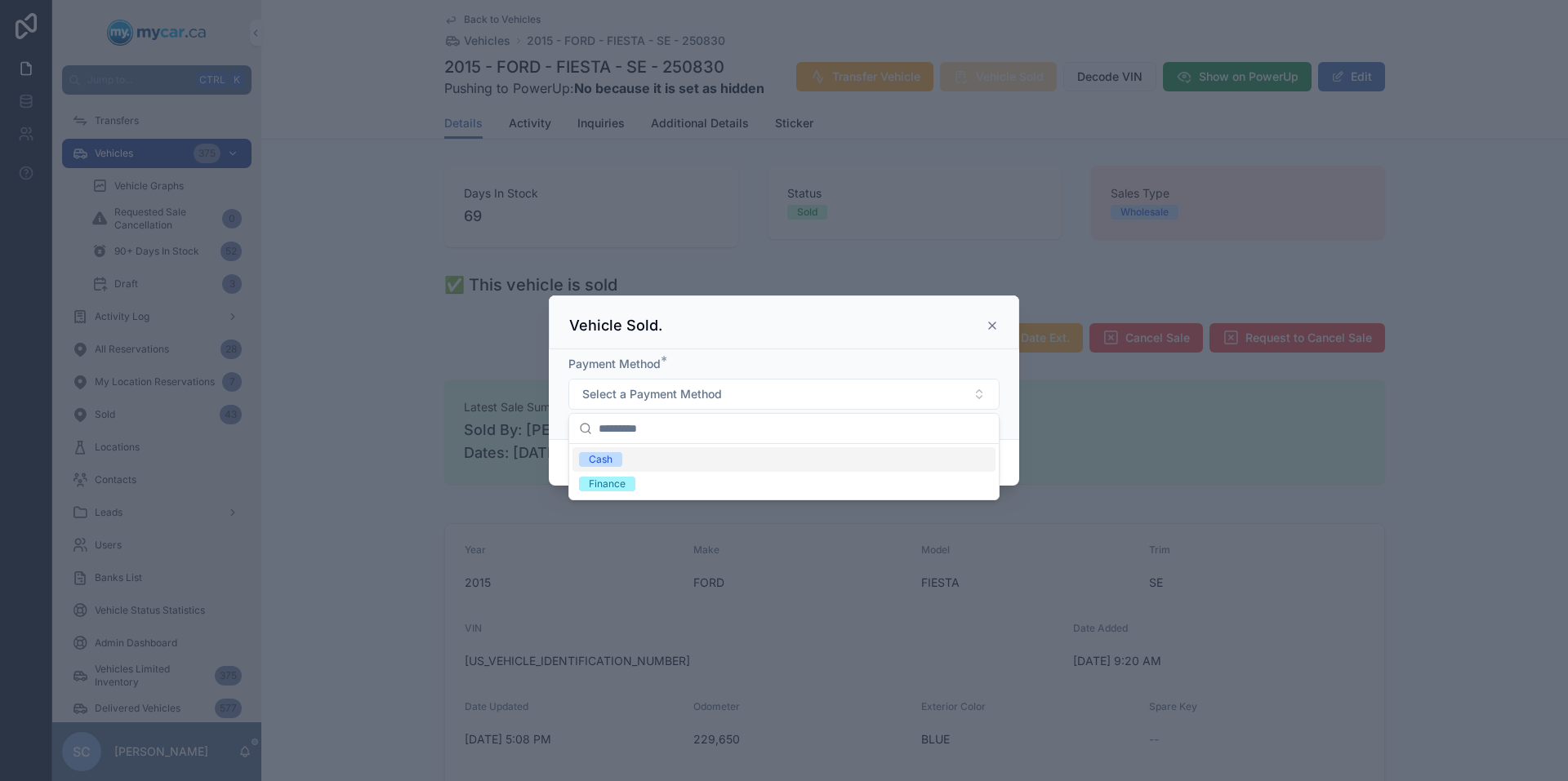
click at [695, 464] on div "Cash" at bounding box center [784, 460] width 423 height 24
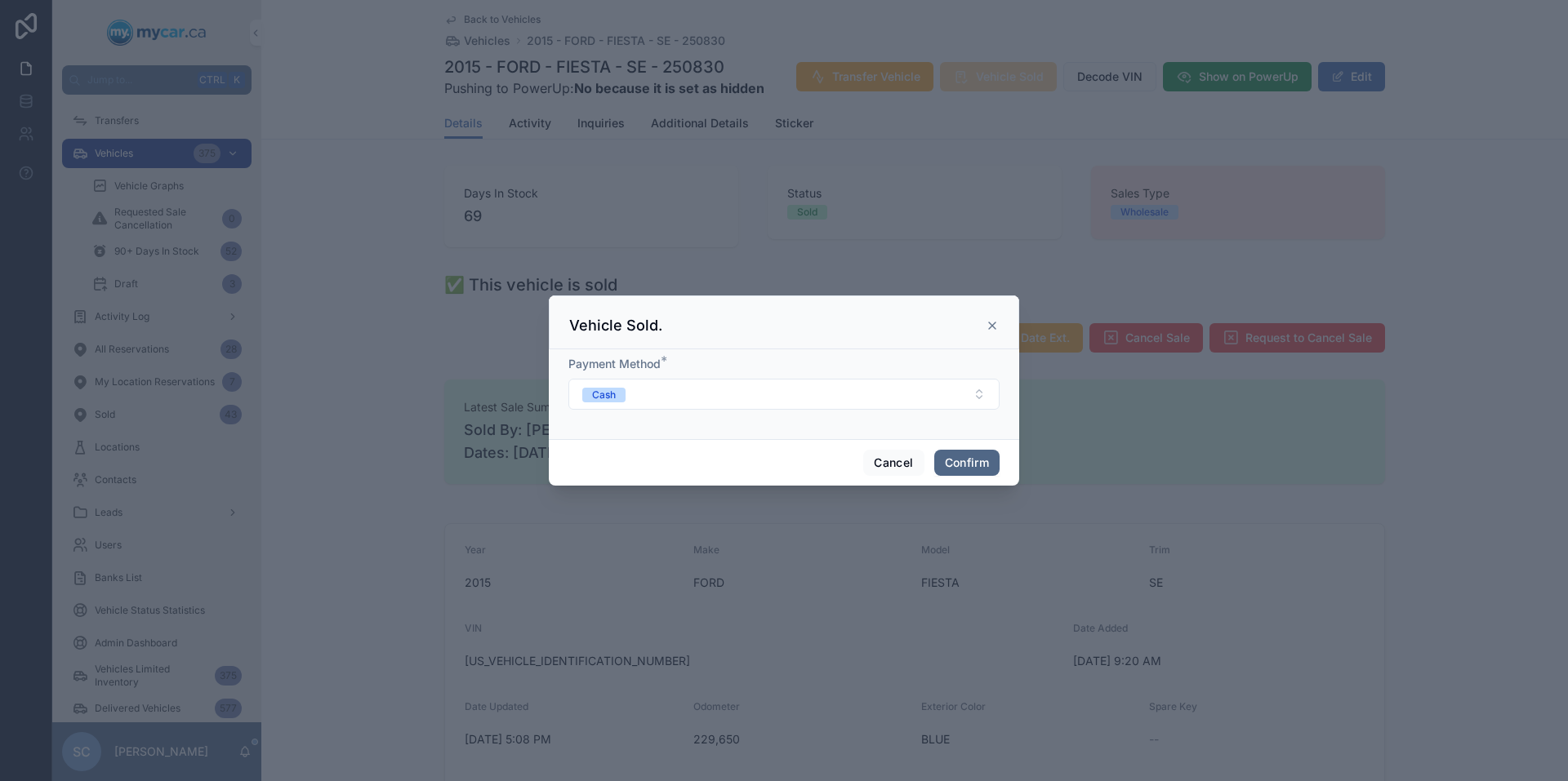
click at [982, 466] on button "Confirm" at bounding box center [966, 464] width 65 height 26
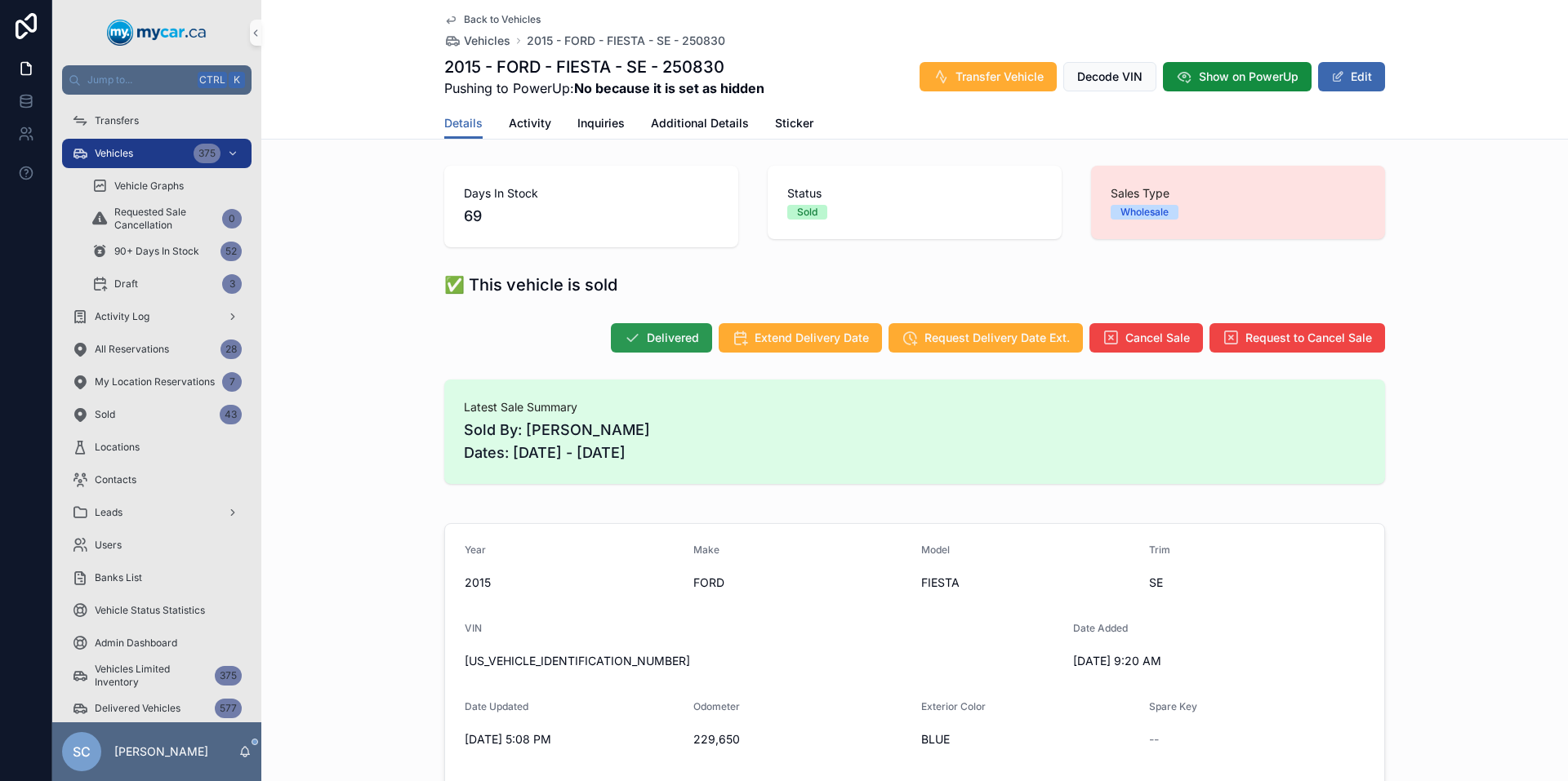
click at [651, 339] on span "Delivered" at bounding box center [672, 337] width 52 height 16
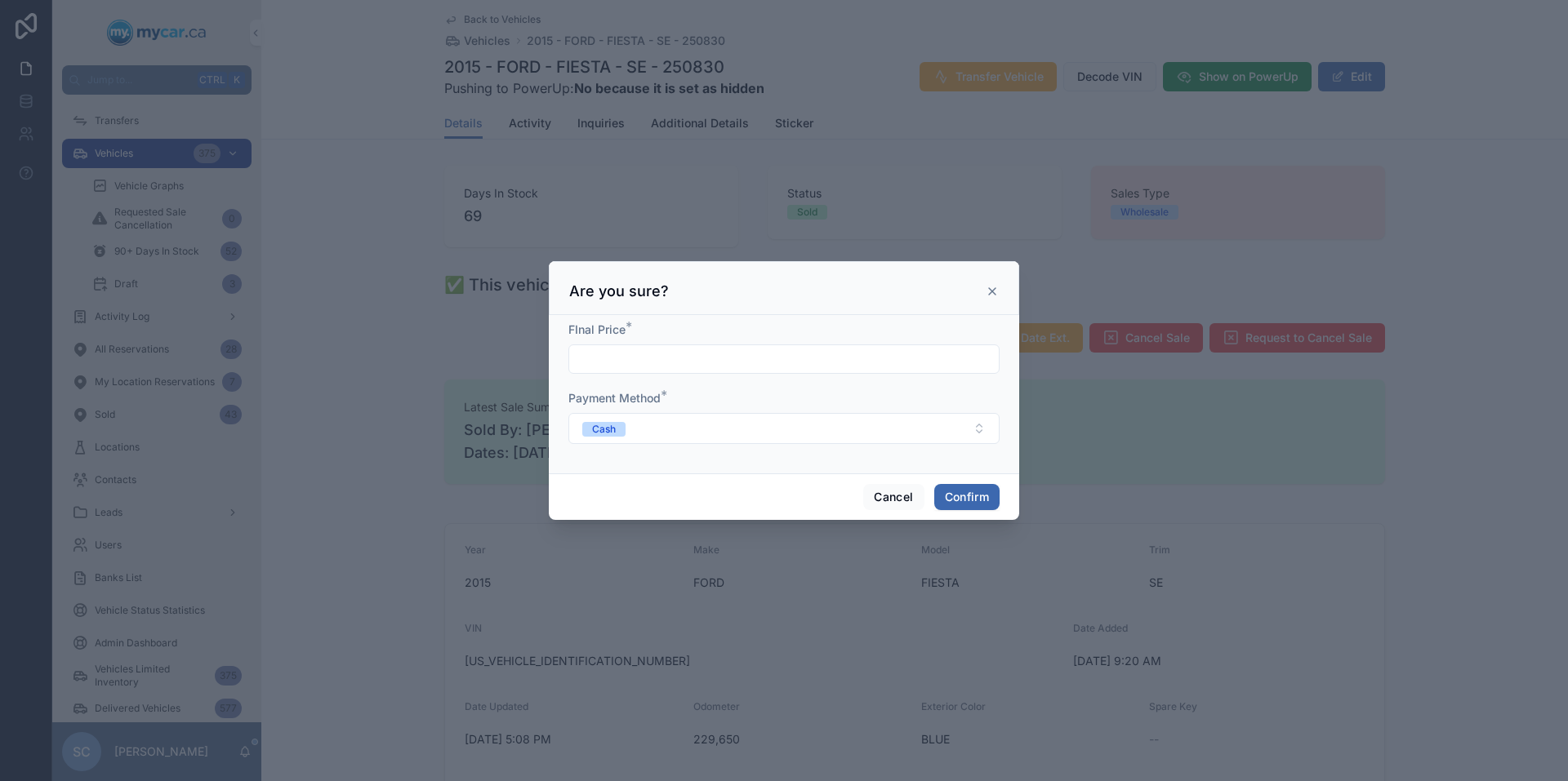
click at [728, 358] on input "text" at bounding box center [784, 359] width 430 height 23
click at [709, 345] on div at bounding box center [784, 359] width 432 height 29
click at [681, 379] on form "FInal Price * Payment Method * Cash" at bounding box center [784, 390] width 432 height 138
click at [686, 363] on input "text" at bounding box center [784, 359] width 430 height 23
type input "*******"
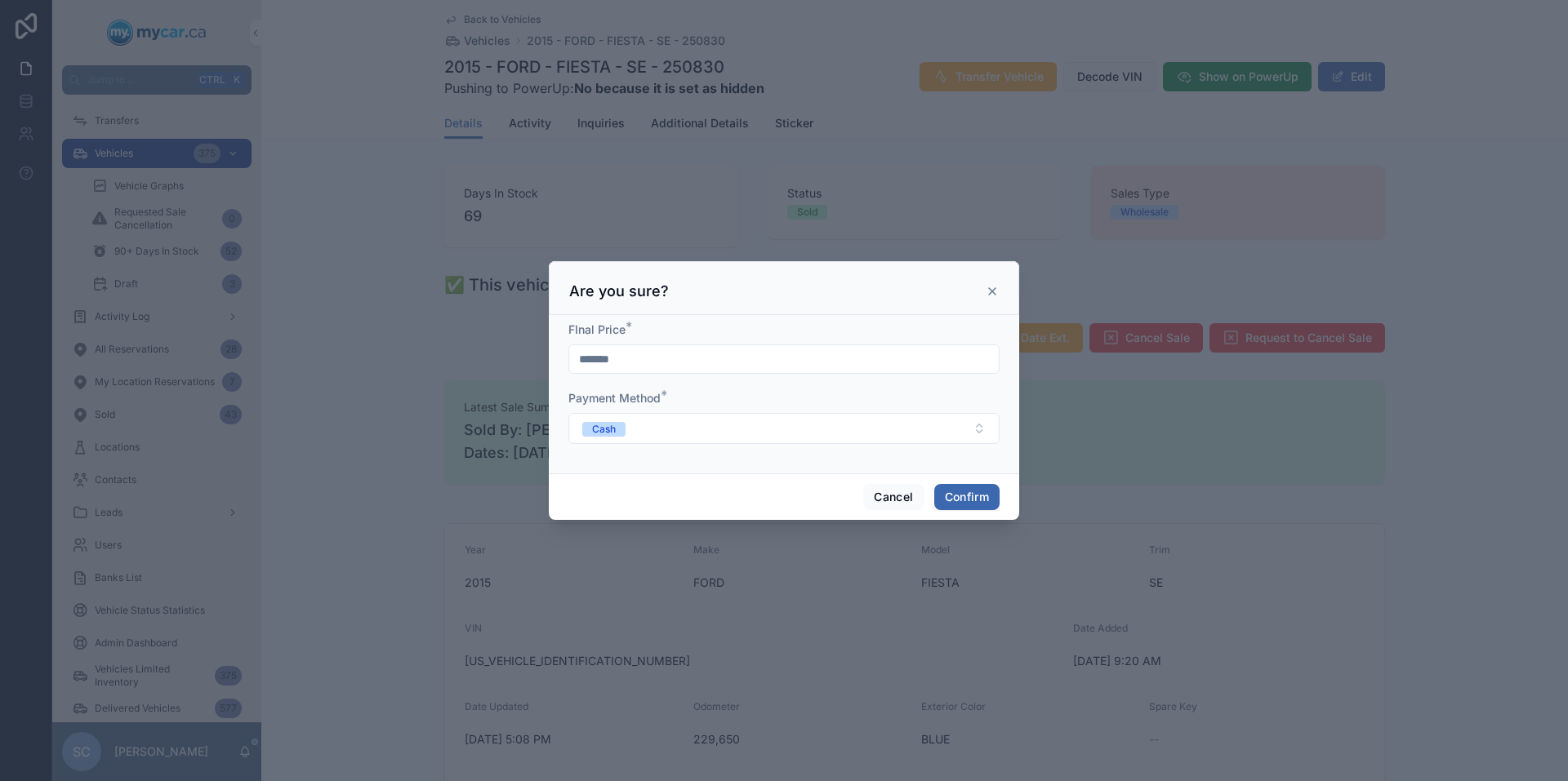
click at [686, 363] on input "*******" at bounding box center [784, 359] width 430 height 23
drag, startPoint x: 686, startPoint y: 363, endPoint x: 680, endPoint y: 350, distance: 14.3
click at [682, 351] on input "*******" at bounding box center [784, 359] width 430 height 23
click at [680, 350] on input "*******" at bounding box center [784, 359] width 430 height 23
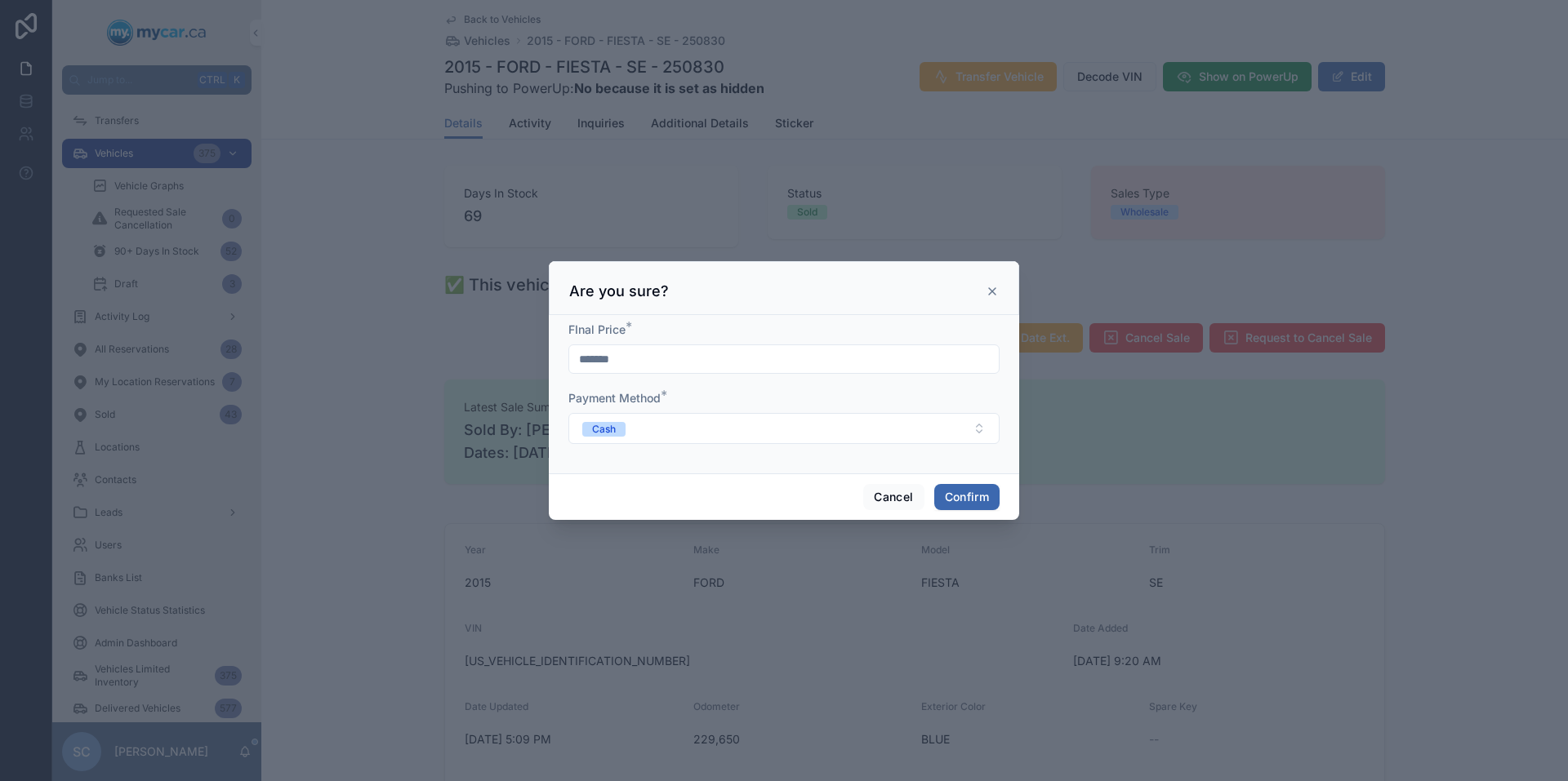
type input "*******"
click at [987, 489] on button "Confirm" at bounding box center [966, 497] width 65 height 26
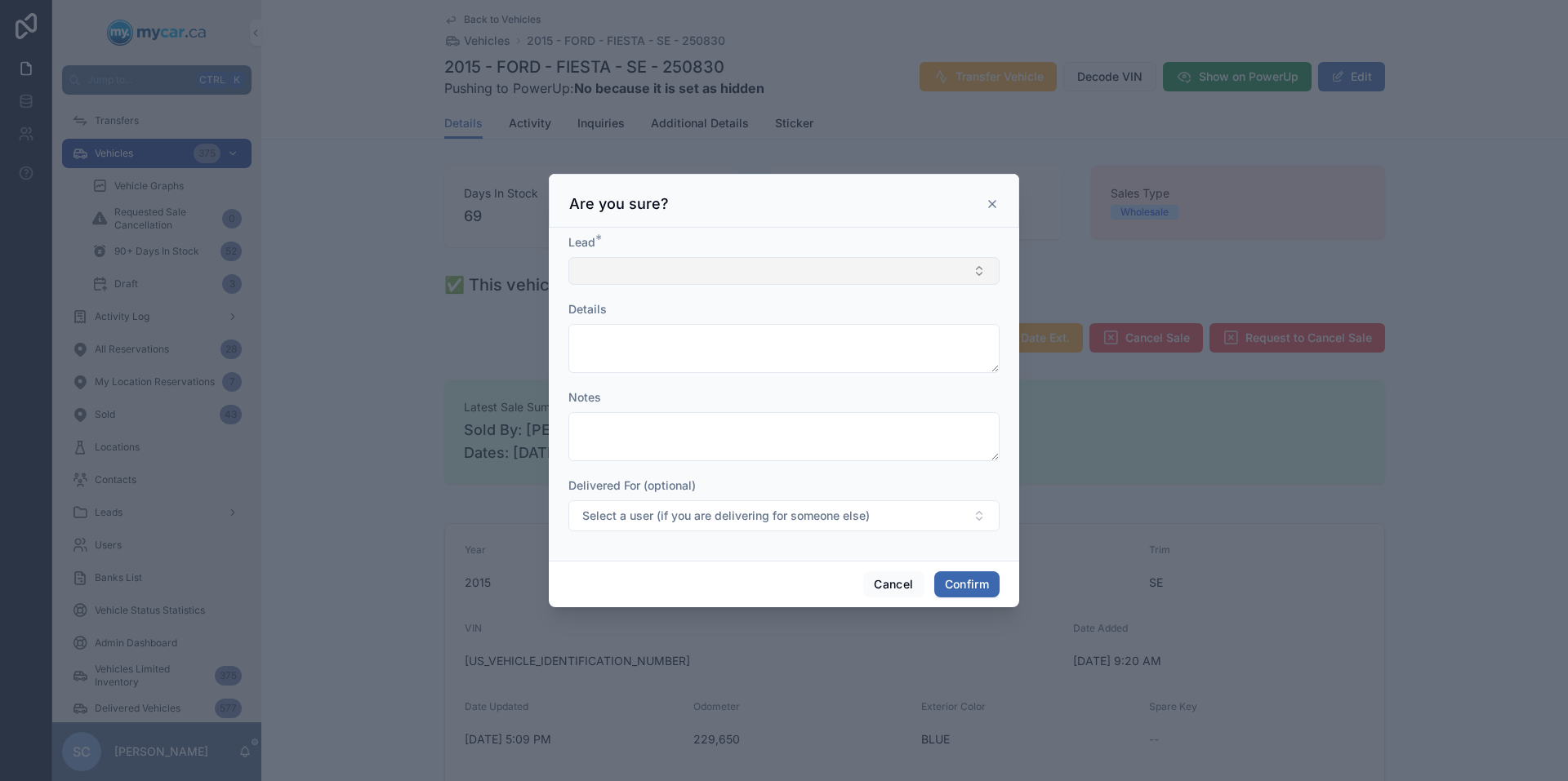
click at [858, 260] on button "Select Button" at bounding box center [784, 270] width 432 height 27
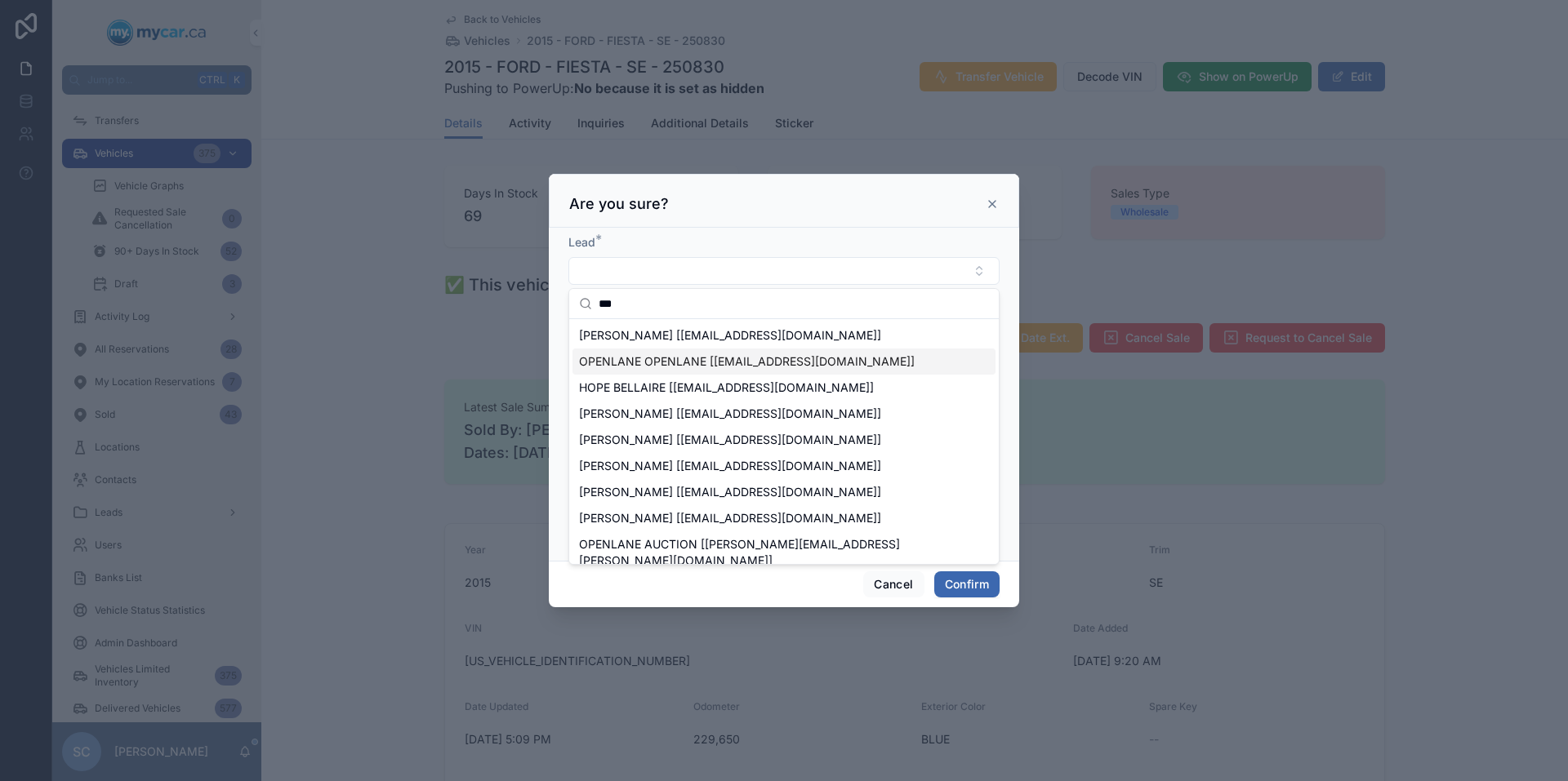
type input "***"
click at [744, 358] on span "OPENLANE OPENLANE [[EMAIL_ADDRESS][DOMAIN_NAME]]" at bounding box center [746, 361] width 335 height 16
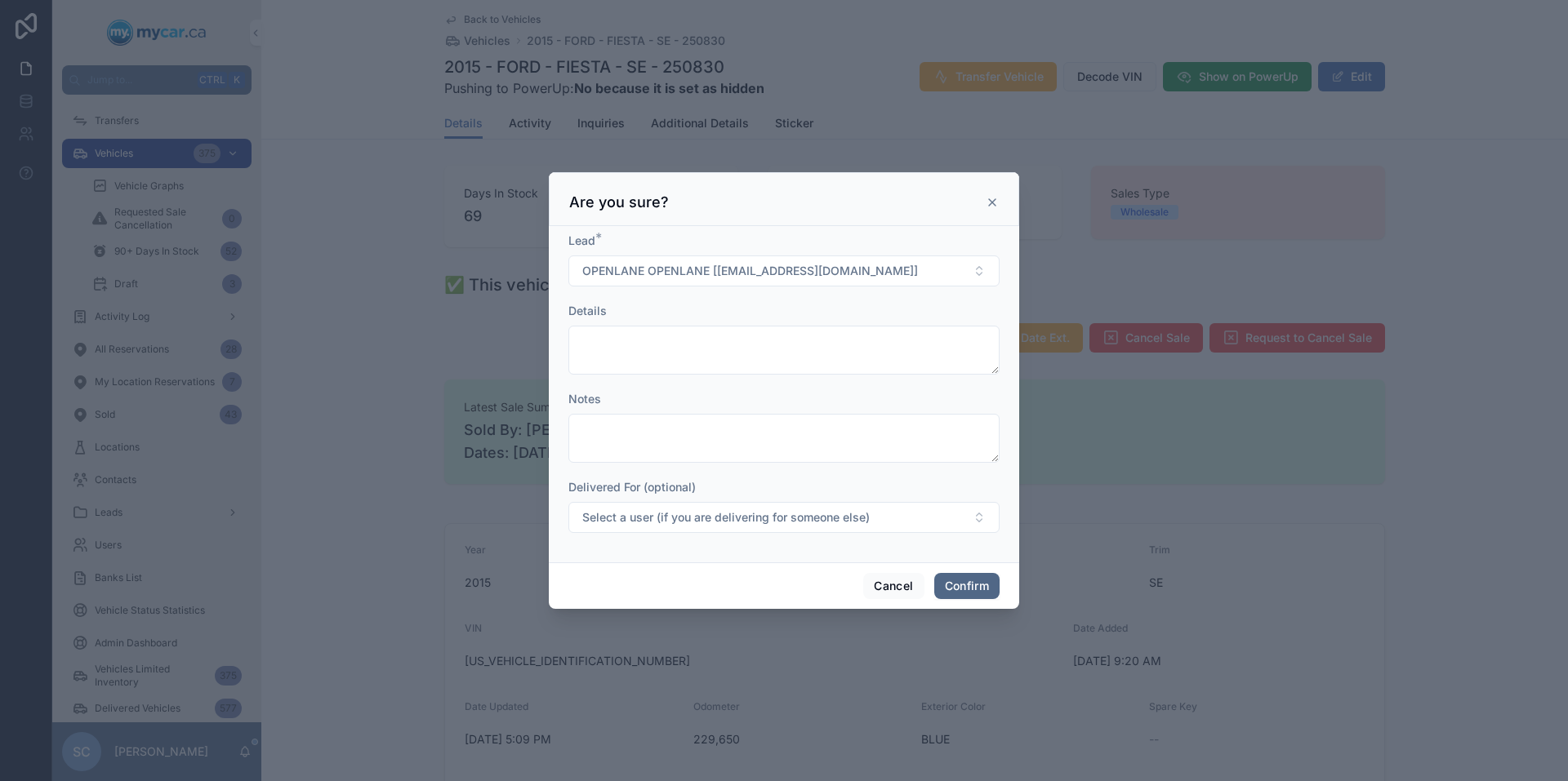
click at [978, 580] on button "Confirm" at bounding box center [966, 586] width 65 height 26
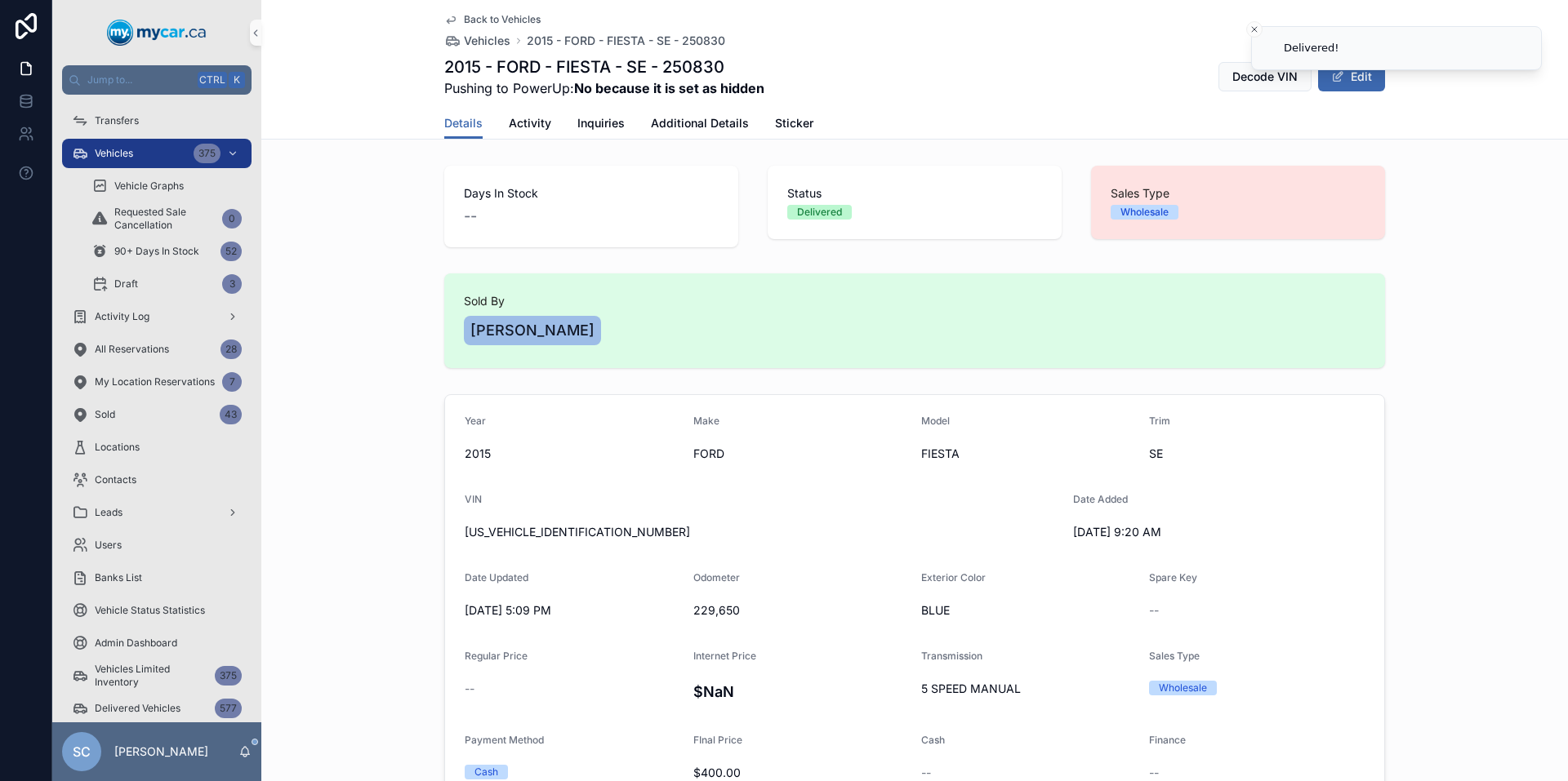
click at [499, 18] on span "Back to Vehicles" at bounding box center [501, 20] width 76 height 13
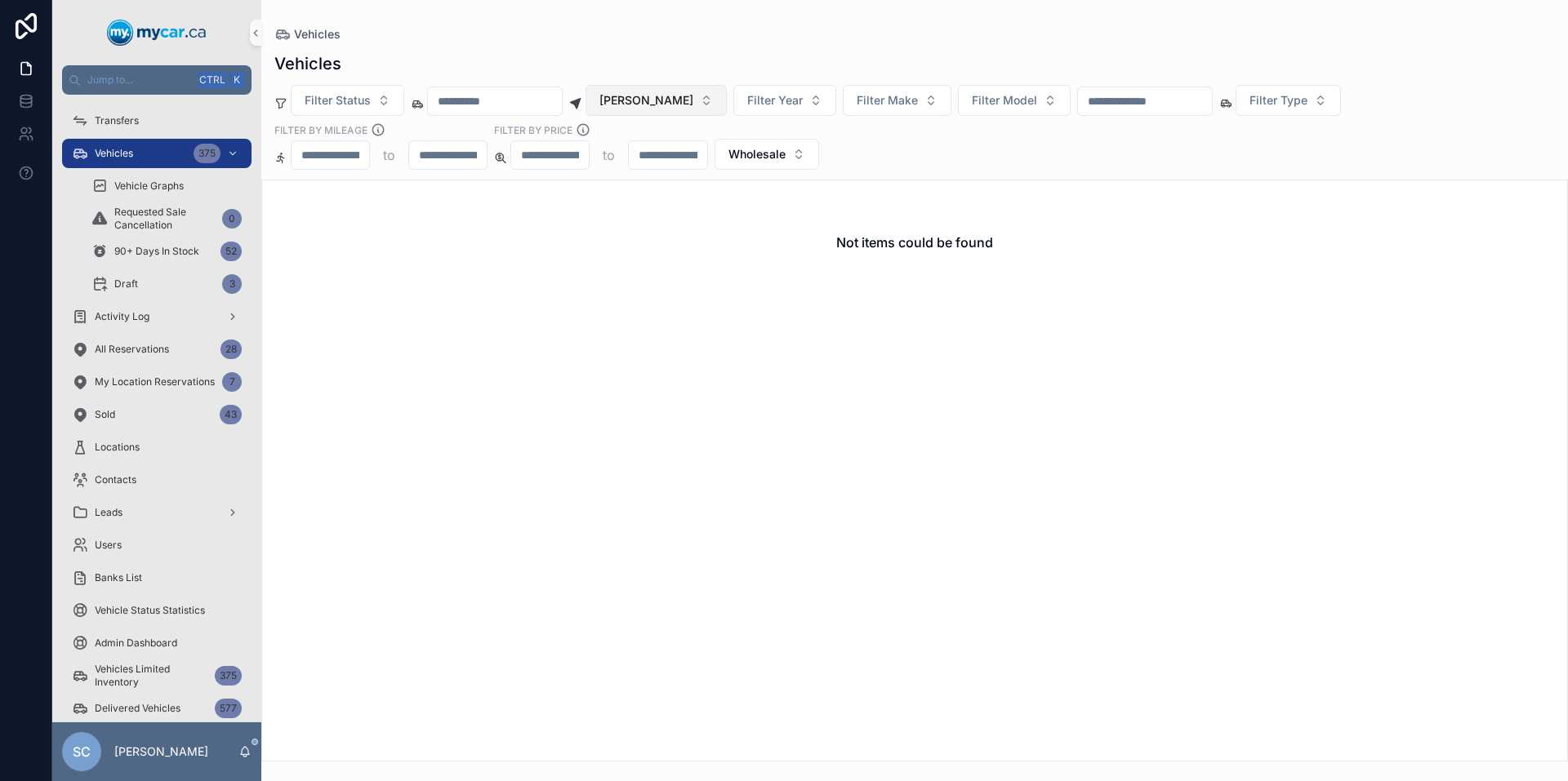
click at [694, 105] on span "[PERSON_NAME]" at bounding box center [646, 100] width 94 height 16
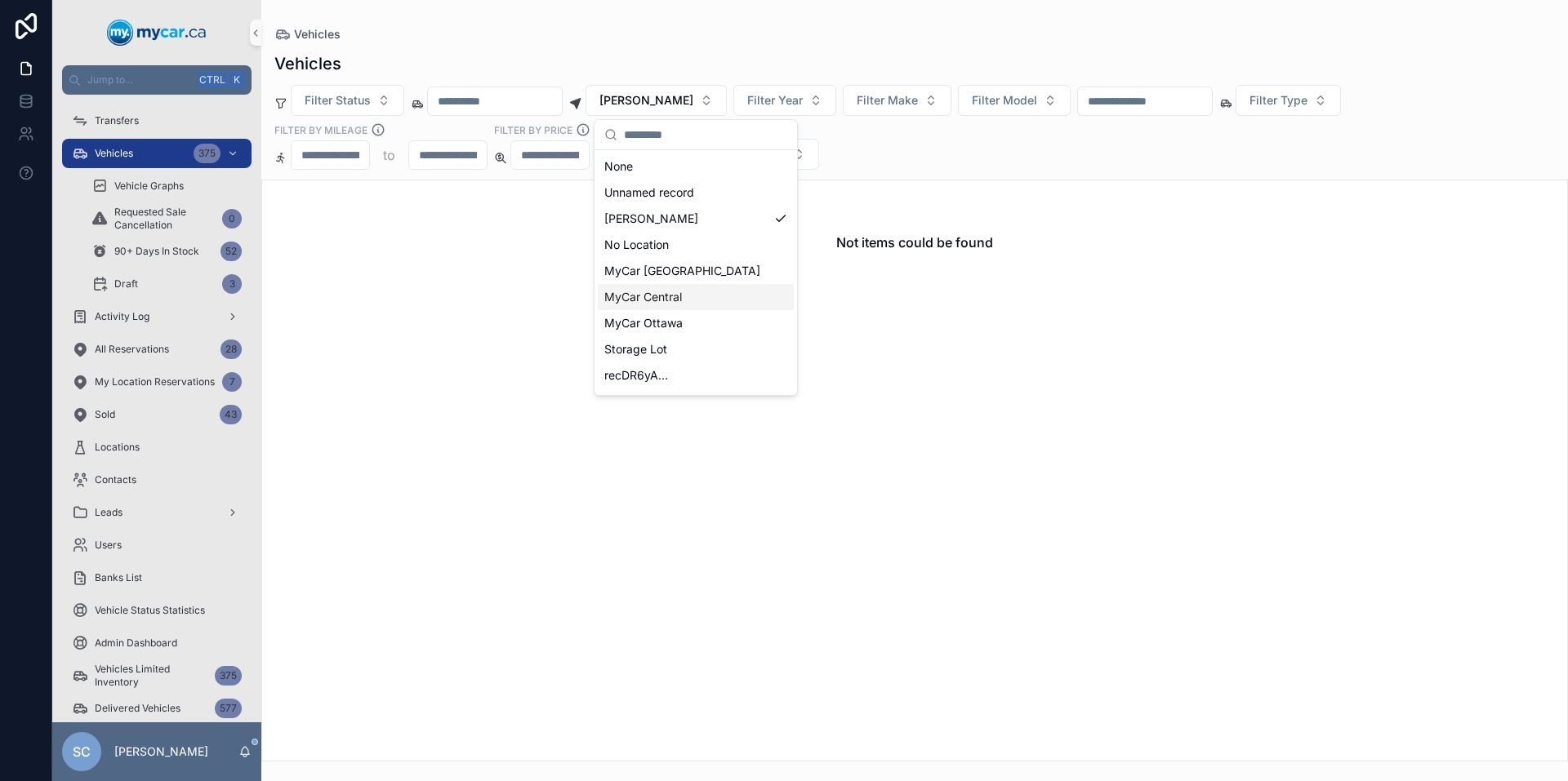
click at [685, 299] on div "MyCar Central" at bounding box center [695, 298] width 196 height 26
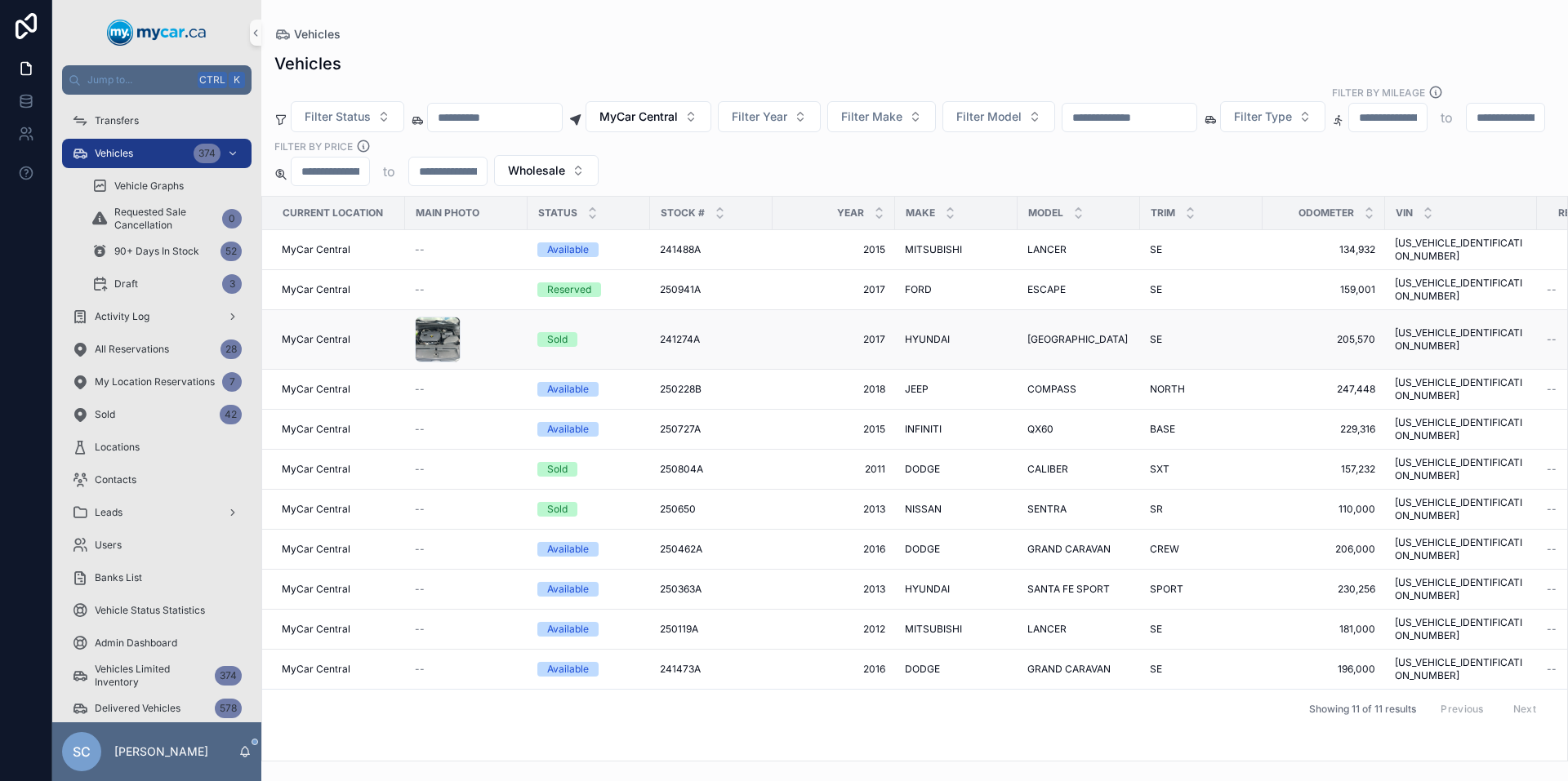
click at [619, 333] on div "Sold" at bounding box center [588, 340] width 103 height 15
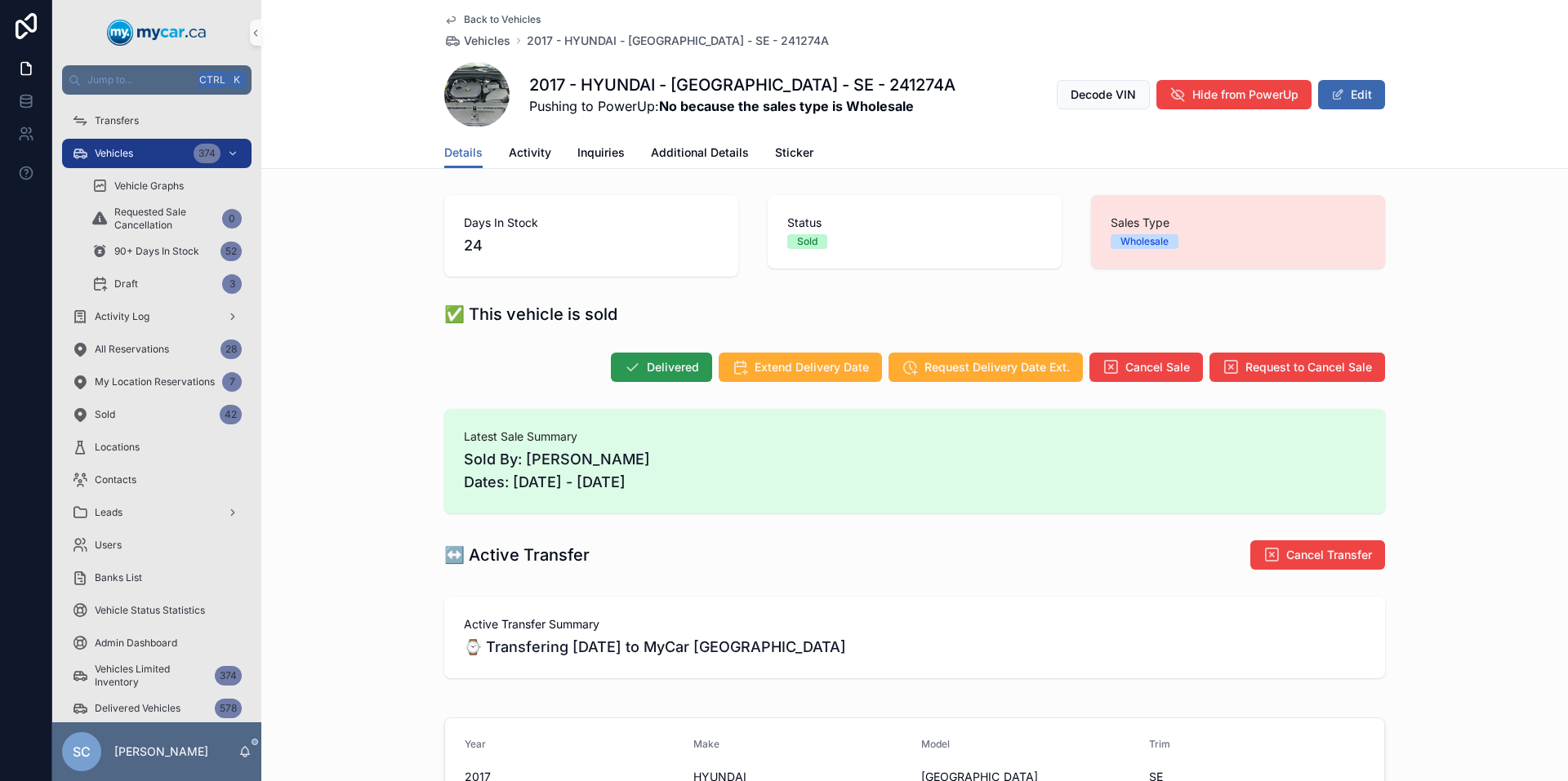
click at [669, 358] on button "Delivered" at bounding box center [661, 366] width 101 height 29
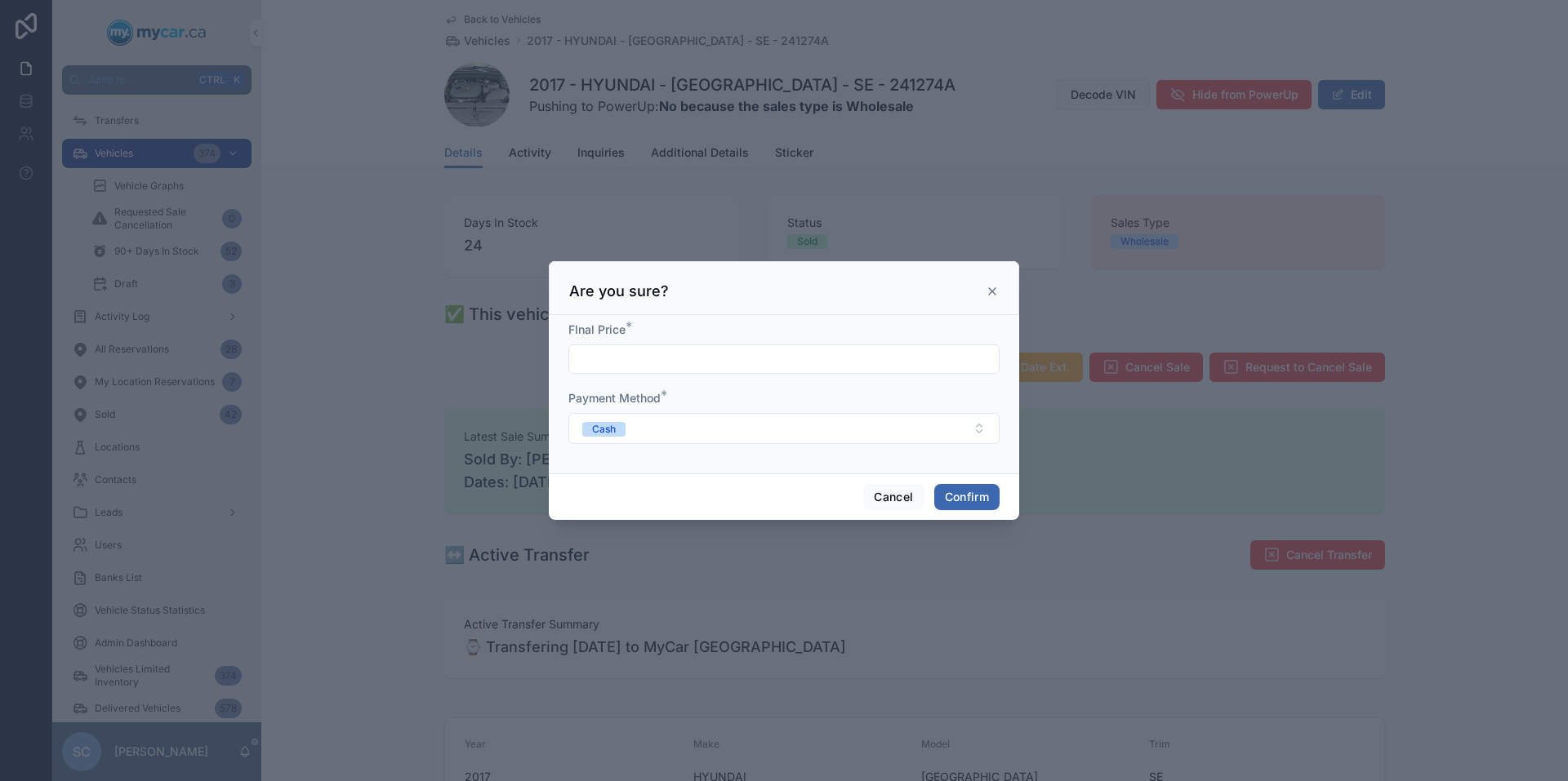
click at [825, 358] on input "text" at bounding box center [784, 359] width 430 height 23
type input "*********"
click at [967, 490] on button "Confirm" at bounding box center [966, 497] width 65 height 26
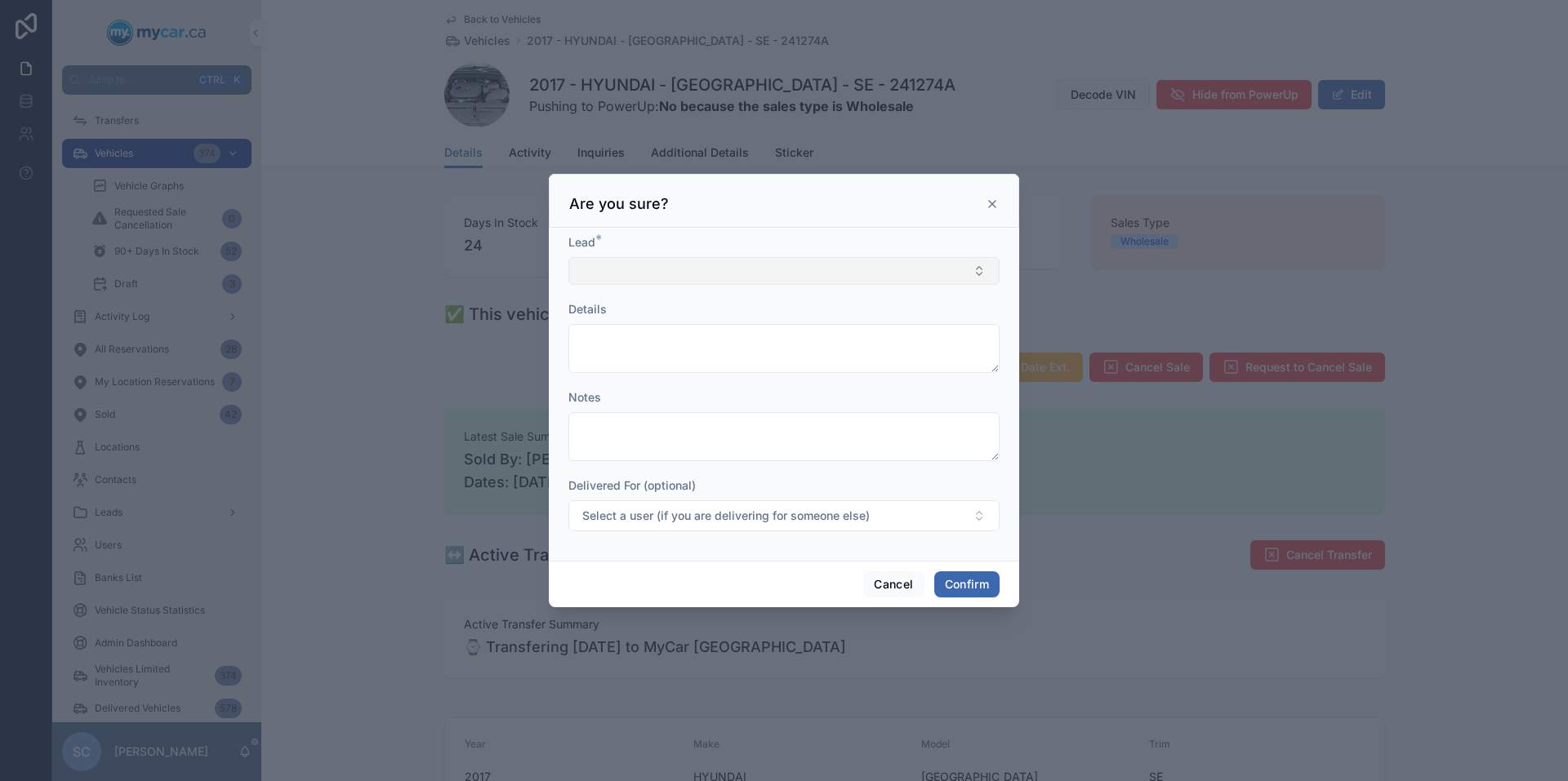
click at [659, 273] on button "Select Button" at bounding box center [784, 270] width 432 height 27
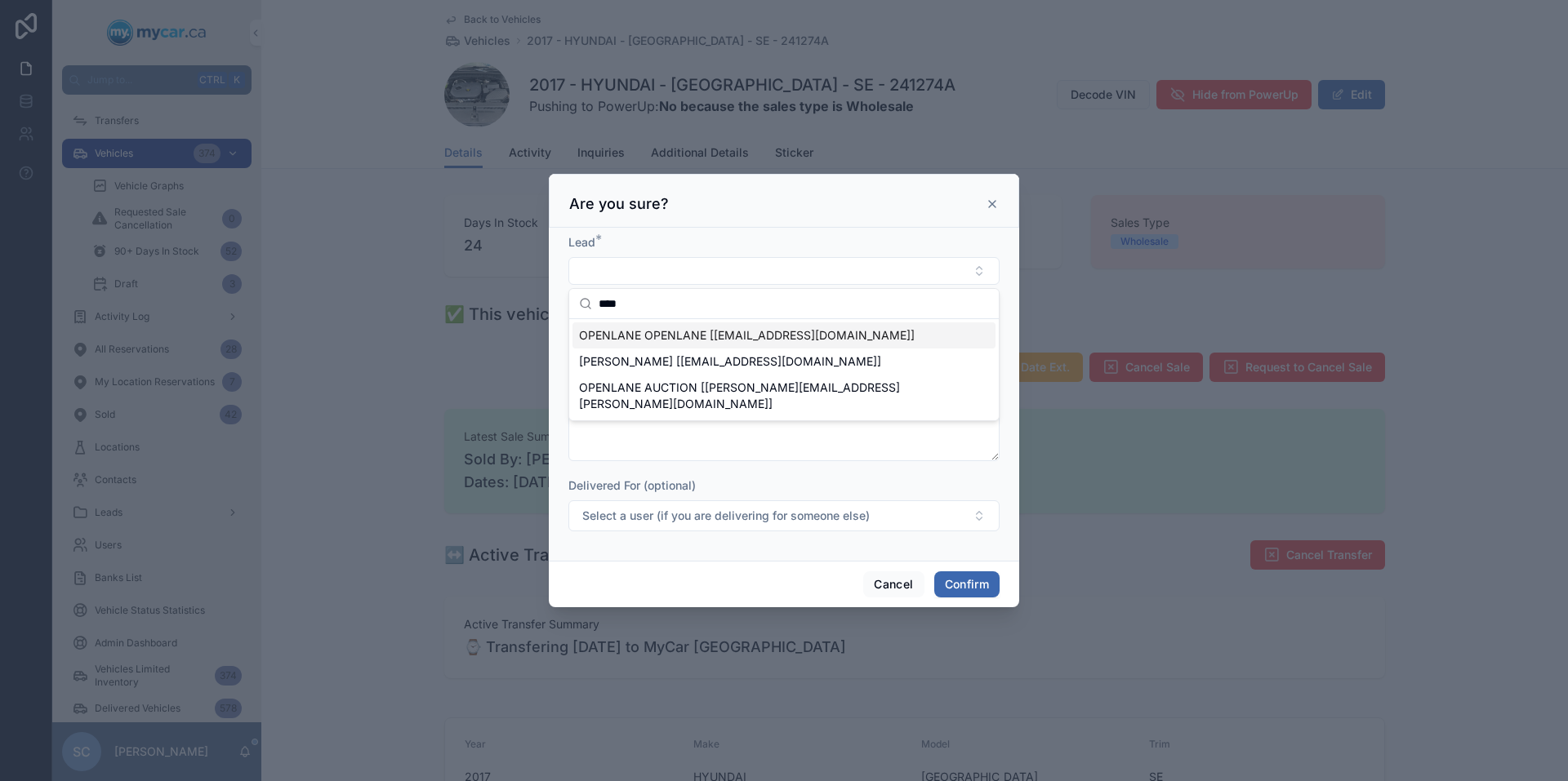
type input "****"
click at [692, 335] on span "OPENLANE OPENLANE [[EMAIL_ADDRESS][DOMAIN_NAME]]" at bounding box center [746, 335] width 335 height 16
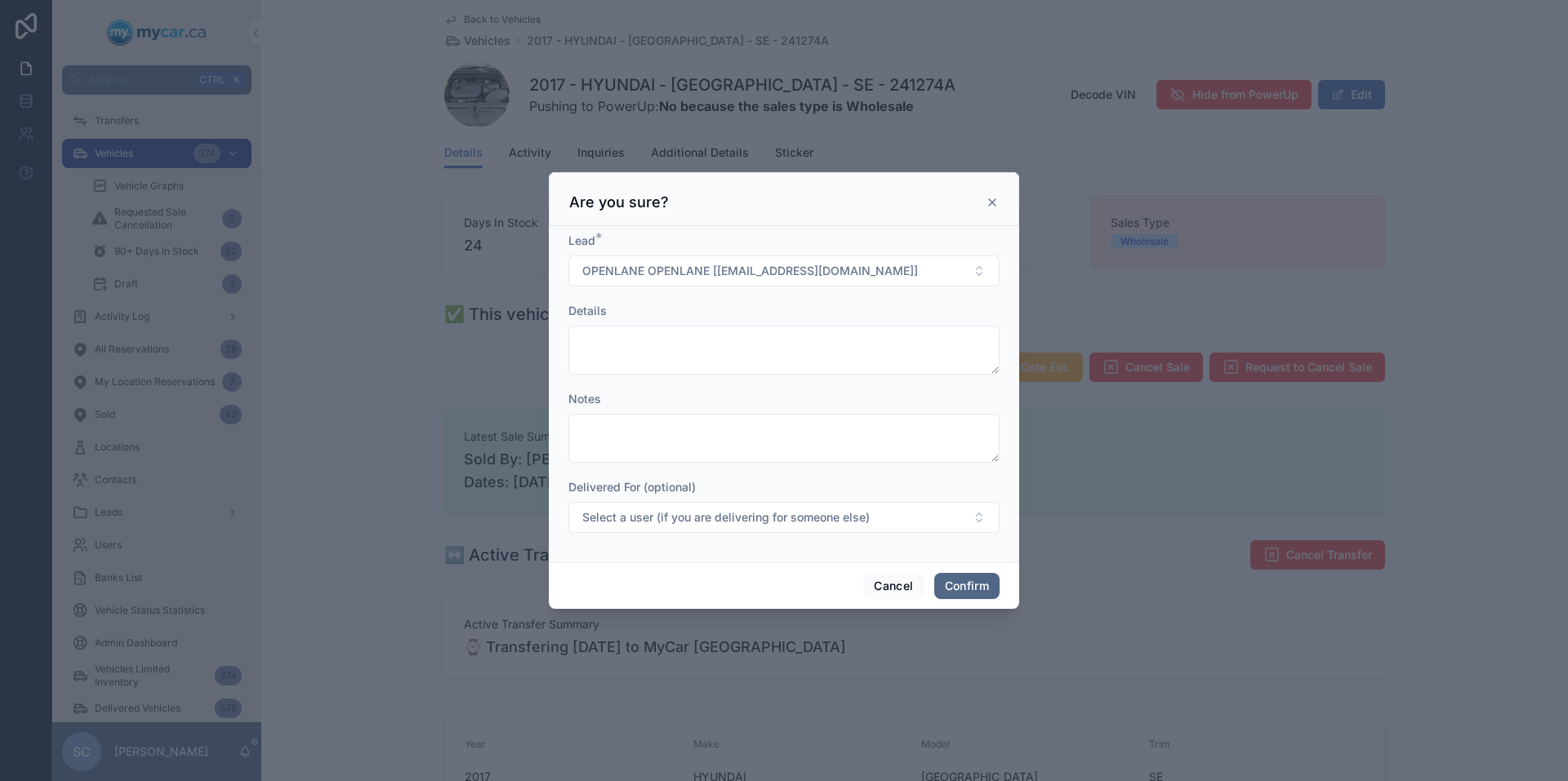
click at [978, 589] on button "Confirm" at bounding box center [966, 586] width 65 height 26
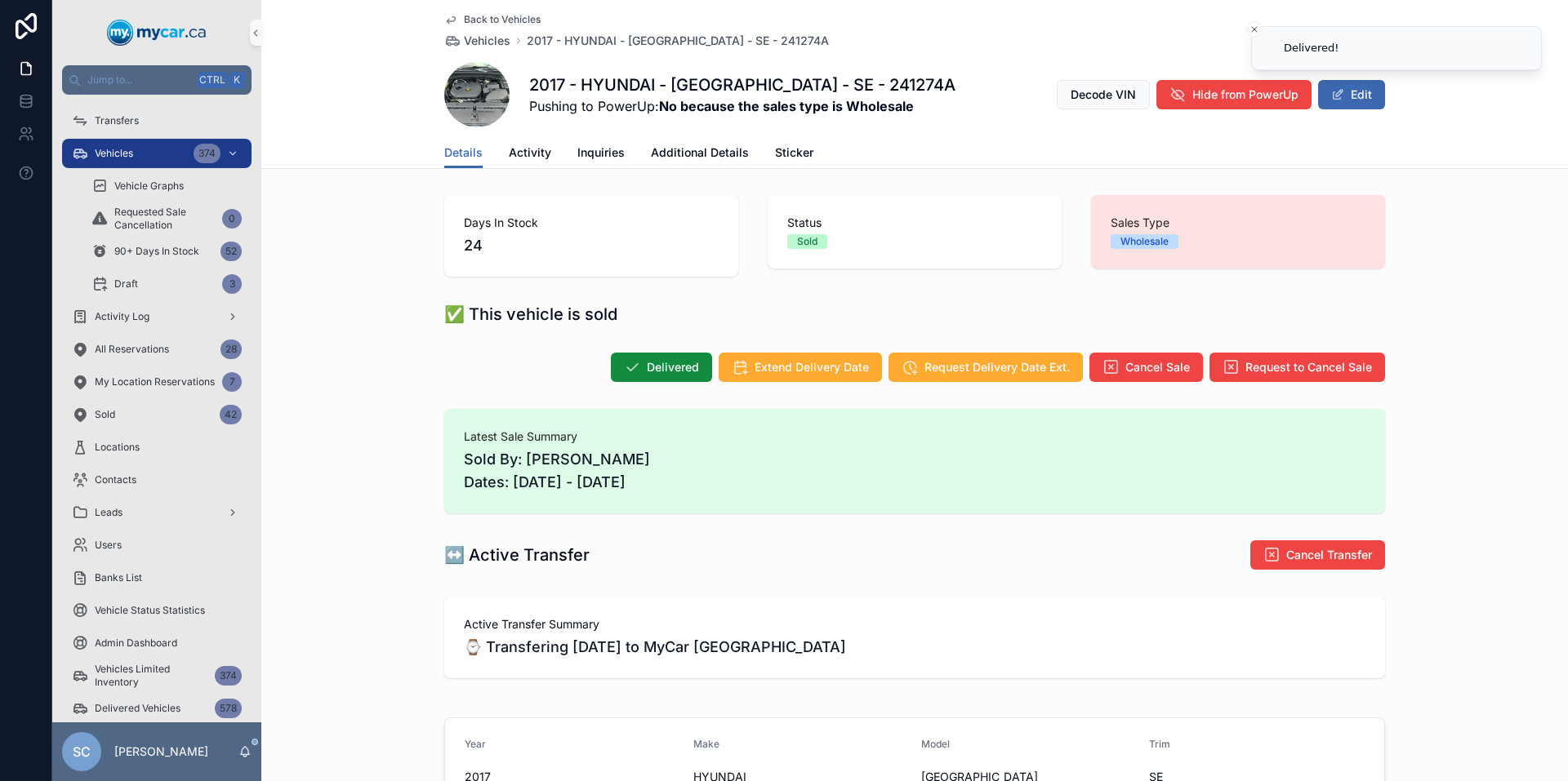
click at [485, 23] on span "Back to Vehicles" at bounding box center [501, 20] width 76 height 13
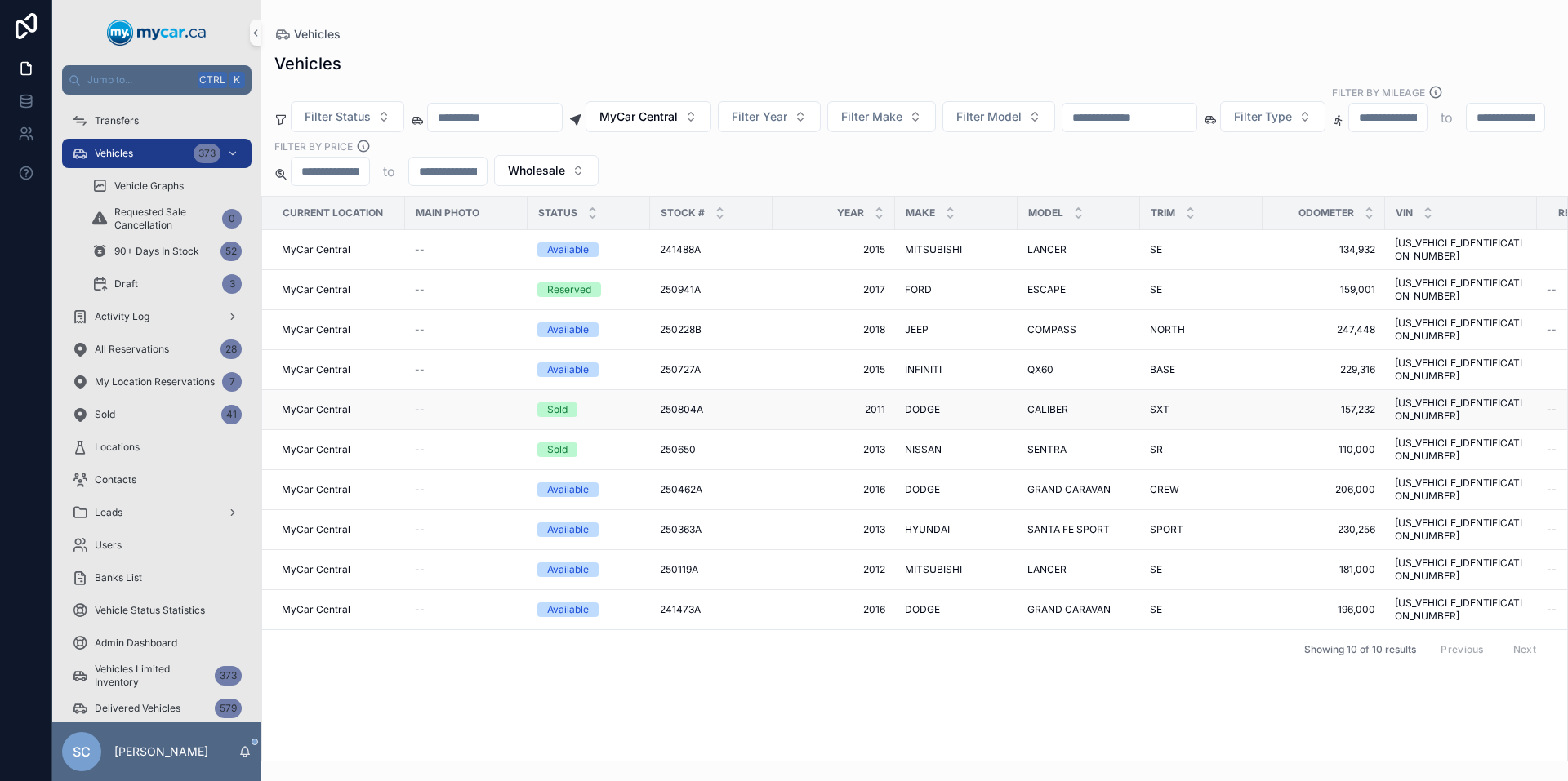
click at [781, 390] on td "2011 2011" at bounding box center [834, 410] width 122 height 40
click at [683, 403] on span "250804A" at bounding box center [681, 410] width 43 height 13
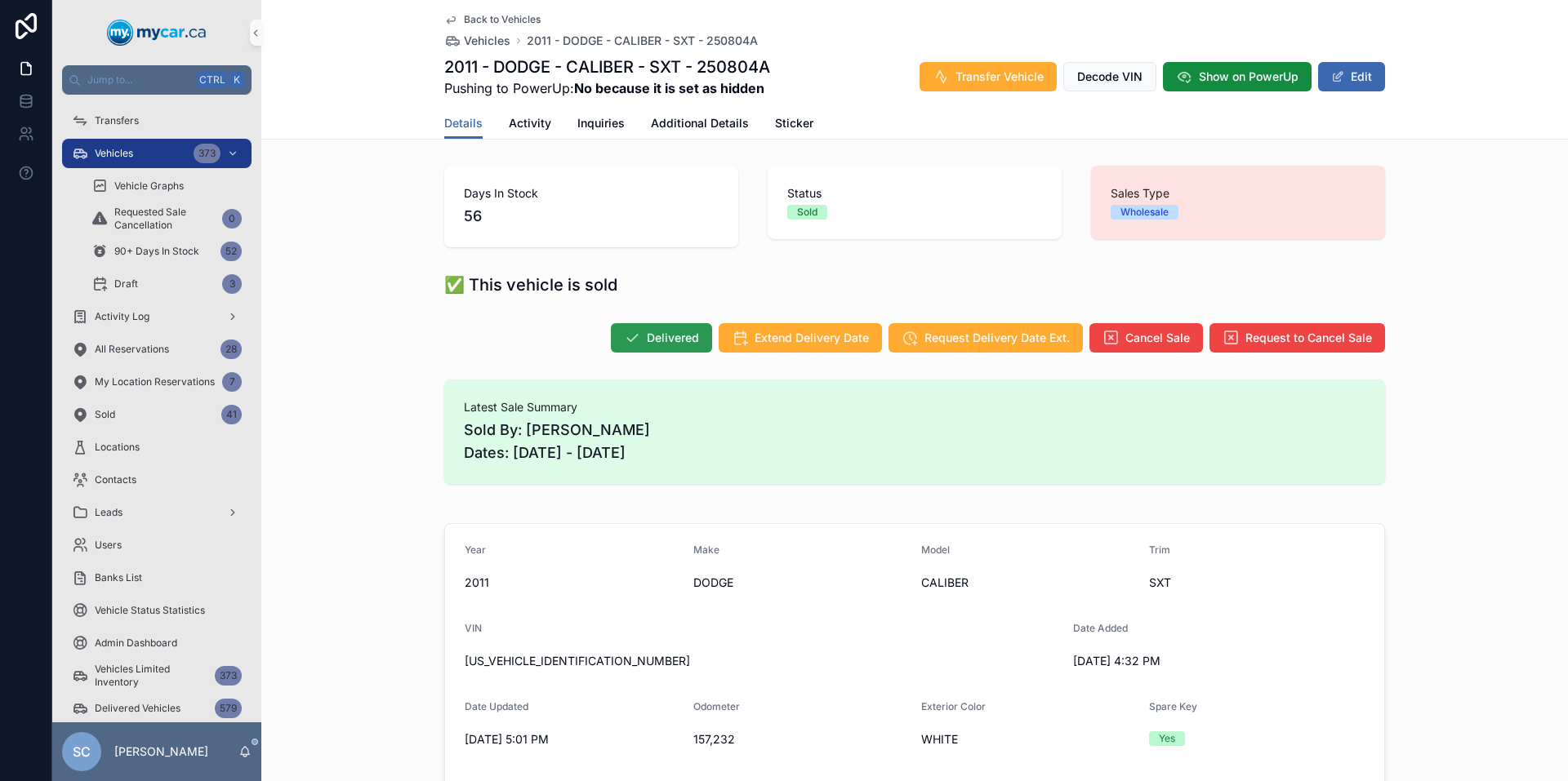
click at [678, 331] on span "Delivered" at bounding box center [672, 337] width 52 height 16
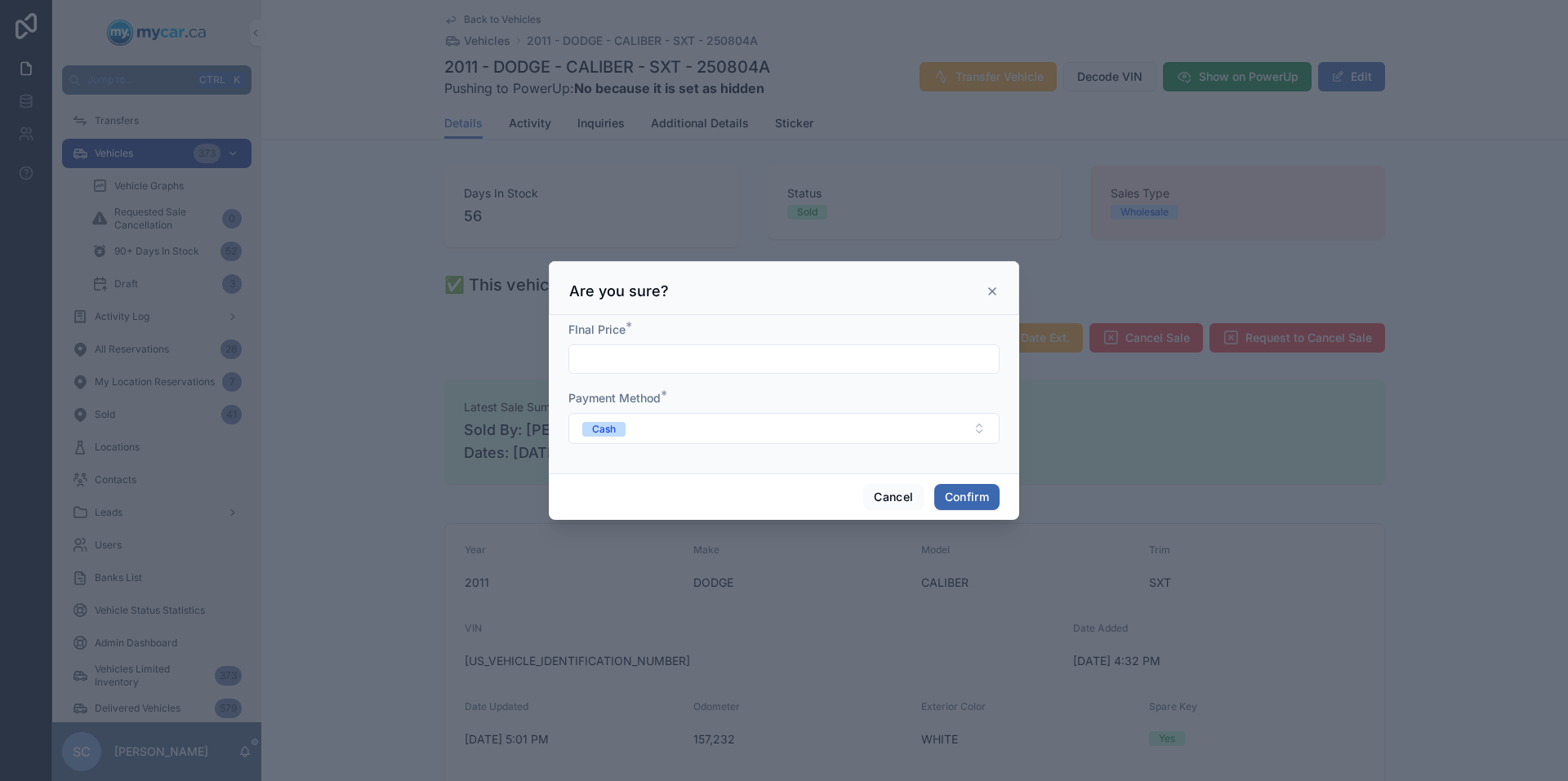
click at [699, 358] on input "text" at bounding box center [784, 359] width 430 height 23
type input "*******"
click at [967, 489] on button "Confirm" at bounding box center [966, 497] width 65 height 26
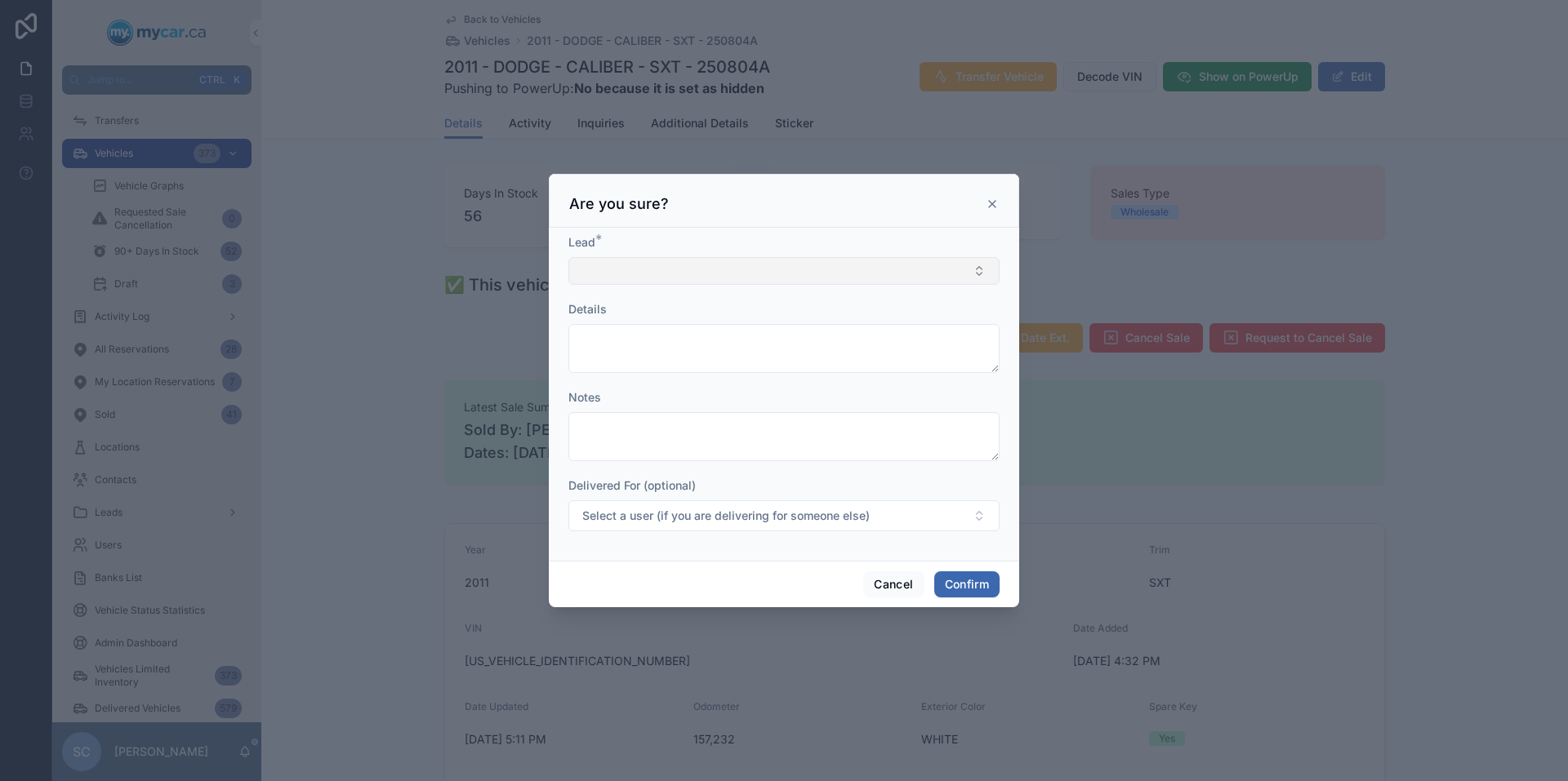
click at [968, 267] on button "Select Button" at bounding box center [784, 270] width 432 height 27
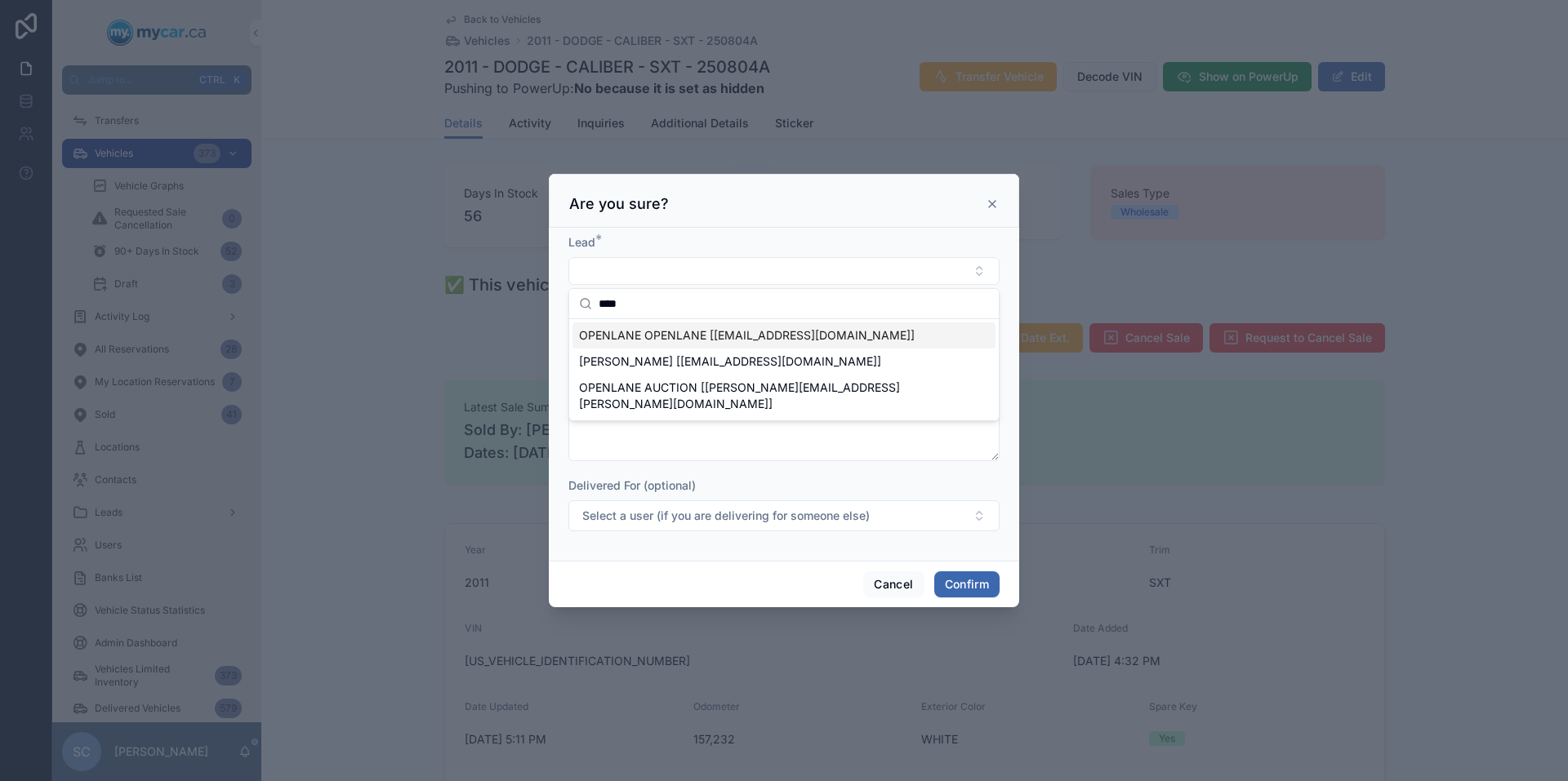
type input "****"
click at [814, 330] on span "OPENLANE OPENLANE [[EMAIL_ADDRESS][DOMAIN_NAME]]" at bounding box center [746, 335] width 335 height 16
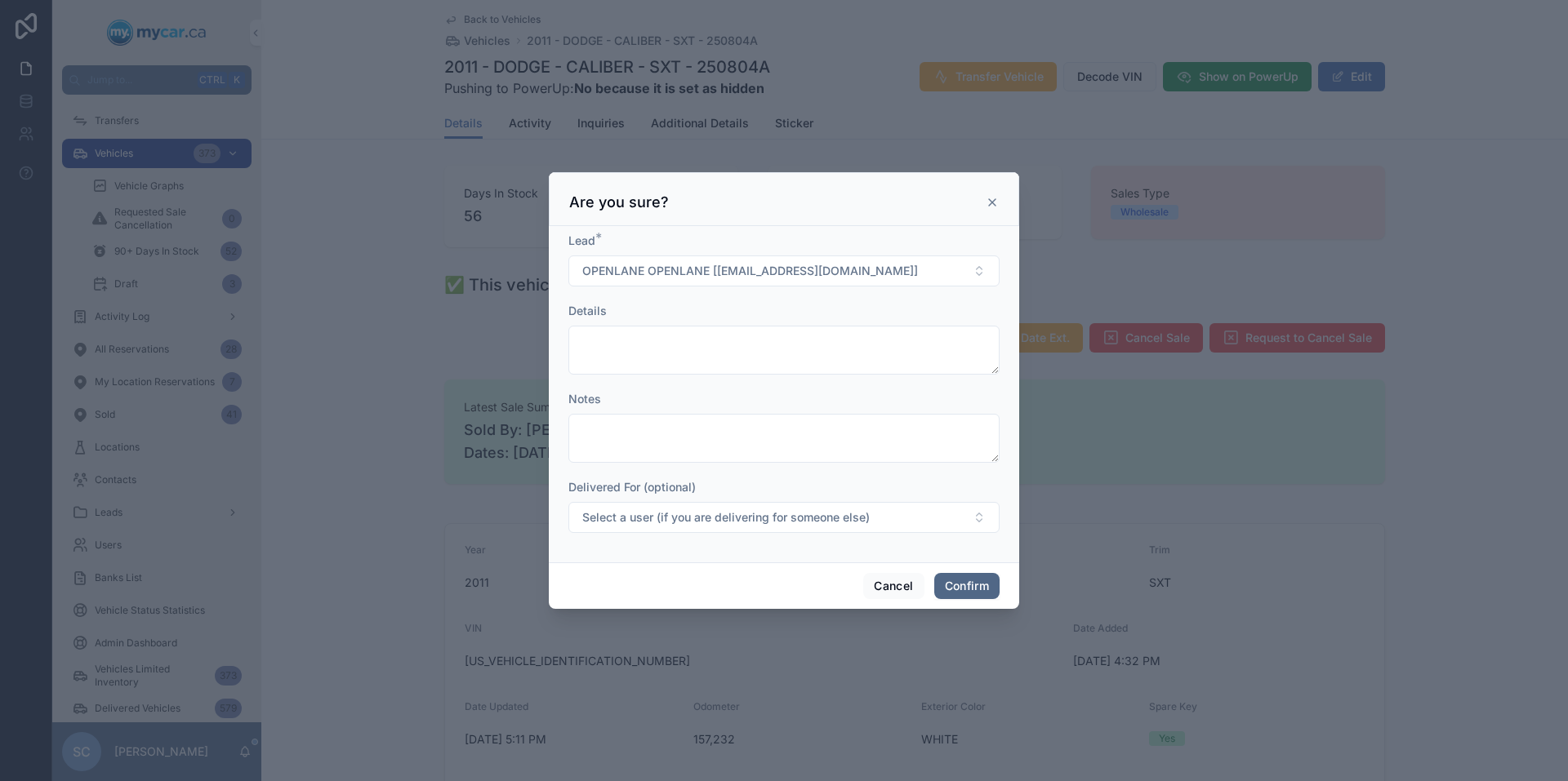
click at [973, 594] on button "Confirm" at bounding box center [966, 586] width 65 height 26
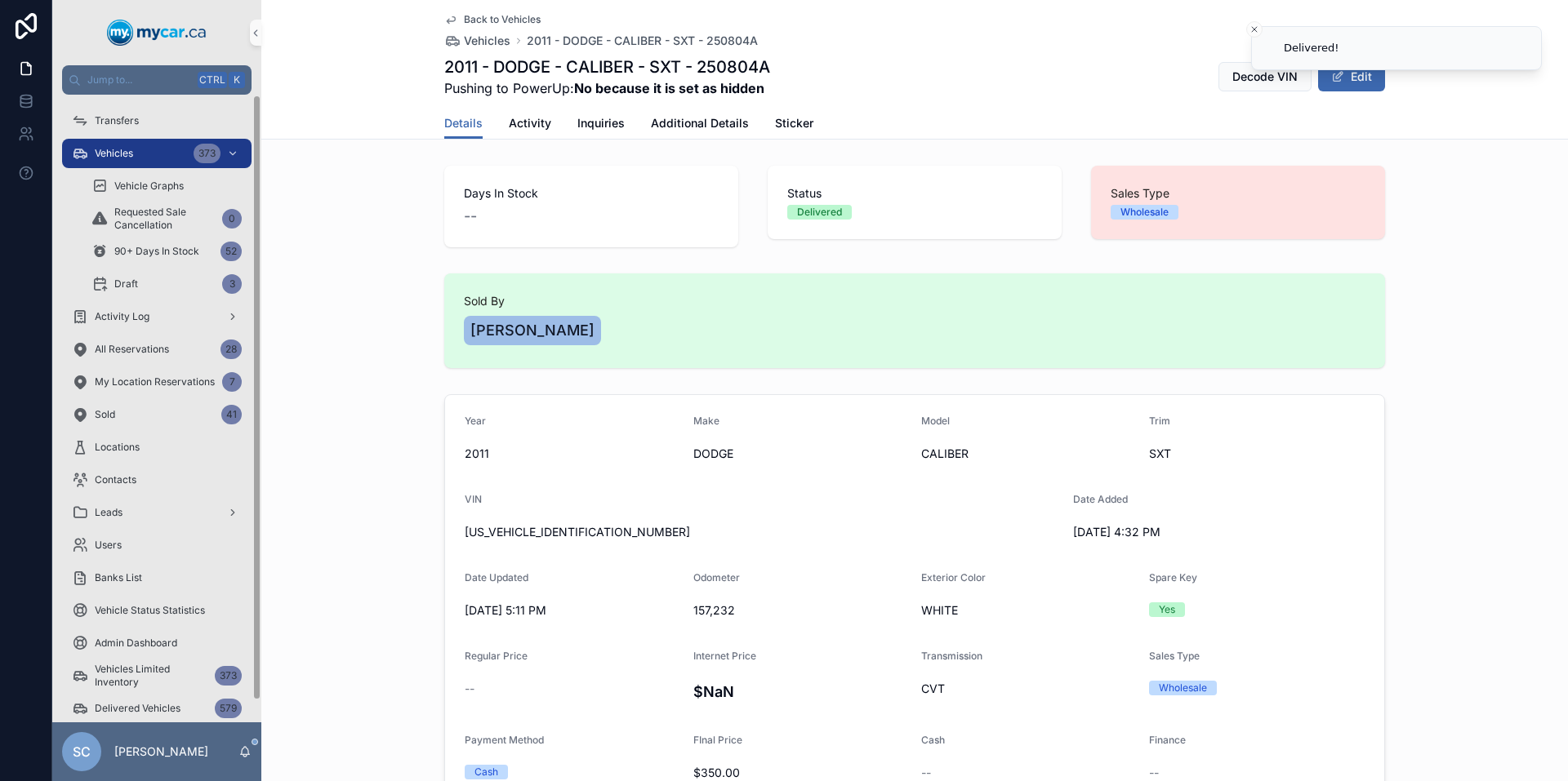
click at [495, 24] on span "Back to Vehicles" at bounding box center [501, 20] width 76 height 13
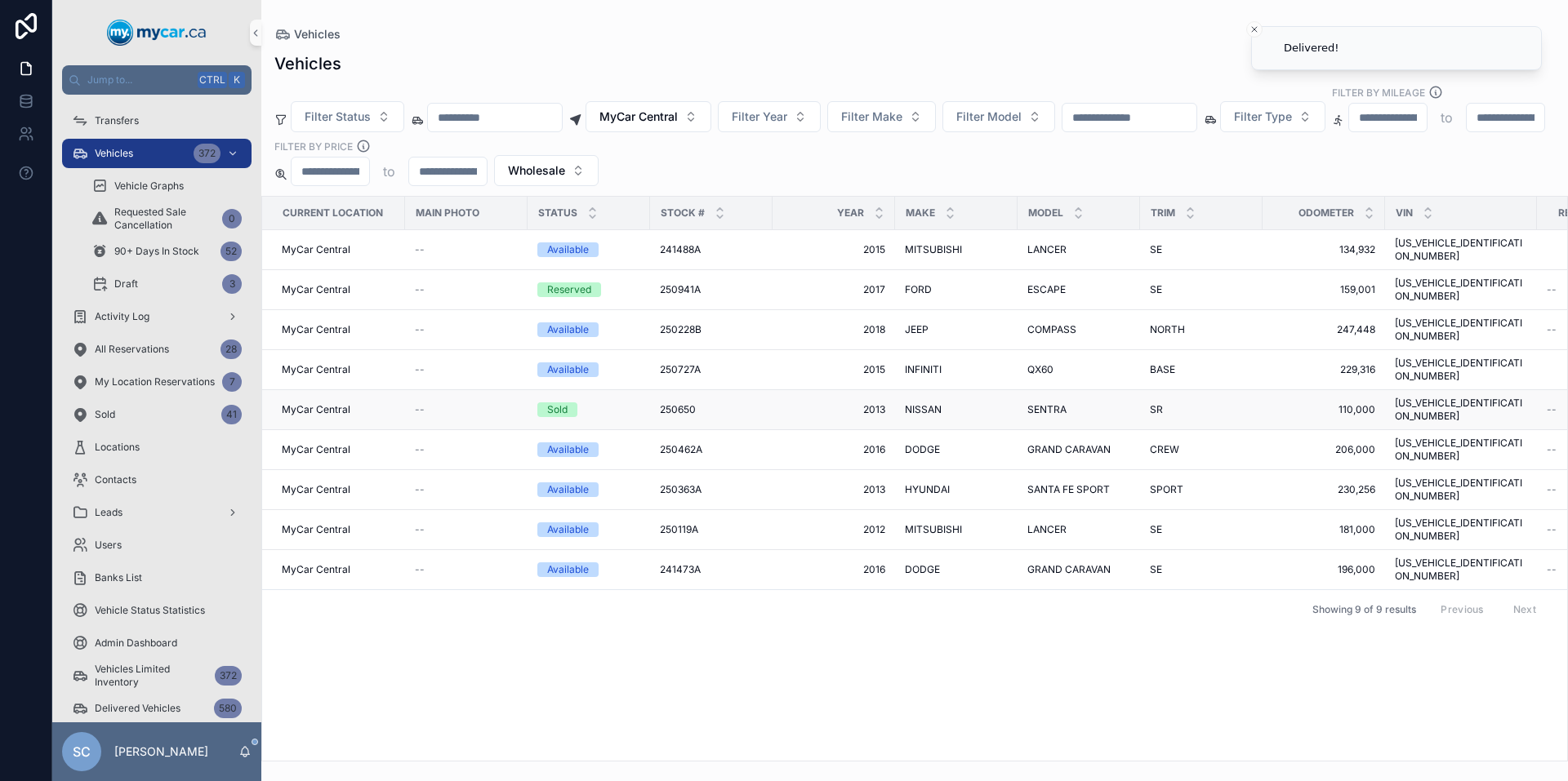
click at [696, 403] on div "250650 250650" at bounding box center [710, 410] width 103 height 13
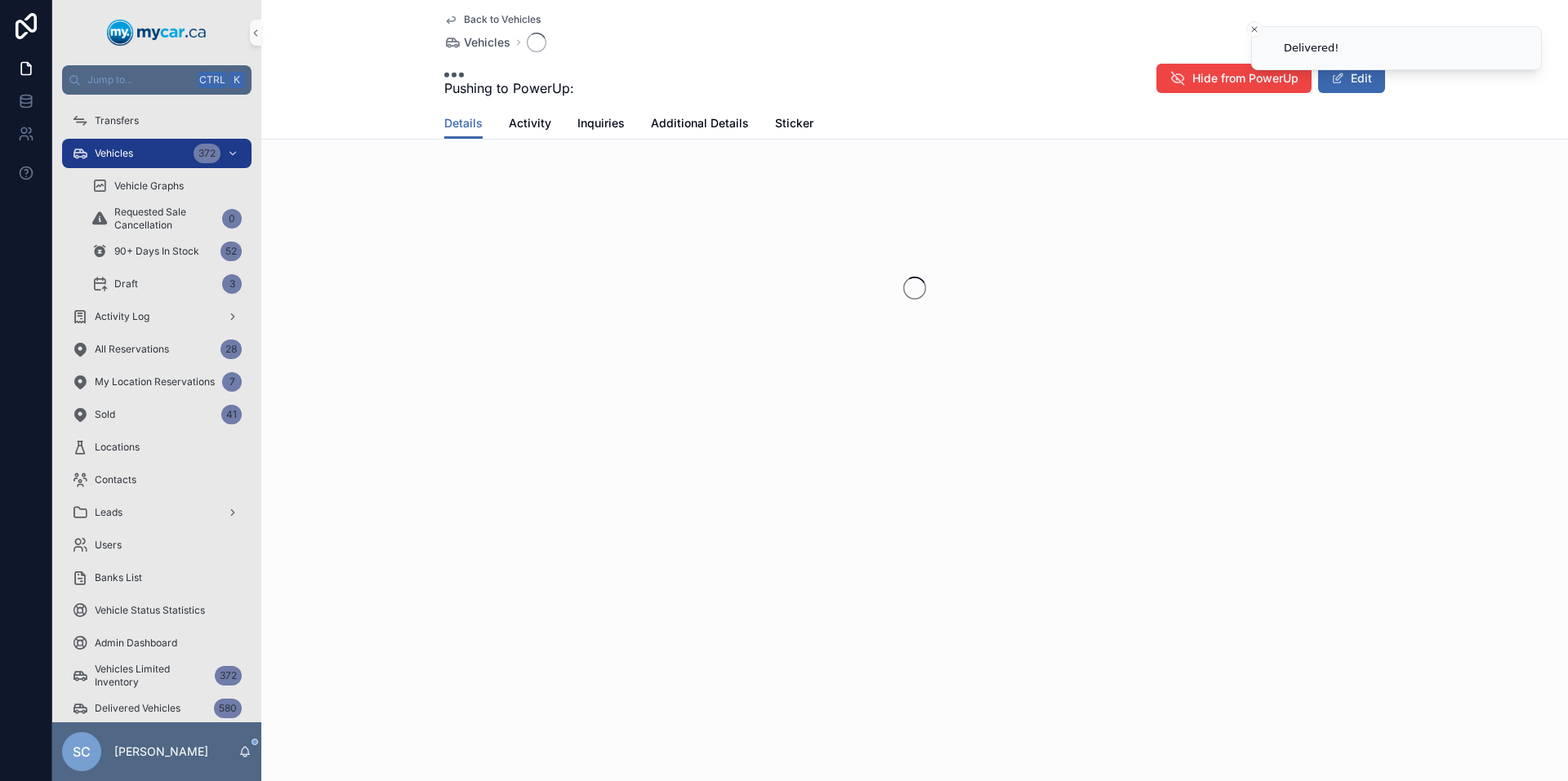
click at [696, 336] on div "scrollable content" at bounding box center [914, 288] width 1307 height 258
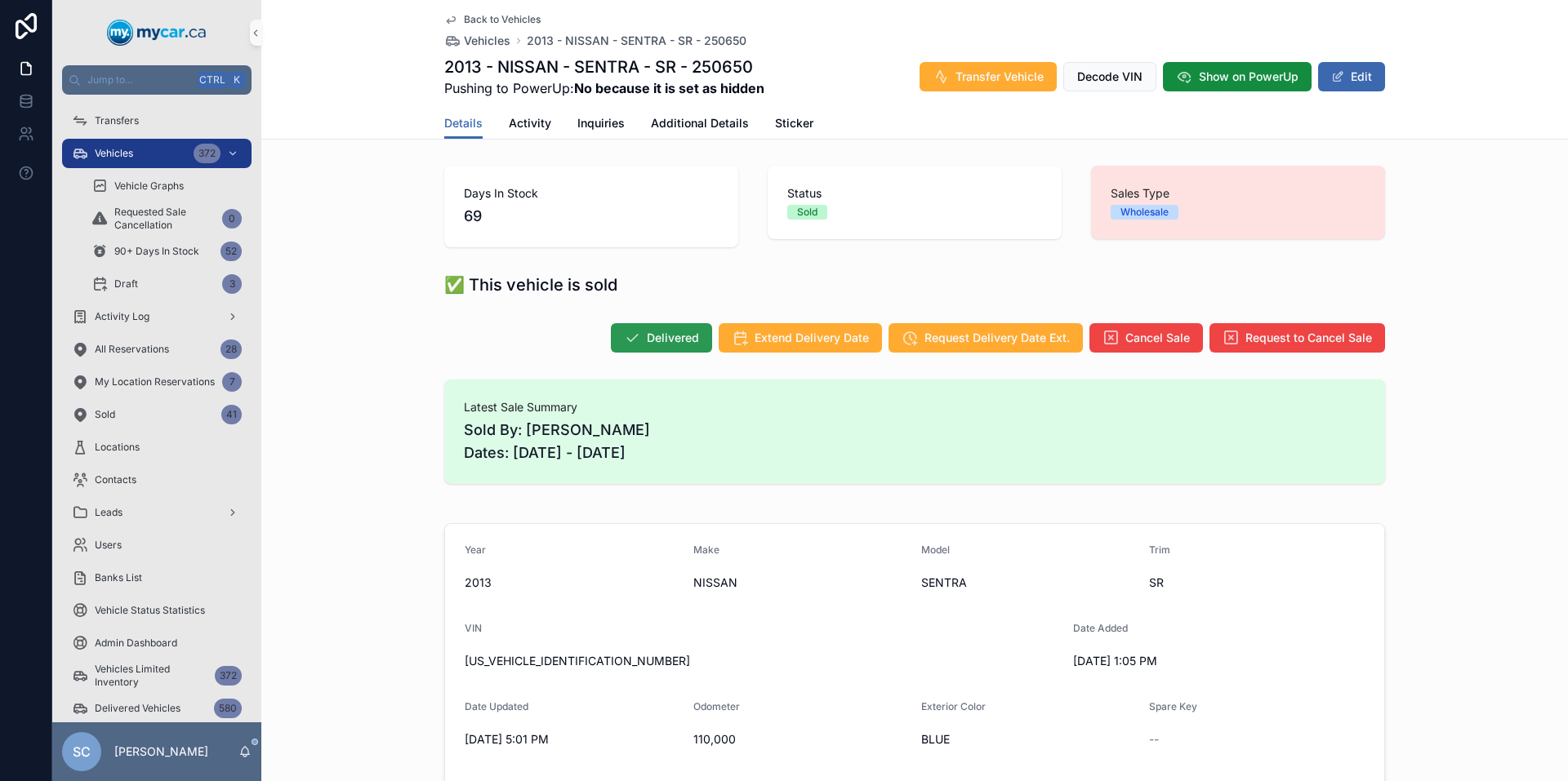
click at [666, 340] on span "Delivered" at bounding box center [672, 337] width 52 height 16
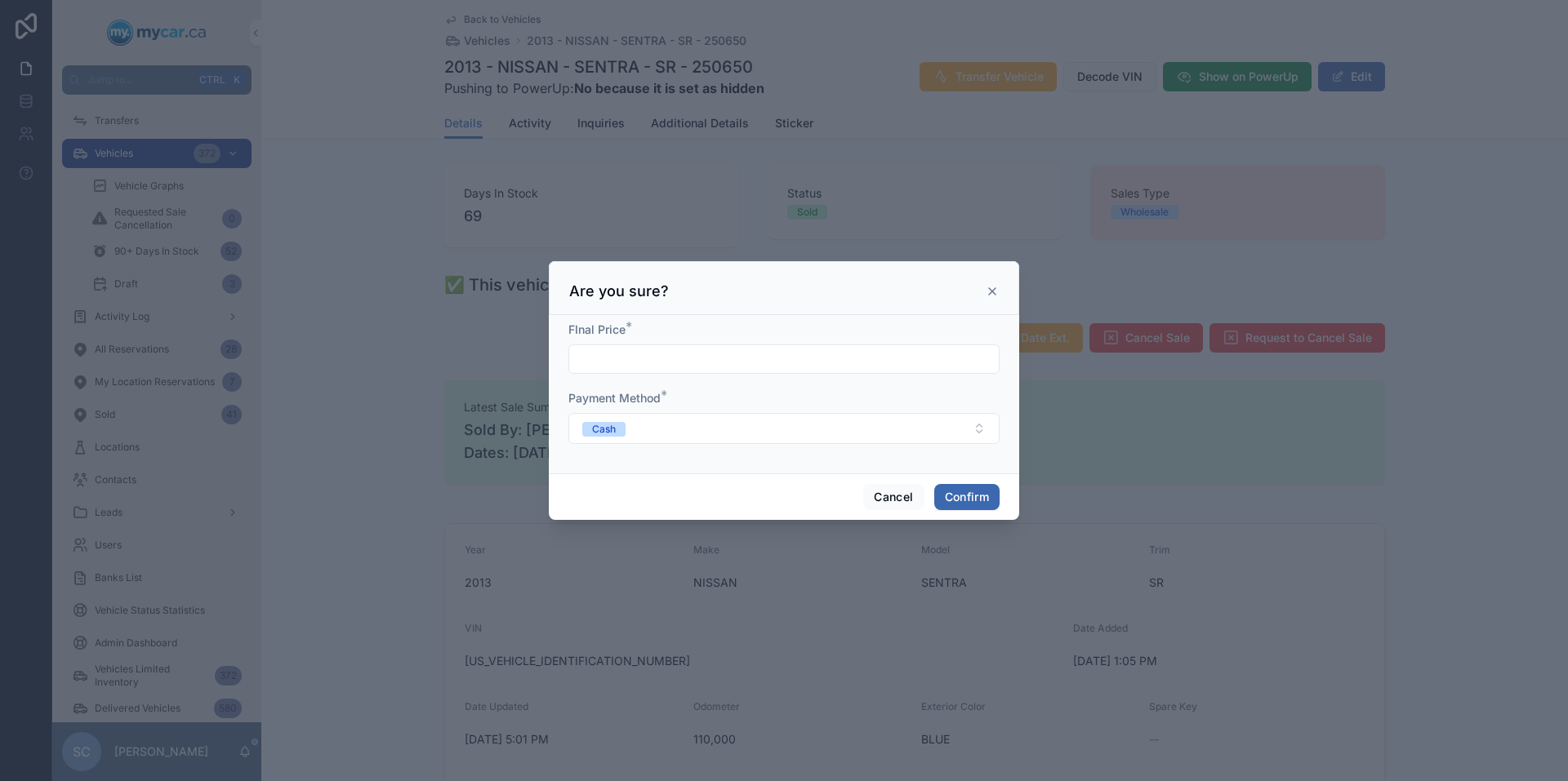
click at [793, 368] on input "text" at bounding box center [784, 359] width 430 height 23
type input "*******"
click at [996, 499] on button "Confirm" at bounding box center [966, 497] width 65 height 26
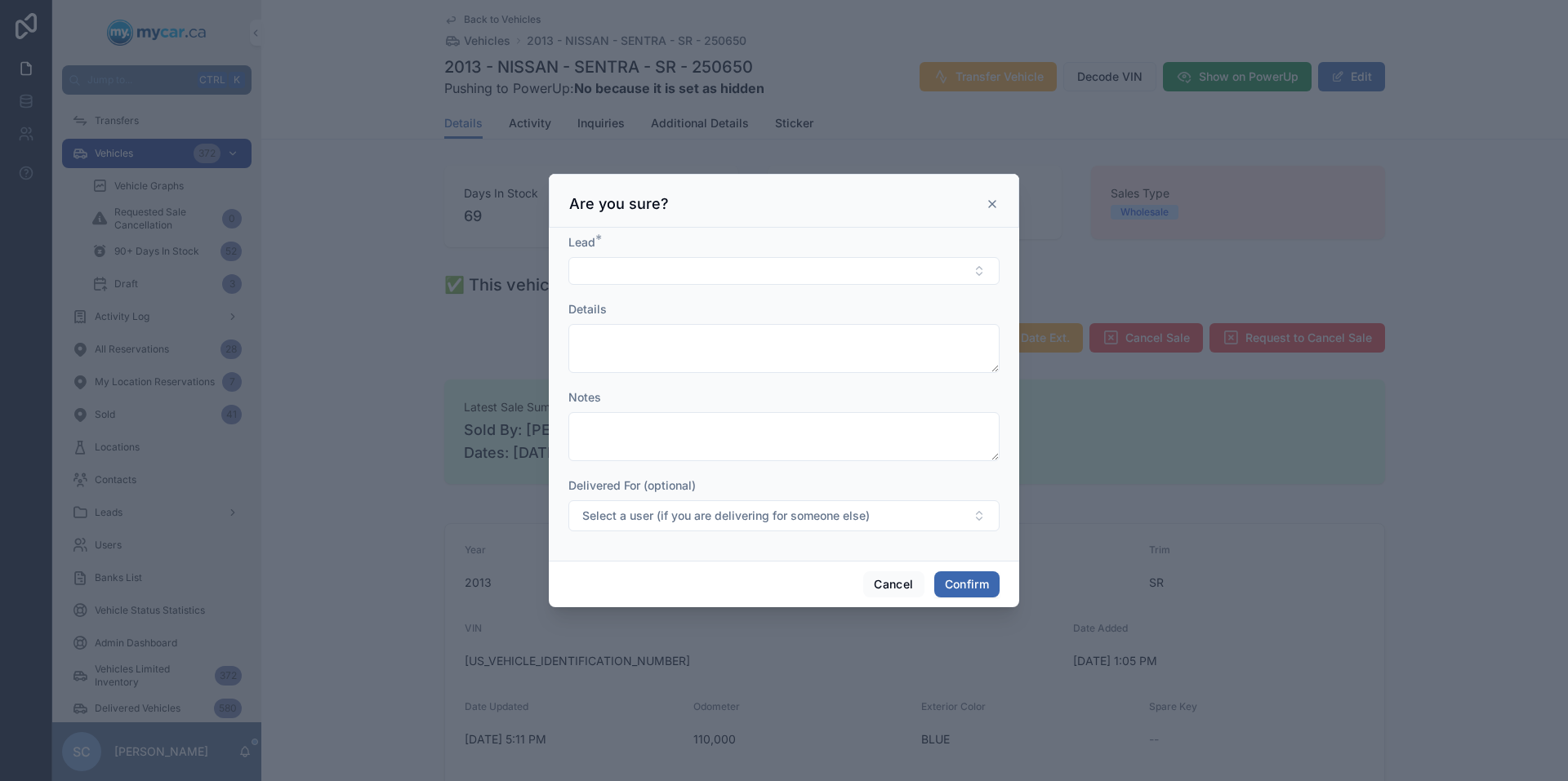
click at [946, 254] on div "Lead *" at bounding box center [784, 260] width 432 height 51
click at [944, 263] on button "Select Button" at bounding box center [784, 270] width 432 height 27
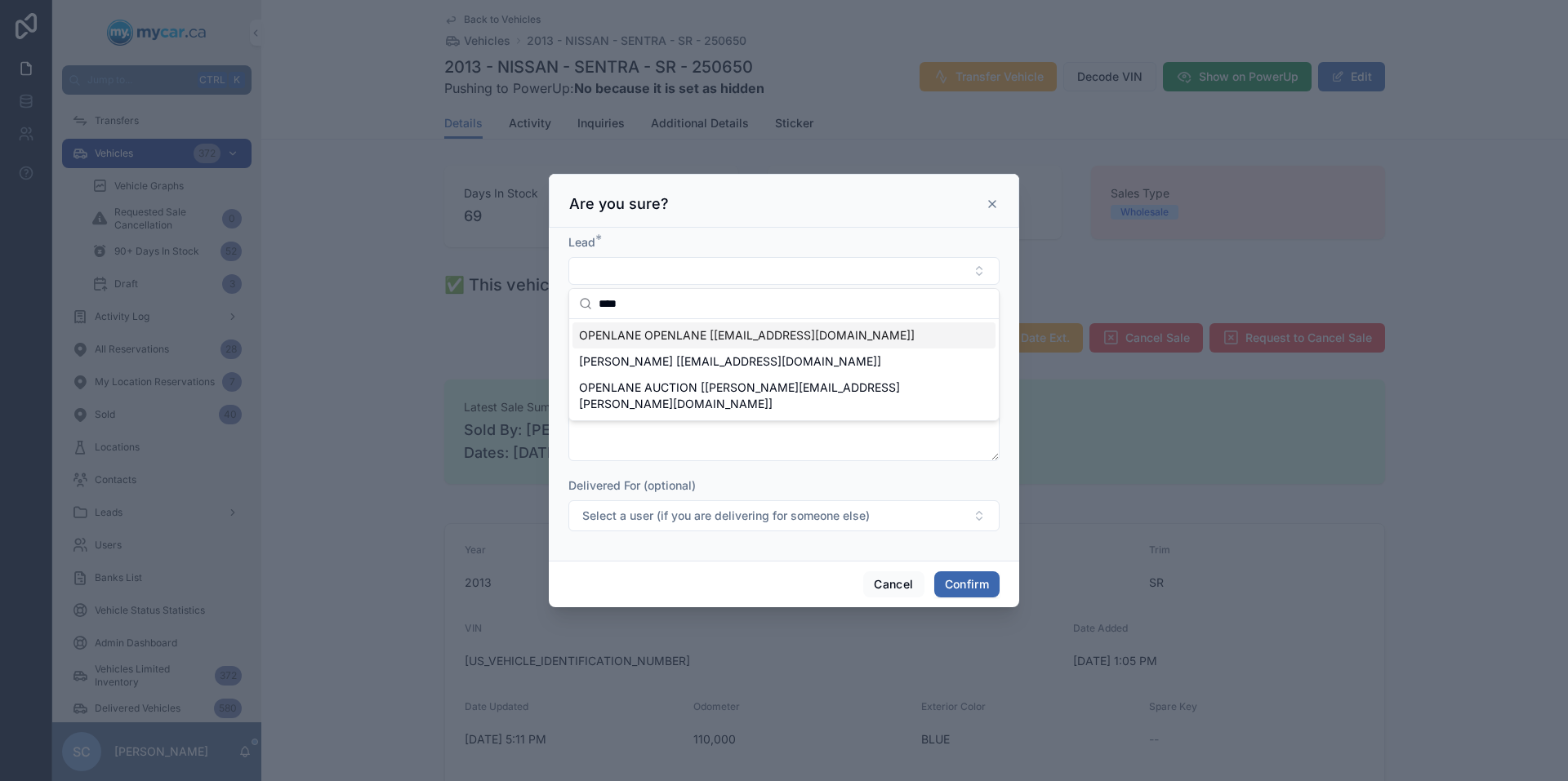
type input "****"
click at [731, 333] on span "OPENLANE OPENLANE [[EMAIL_ADDRESS][DOMAIN_NAME]]" at bounding box center [746, 335] width 335 height 16
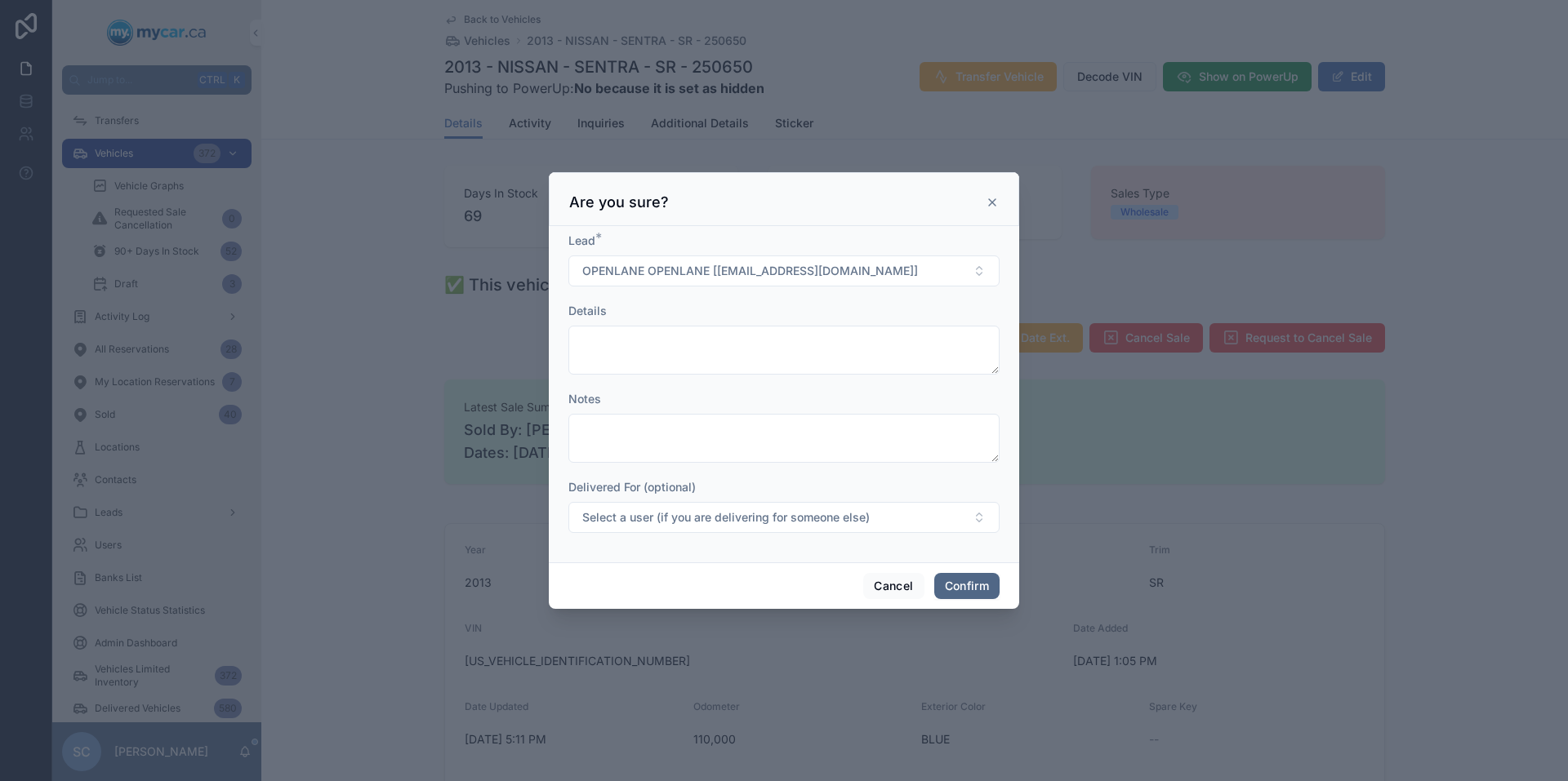
click at [969, 581] on button "Confirm" at bounding box center [966, 586] width 65 height 26
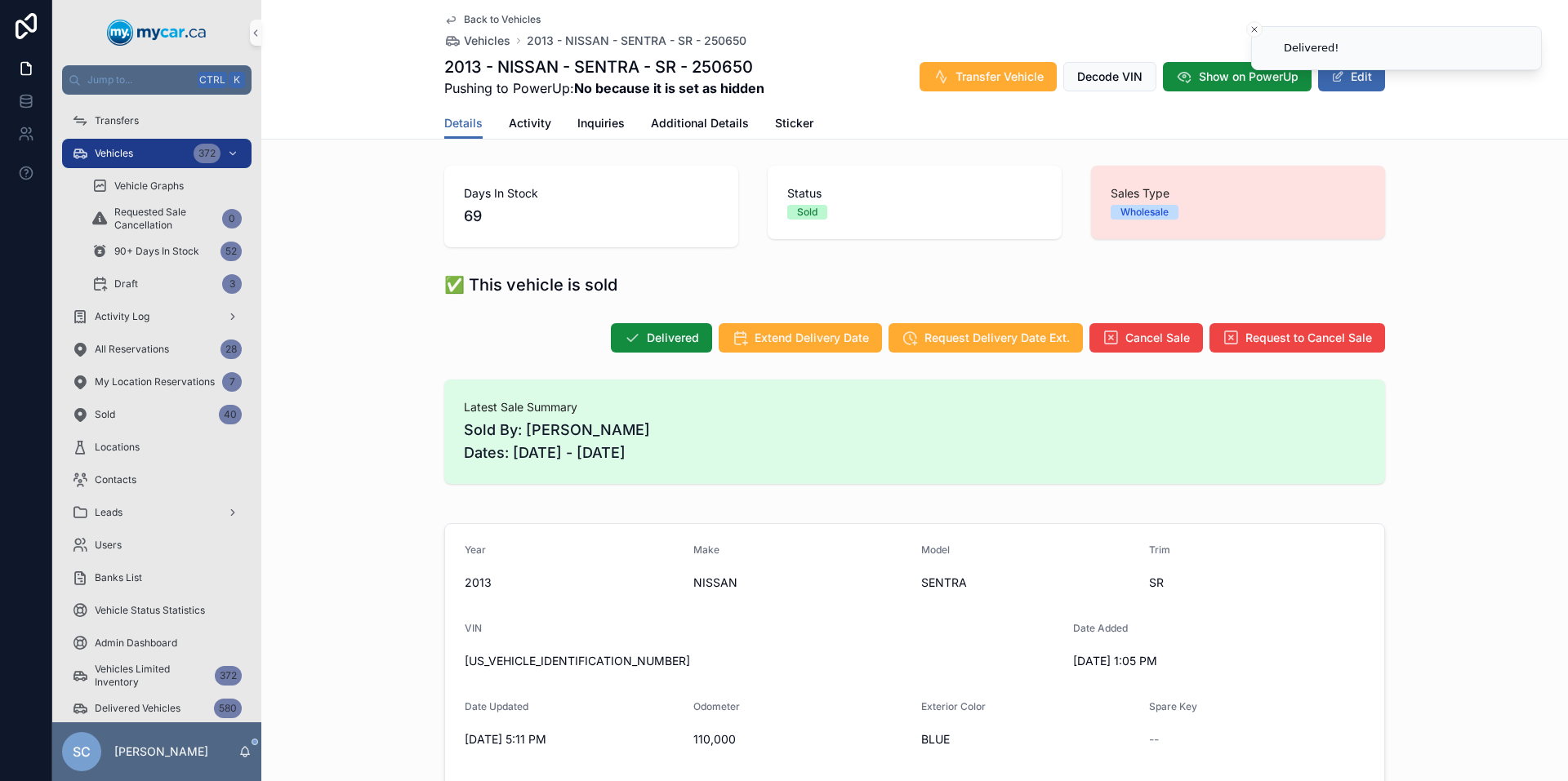
click at [522, 20] on span "Back to Vehicles" at bounding box center [501, 20] width 76 height 13
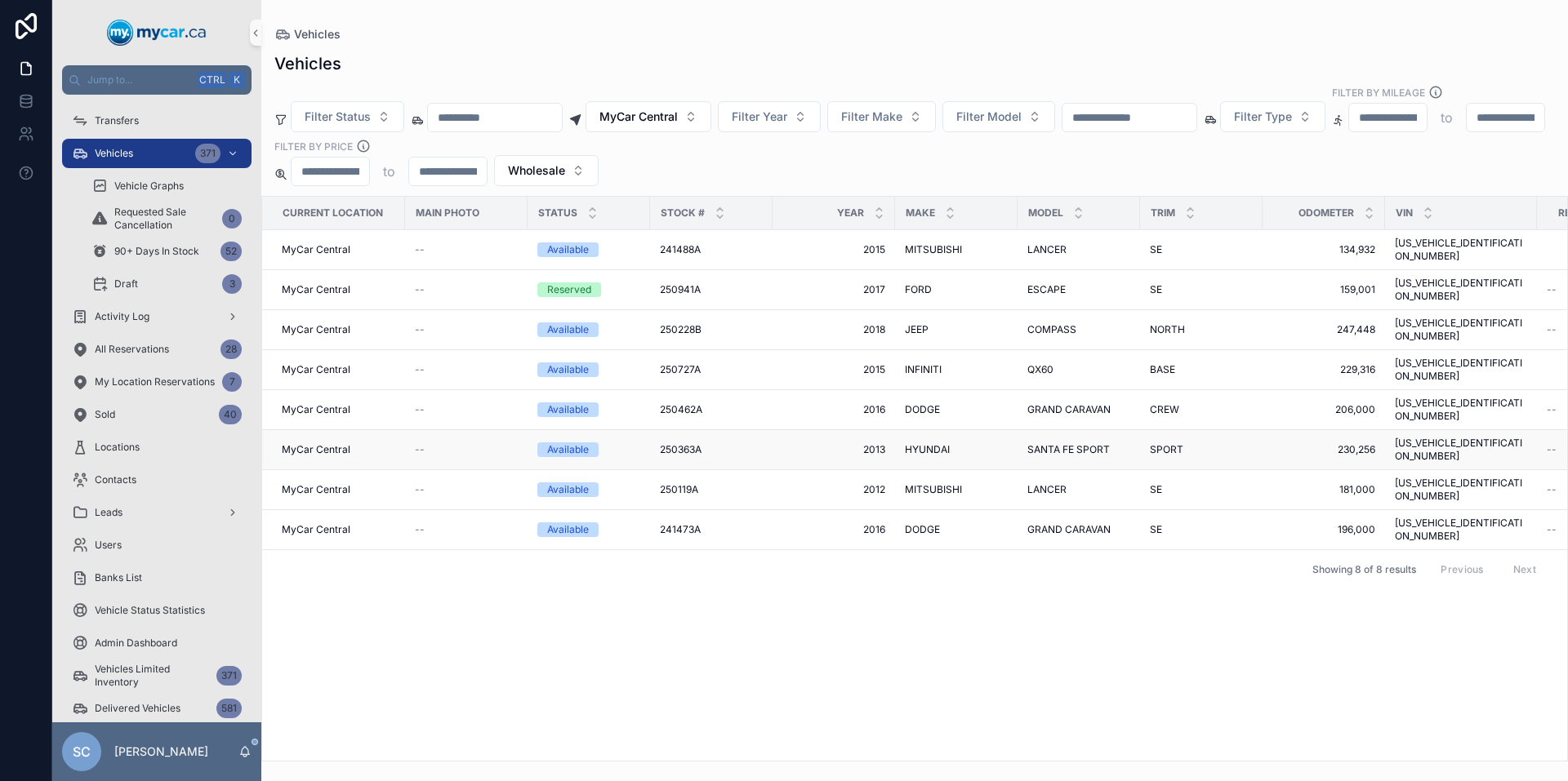
click at [924, 444] on span "HYUNDAI" at bounding box center [927, 450] width 45 height 13
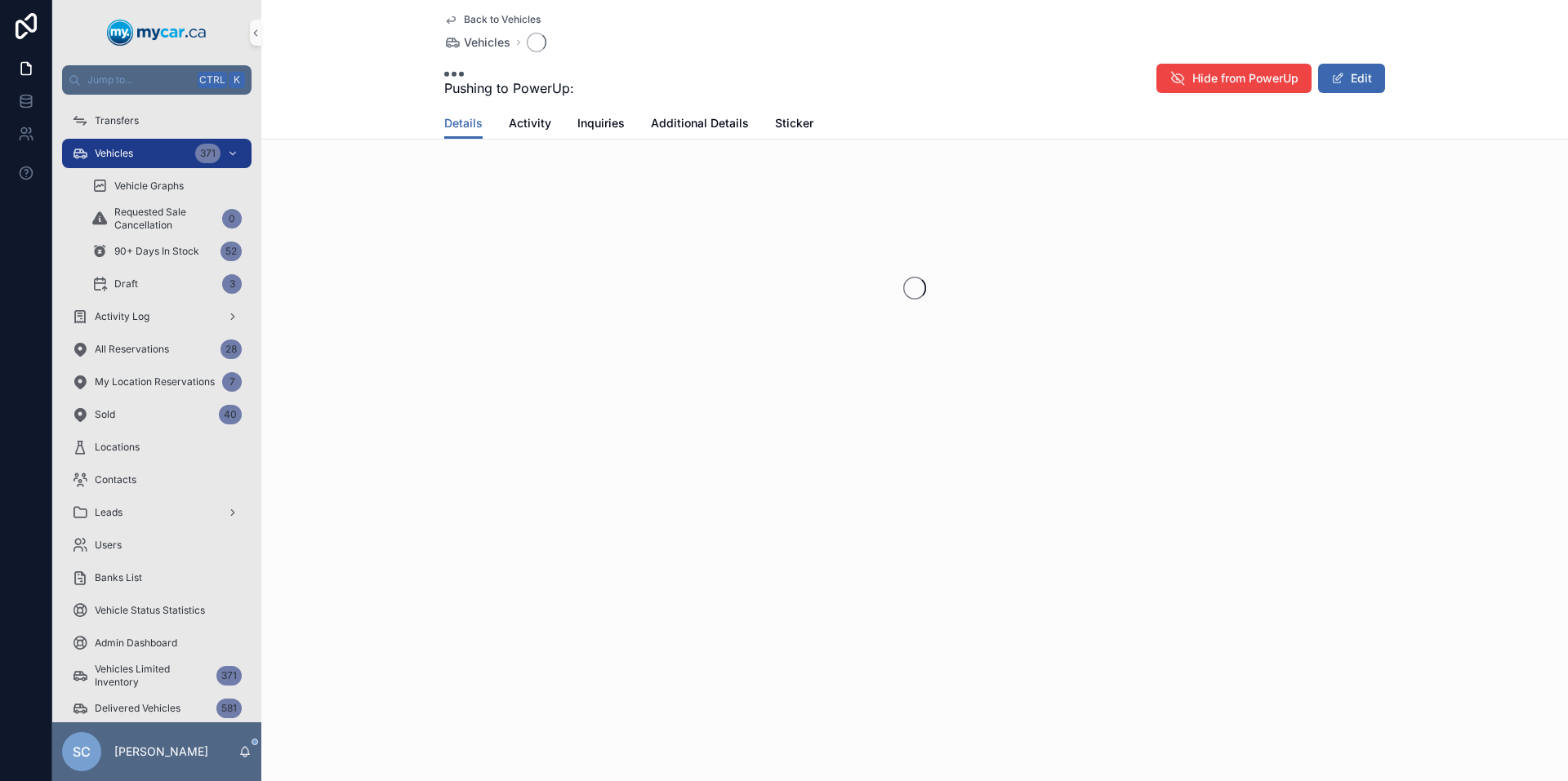
click at [924, 369] on div "scrollable content" at bounding box center [914, 288] width 1307 height 258
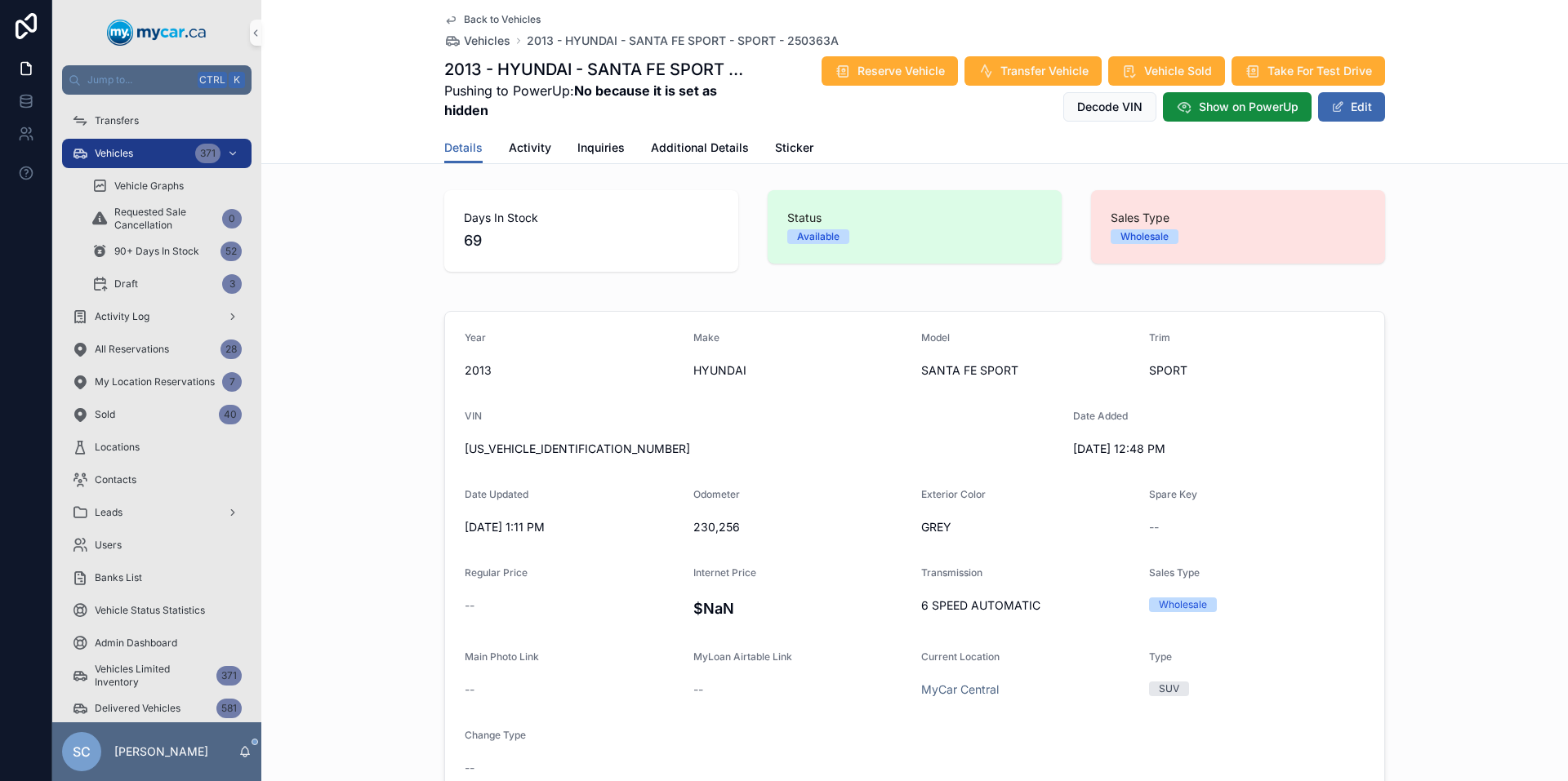
click at [522, 444] on span "5XYZU3LB5DG084181" at bounding box center [762, 448] width 596 height 16
copy span "5XYZU3LB5DG084181"
click at [542, 444] on span "5XYZU3LB5DG084181" at bounding box center [762, 448] width 596 height 16
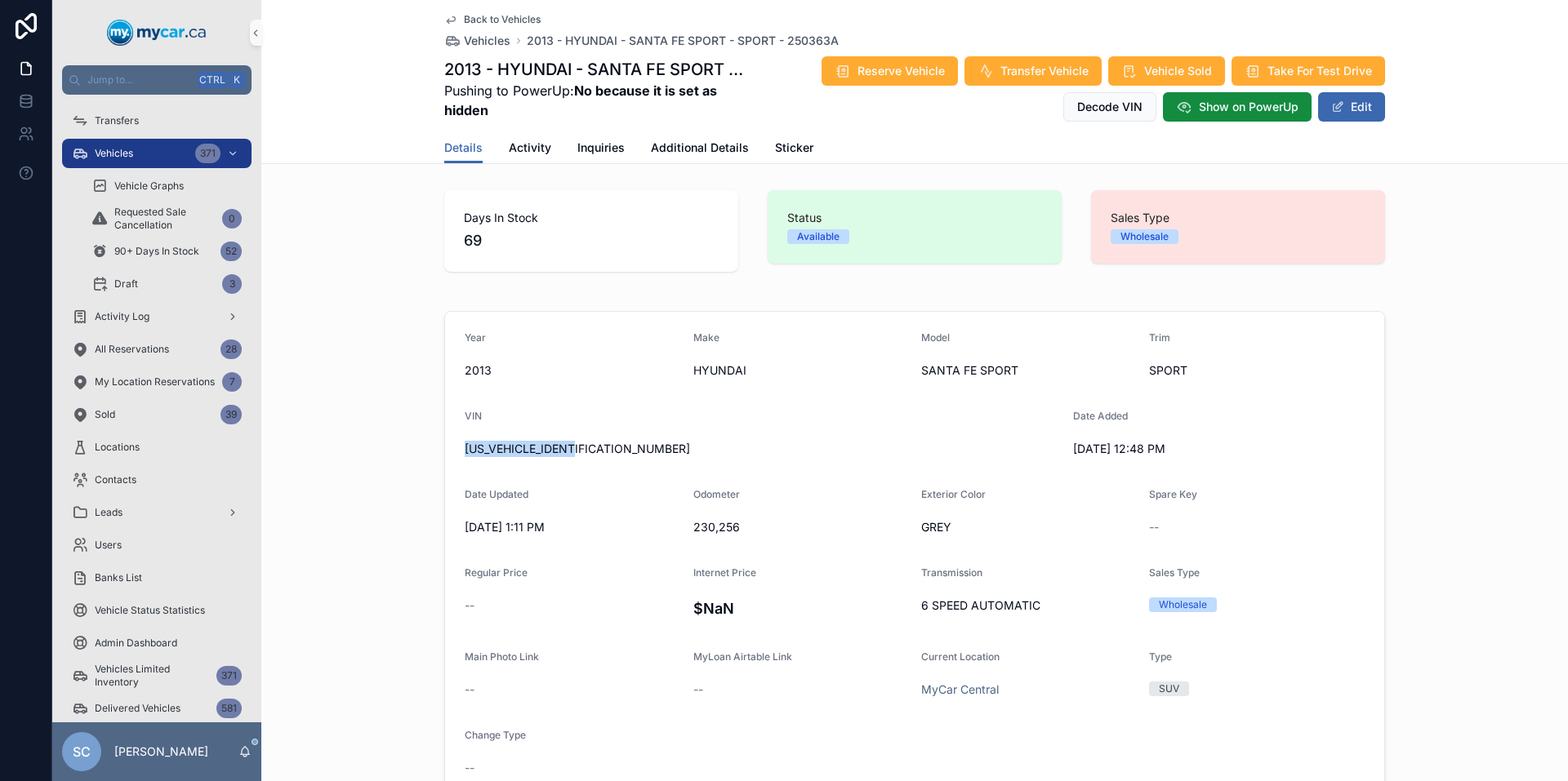
copy span "5XYZU3LB5DG084181"
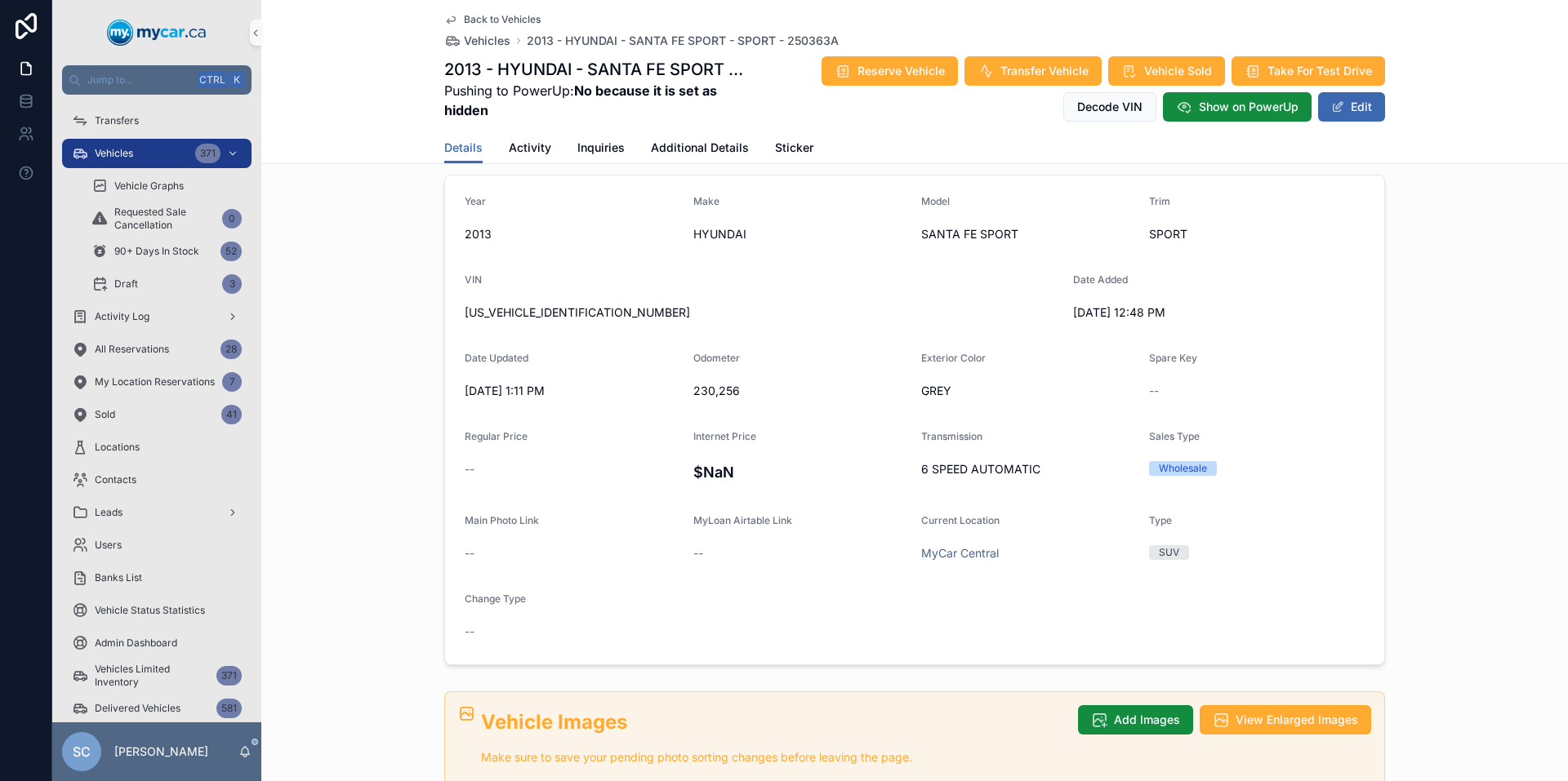
click at [482, 20] on span "Back to Vehicles" at bounding box center [501, 20] width 76 height 13
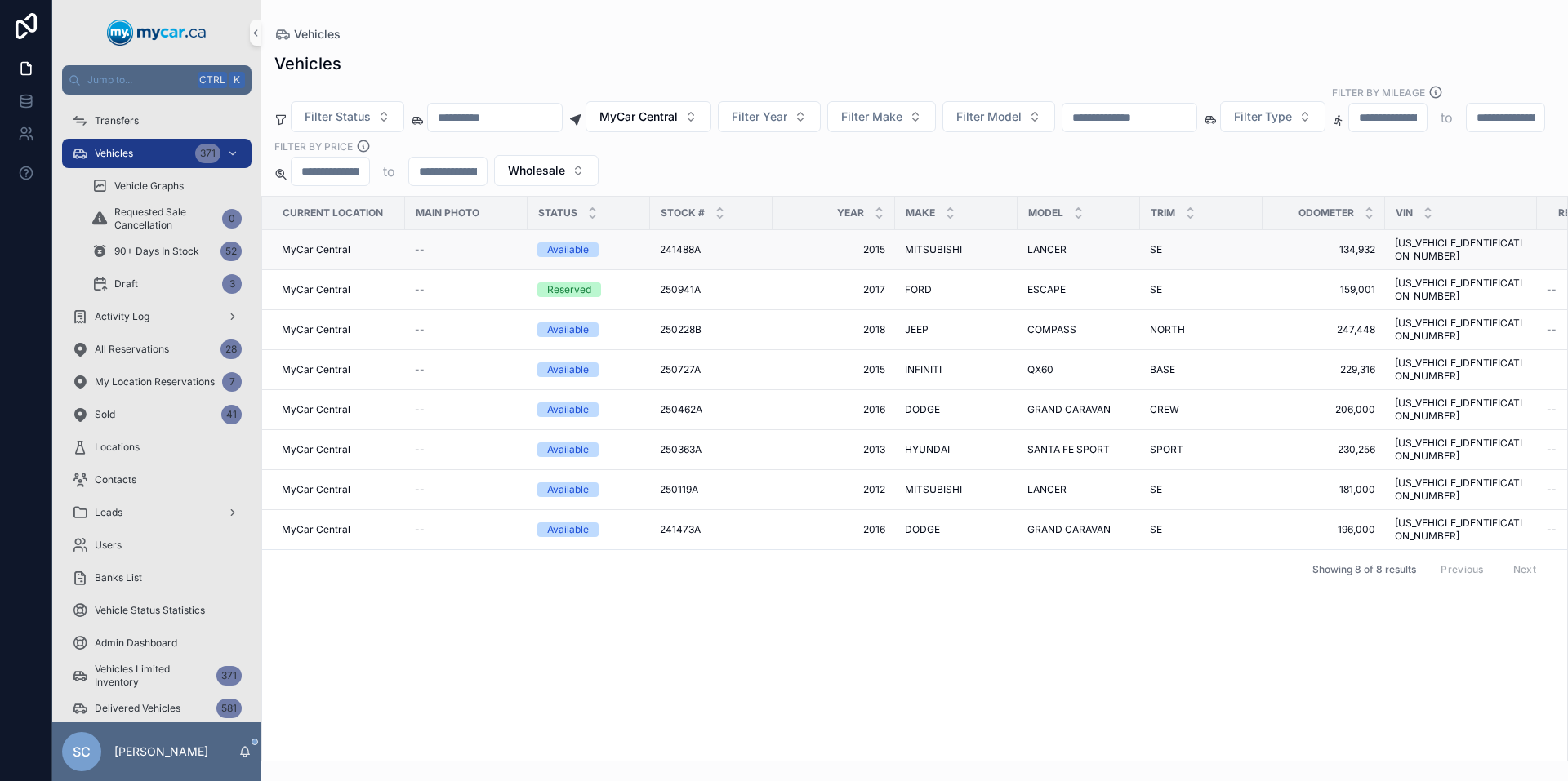
click at [809, 243] on span "2015" at bounding box center [833, 250] width 103 height 13
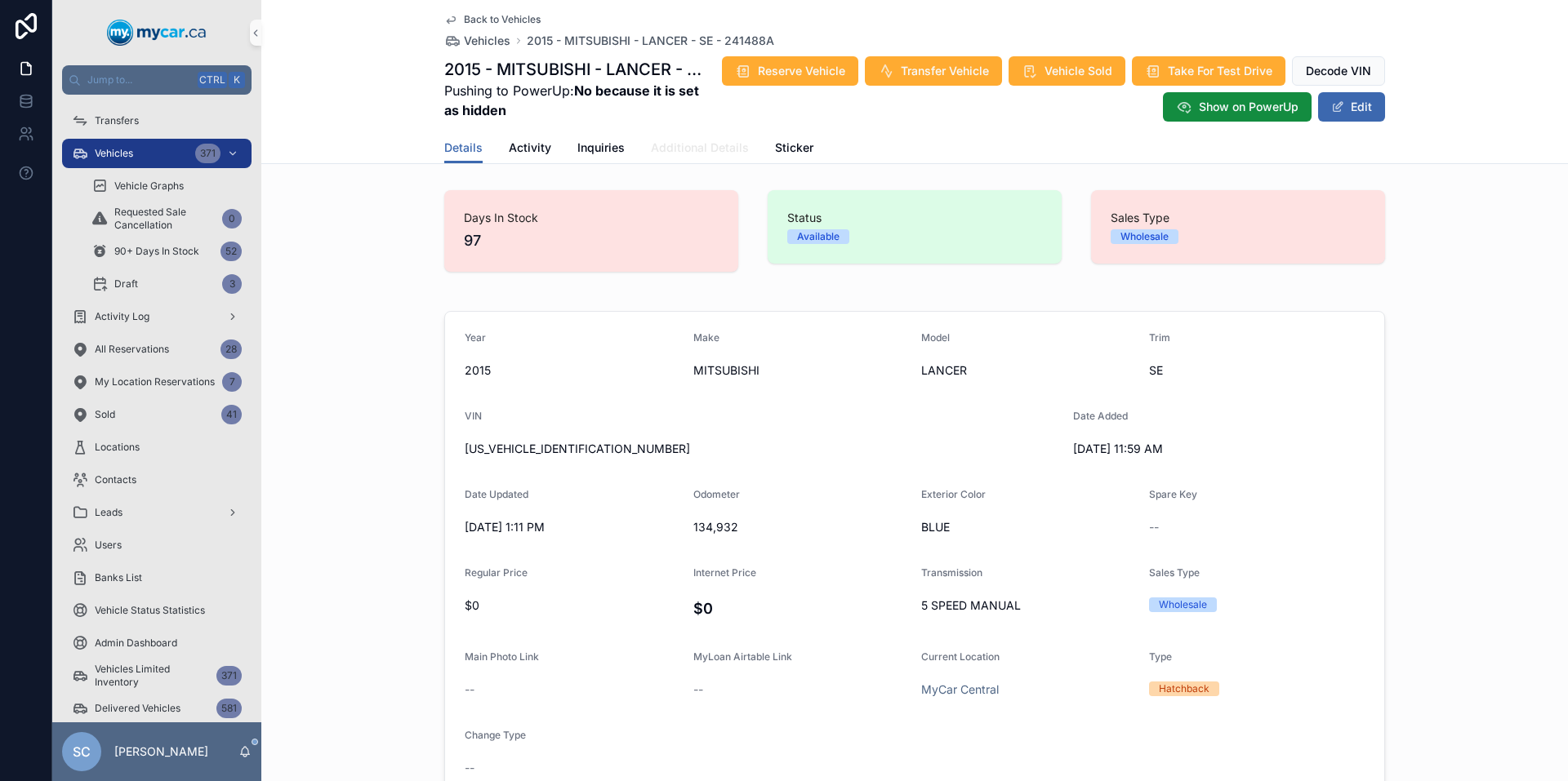
click at [680, 142] on span "Additional Details" at bounding box center [700, 147] width 98 height 16
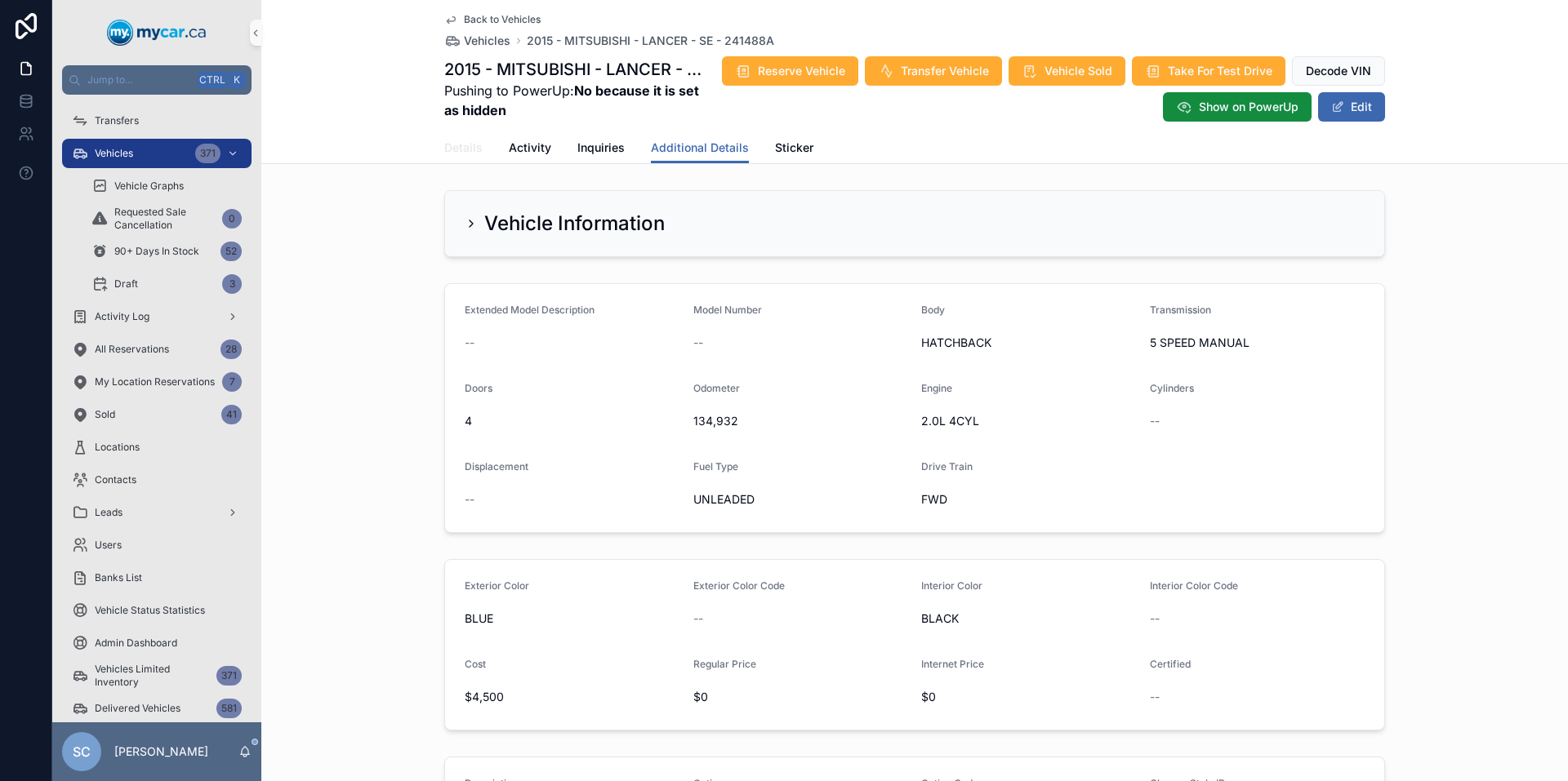
click at [452, 140] on span "Details" at bounding box center [463, 147] width 39 height 16
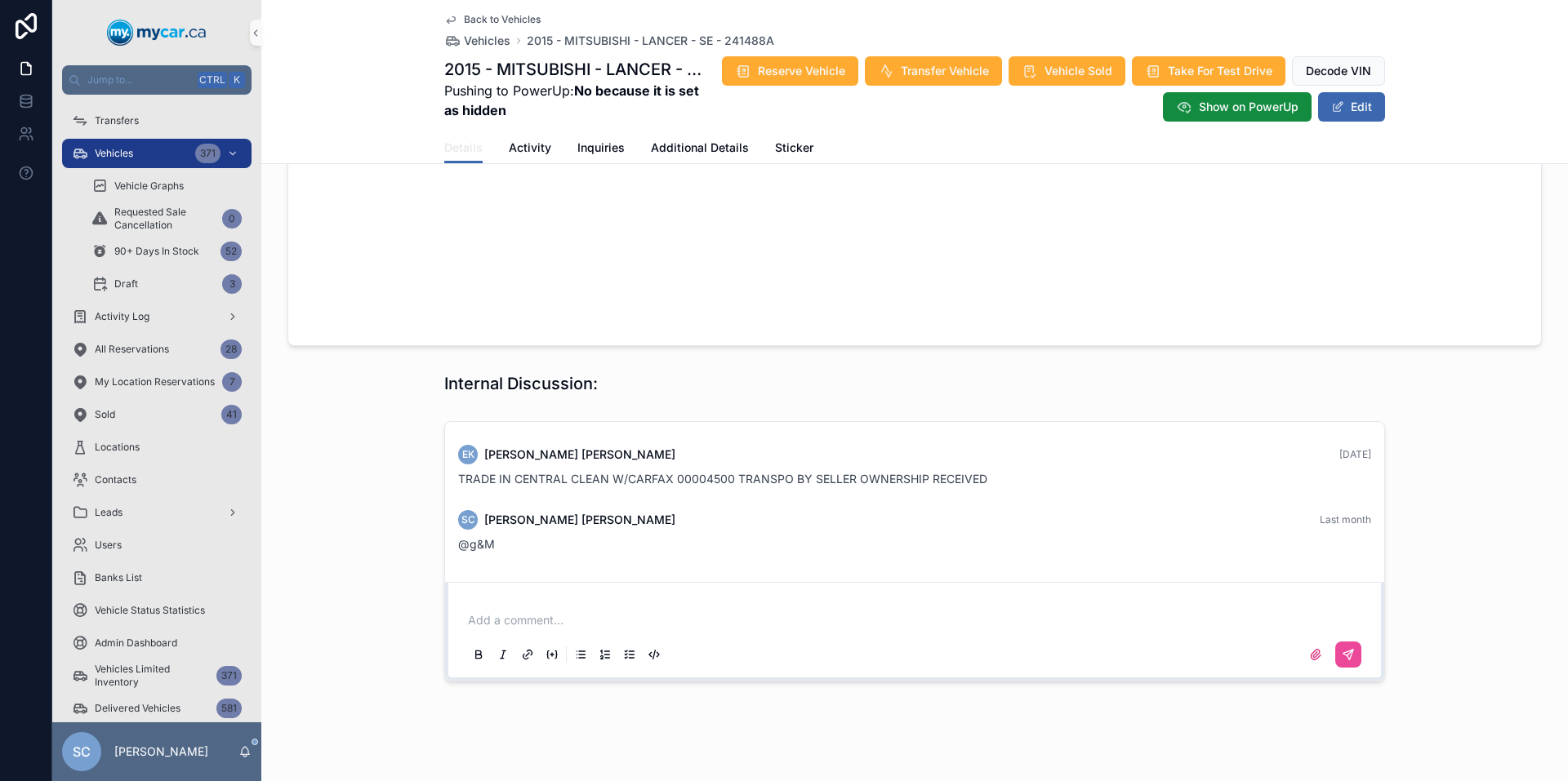
scroll to position [1430, 0]
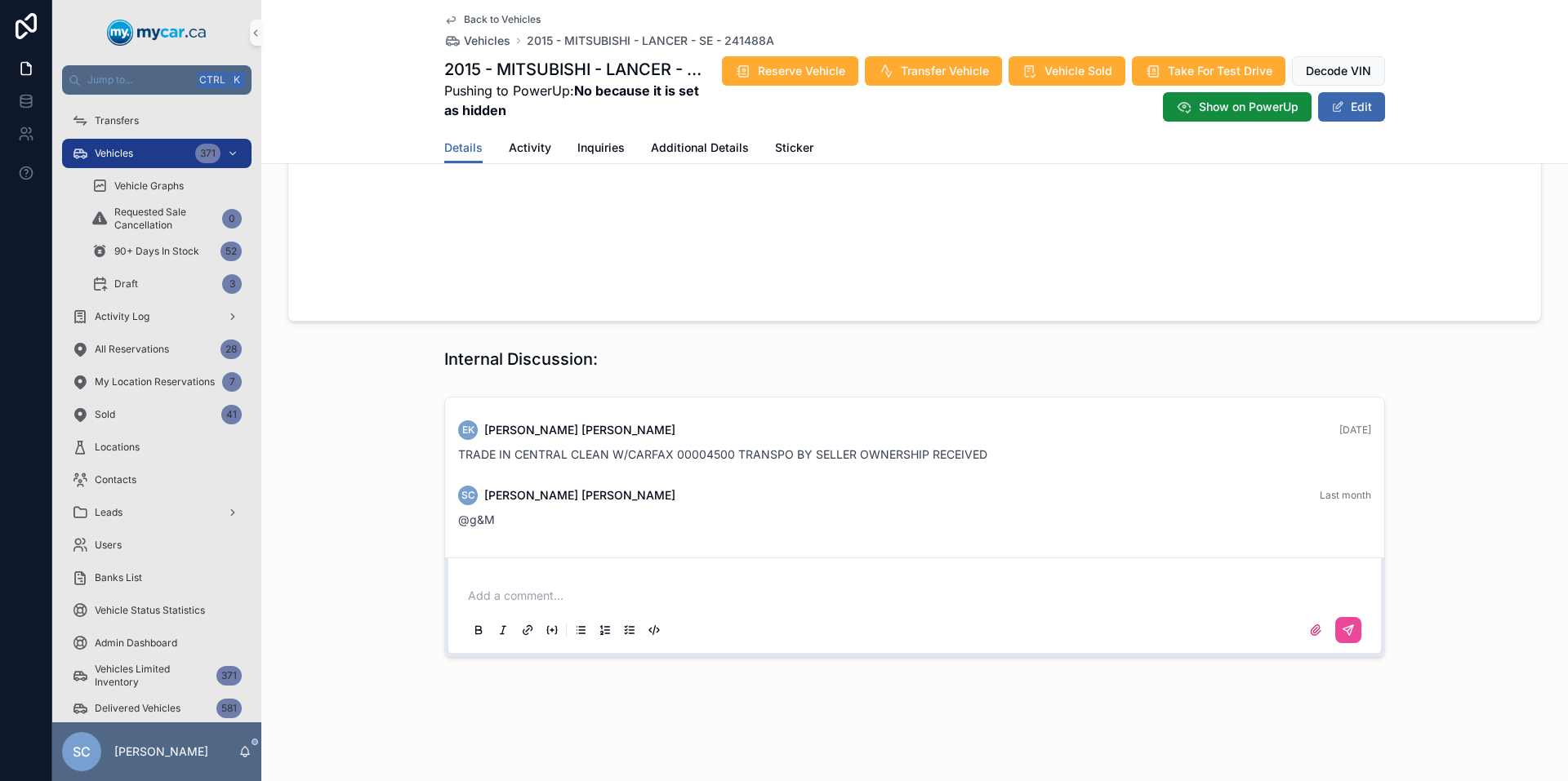
click at [494, 582] on div "Add a comment..." at bounding box center [914, 612] width 900 height 69
click at [521, 601] on p "scrollable content" at bounding box center [918, 595] width 900 height 16
click at [1345, 627] on icon "scrollable content" at bounding box center [1348, 630] width 13 height 13
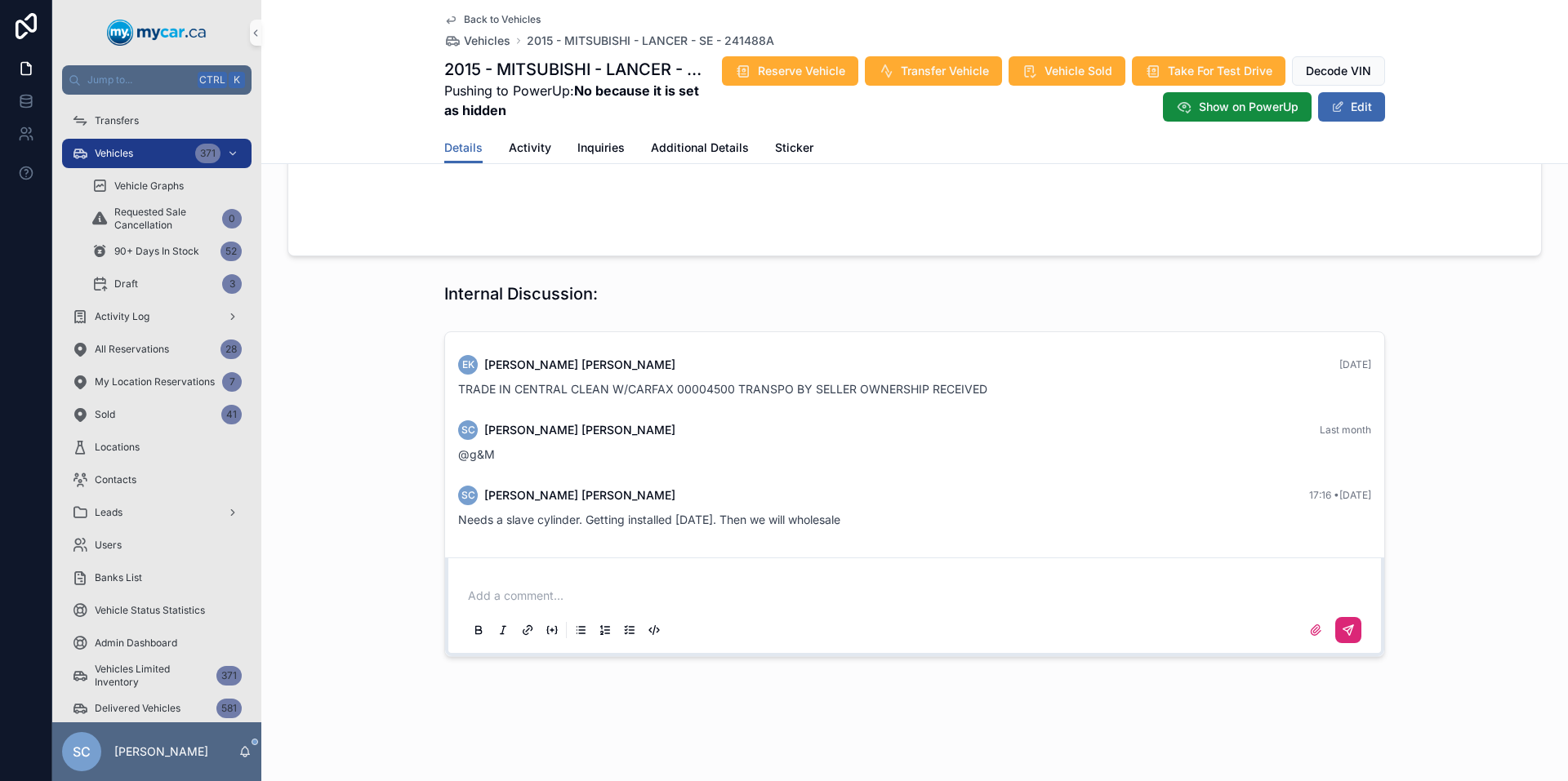
click at [489, 24] on span "Back to Vehicles" at bounding box center [501, 20] width 76 height 13
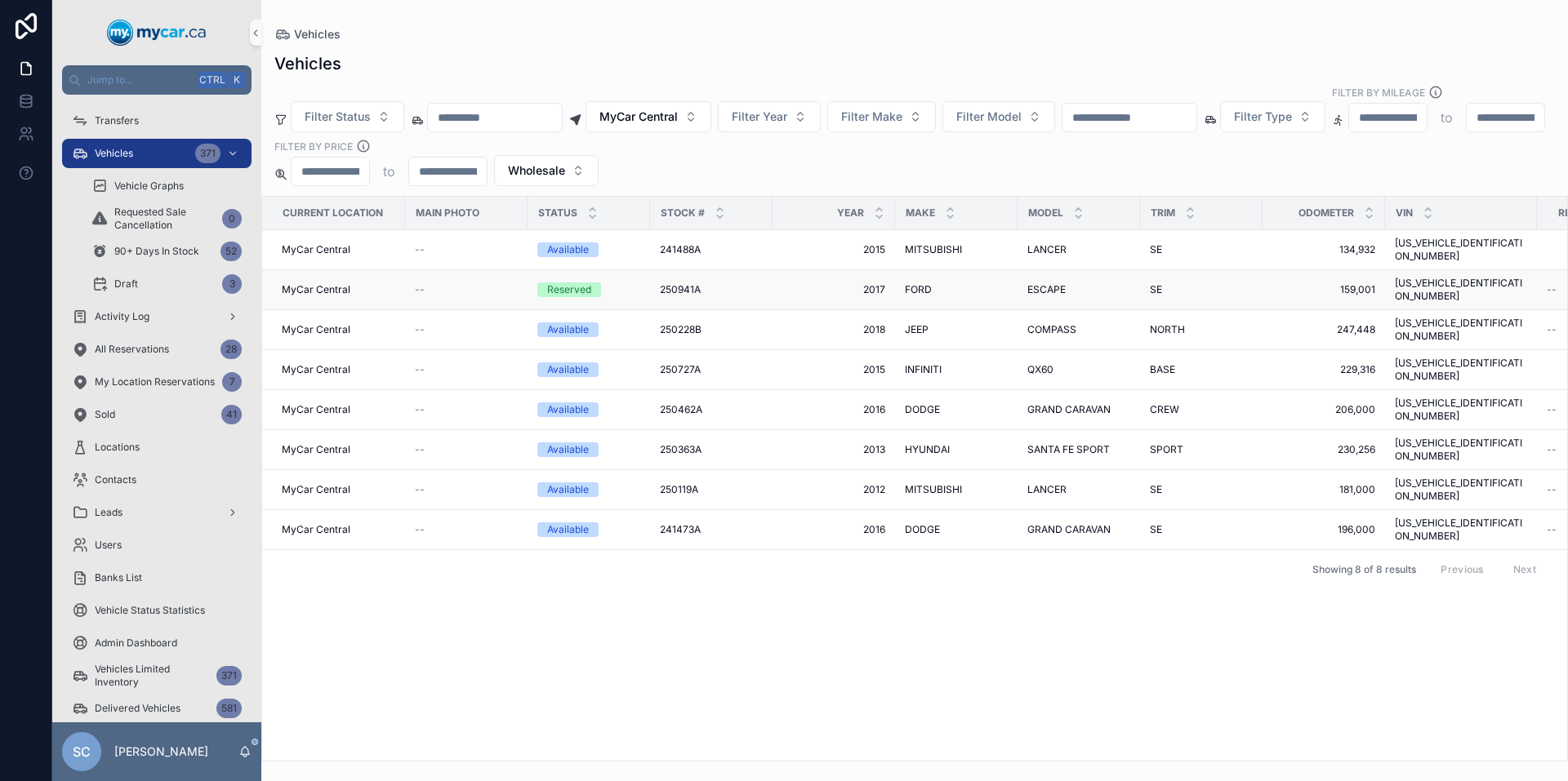
click at [710, 284] on div "250941A 250941A" at bounding box center [710, 290] width 103 height 13
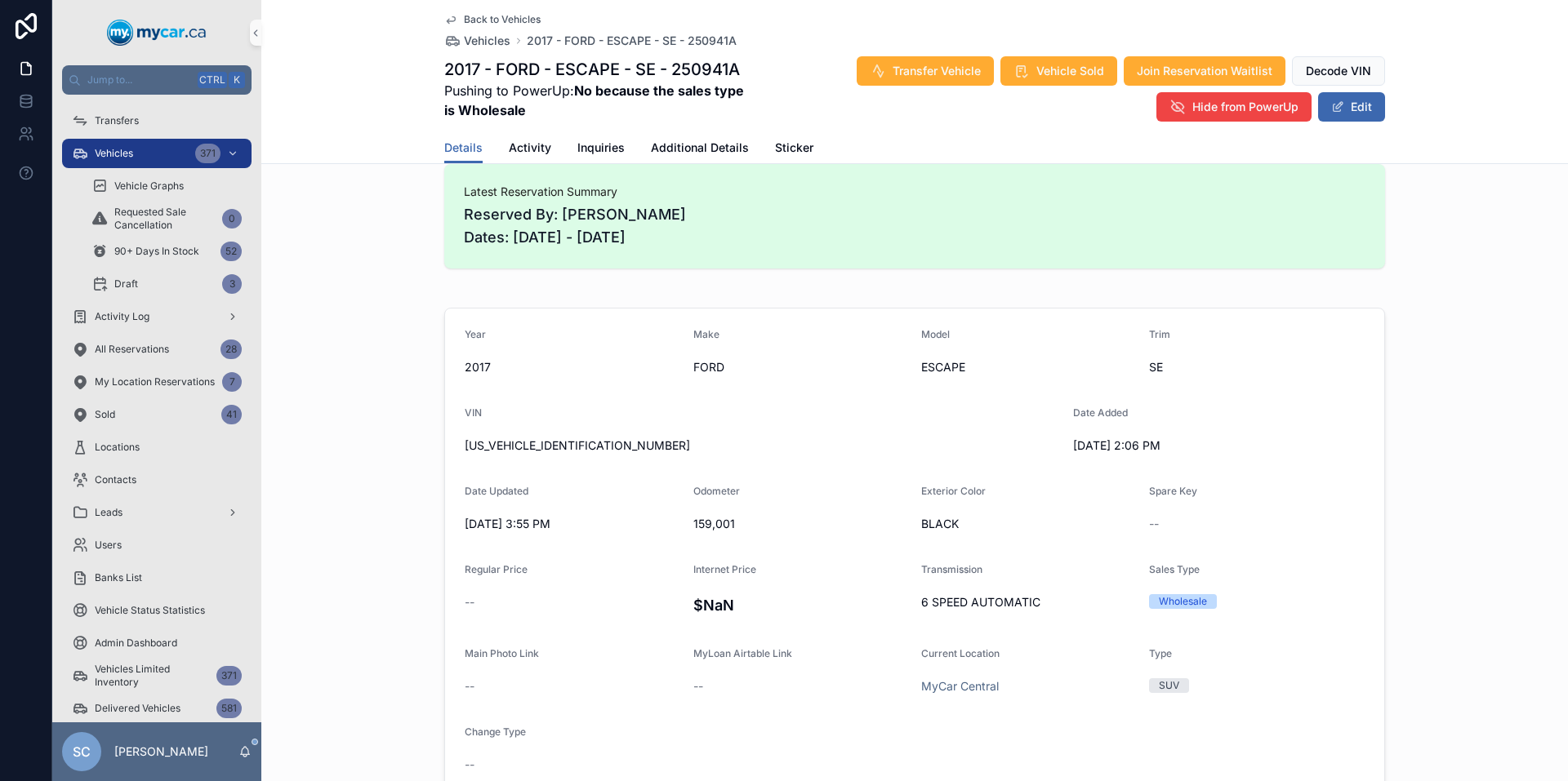
scroll to position [545, 0]
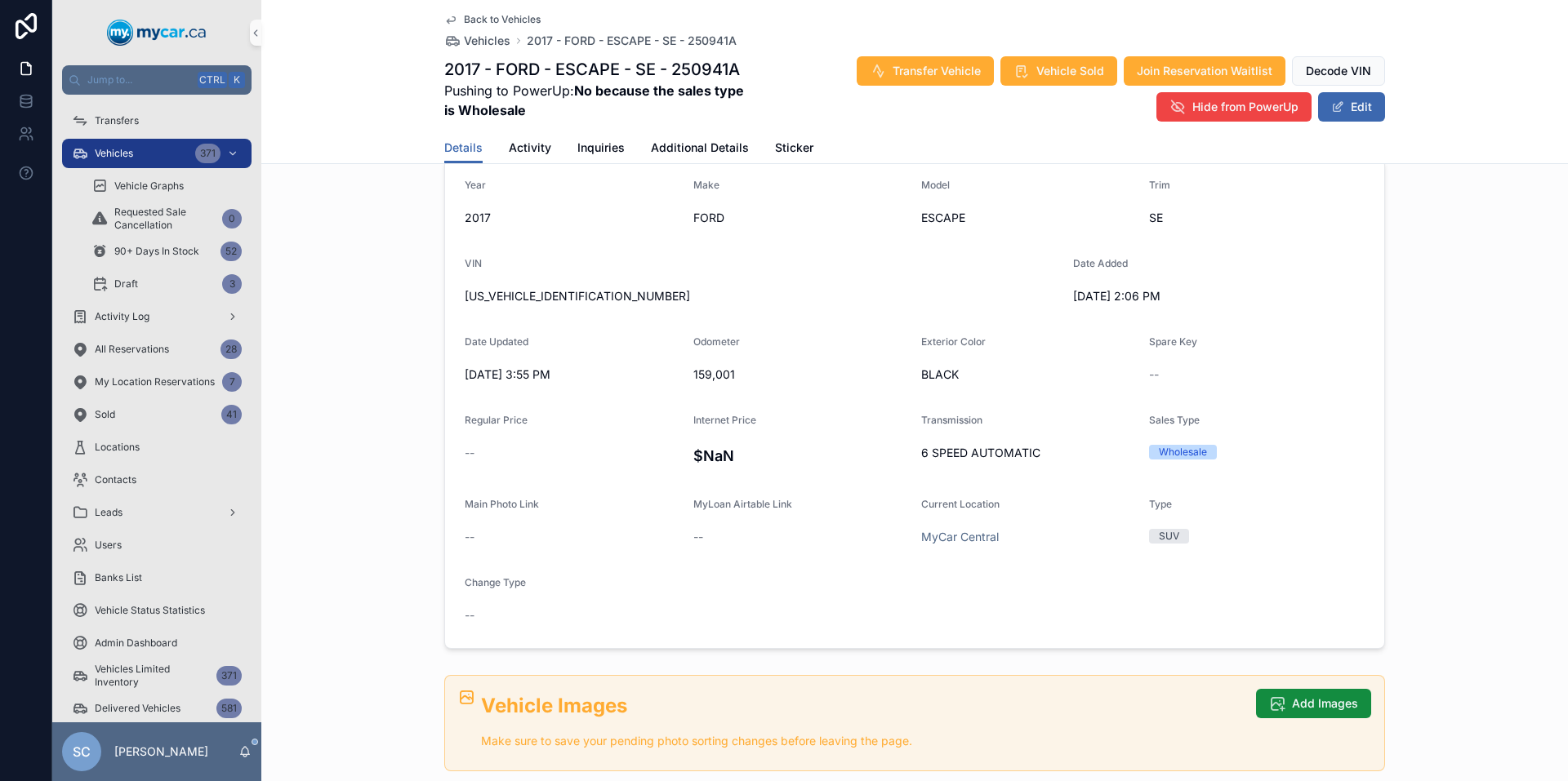
click at [535, 299] on span "[US_VEHICLE_IDENTIFICATION_NUMBER]" at bounding box center [762, 296] width 596 height 16
copy span "[US_VEHICLE_IDENTIFICATION_NUMBER]"
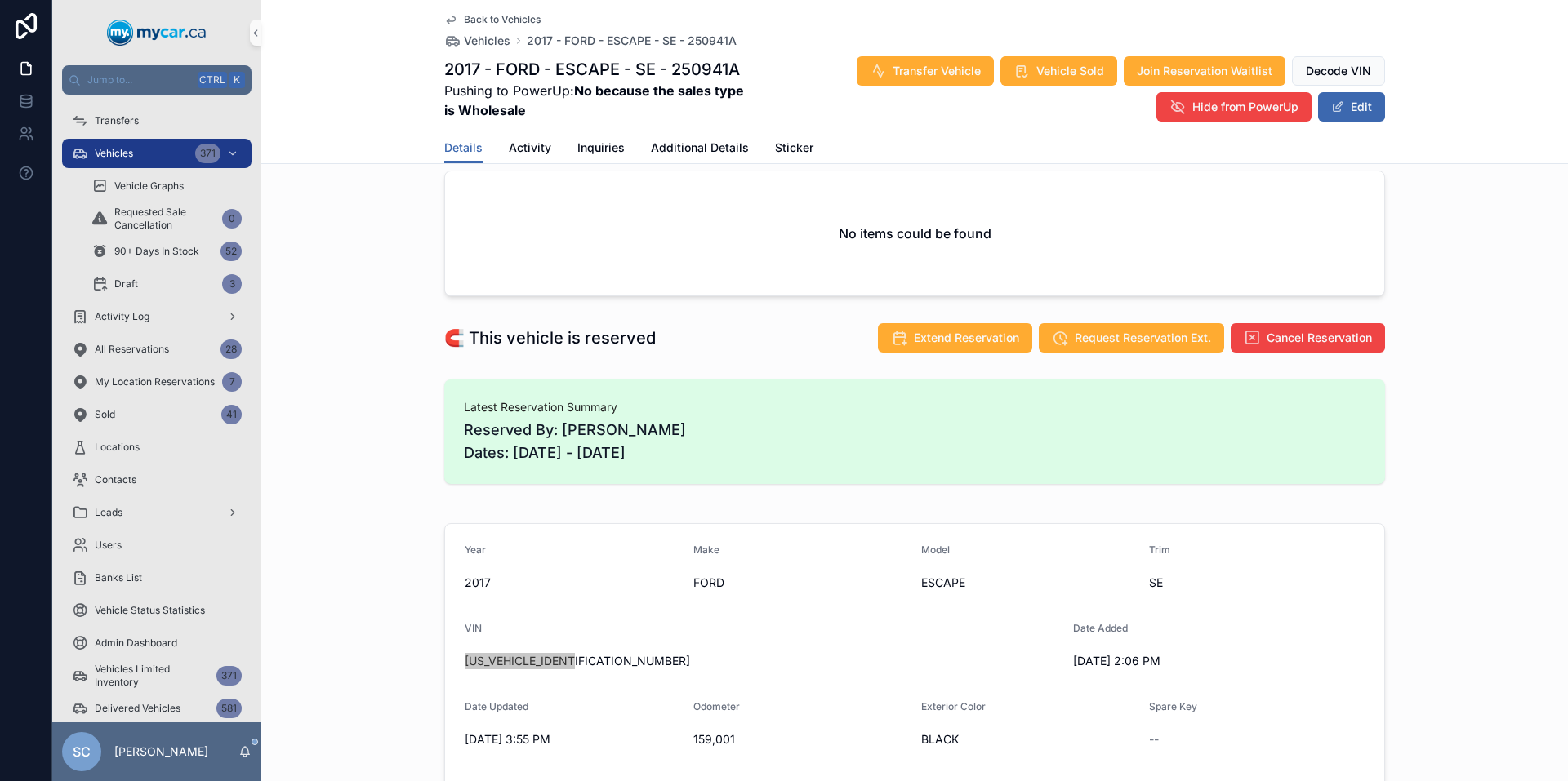
scroll to position [0, 0]
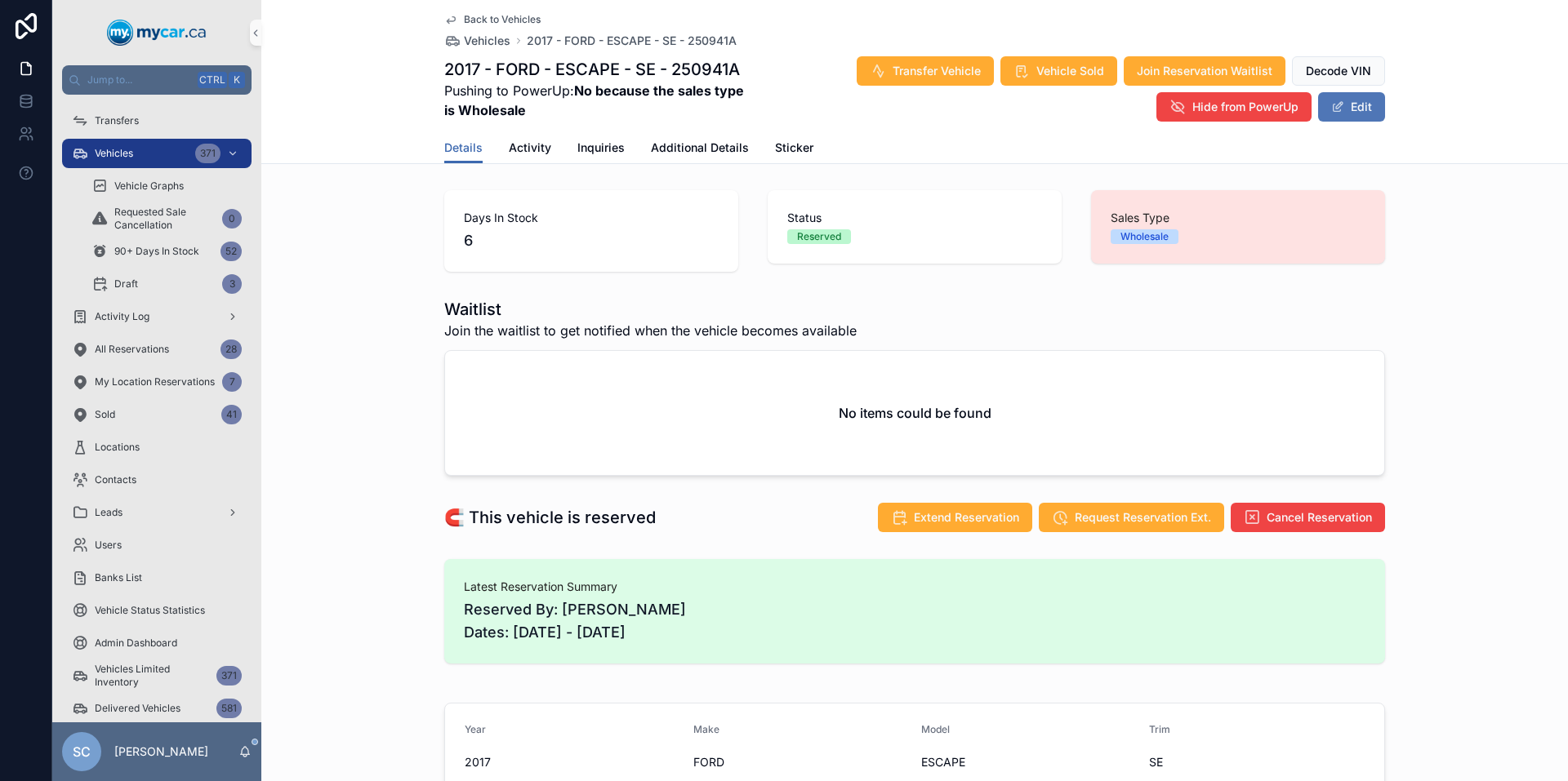
click at [1348, 101] on button "Edit" at bounding box center [1351, 106] width 67 height 29
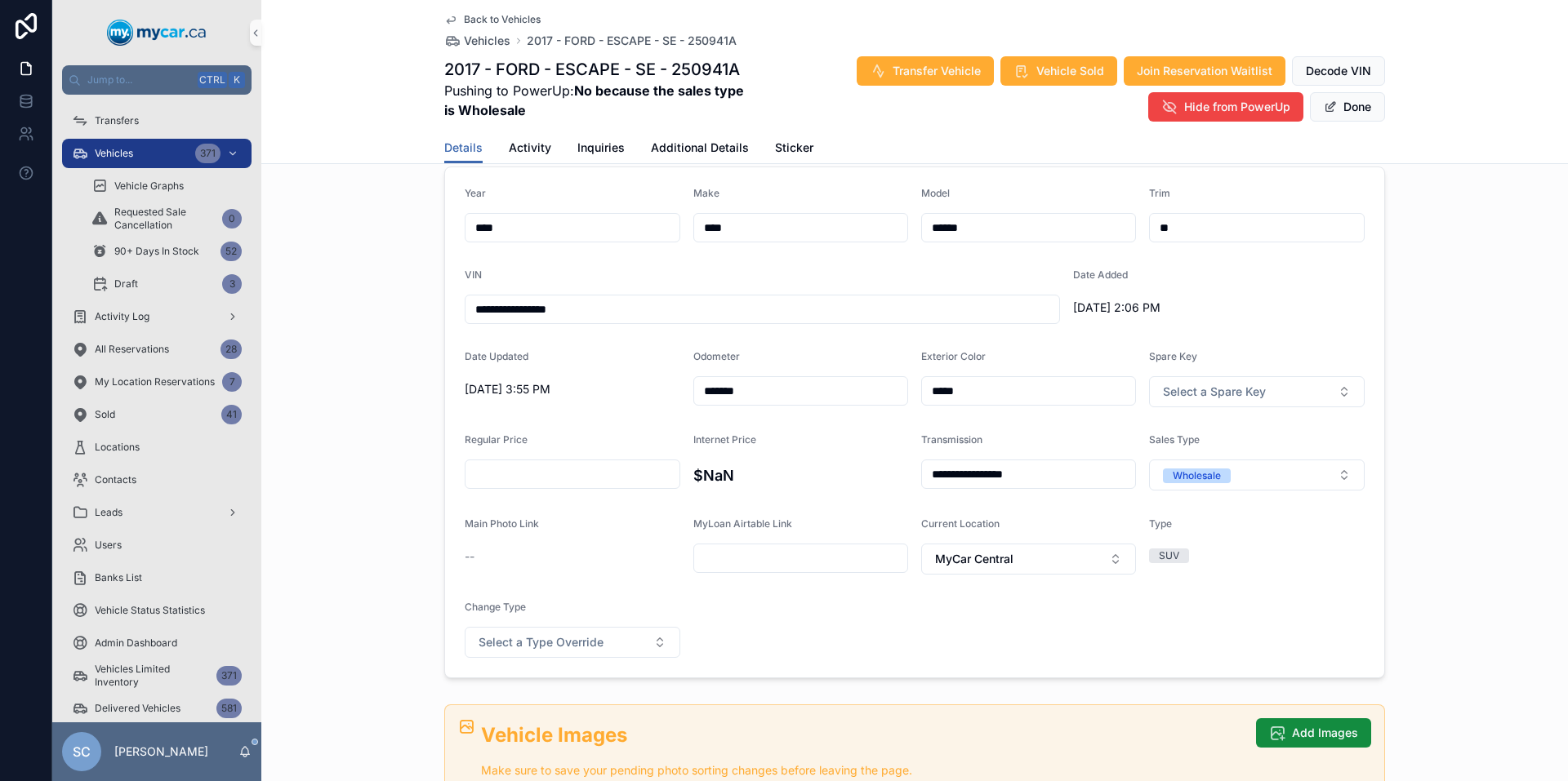
scroll to position [545, 0]
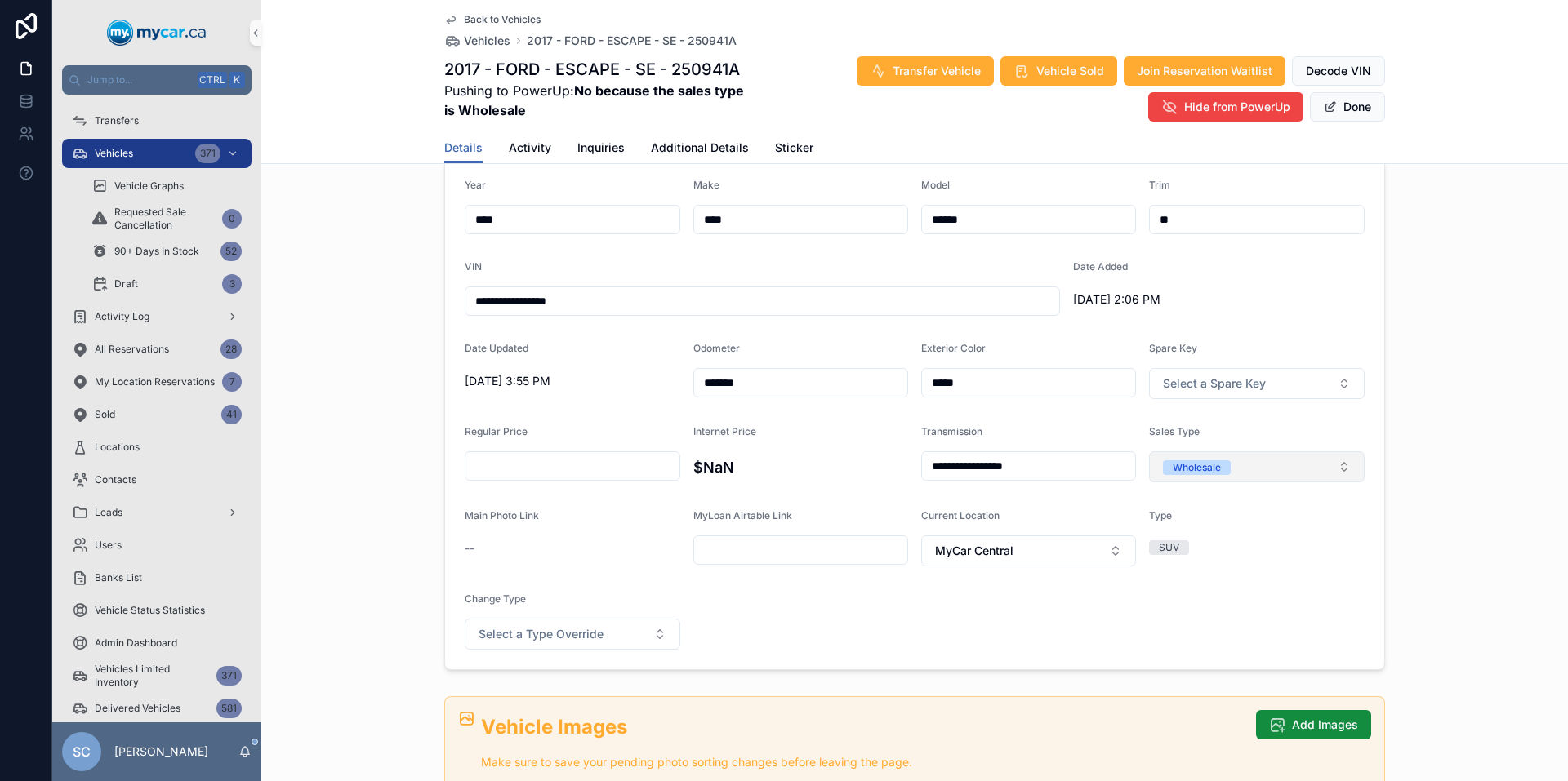
click at [1326, 463] on button "Wholesale" at bounding box center [1256, 466] width 216 height 31
click at [1203, 581] on div "Retail" at bounding box center [1251, 581] width 207 height 24
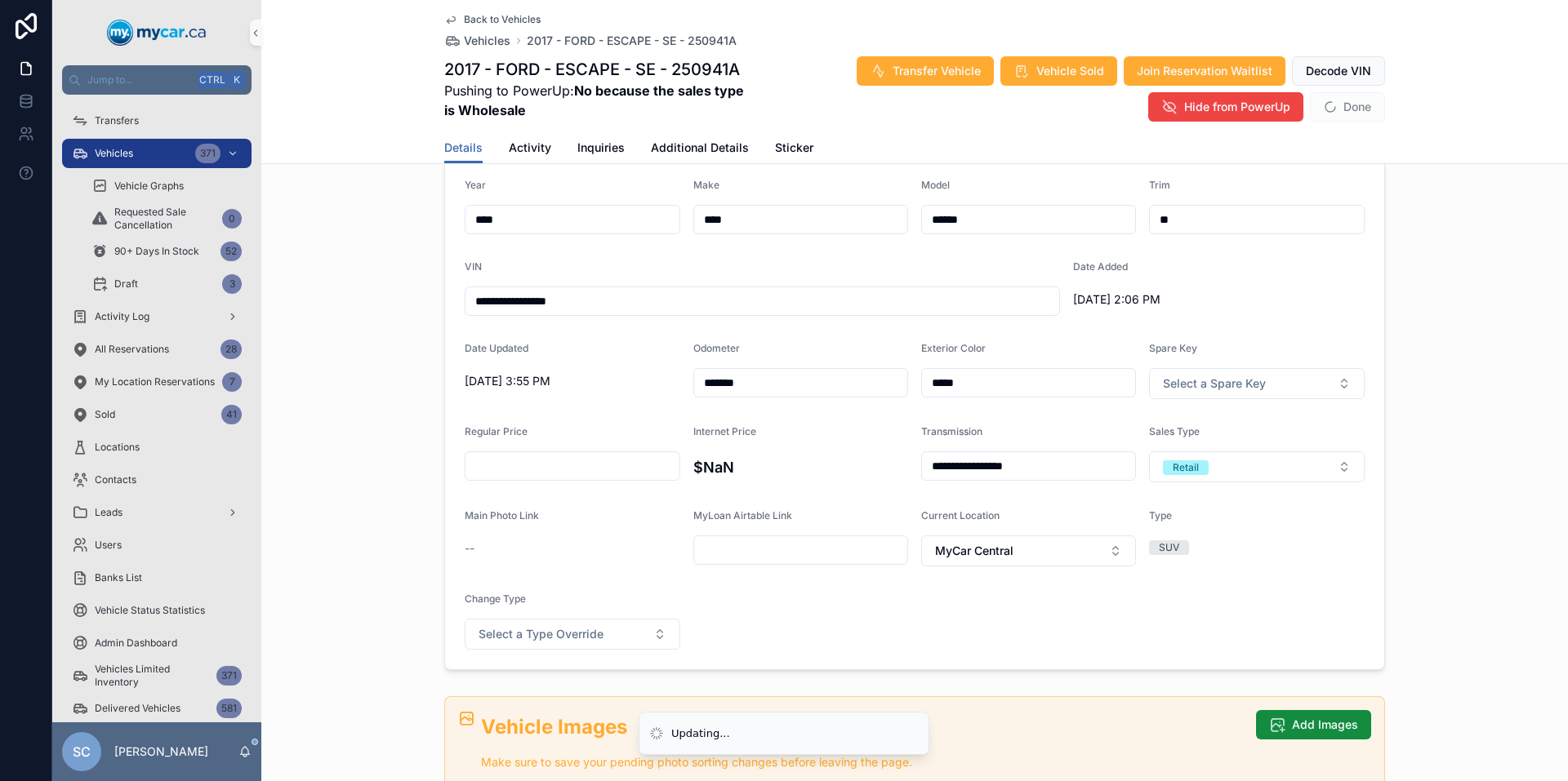
click at [1094, 645] on form "**********" at bounding box center [914, 415] width 939 height 511
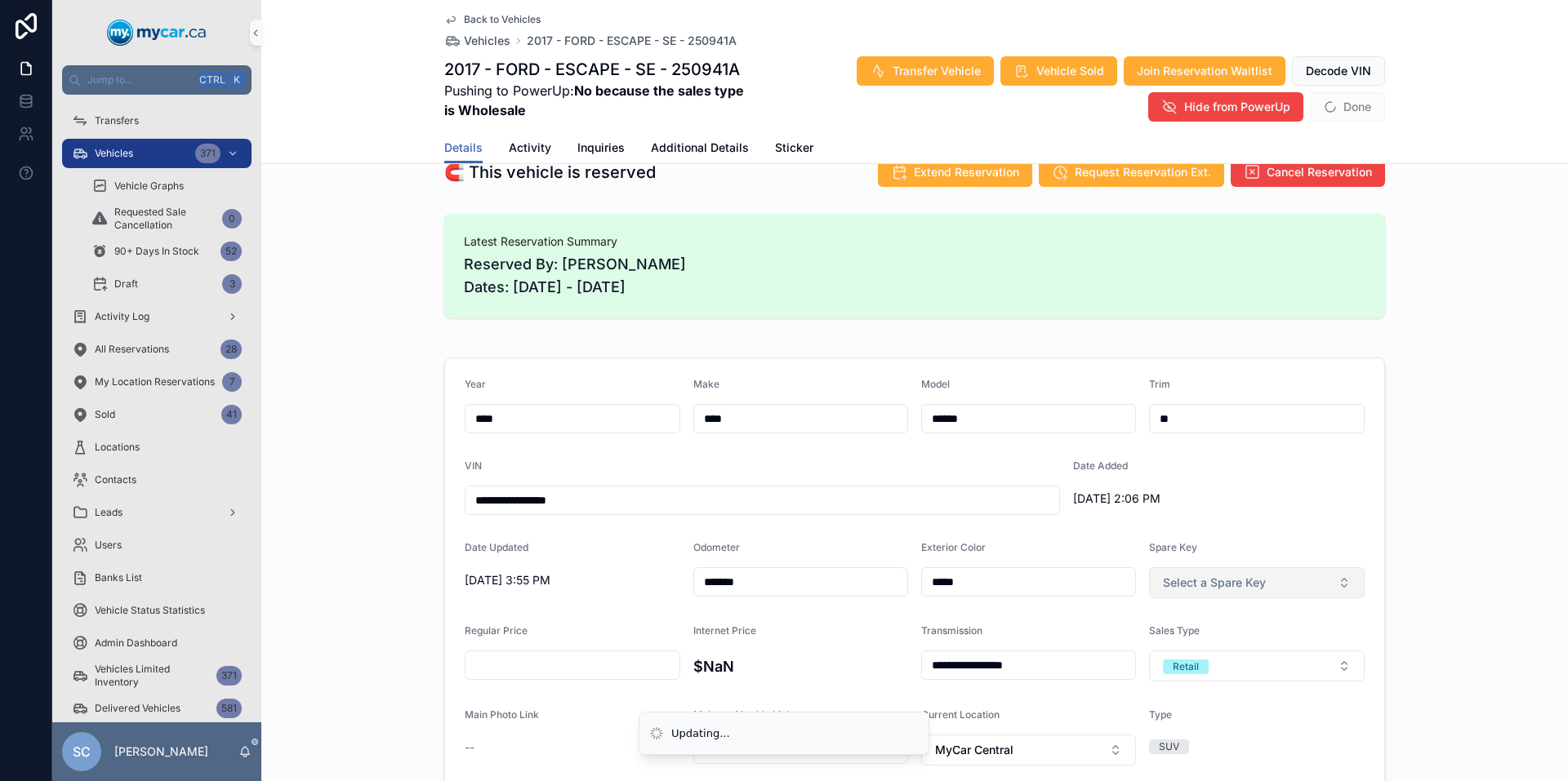
scroll to position [272, 0]
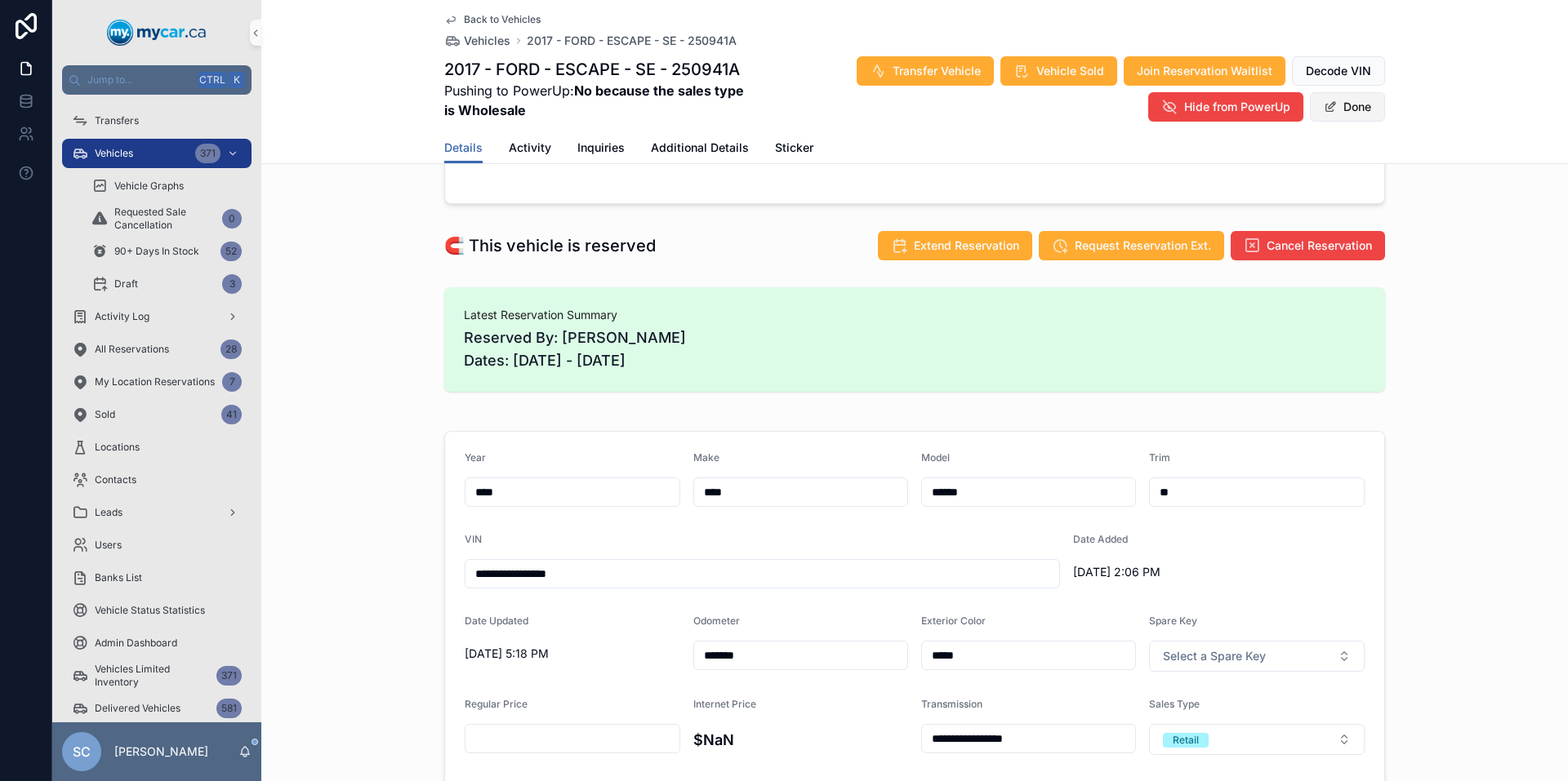
click at [1358, 107] on button "Done" at bounding box center [1348, 106] width 75 height 29
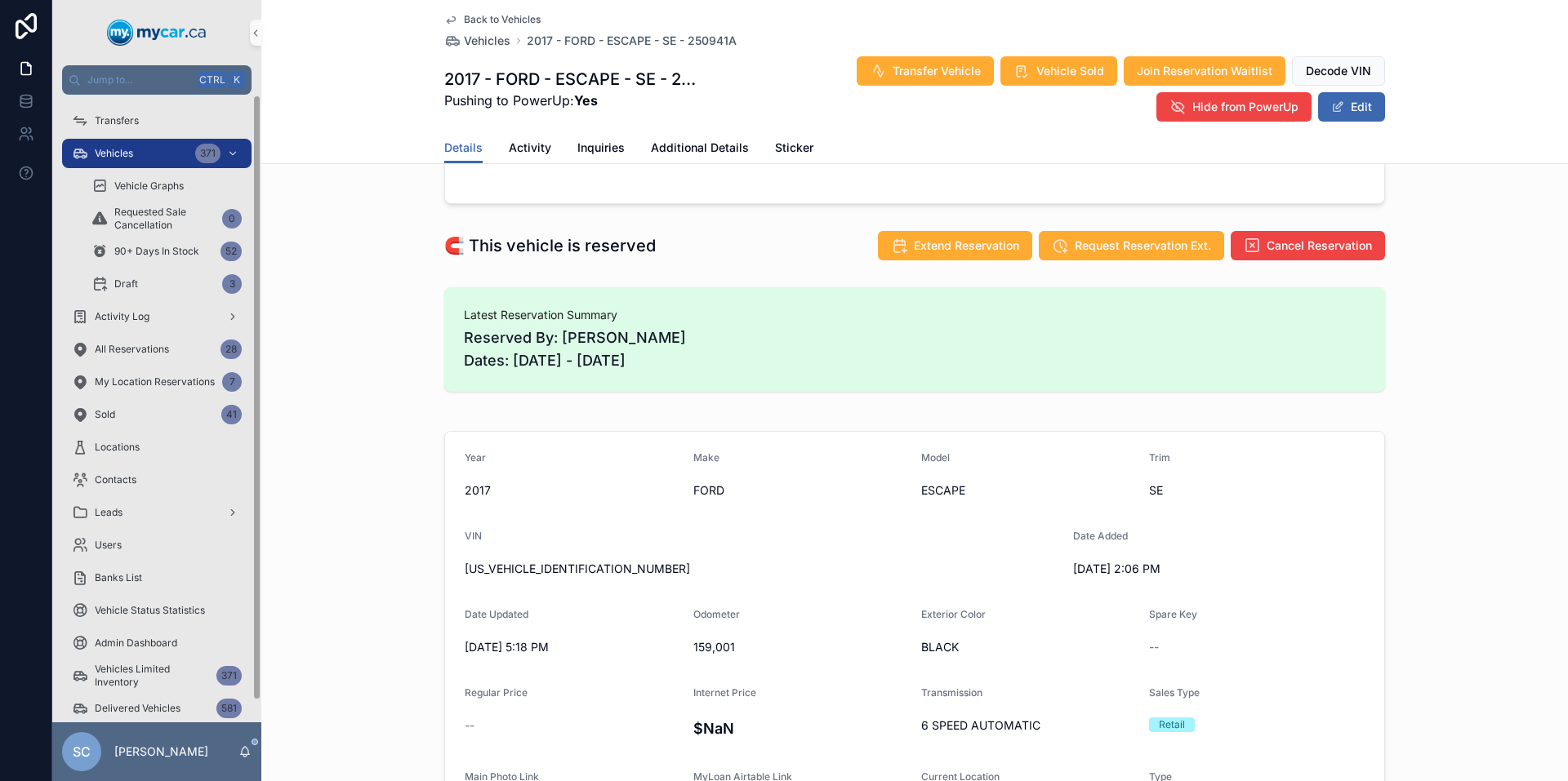
click at [501, 20] on span "Back to Vehicles" at bounding box center [501, 20] width 76 height 13
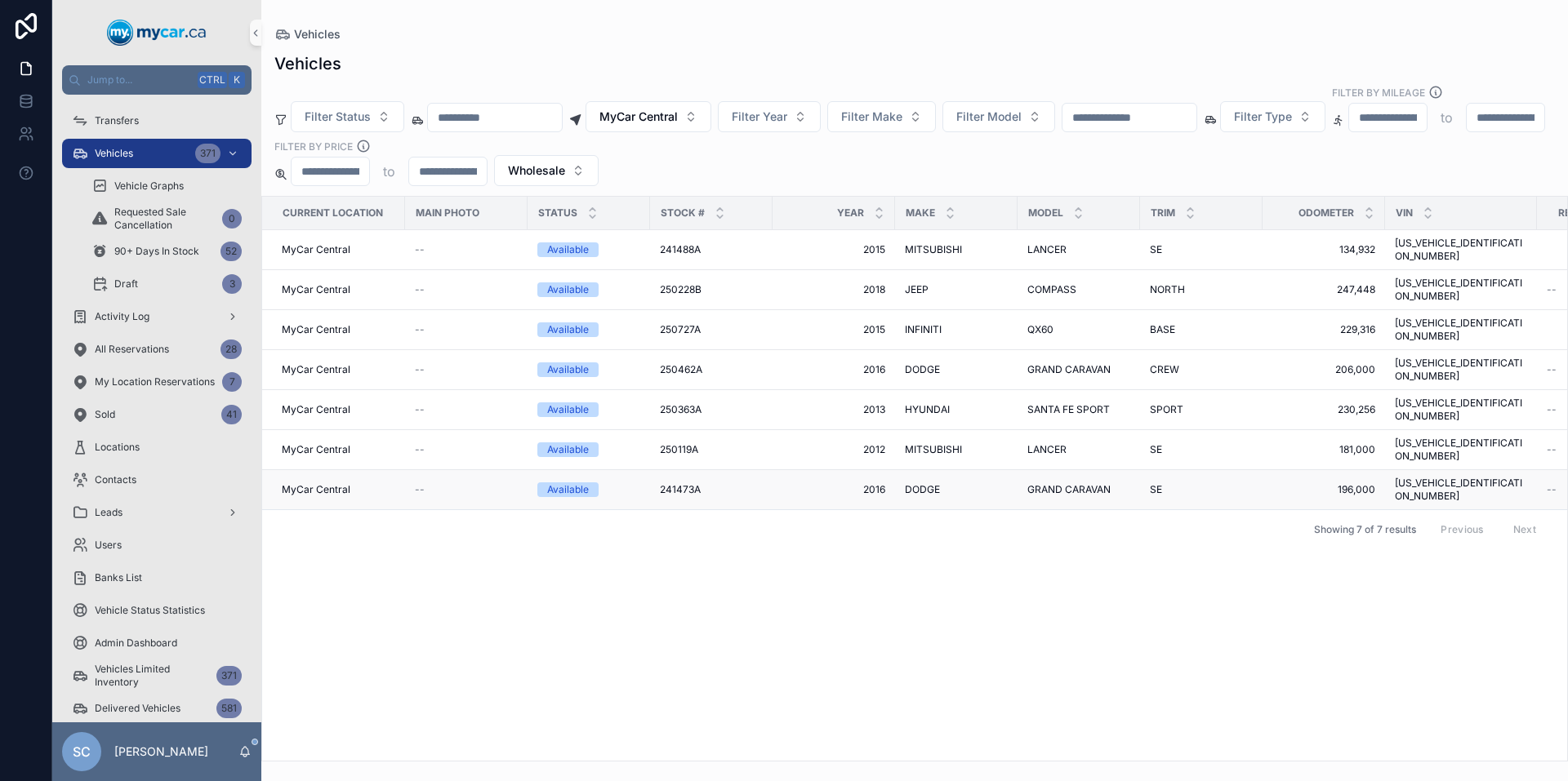
click at [707, 483] on div "241473A 241473A" at bounding box center [710, 490] width 103 height 13
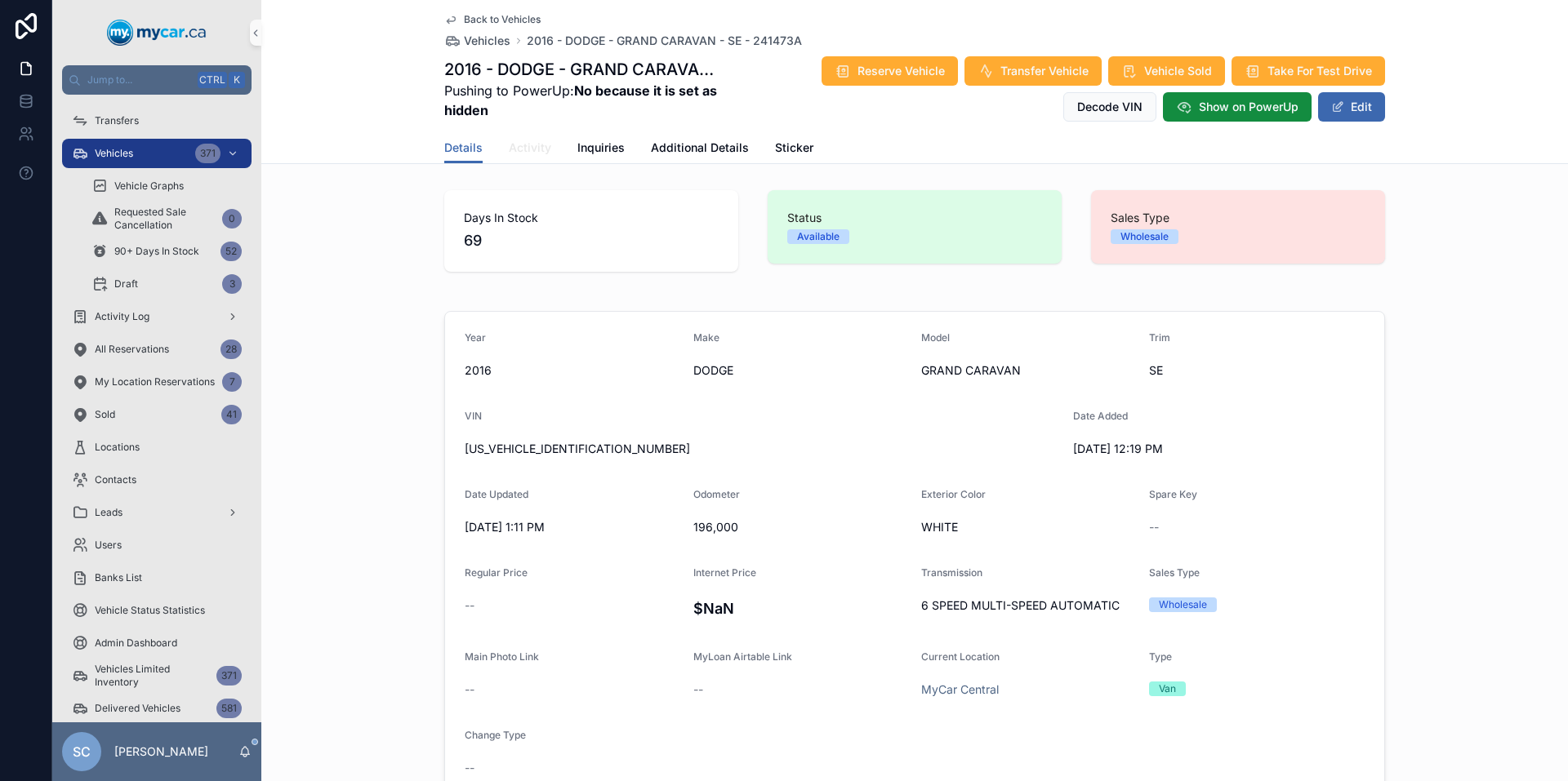
click at [528, 145] on span "Activity" at bounding box center [530, 147] width 42 height 16
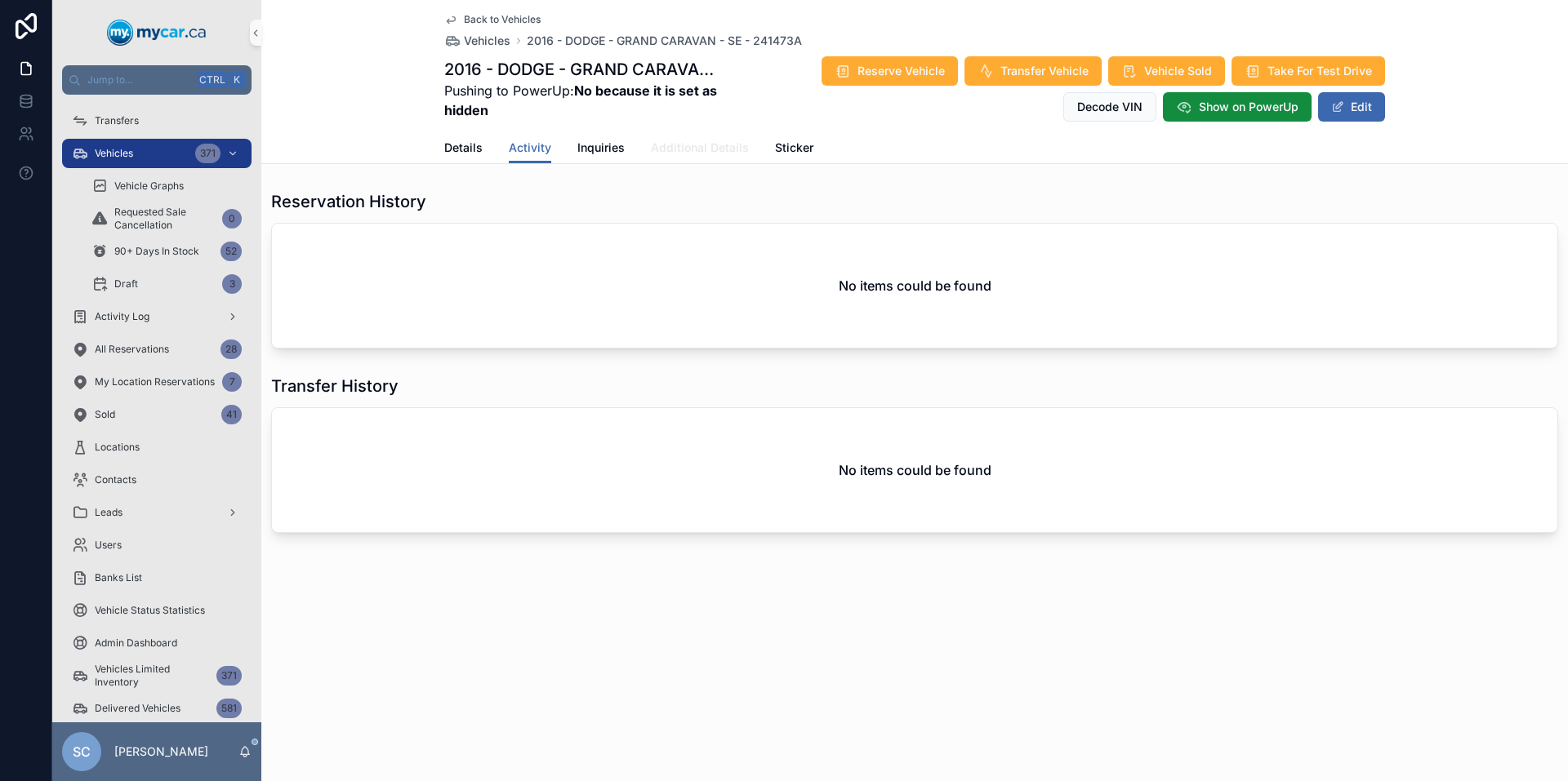
click at [720, 141] on span "Additional Details" at bounding box center [700, 147] width 98 height 16
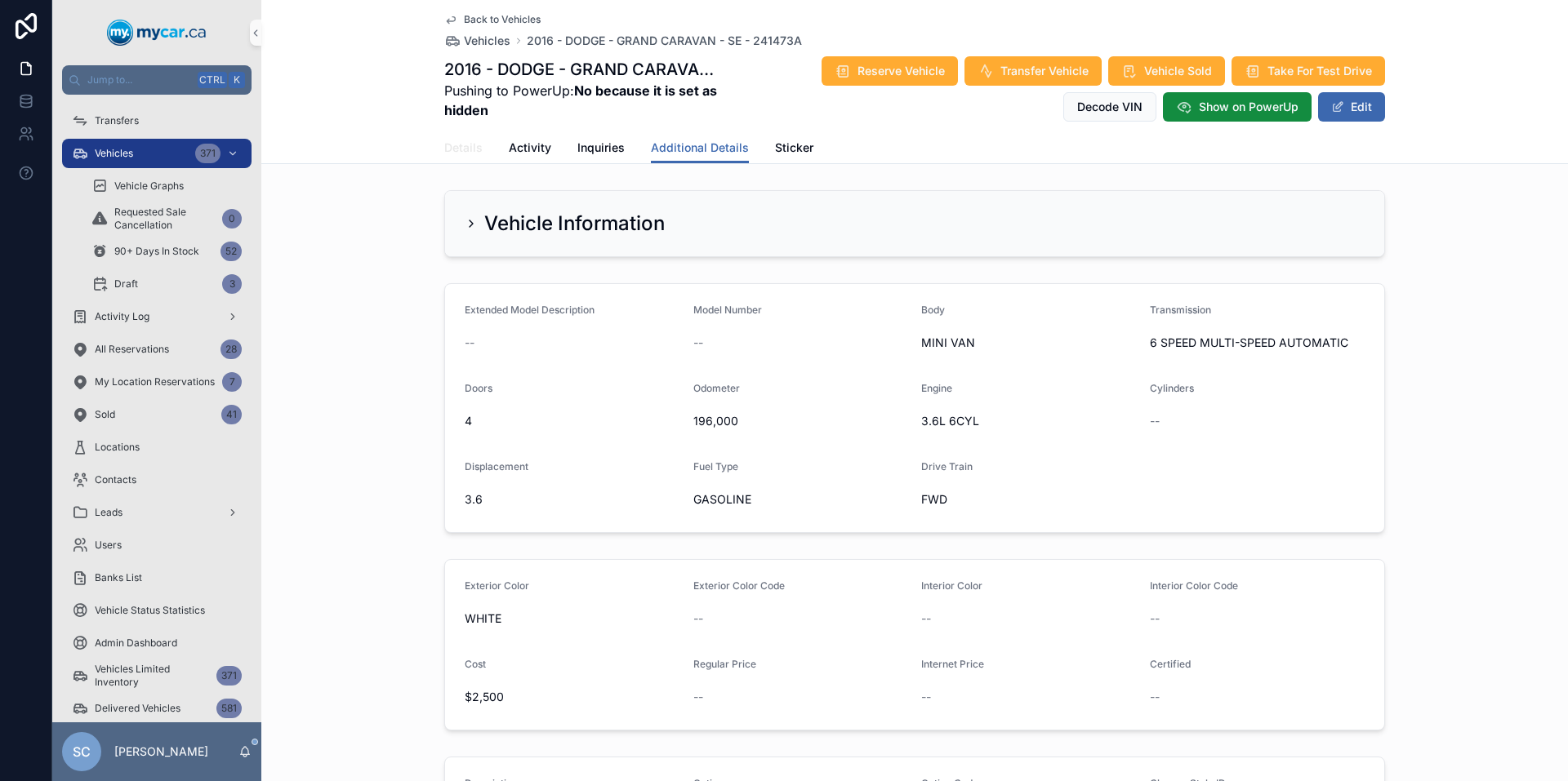
click at [460, 149] on span "Details" at bounding box center [463, 147] width 39 height 16
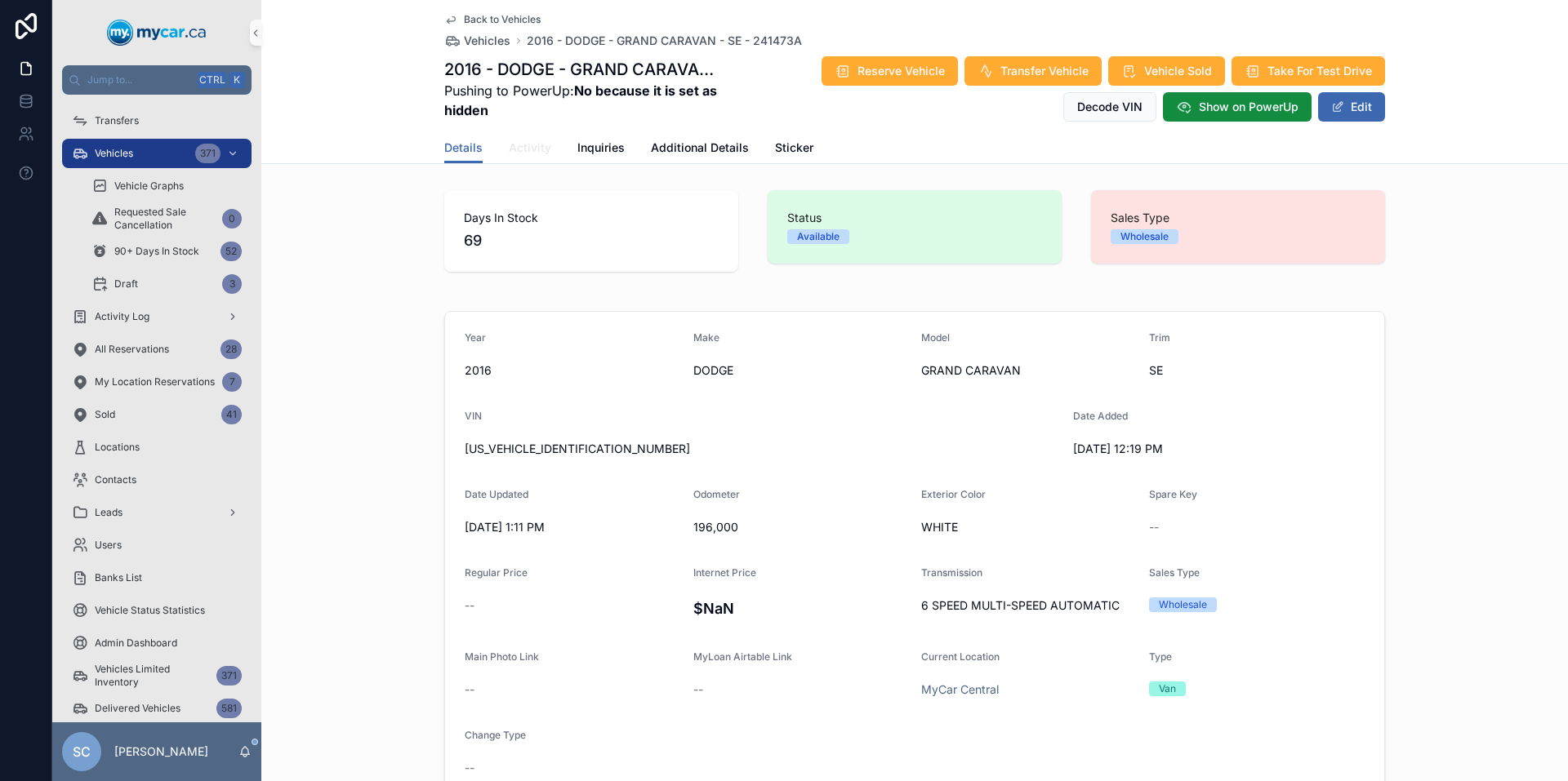
click at [525, 146] on span "Activity" at bounding box center [530, 147] width 42 height 16
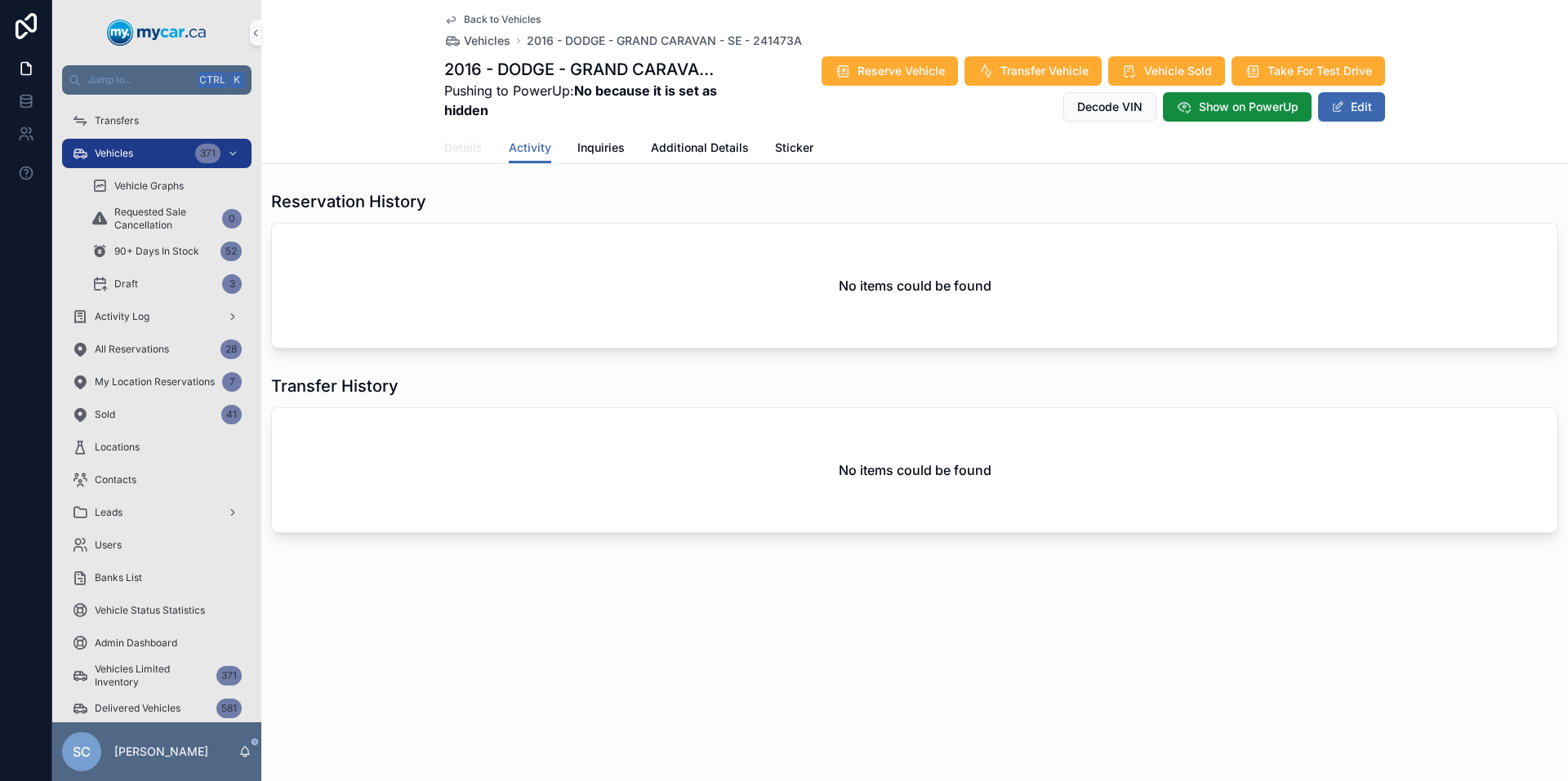
click at [479, 143] on span "Details" at bounding box center [463, 147] width 39 height 16
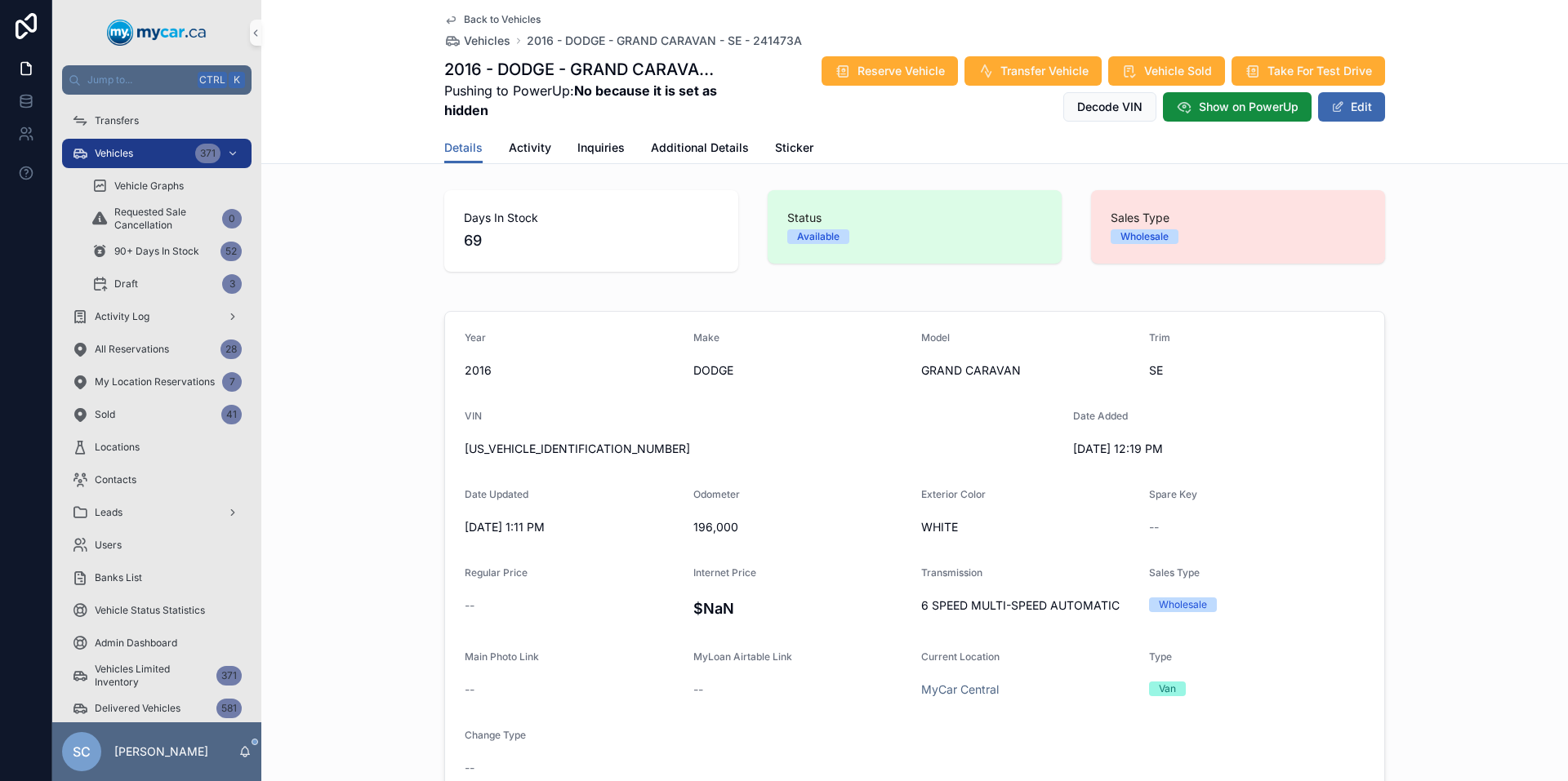
click at [561, 454] on span "2C4RDGBG2GR390940" at bounding box center [762, 448] width 596 height 16
copy span "2C4RDGBG2GR390940"
click at [484, 19] on span "Back to Vehicles" at bounding box center [501, 20] width 76 height 13
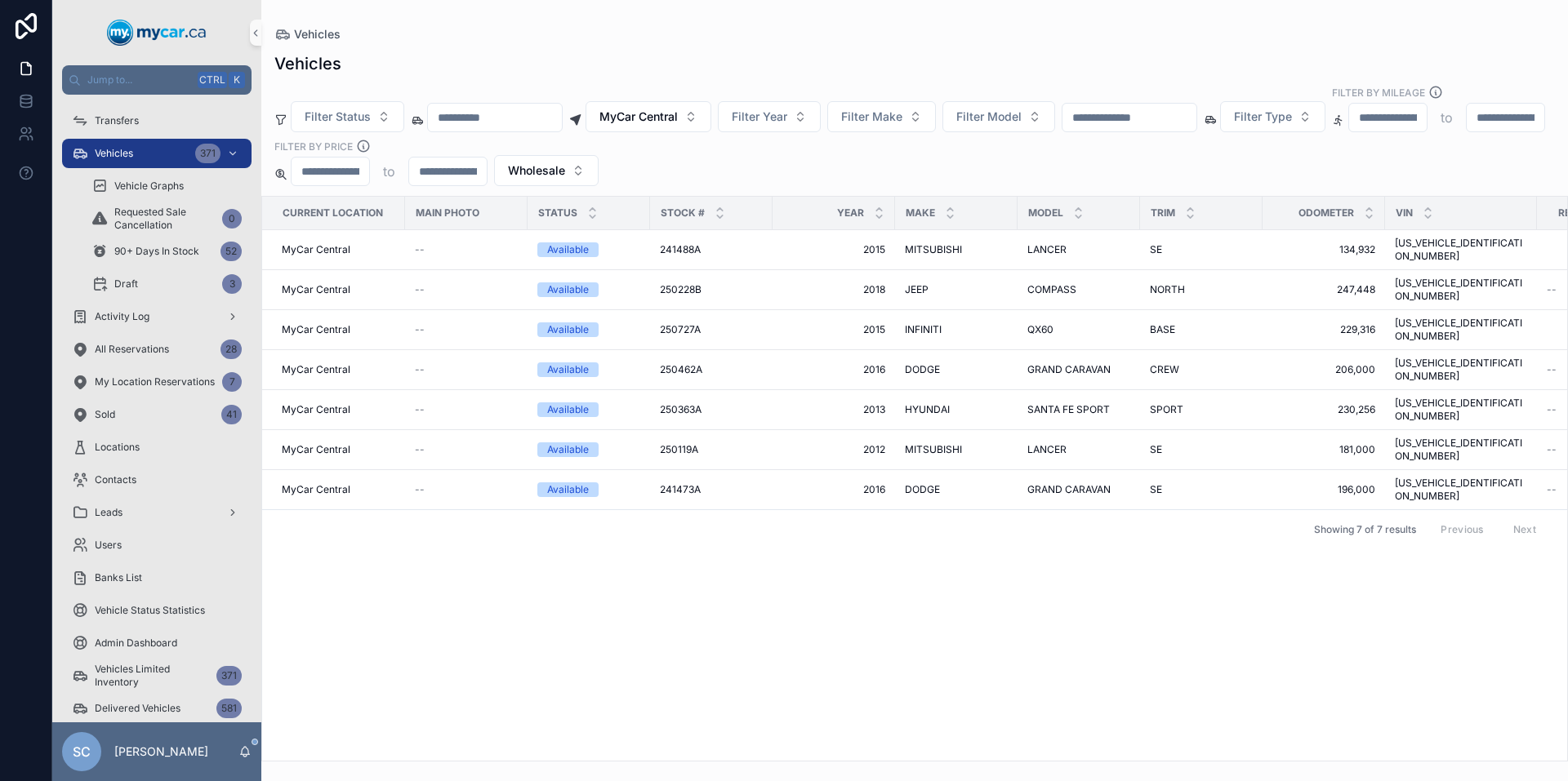
click at [1102, 536] on div "Current Location Main Photo Status Stock # Year Make Model Trim Odometer VIN Re…" at bounding box center [914, 479] width 1305 height 564
